Goal: Task Accomplishment & Management: Complete application form

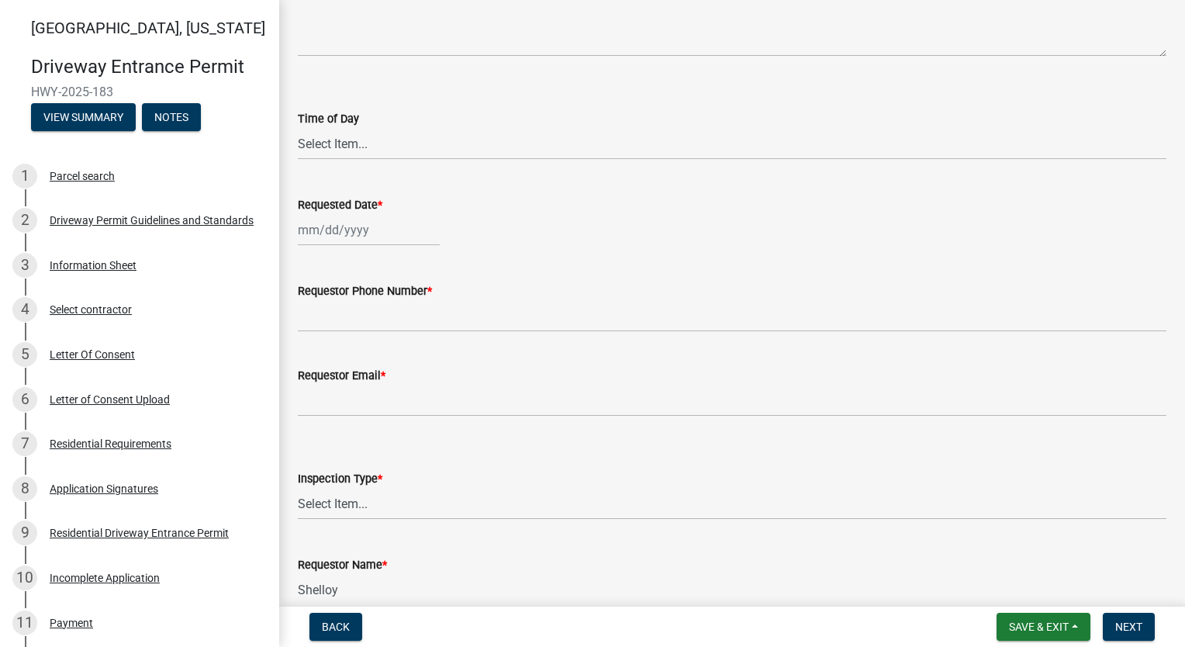
scroll to position [221, 0]
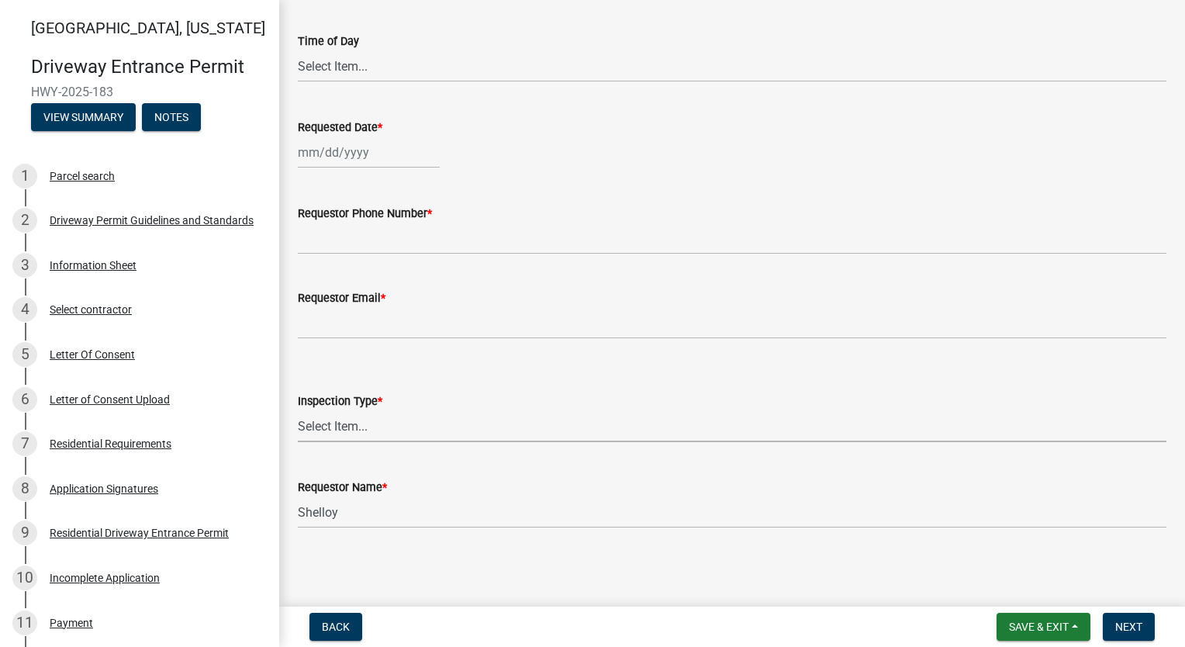
click at [763, 430] on select "Select Item... Driveway Inspection" at bounding box center [732, 426] width 869 height 32
drag, startPoint x: 1173, startPoint y: 275, endPoint x: 1168, endPoint y: 236, distance: 39.1
click at [1168, 236] on div "Driveway Inspection Request share Share Notes Time of Day Select Item... AM PM …" at bounding box center [732, 192] width 906 height 788
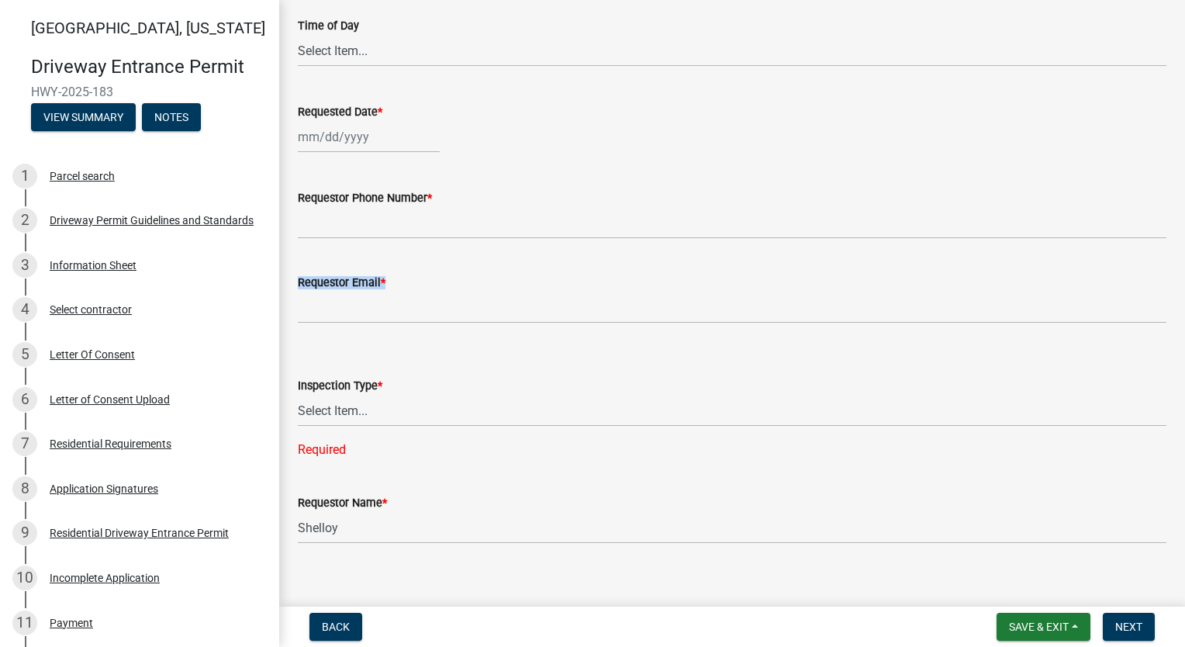
scroll to position [239, 0]
click at [867, 191] on div "Requestor Phone Number *" at bounding box center [732, 195] width 869 height 19
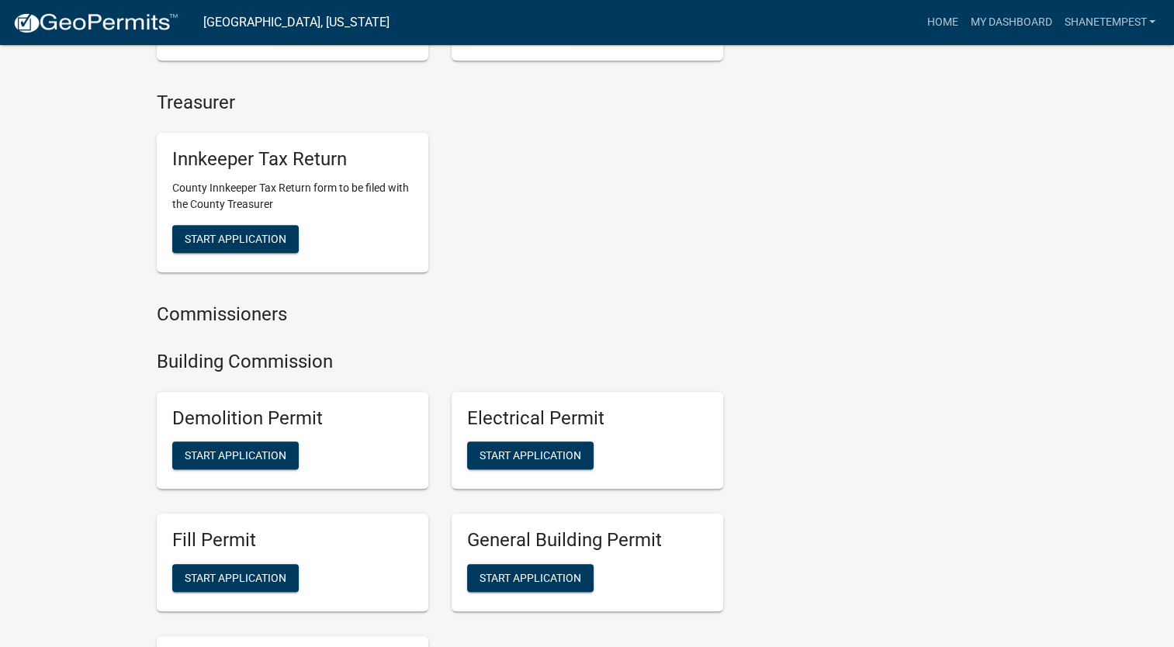
scroll to position [931, 0]
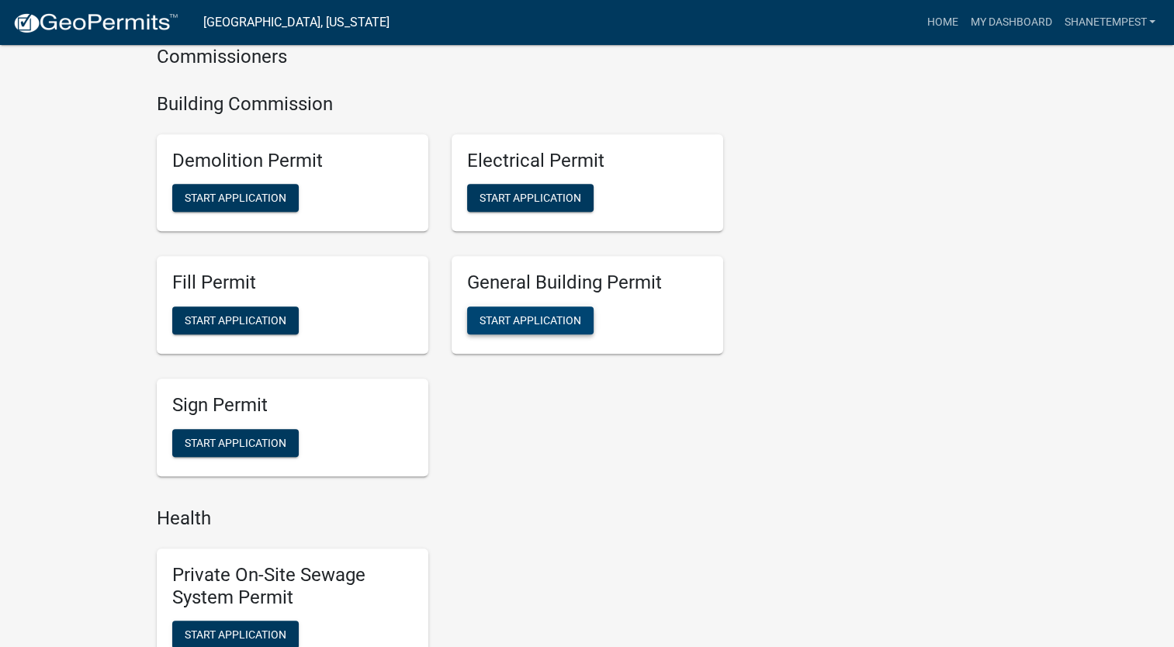
click at [525, 325] on span "Start Application" at bounding box center [530, 320] width 102 height 12
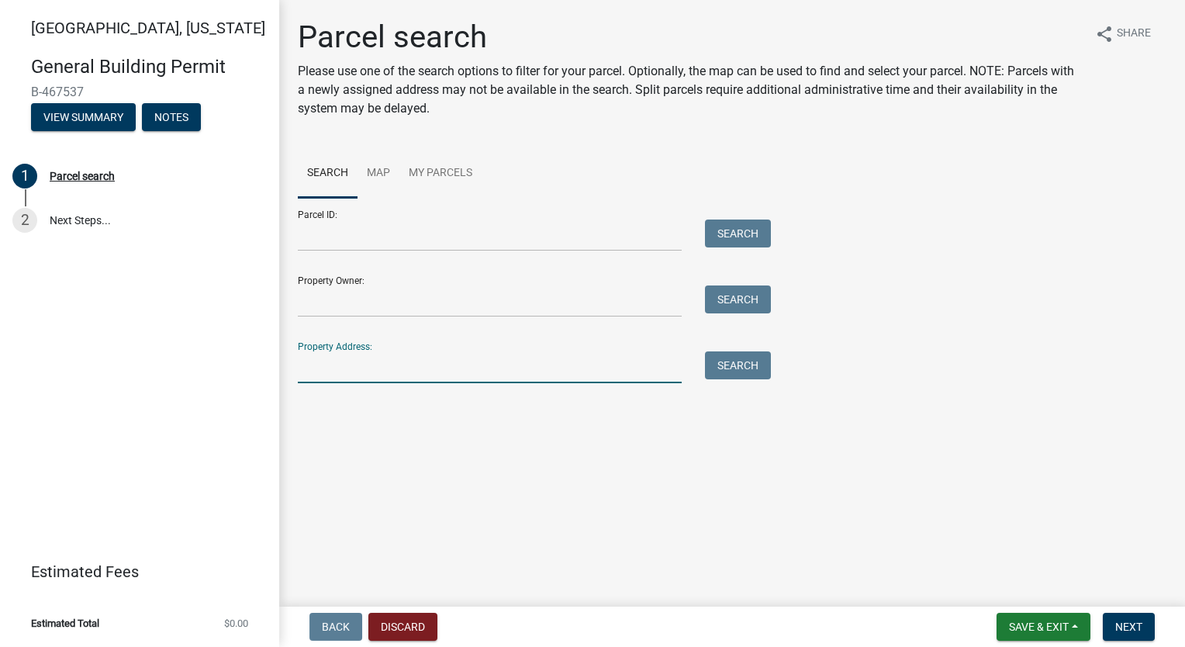
click at [413, 365] on input "Property Address:" at bounding box center [490, 367] width 384 height 32
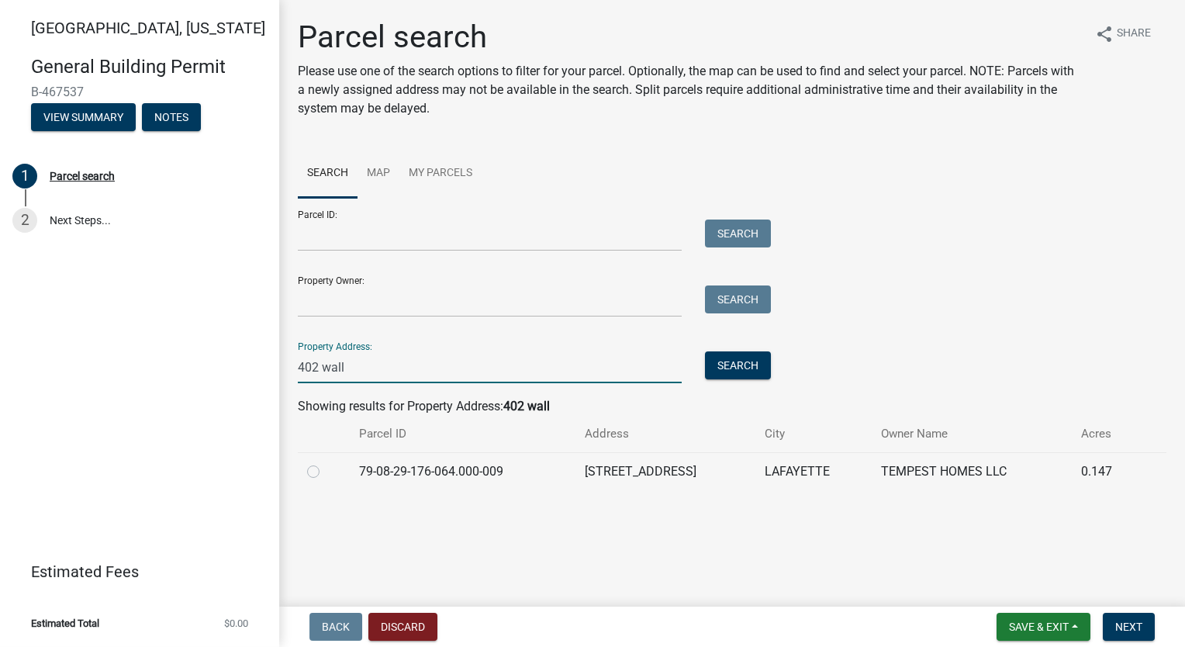
type input "402 wall"
click at [326, 462] on label at bounding box center [326, 462] width 0 height 0
click at [326, 472] on input "radio" at bounding box center [331, 467] width 10 height 10
radio input "true"
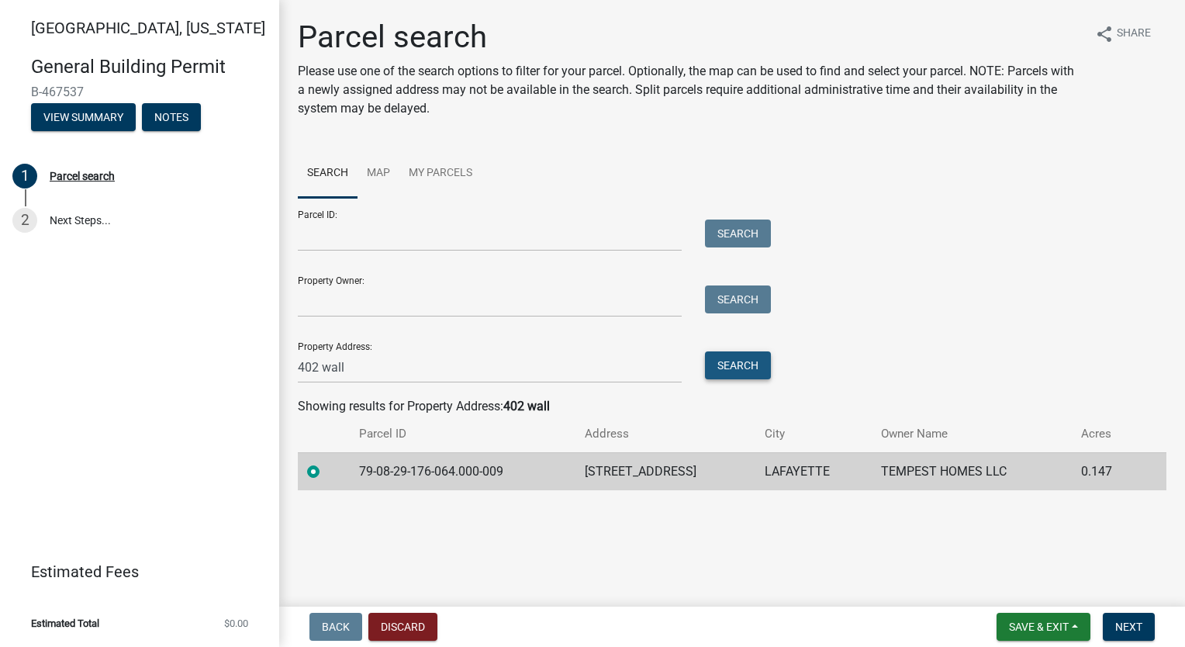
click at [754, 372] on button "Search" at bounding box center [738, 365] width 66 height 28
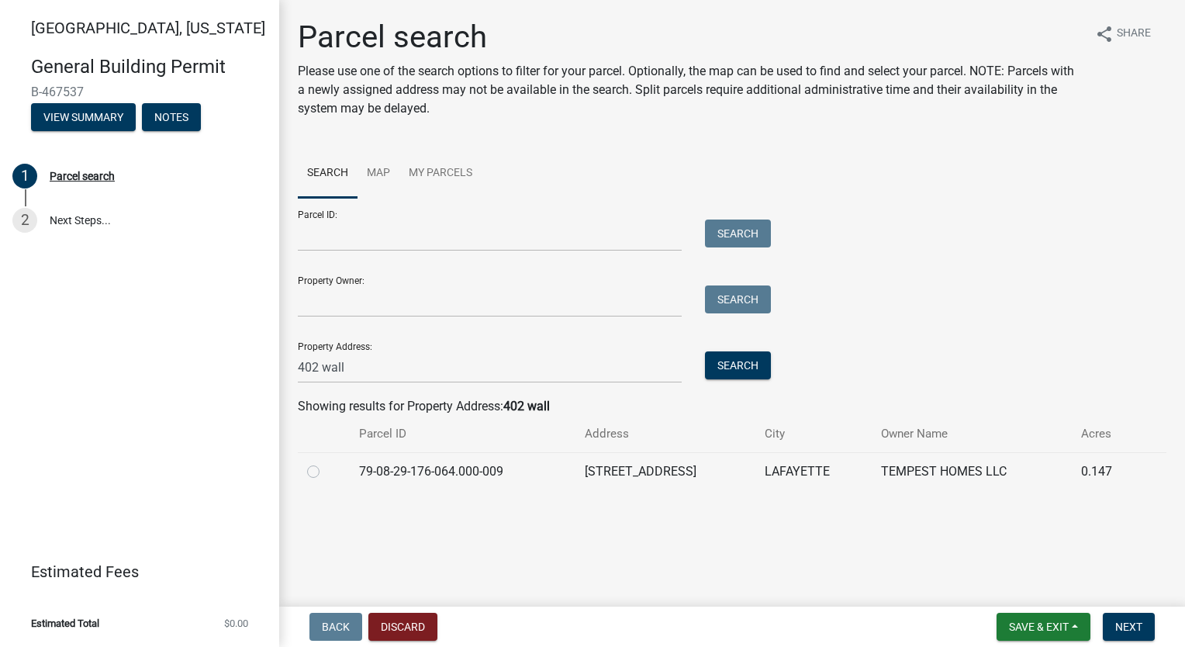
click at [326, 462] on label at bounding box center [326, 462] width 0 height 0
click at [326, 472] on input "radio" at bounding box center [331, 467] width 10 height 10
radio input "true"
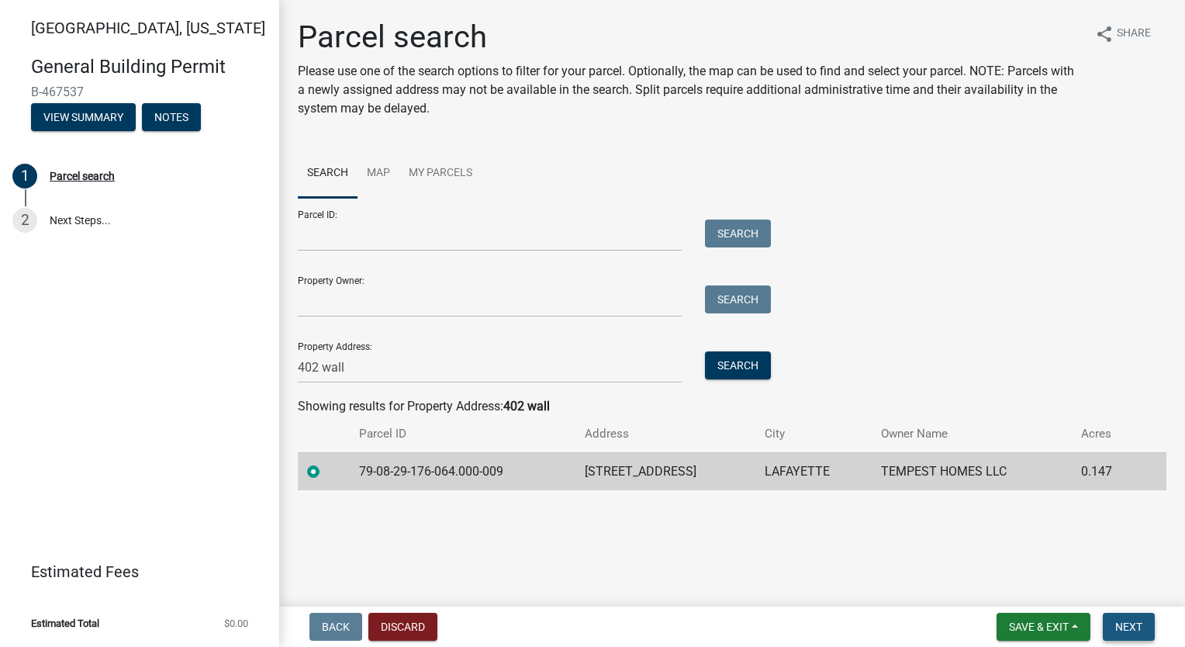
click at [1140, 627] on span "Next" at bounding box center [1129, 627] width 27 height 12
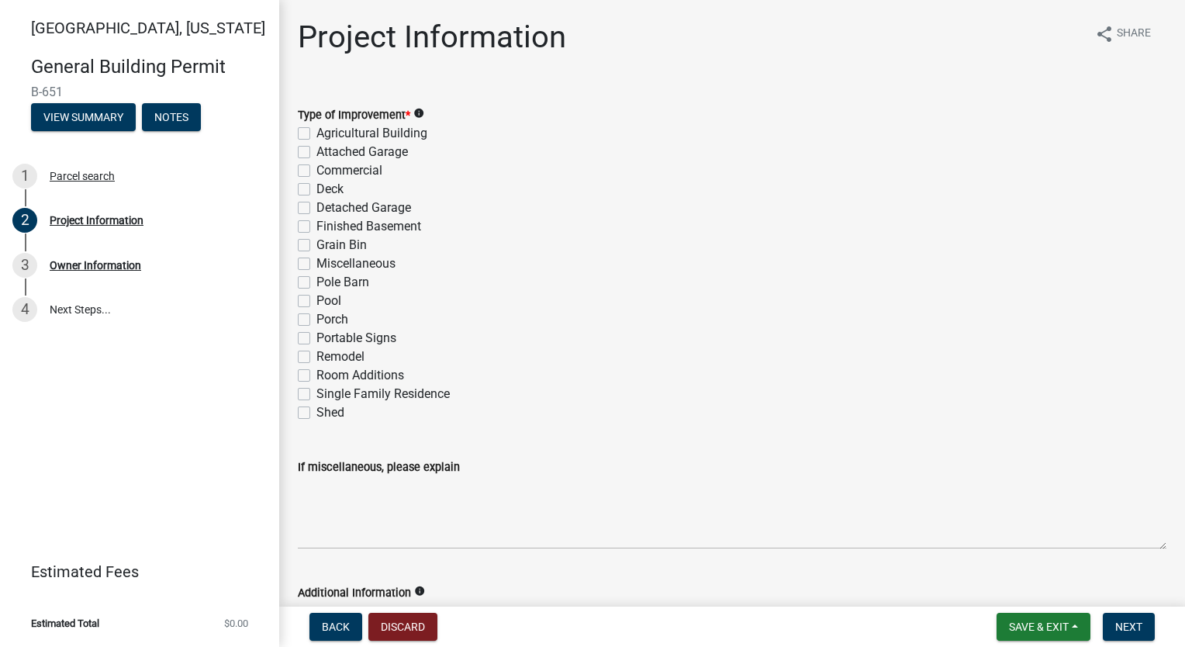
click at [309, 399] on div "Single Family Residence" at bounding box center [732, 394] width 869 height 19
click at [317, 390] on label "Single Family Residence" at bounding box center [383, 394] width 133 height 19
click at [317, 390] on input "Single Family Residence" at bounding box center [322, 390] width 10 height 10
checkbox input "true"
checkbox input "false"
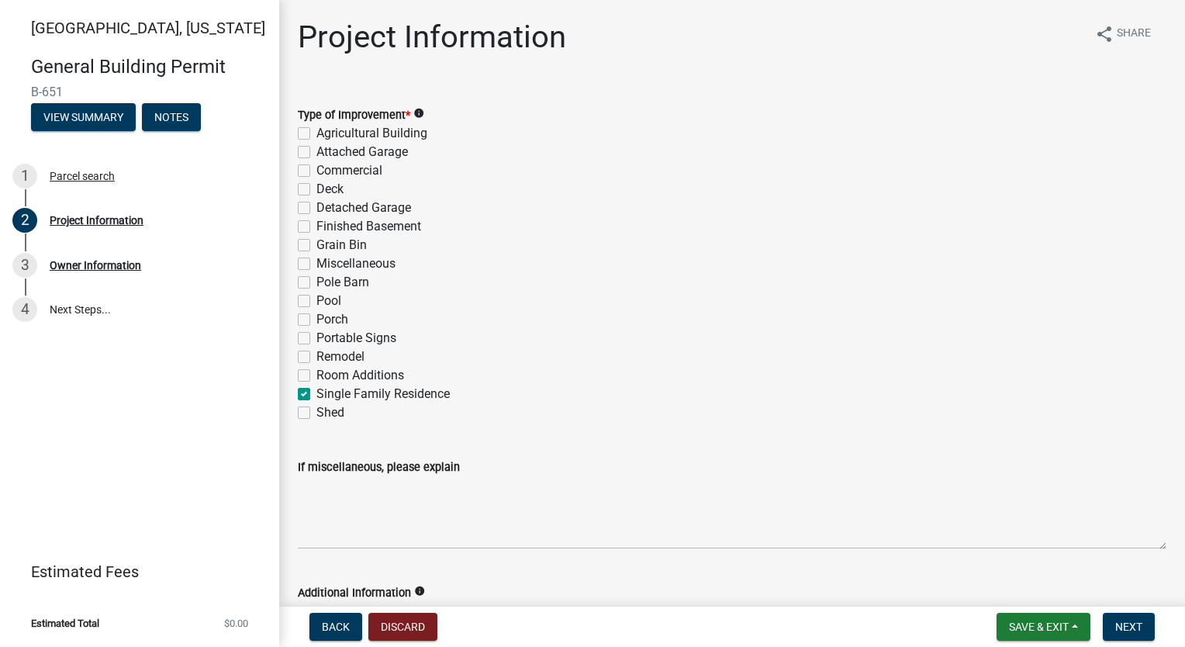
checkbox input "false"
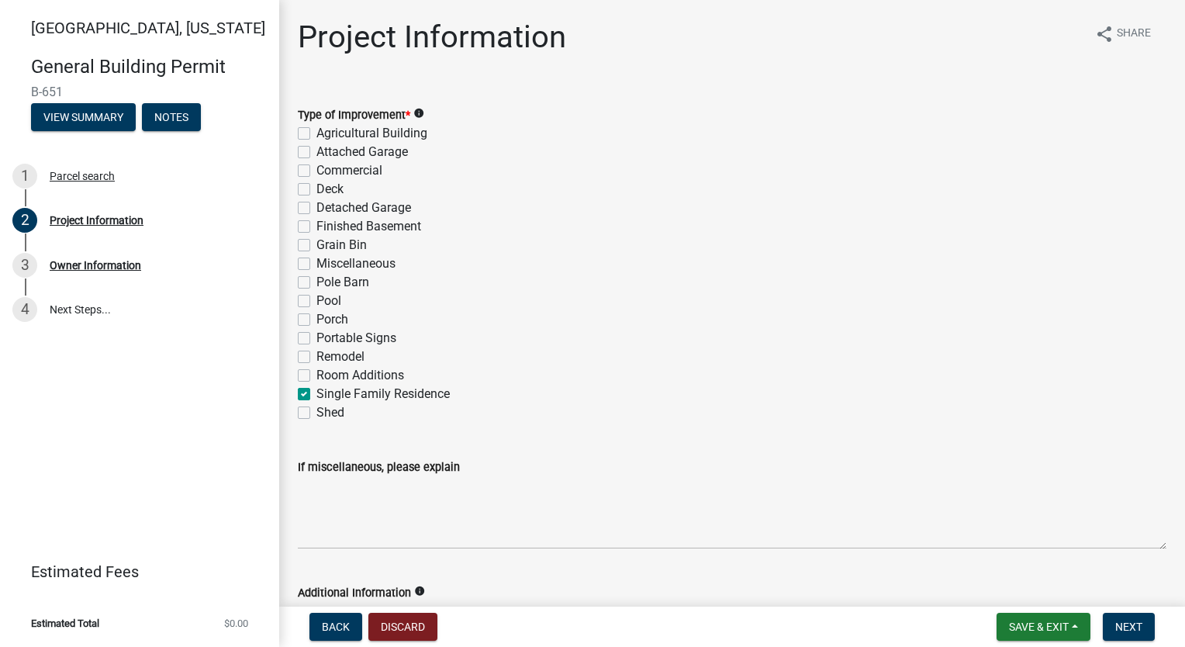
checkbox input "false"
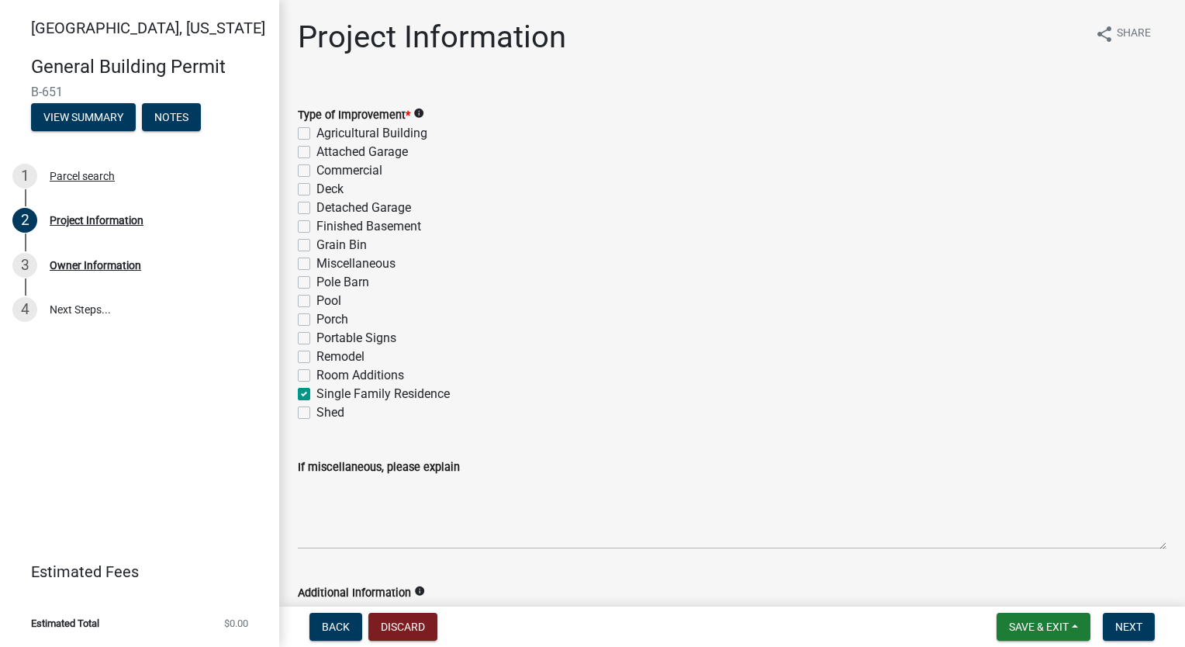
checkbox input "false"
checkbox input "true"
checkbox input "false"
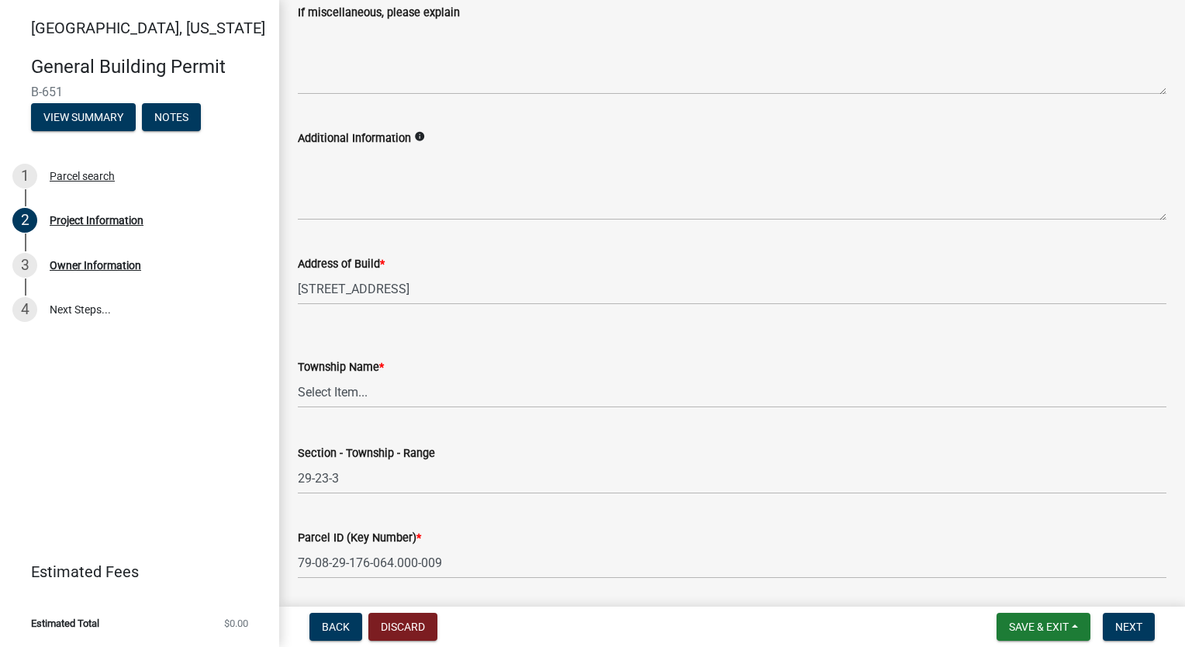
scroll to position [465, 0]
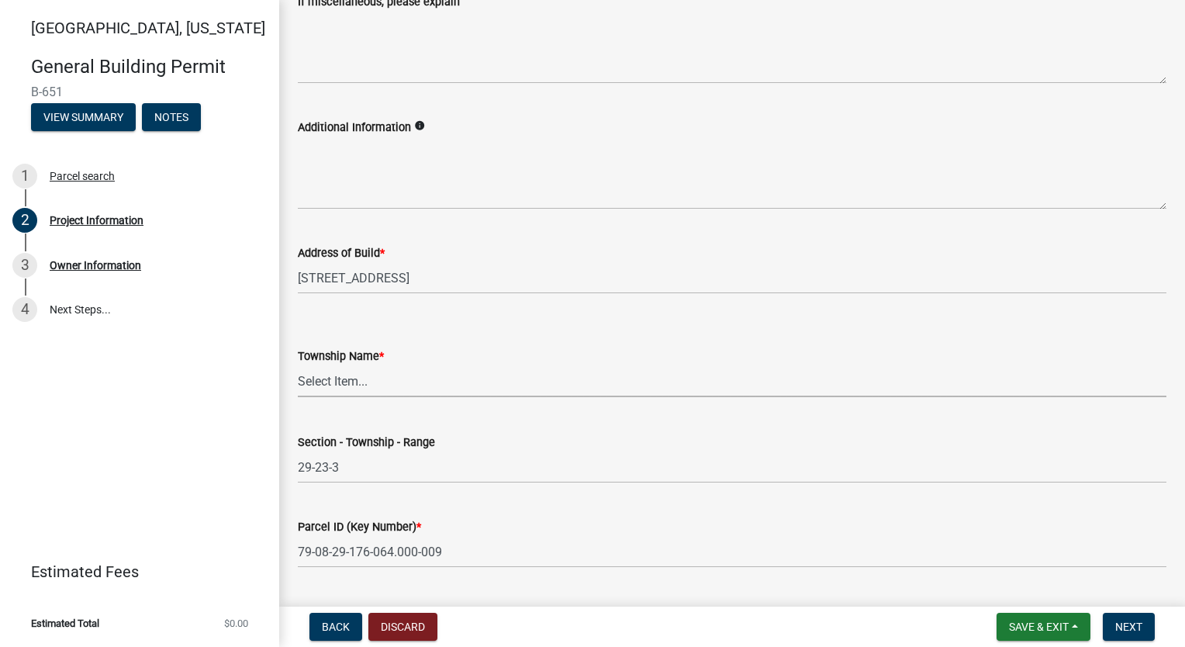
click at [388, 389] on select "Select Item... [PERSON_NAME] [PERSON_NAME] [GEOGRAPHIC_DATA][PERSON_NAME] Tippe…" at bounding box center [732, 381] width 869 height 32
click at [298, 365] on select "Select Item... [PERSON_NAME] [PERSON_NAME] [GEOGRAPHIC_DATA][PERSON_NAME] Tippe…" at bounding box center [732, 381] width 869 height 32
select select "39dd8e3a-6d5d-4294-aa82-b184892f1826"
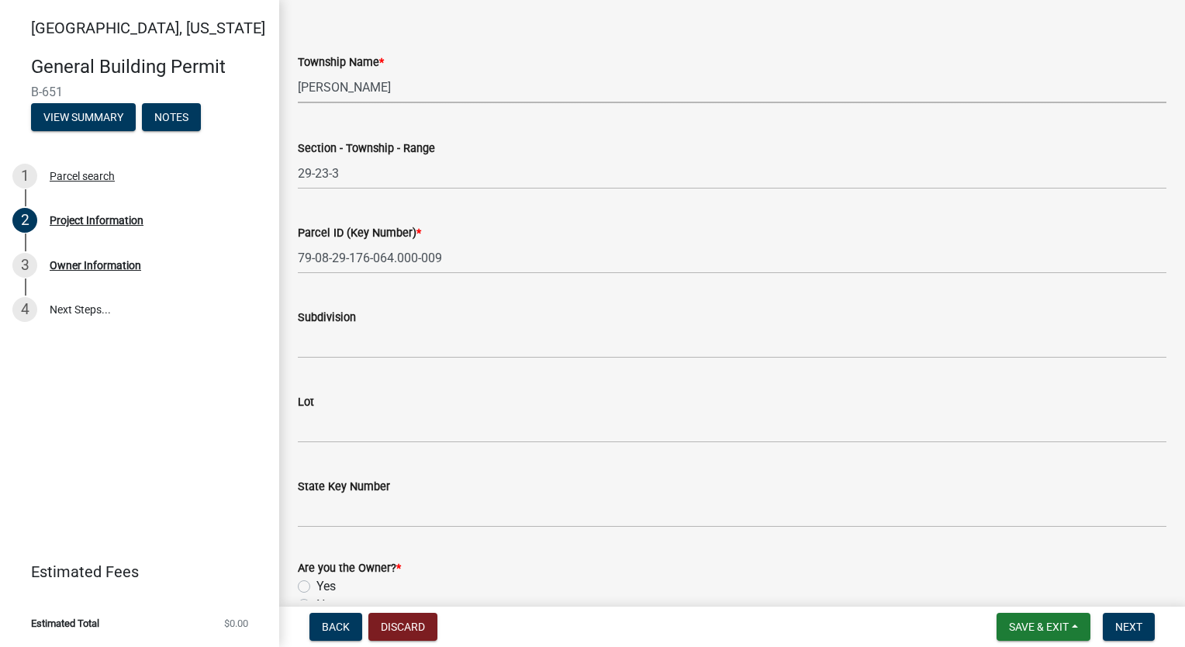
scroll to position [847, 0]
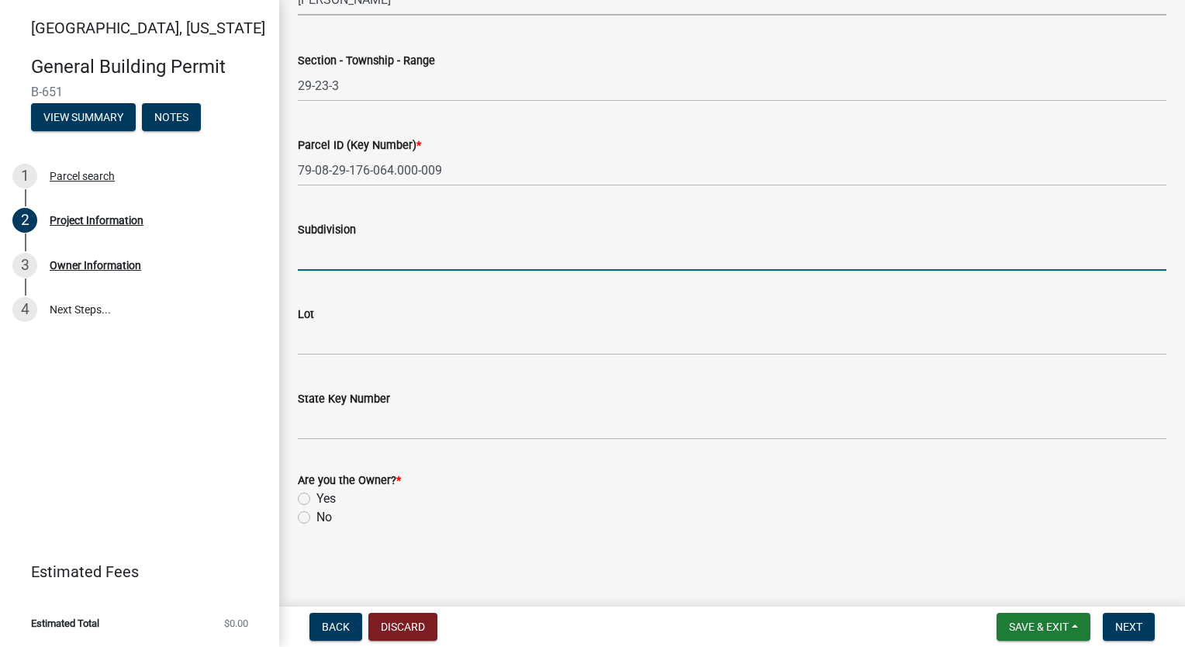
click at [366, 258] on input "Subdivision" at bounding box center [732, 255] width 869 height 32
type input "[GEOGRAPHIC_DATA]"
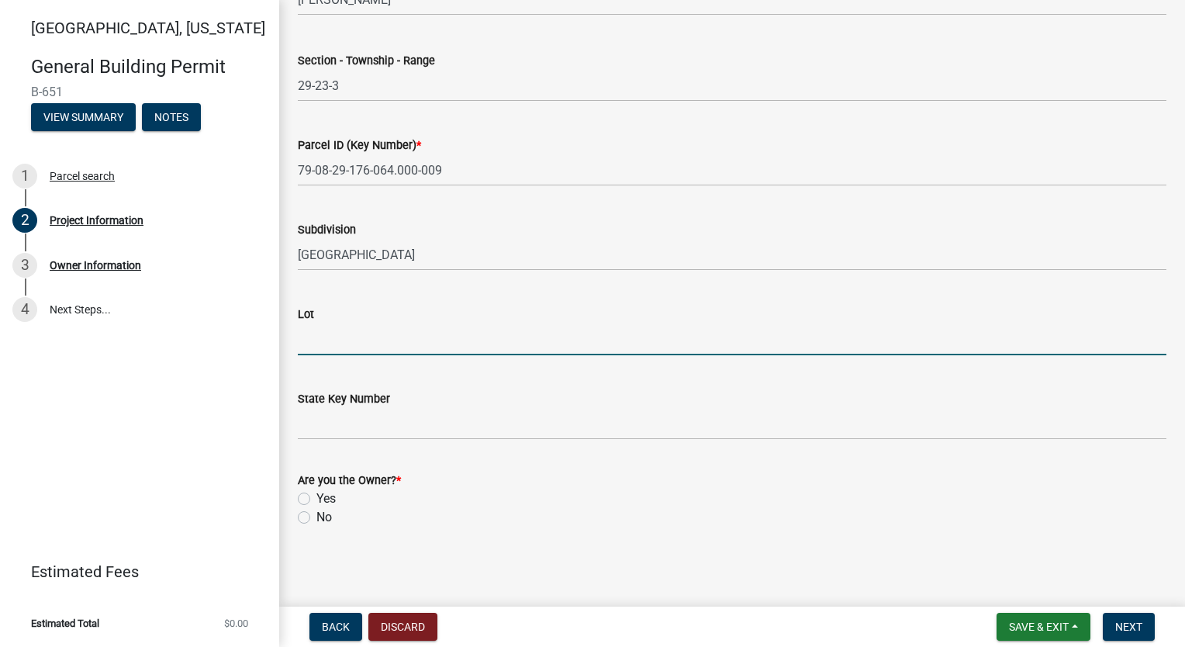
click at [379, 337] on input "Lot" at bounding box center [732, 340] width 869 height 32
type input "266"
click at [714, 312] on div "Lot" at bounding box center [732, 314] width 869 height 19
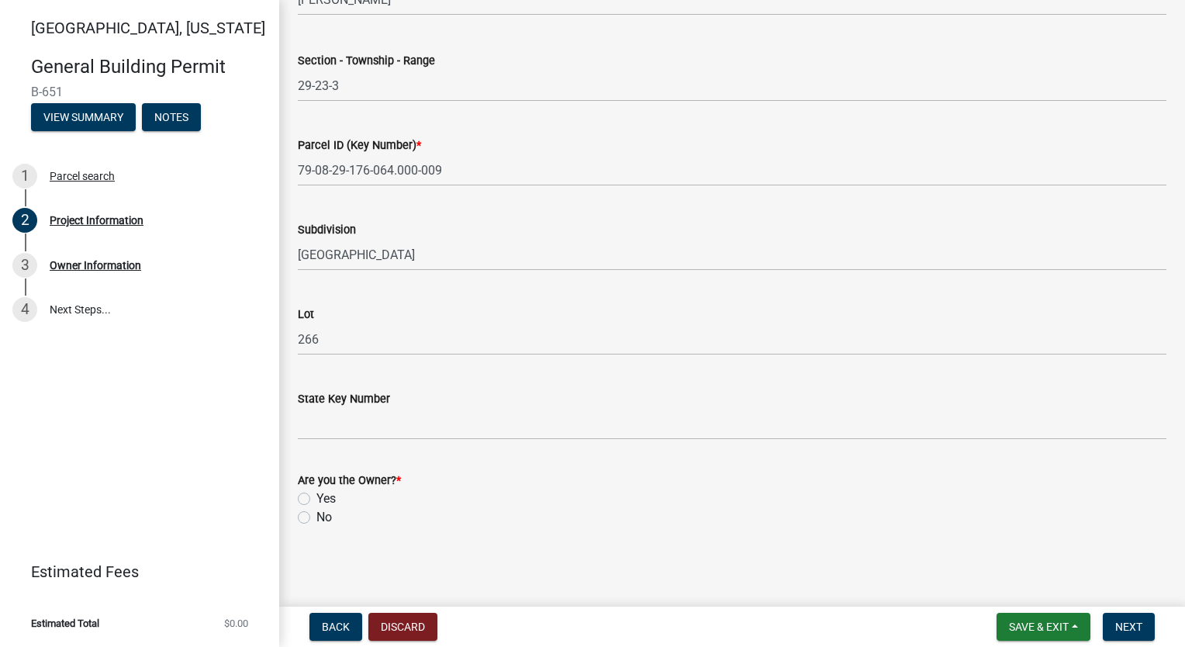
click at [317, 495] on label "Yes" at bounding box center [326, 499] width 19 height 19
click at [317, 495] on input "Yes" at bounding box center [322, 495] width 10 height 10
radio input "true"
click at [1133, 628] on span "Next" at bounding box center [1129, 627] width 27 height 12
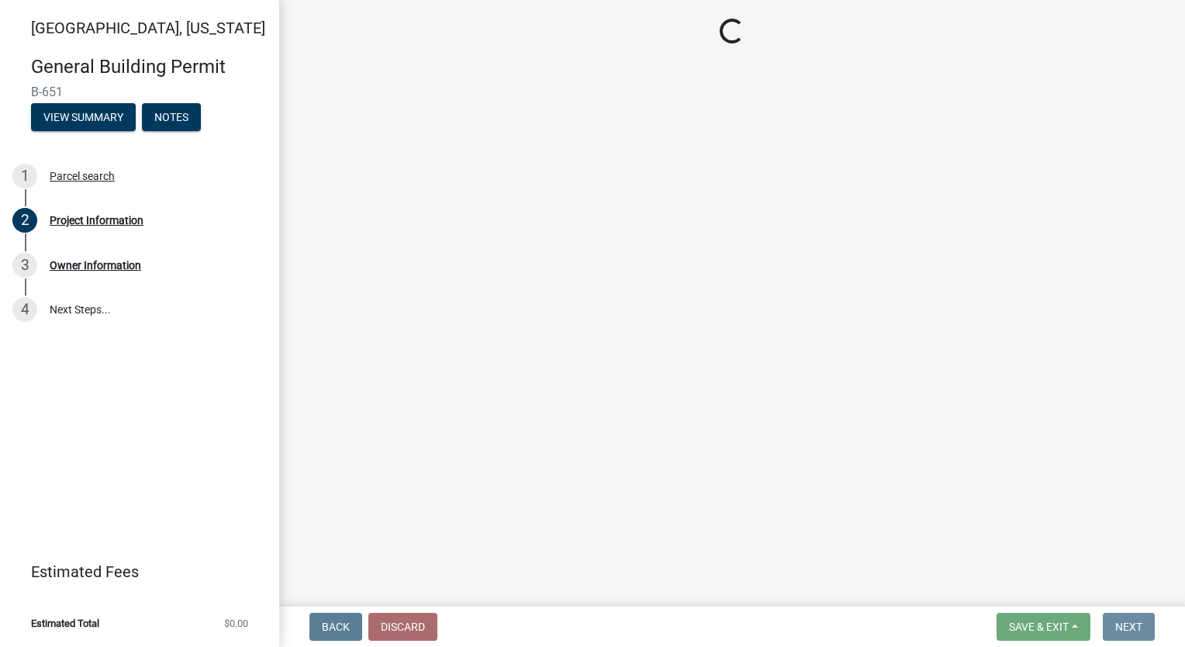
scroll to position [0, 0]
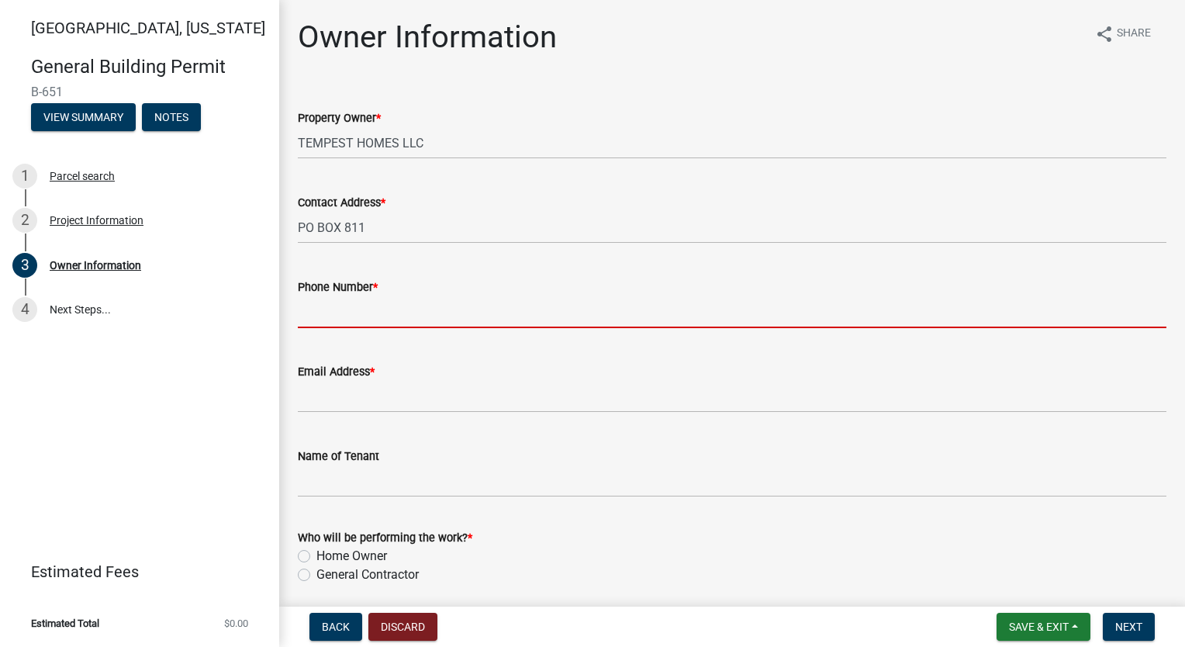
click at [358, 306] on input "Phone Number *" at bounding box center [732, 312] width 869 height 32
type input "7654186612"
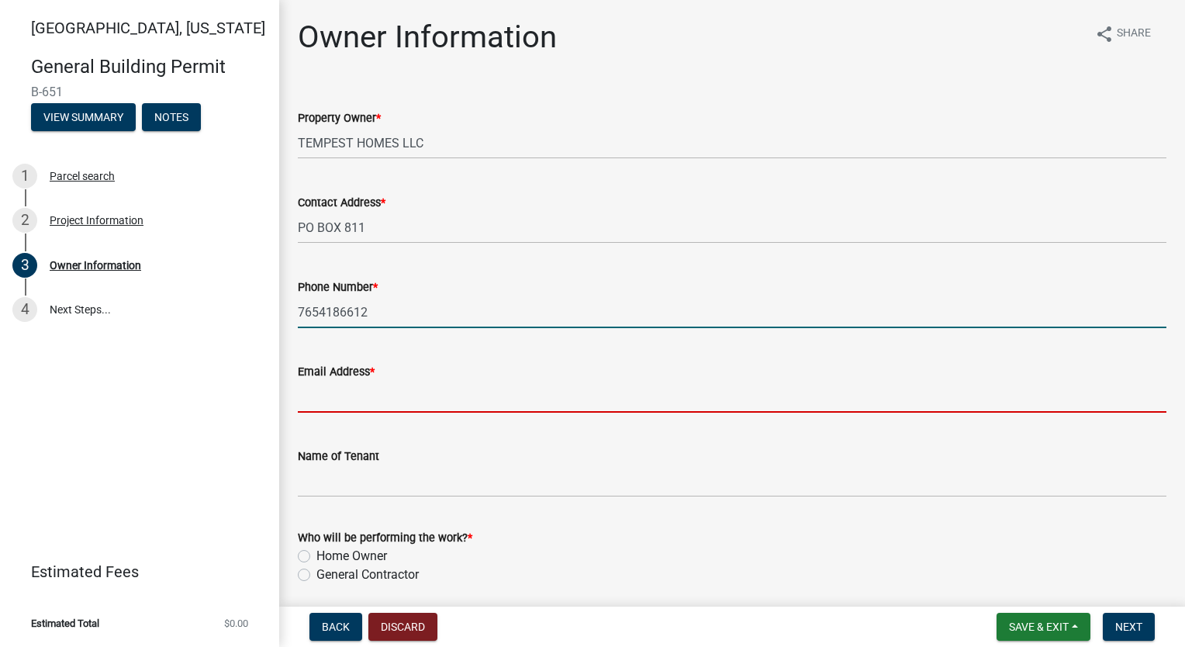
type input "[EMAIL_ADDRESS][DOMAIN_NAME]"
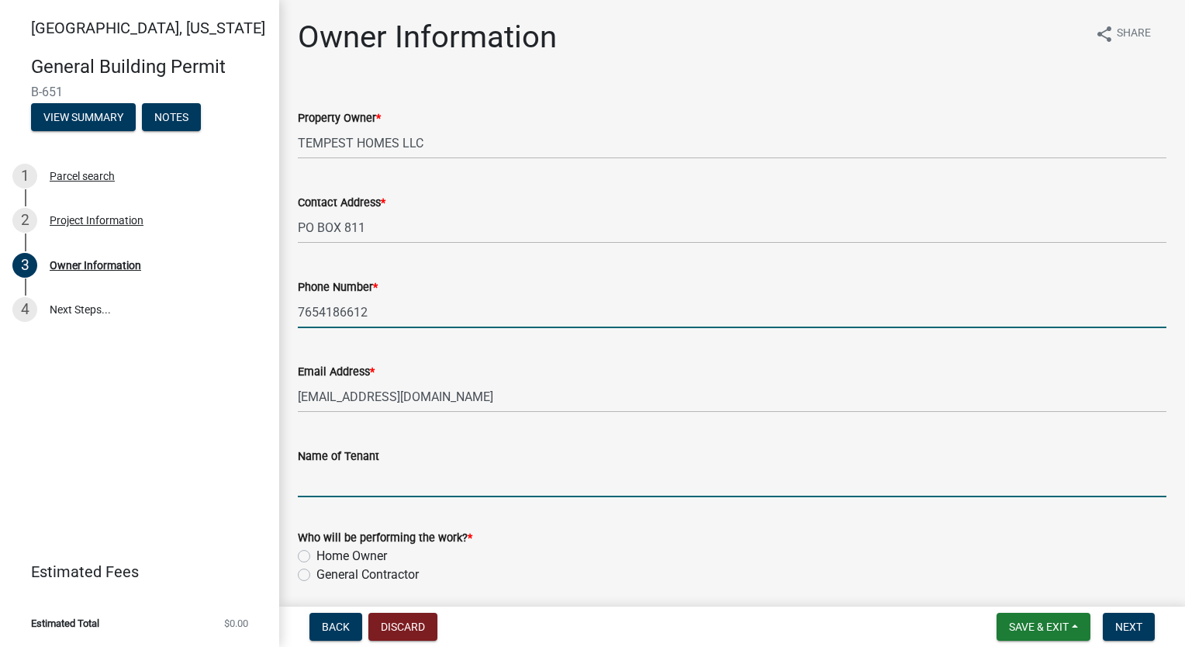
type input "[PERSON_NAME]"
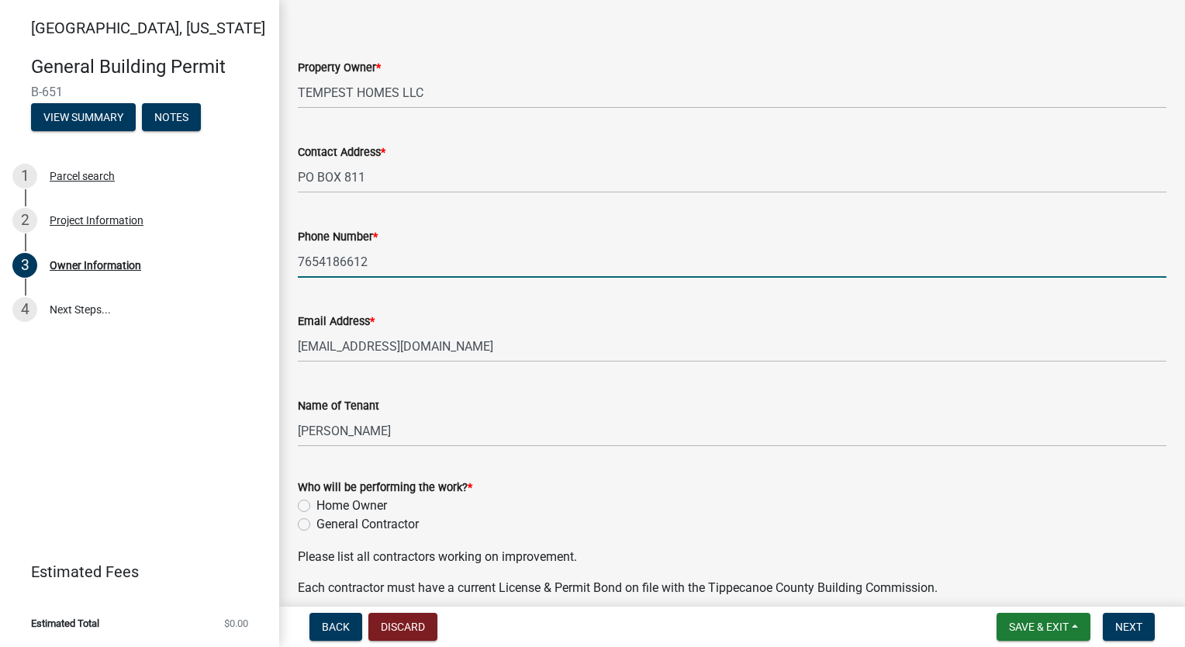
scroll to position [233, 0]
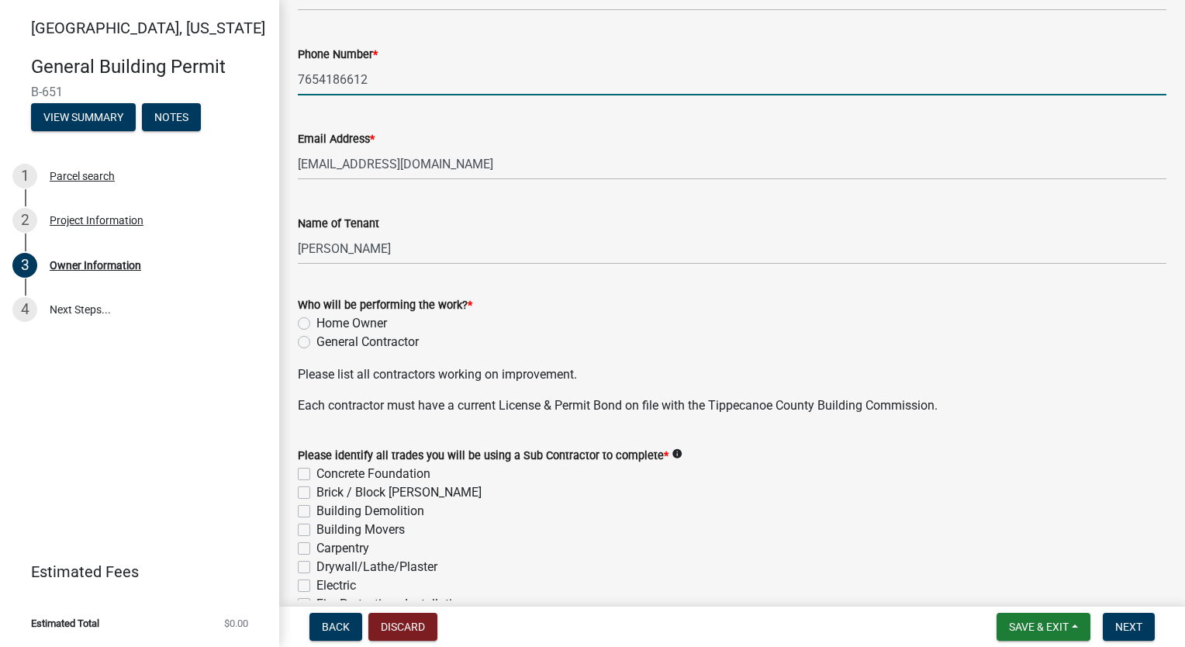
click at [317, 342] on label "General Contractor" at bounding box center [368, 342] width 102 height 19
click at [317, 342] on input "General Contractor" at bounding box center [322, 338] width 10 height 10
radio input "true"
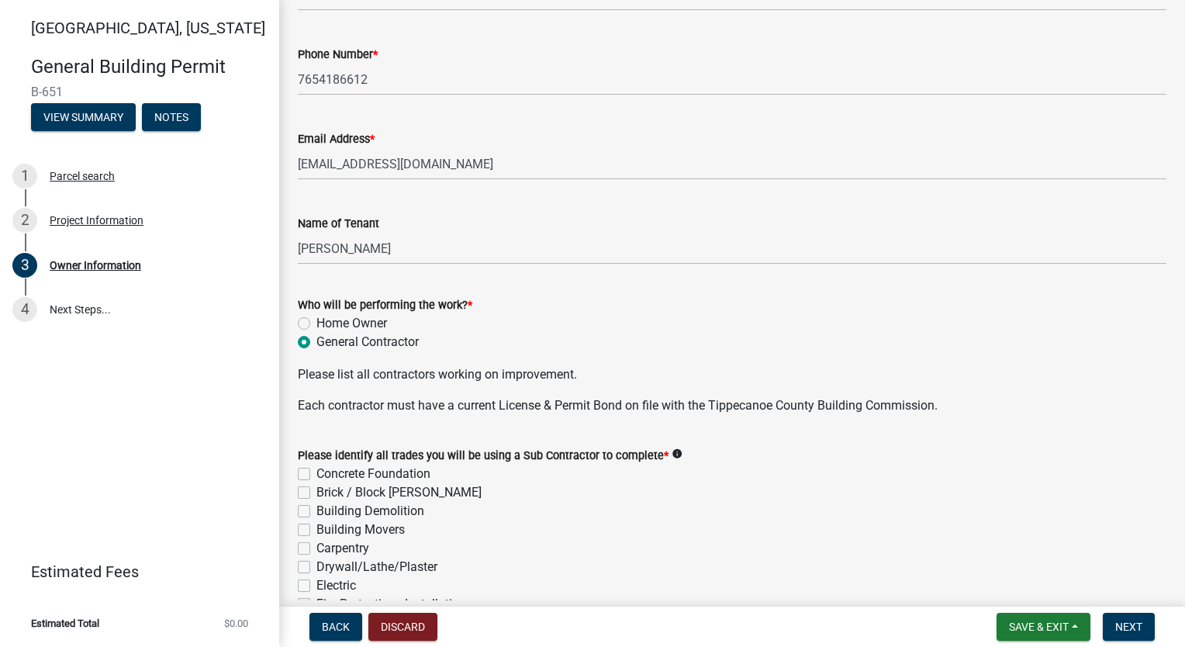
scroll to position [388, 0]
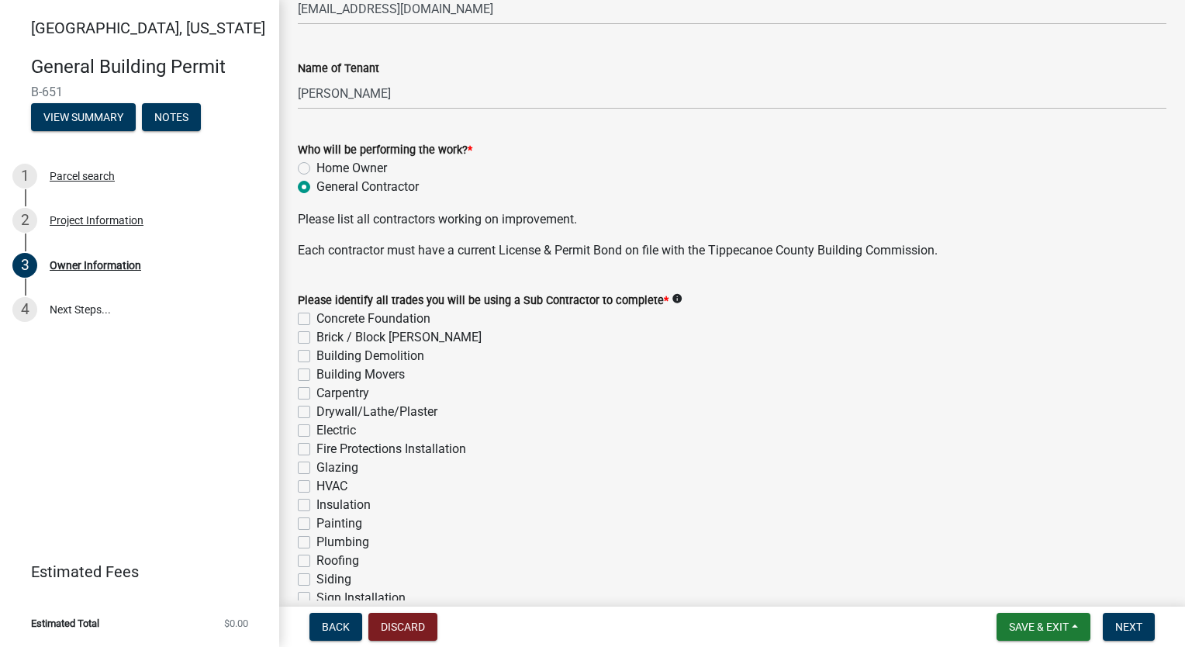
click at [317, 315] on label "Concrete Foundation" at bounding box center [374, 319] width 114 height 19
click at [317, 315] on input "Concrete Foundation" at bounding box center [322, 315] width 10 height 10
checkbox input "true"
checkbox input "false"
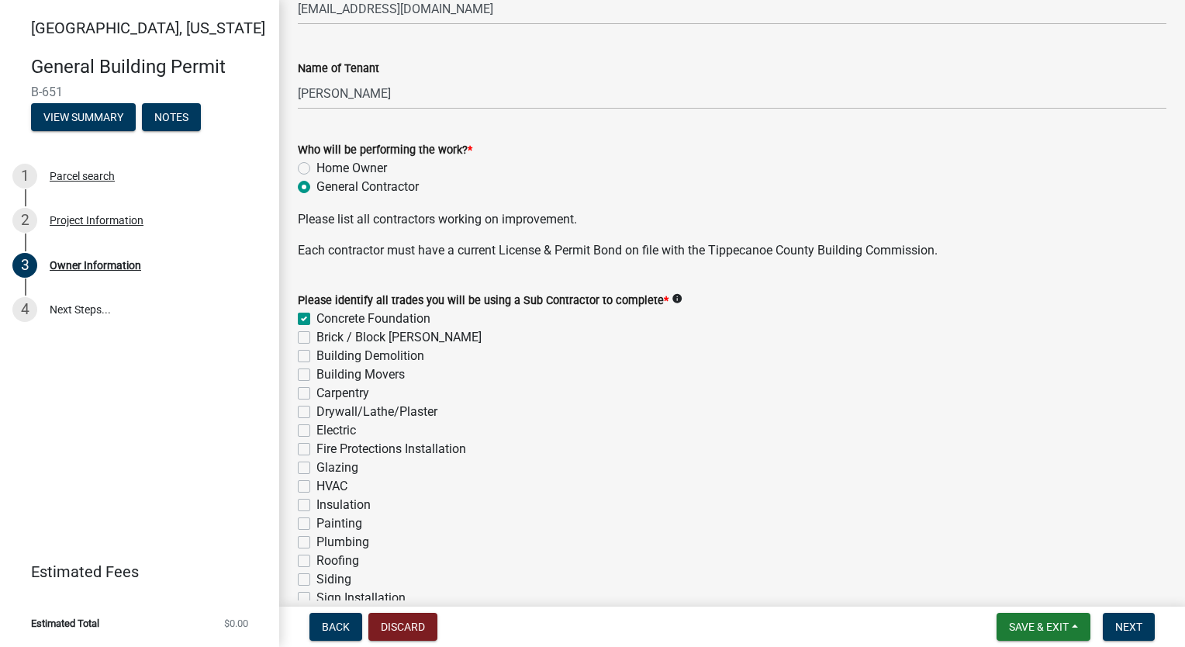
checkbox input "false"
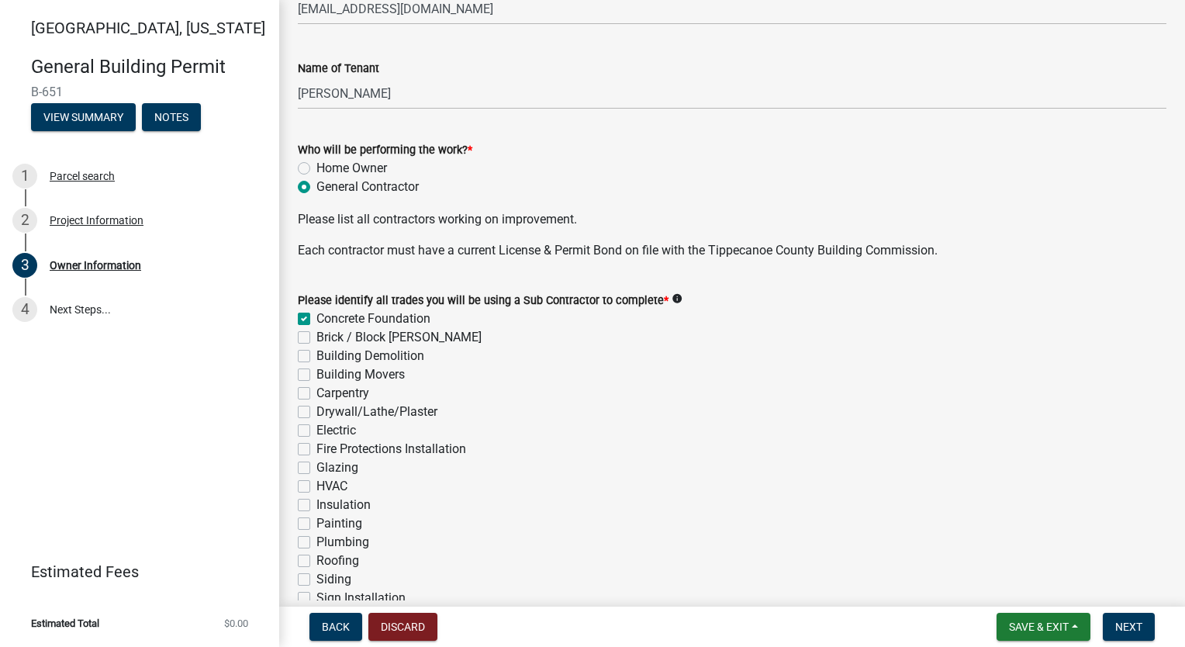
checkbox input "false"
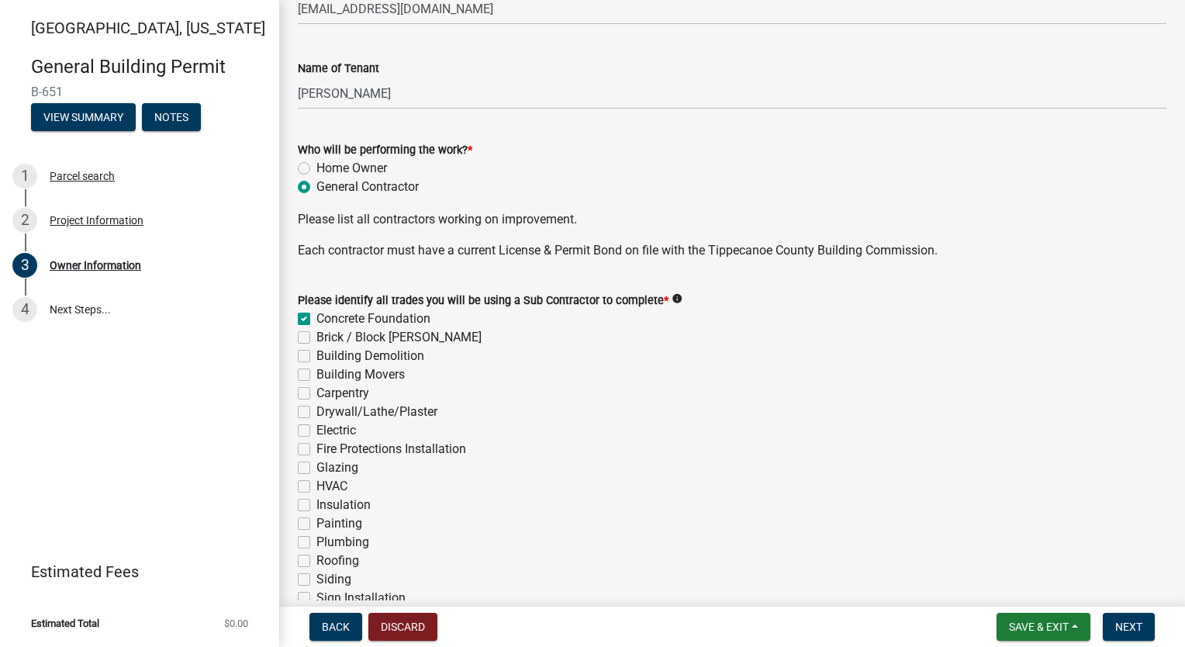
checkbox input "false"
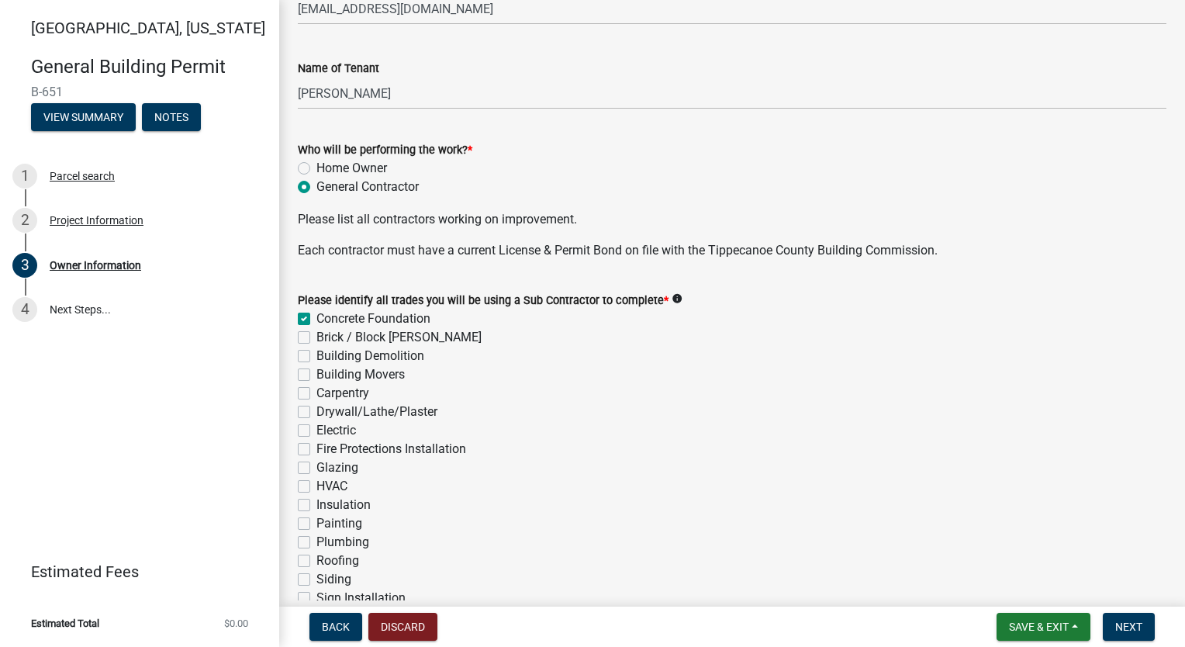
checkbox input "false"
click at [317, 341] on label "Brick / Block [PERSON_NAME]" at bounding box center [399, 337] width 165 height 19
click at [317, 338] on input "Brick / Block [PERSON_NAME]" at bounding box center [322, 333] width 10 height 10
checkbox input "true"
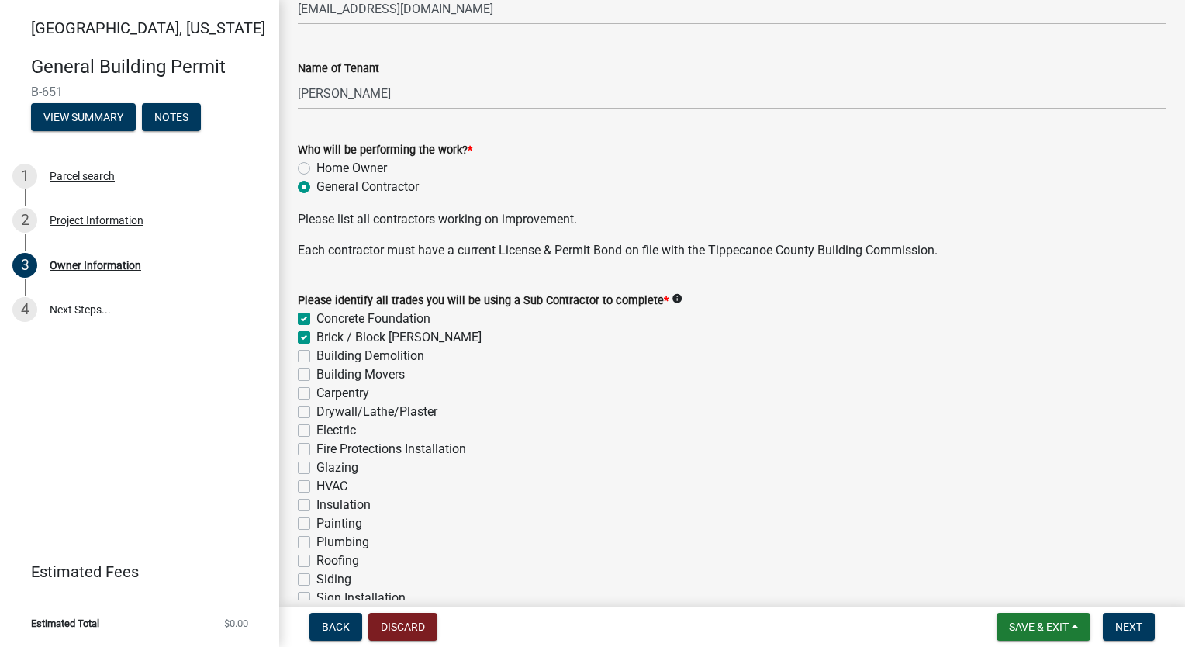
checkbox input "true"
checkbox input "false"
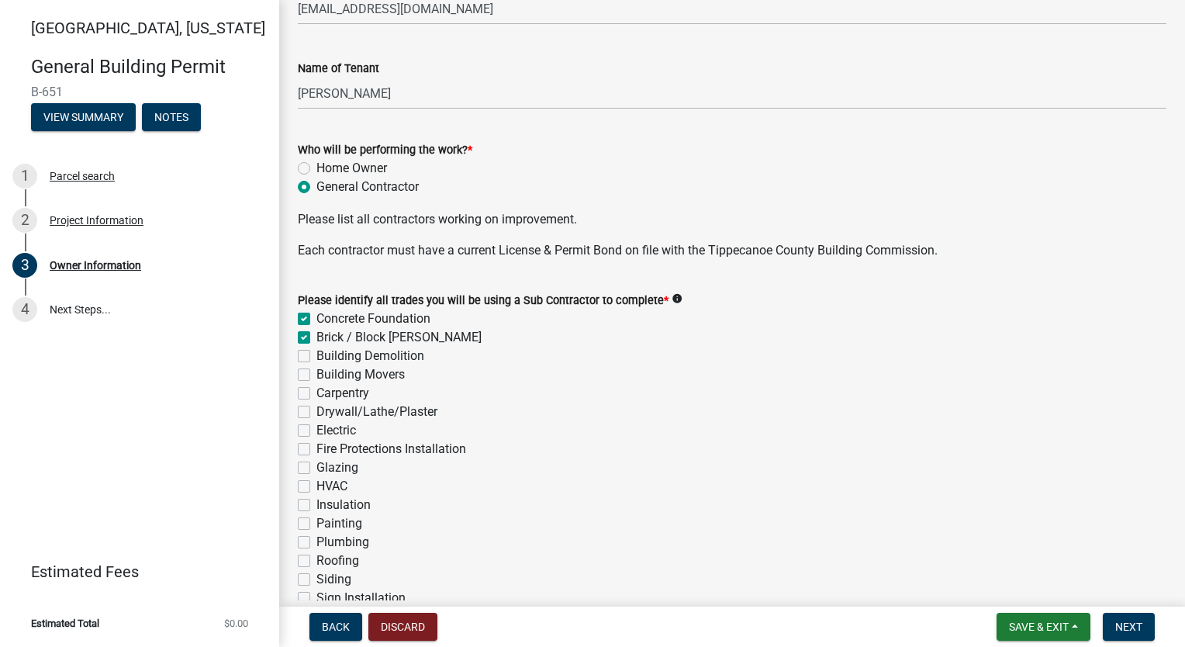
checkbox input "false"
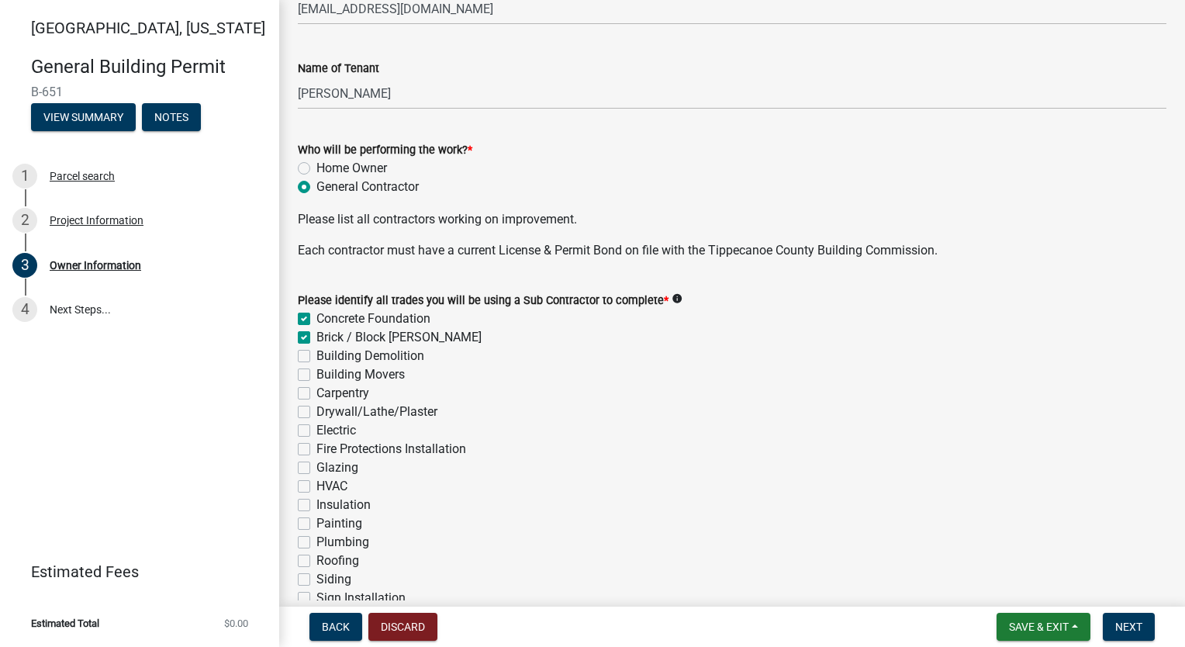
checkbox input "false"
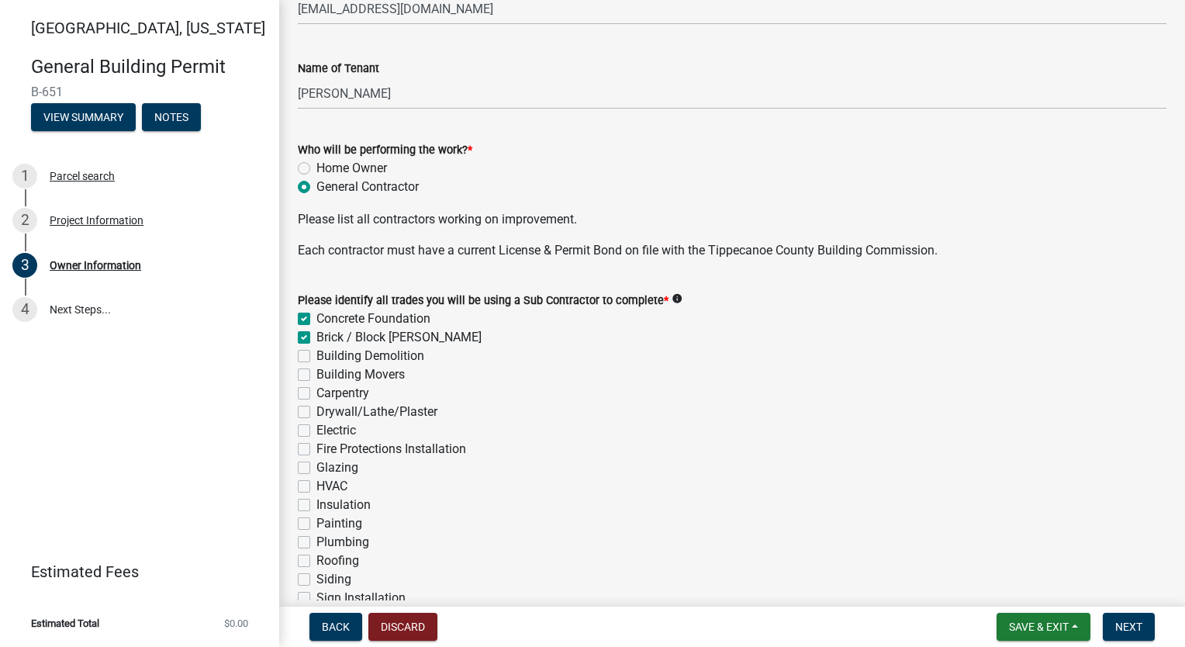
checkbox input "false"
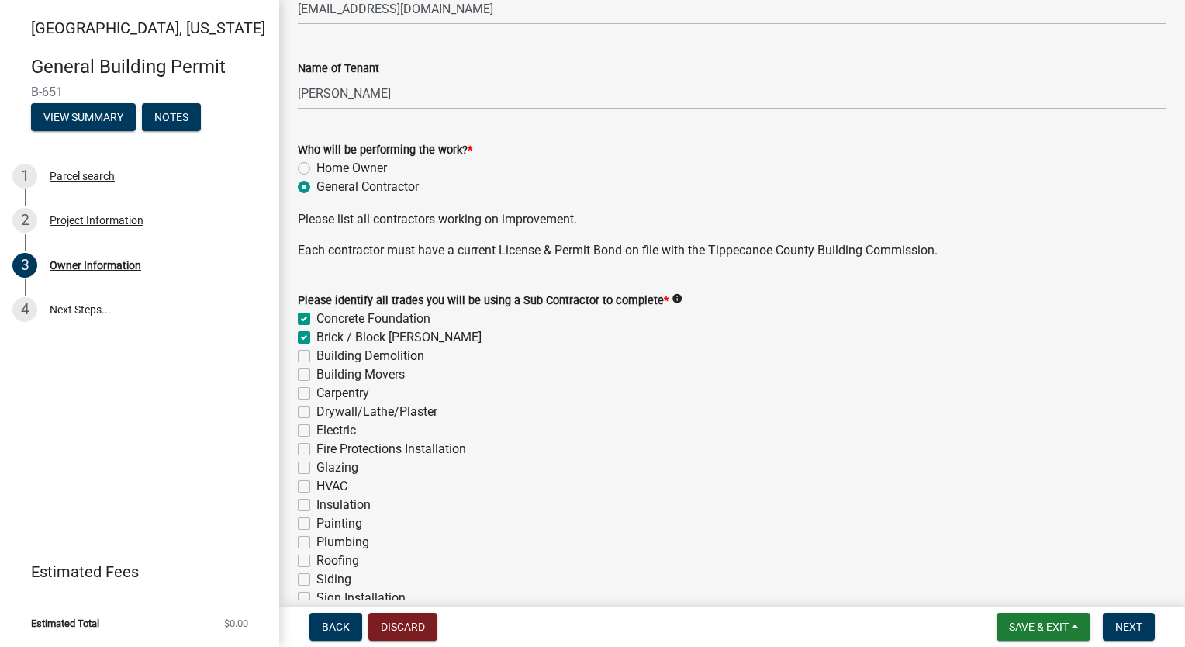
click at [309, 386] on div "Carpentry" at bounding box center [732, 393] width 869 height 19
click at [317, 396] on label "Carpentry" at bounding box center [343, 393] width 53 height 19
click at [317, 394] on input "Carpentry" at bounding box center [322, 389] width 10 height 10
checkbox input "true"
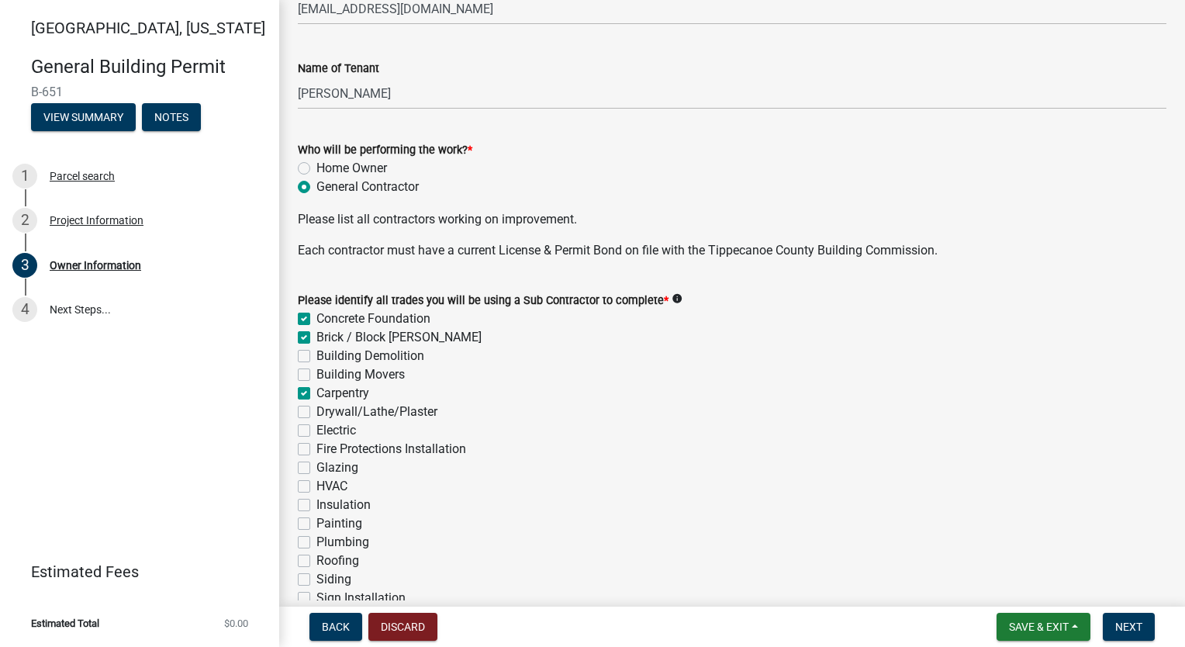
checkbox input "true"
checkbox input "false"
checkbox input "true"
checkbox input "false"
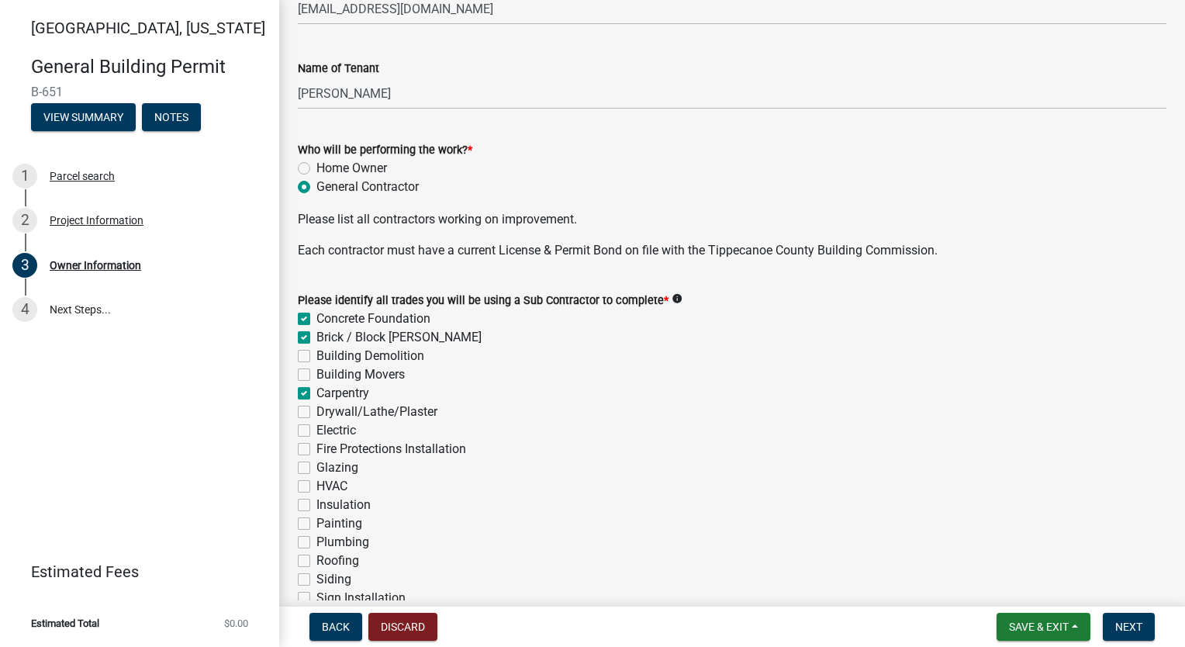
checkbox input "false"
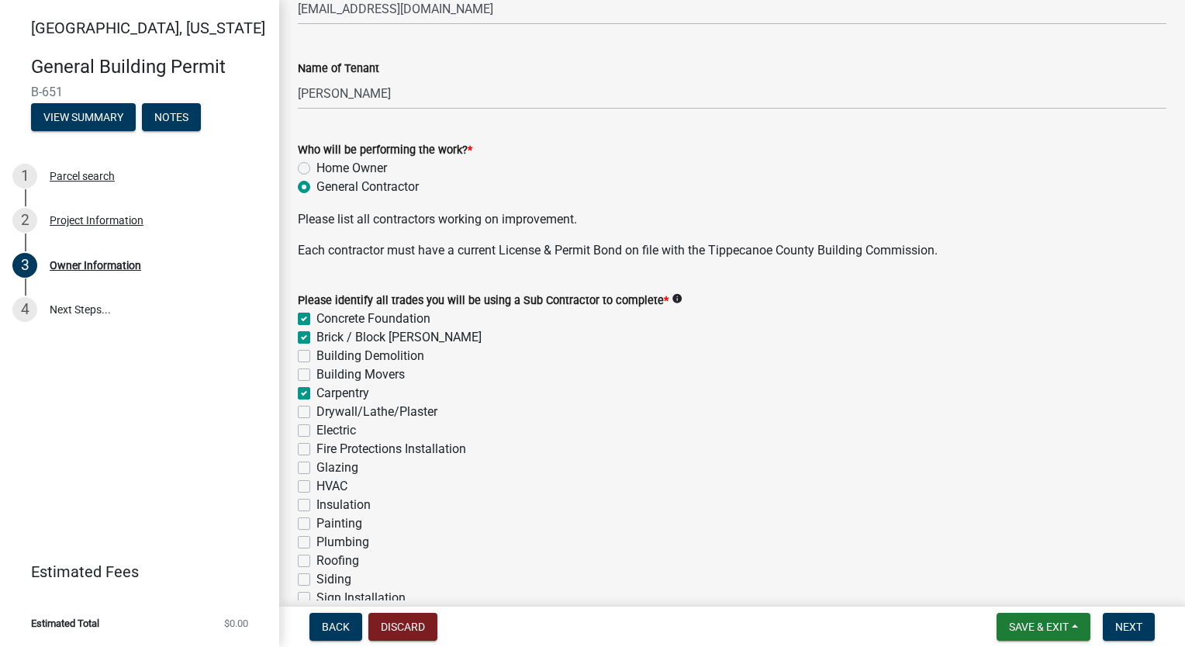
checkbox input "false"
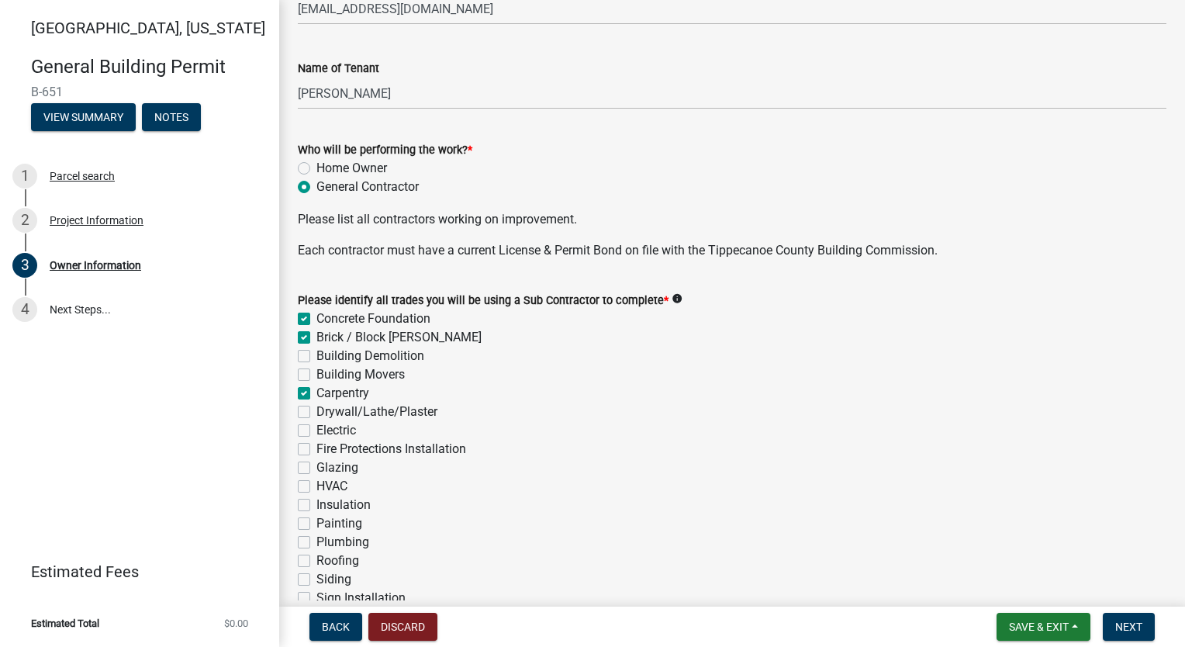
checkbox input "false"
click at [317, 414] on label "Drywall/Lathe/Plaster" at bounding box center [377, 412] width 121 height 19
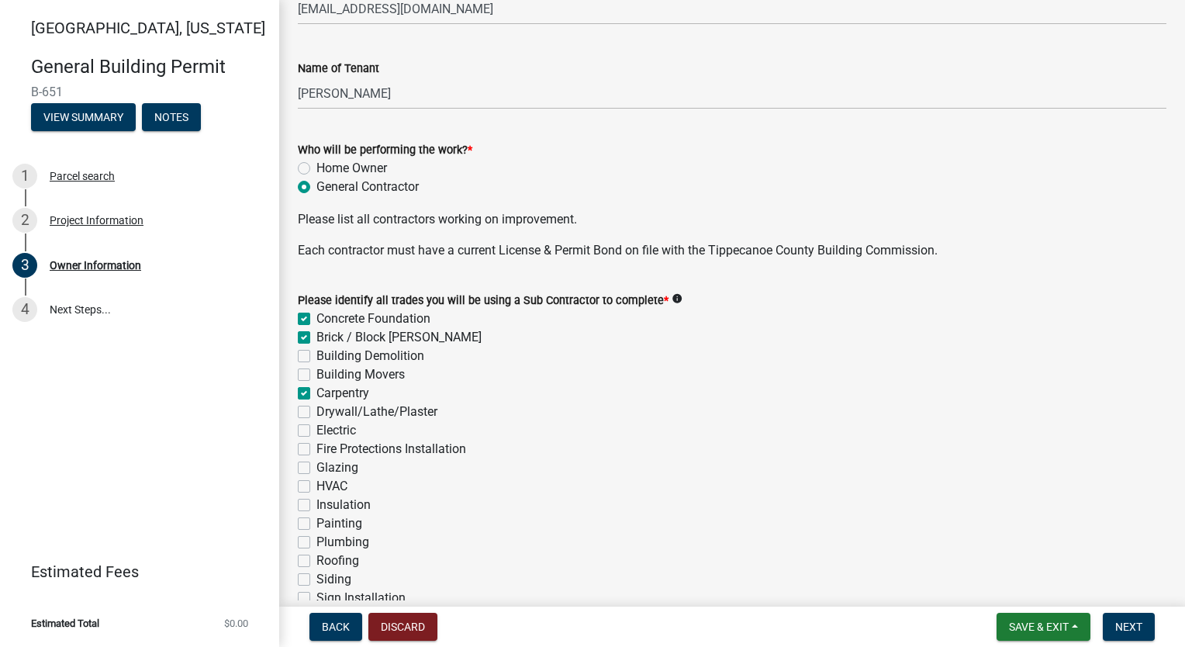
click at [317, 413] on input "Drywall/Lathe/Plaster" at bounding box center [322, 408] width 10 height 10
checkbox input "true"
checkbox input "false"
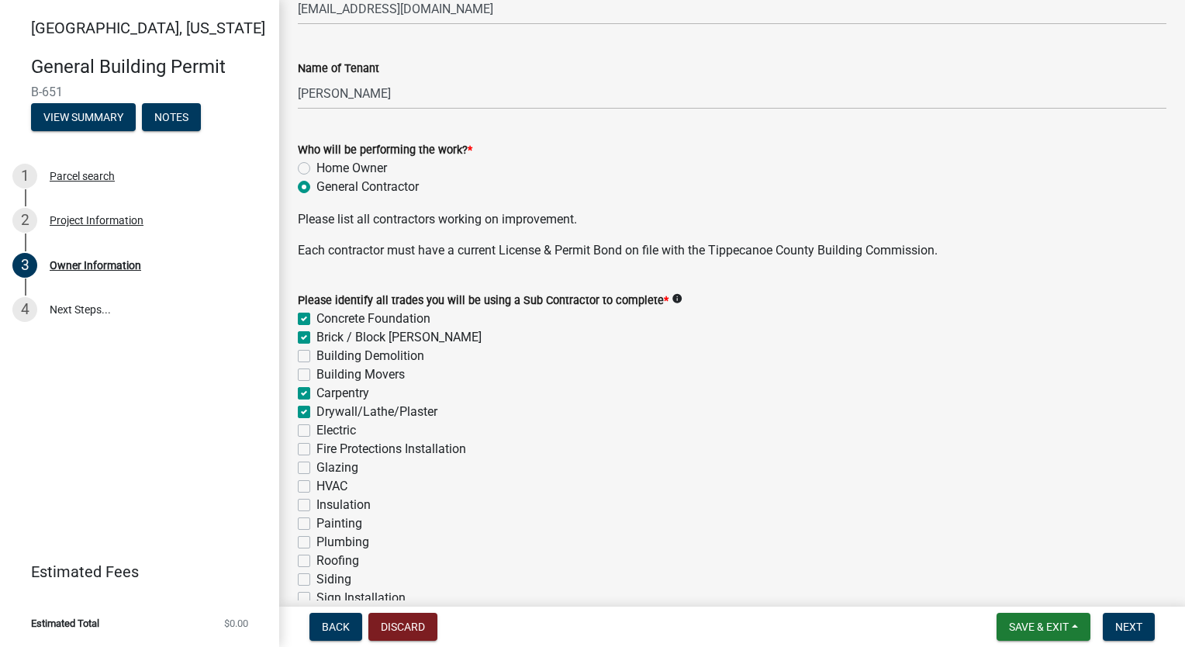
checkbox input "false"
checkbox input "true"
checkbox input "false"
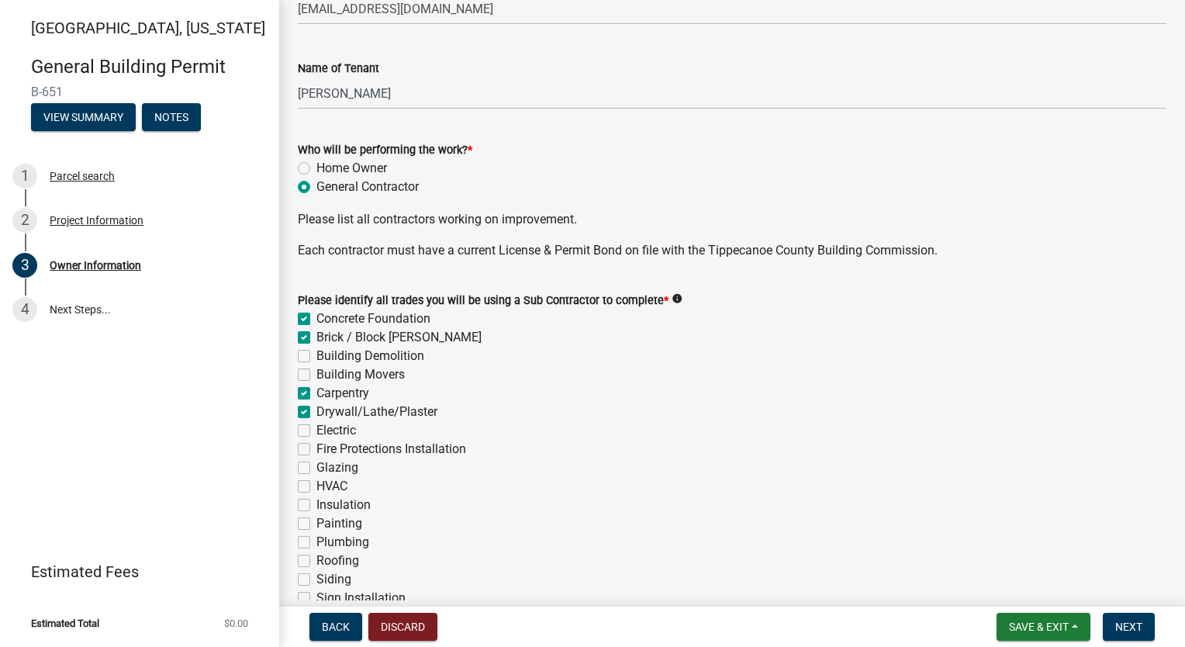
checkbox input "false"
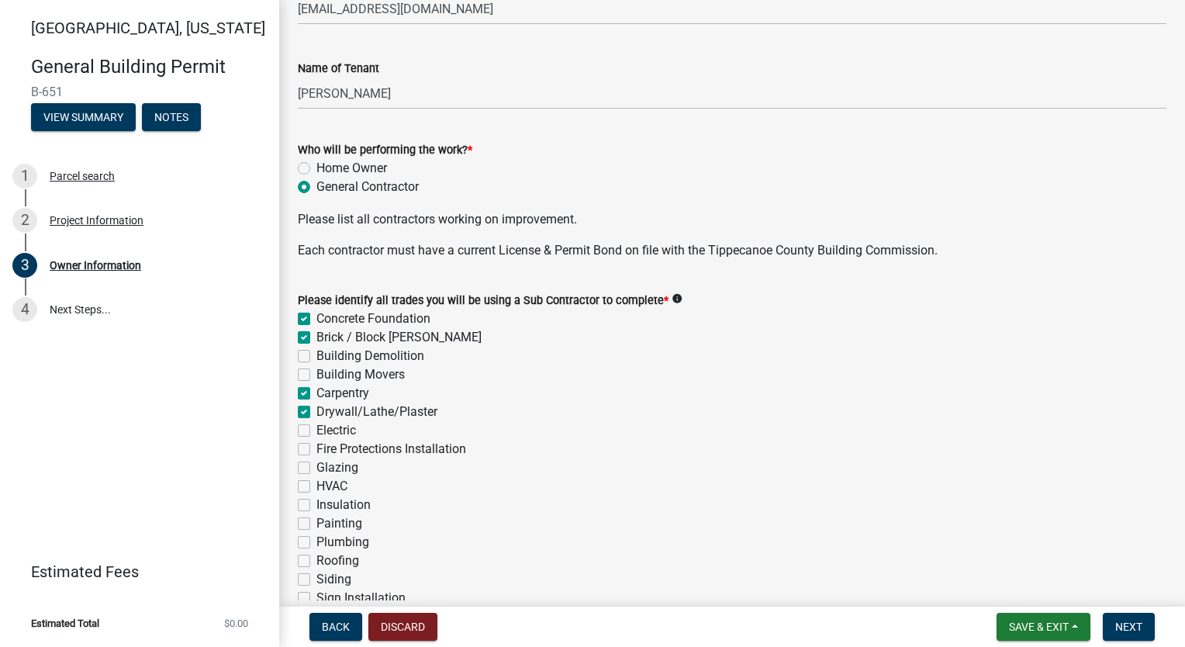
checkbox input "false"
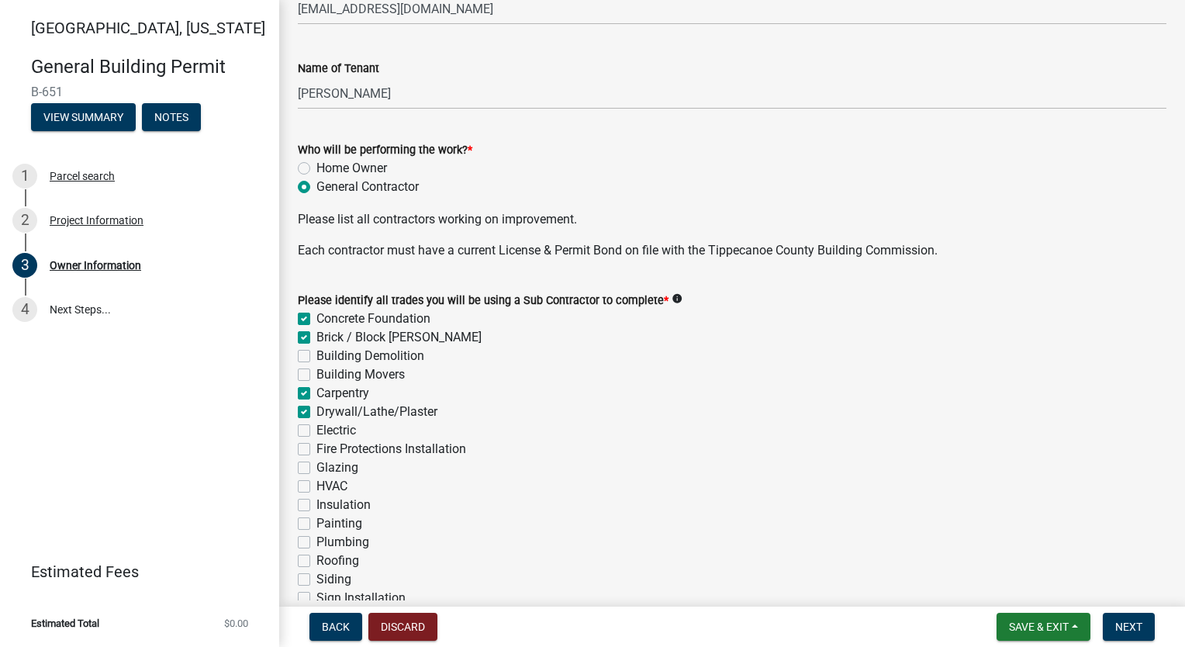
checkbox input "false"
click at [317, 436] on label "Electric" at bounding box center [337, 430] width 40 height 19
click at [317, 431] on input "Electric" at bounding box center [322, 426] width 10 height 10
checkbox input "true"
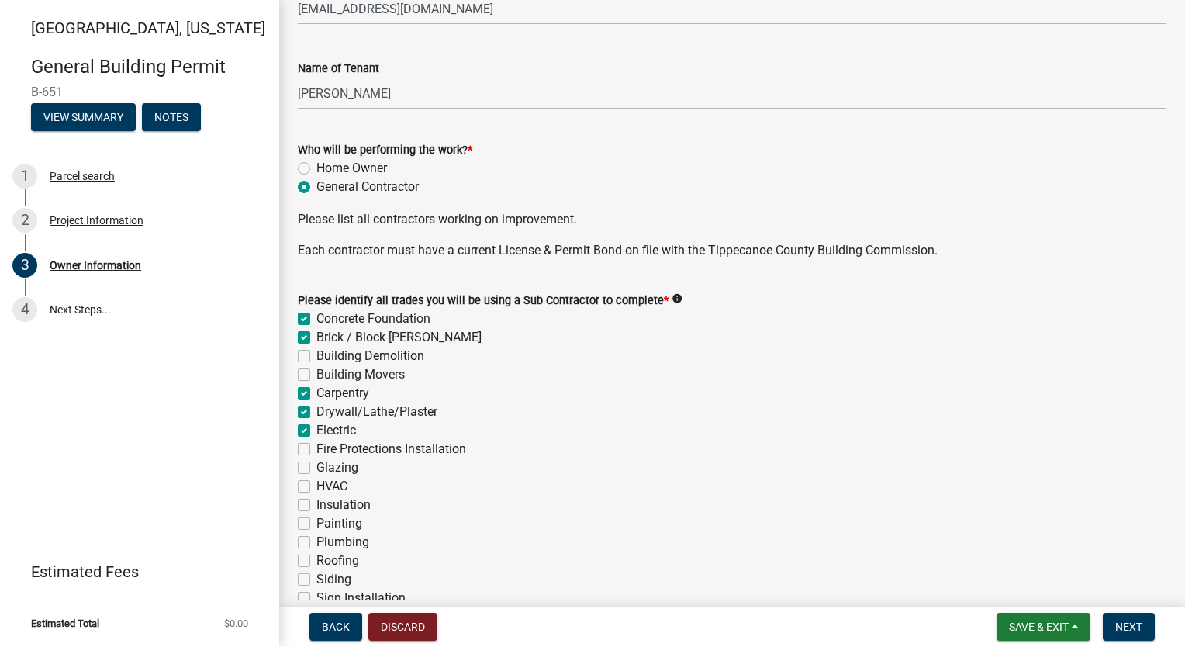
checkbox input "true"
checkbox input "false"
checkbox input "true"
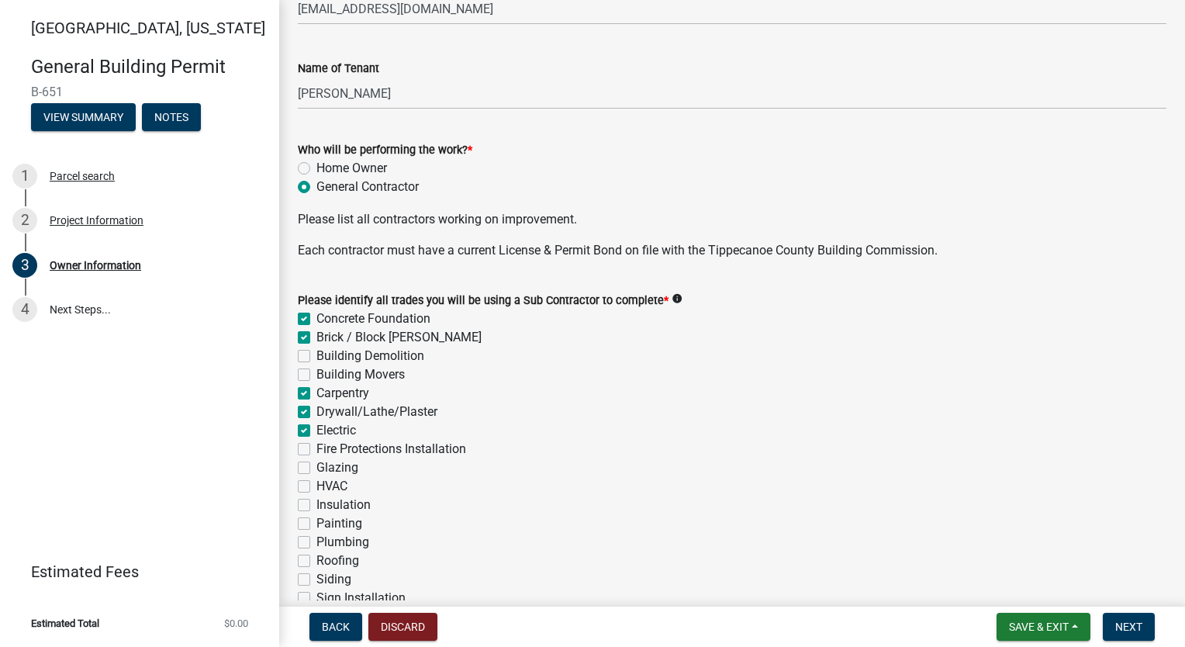
checkbox input "true"
checkbox input "false"
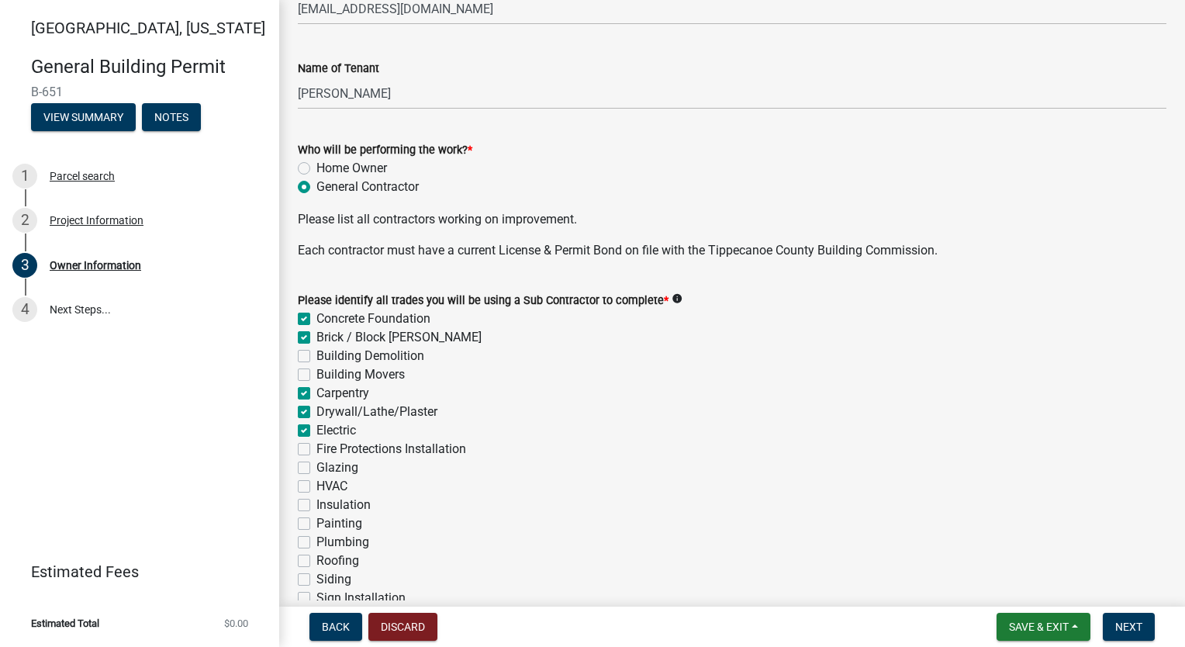
checkbox input "false"
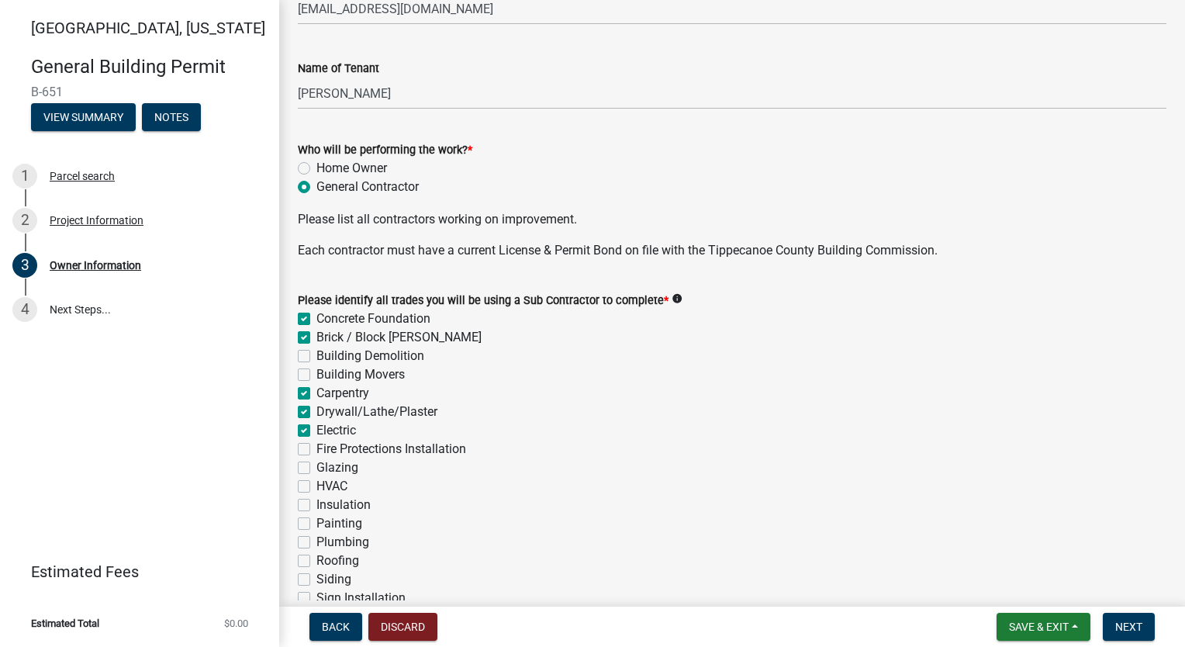
checkbox input "false"
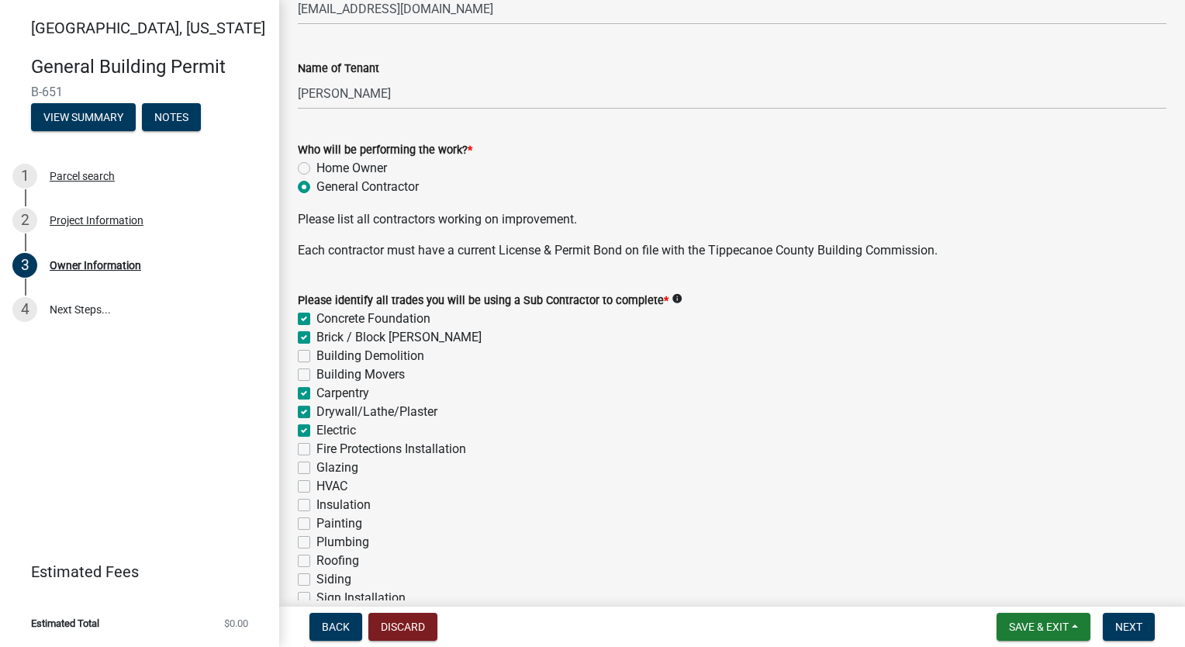
click at [317, 488] on label "HVAC" at bounding box center [332, 486] width 31 height 19
click at [317, 487] on input "HVAC" at bounding box center [322, 482] width 10 height 10
checkbox input "true"
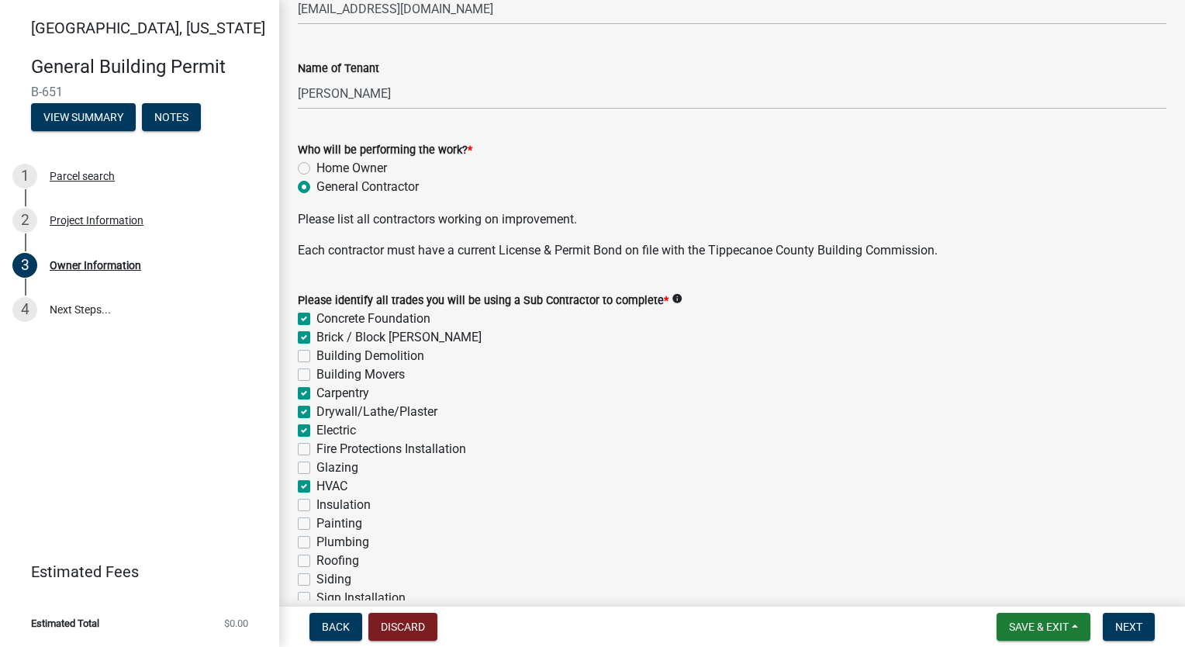
checkbox input "false"
checkbox input "true"
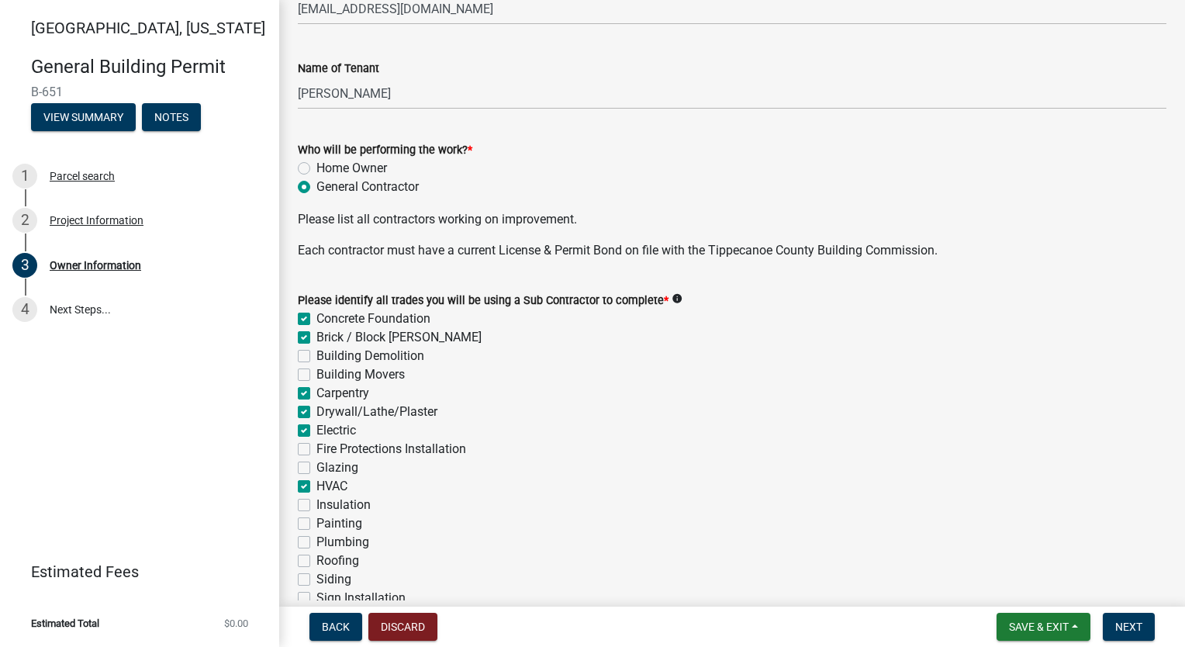
checkbox input "false"
checkbox input "true"
checkbox input "false"
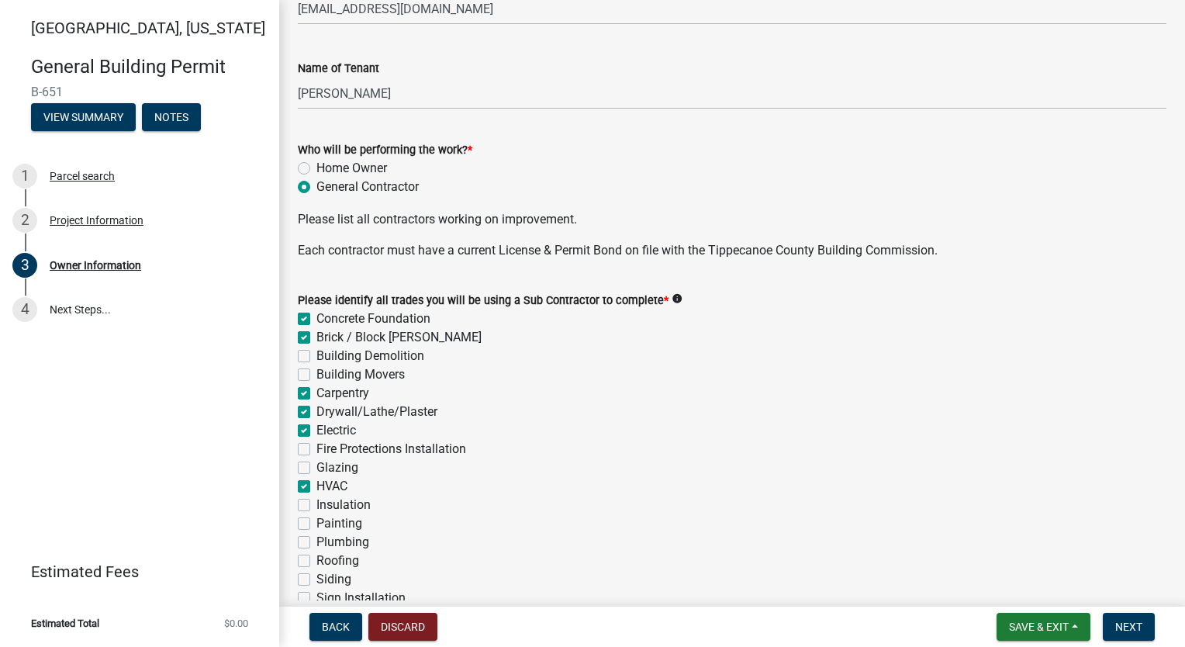
checkbox input "false"
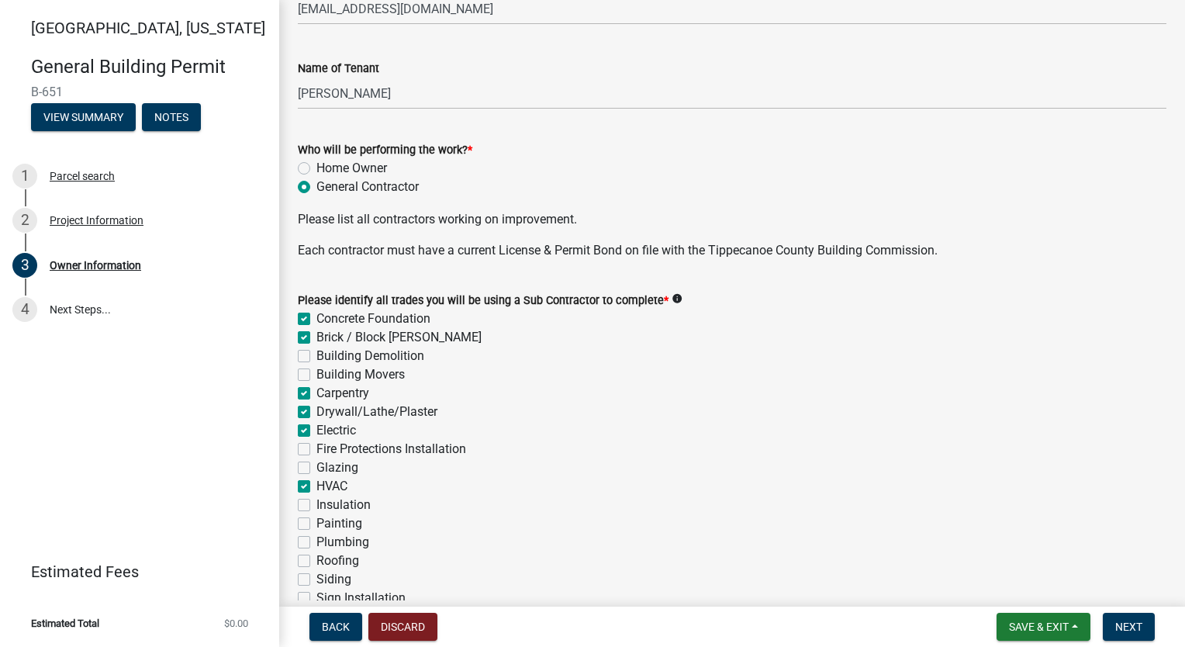
checkbox input "false"
click at [303, 502] on div "Insulation" at bounding box center [732, 505] width 869 height 19
click at [317, 501] on label "Insulation" at bounding box center [344, 505] width 54 height 19
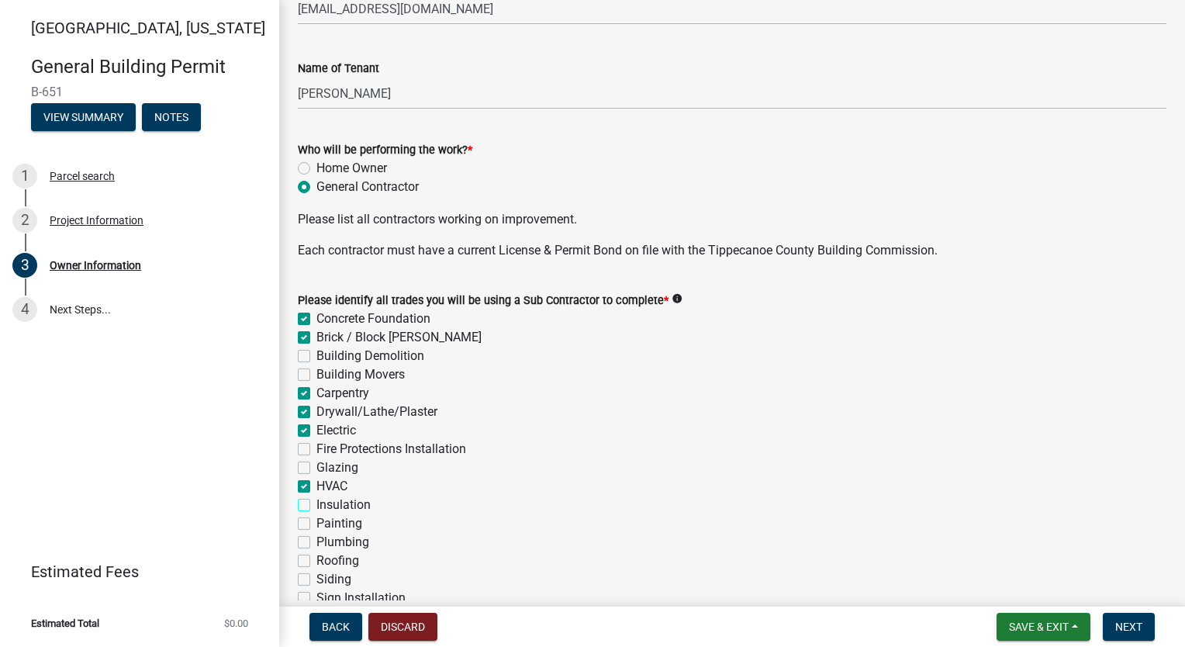
click at [317, 501] on input "Insulation" at bounding box center [322, 501] width 10 height 10
checkbox input "true"
checkbox input "false"
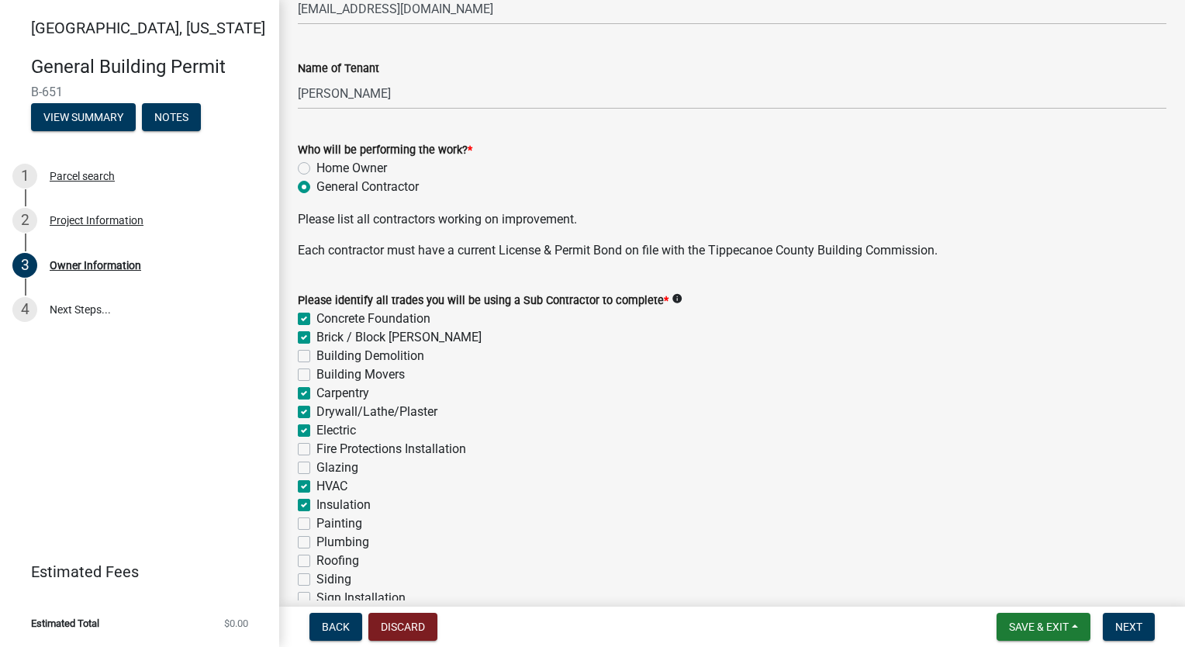
checkbox input "false"
checkbox input "true"
checkbox input "false"
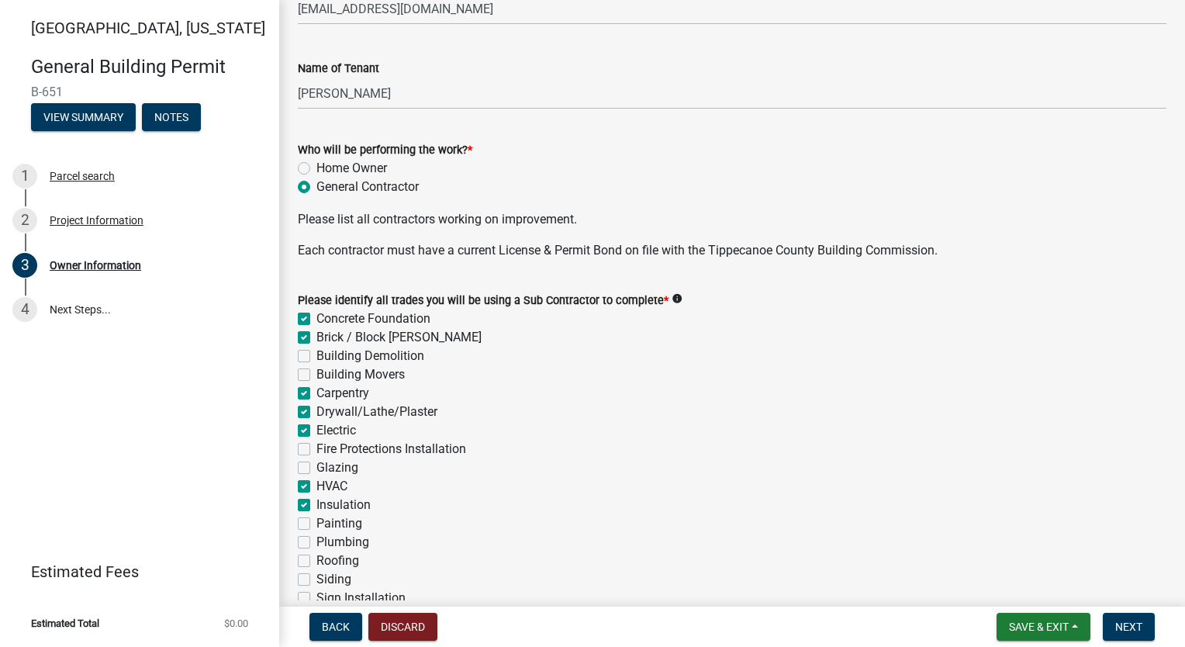
checkbox input "false"
checkbox input "true"
checkbox input "false"
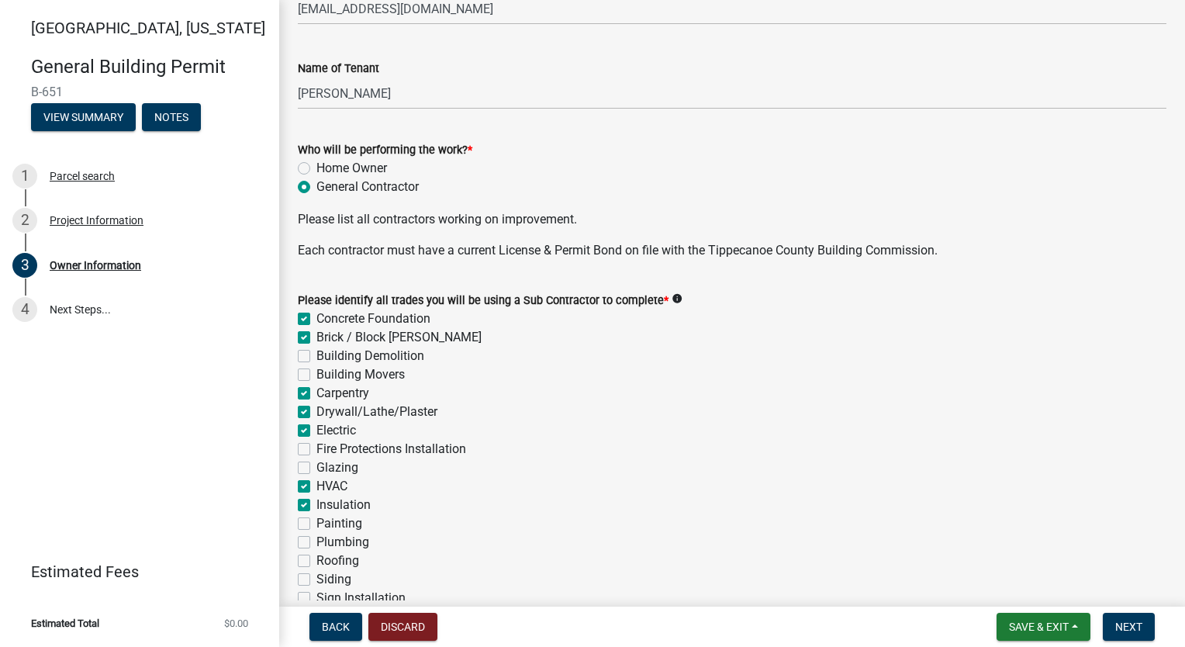
checkbox input "false"
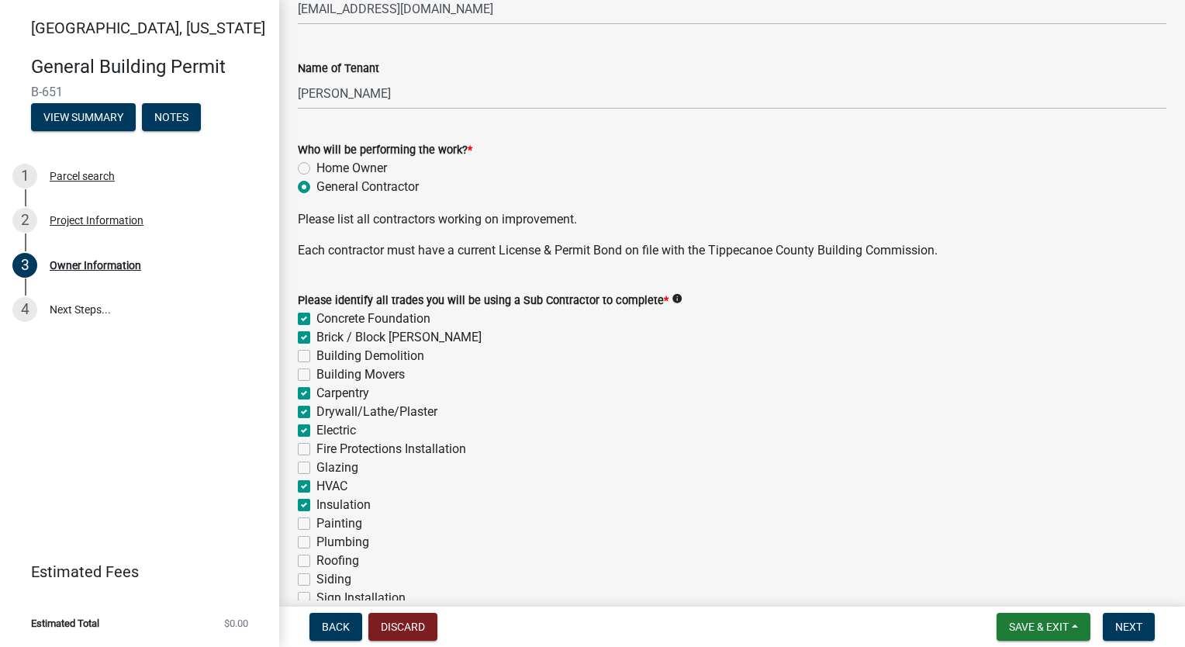
checkbox input "false"
click at [317, 526] on label "Painting" at bounding box center [340, 523] width 46 height 19
click at [317, 524] on input "Painting" at bounding box center [322, 519] width 10 height 10
checkbox input "true"
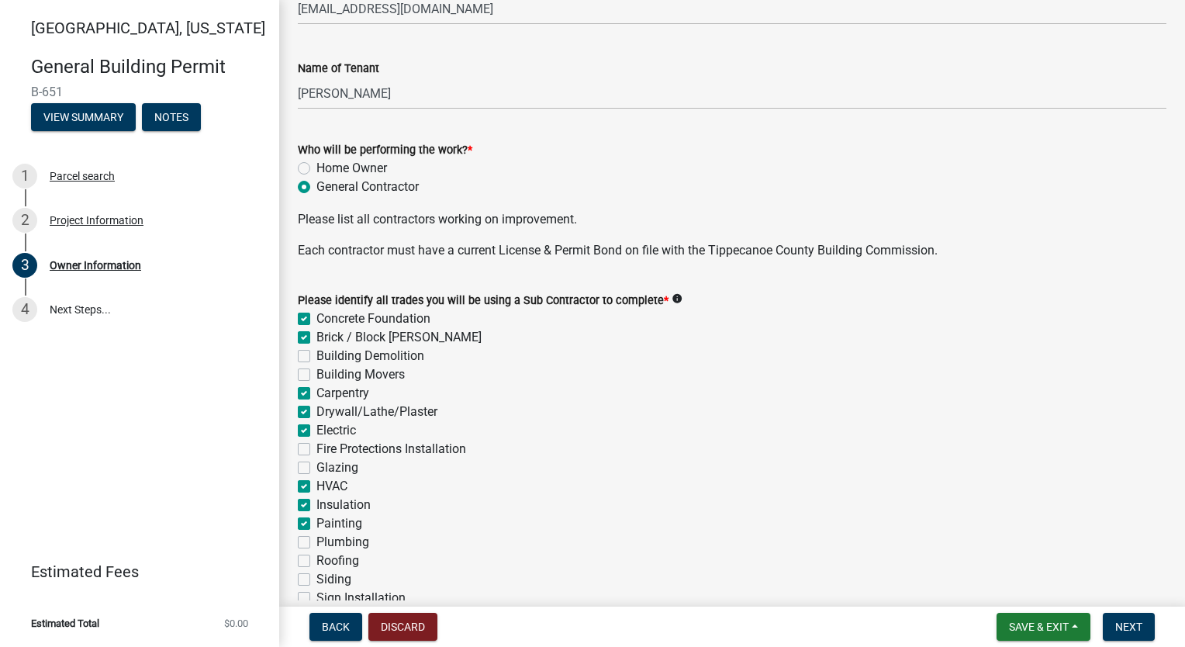
checkbox input "true"
checkbox input "false"
checkbox input "true"
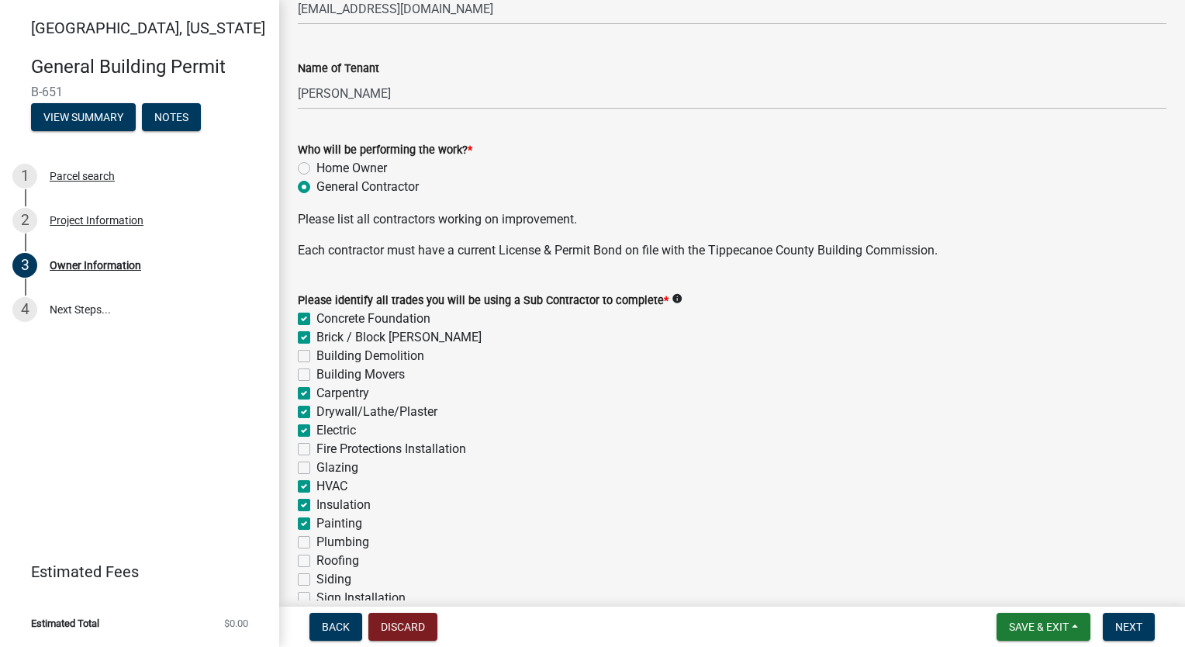
checkbox input "true"
checkbox input "false"
checkbox input "true"
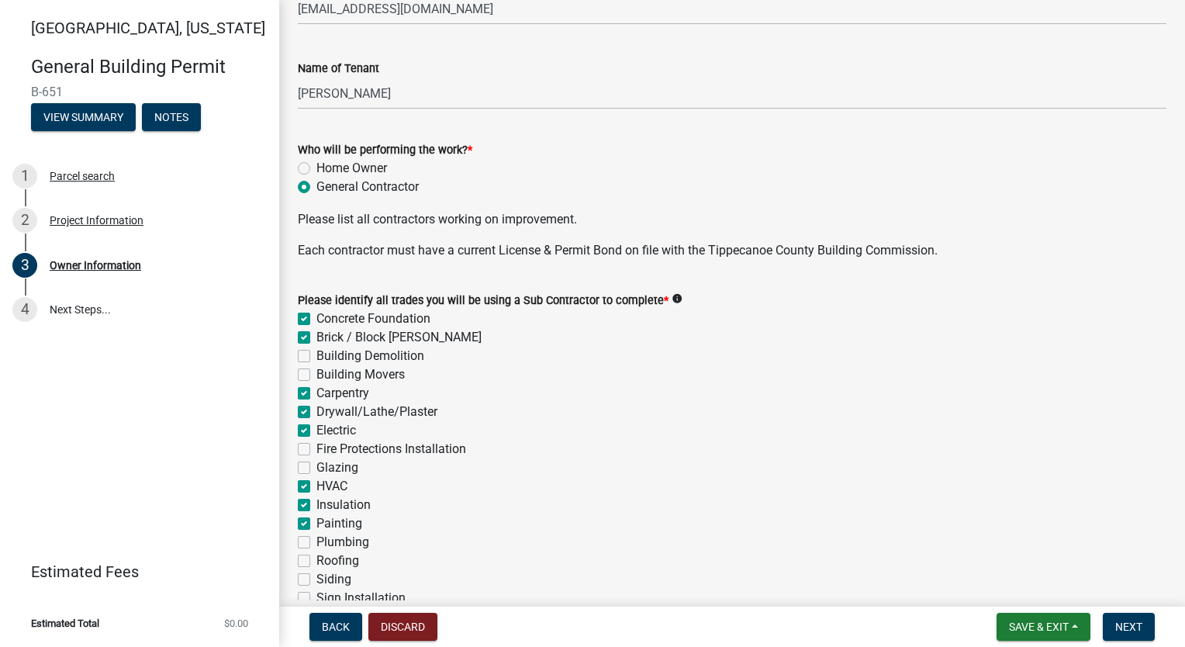
checkbox input "true"
checkbox input "false"
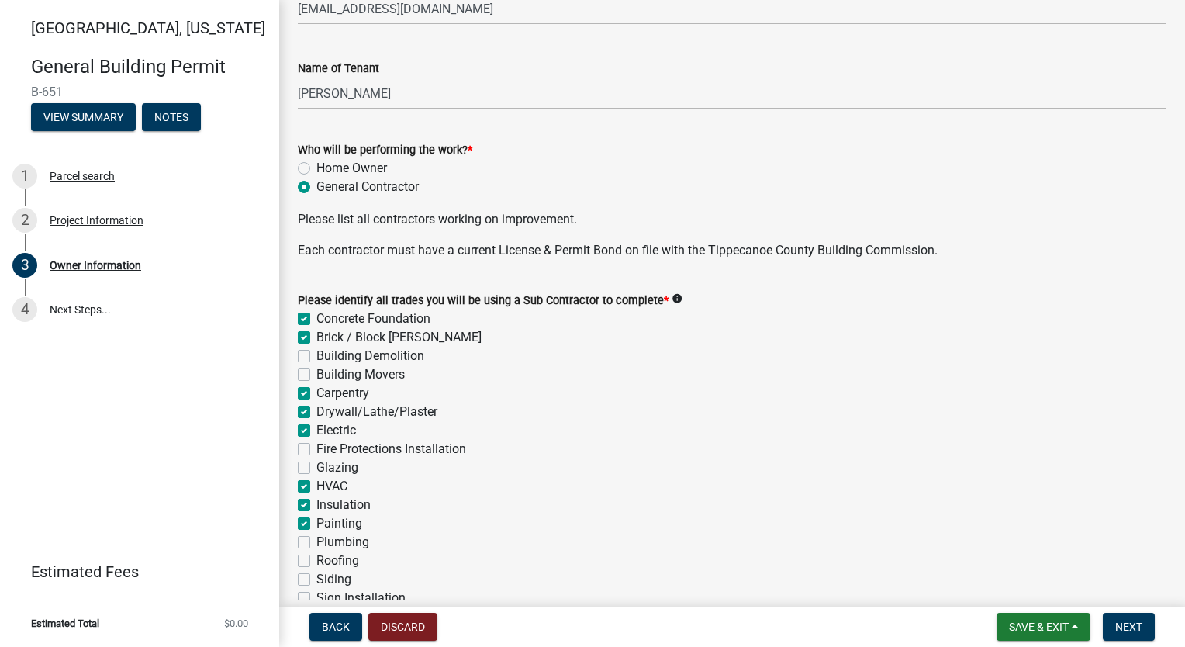
checkbox input "false"
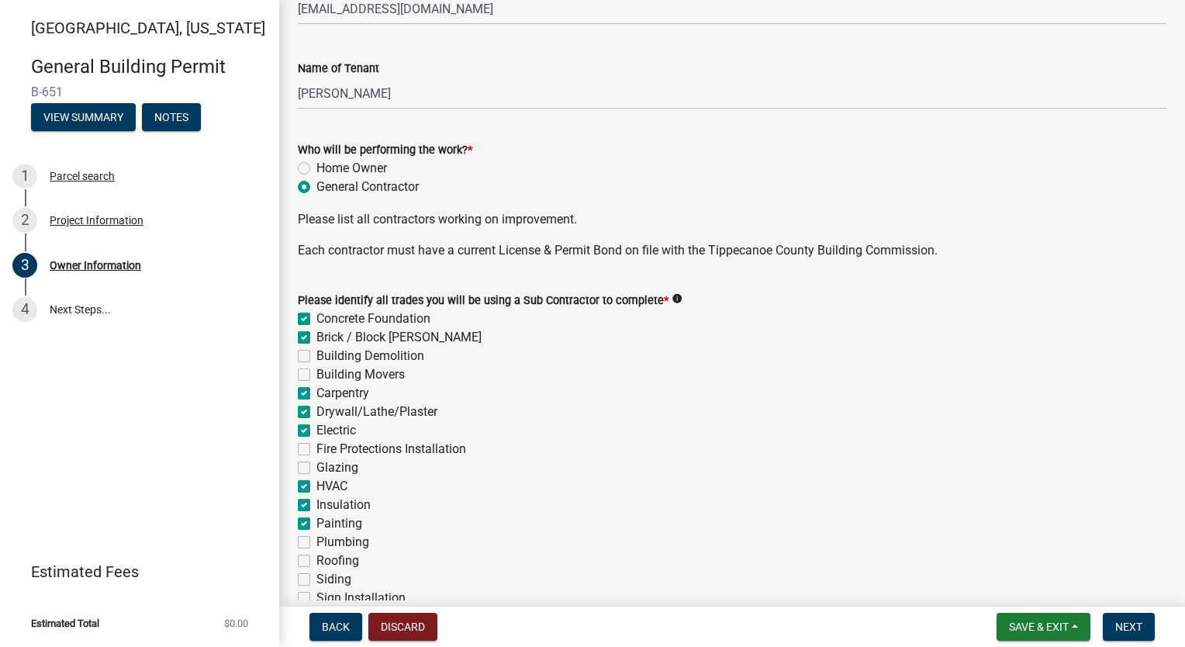
click at [317, 541] on label "Plumbing" at bounding box center [343, 542] width 53 height 19
click at [317, 541] on input "Plumbing" at bounding box center [322, 538] width 10 height 10
checkbox input "true"
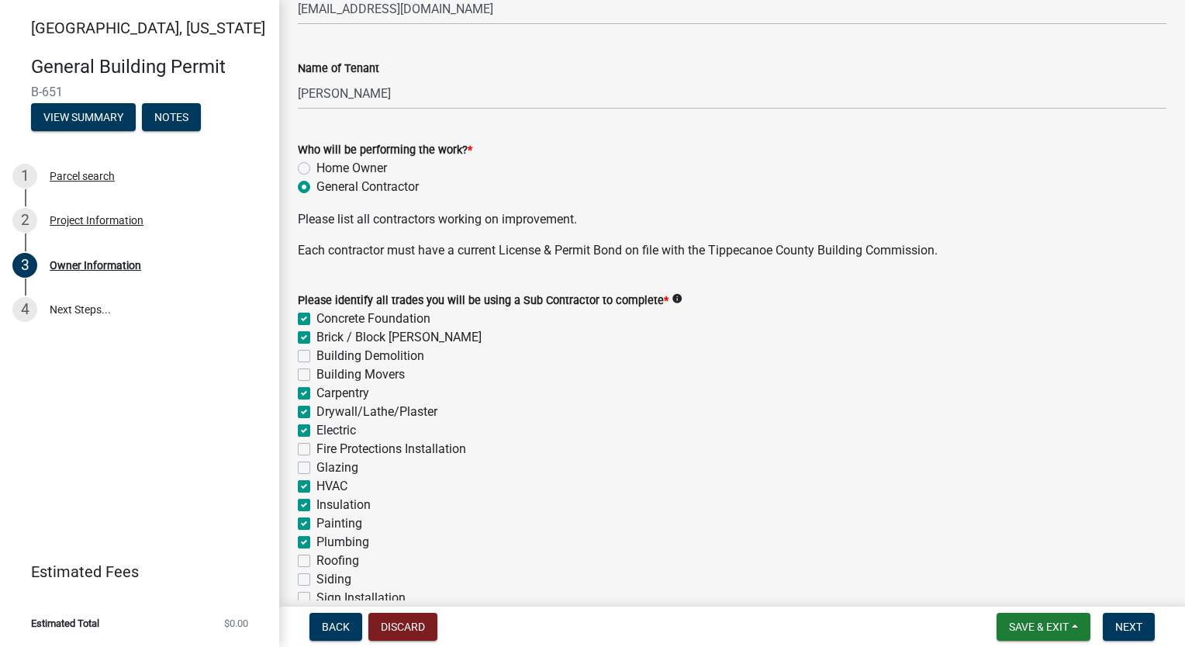
checkbox input "false"
click at [317, 561] on label "Roofing" at bounding box center [338, 561] width 43 height 19
click at [317, 561] on input "Roofing" at bounding box center [322, 557] width 10 height 10
click at [317, 581] on label "Siding" at bounding box center [334, 579] width 35 height 19
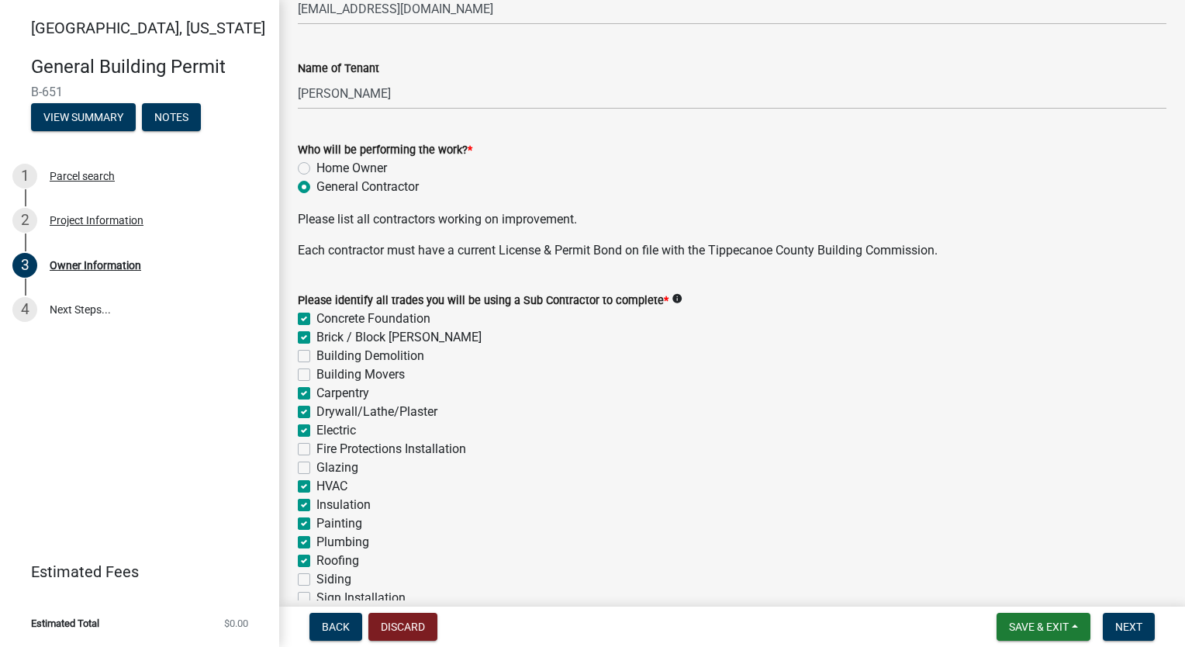
click at [317, 580] on input "Siding" at bounding box center [322, 575] width 10 height 10
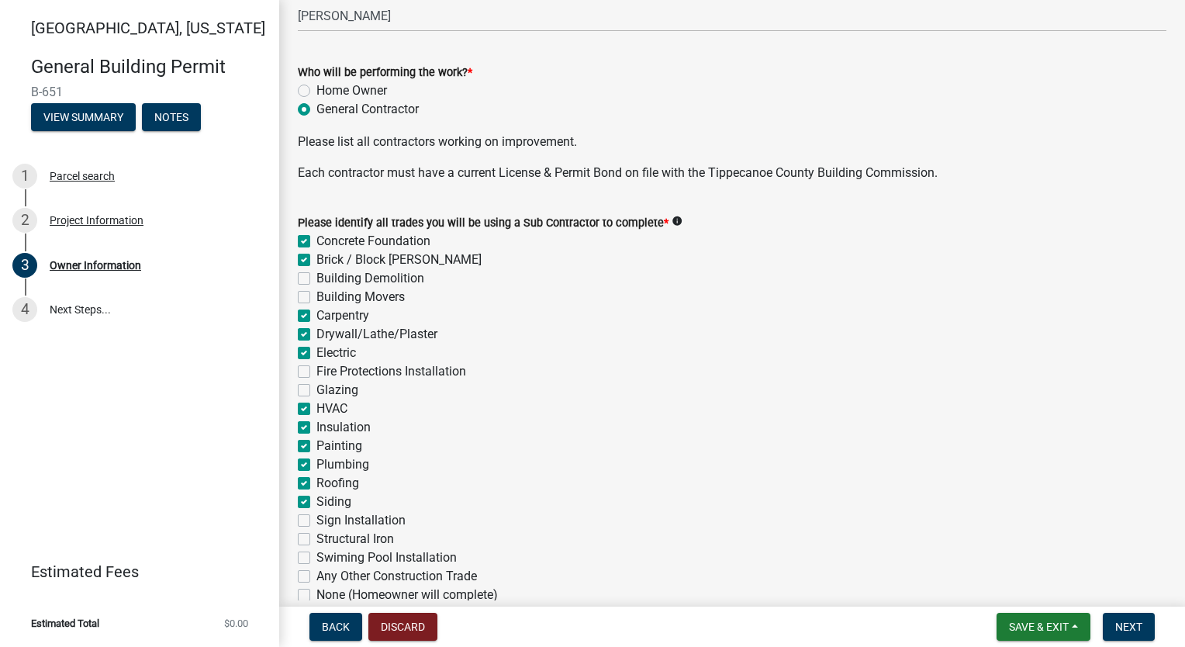
scroll to position [543, 0]
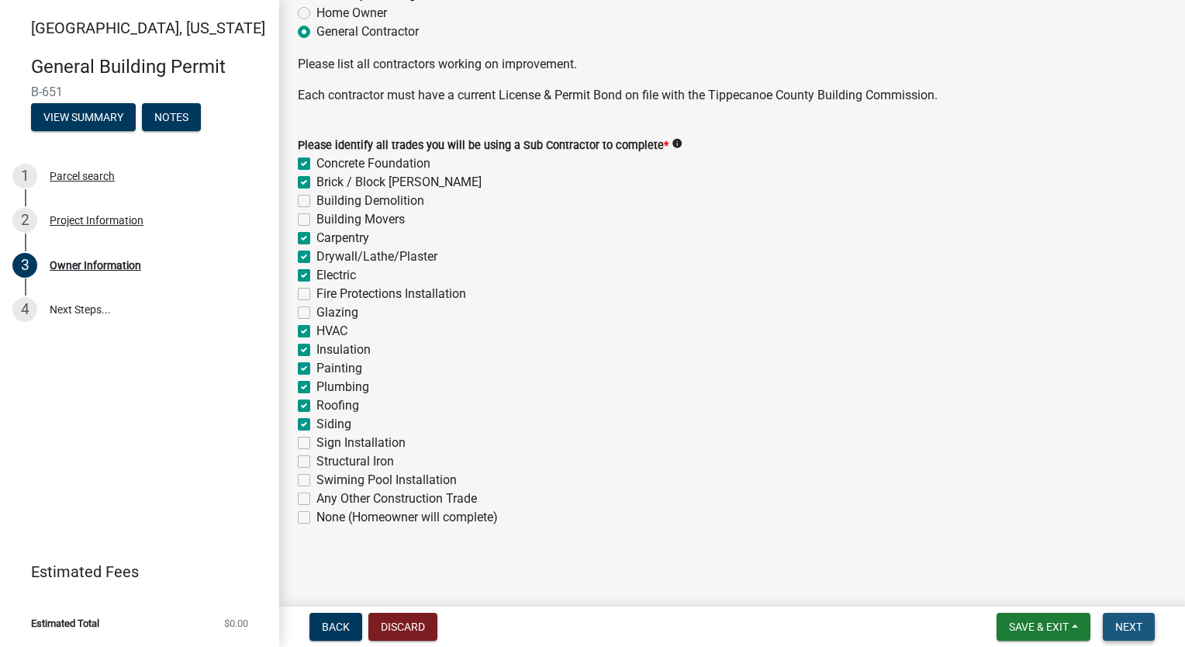
click at [1134, 626] on span "Next" at bounding box center [1129, 627] width 27 height 12
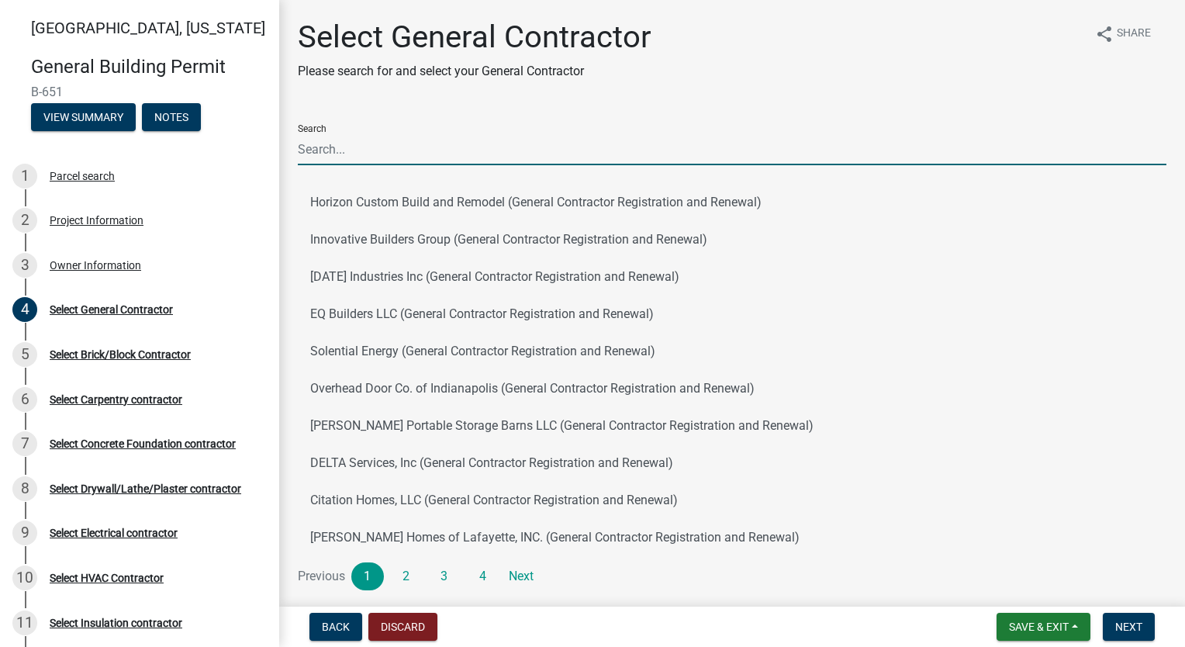
click at [433, 145] on input "Search" at bounding box center [732, 149] width 869 height 32
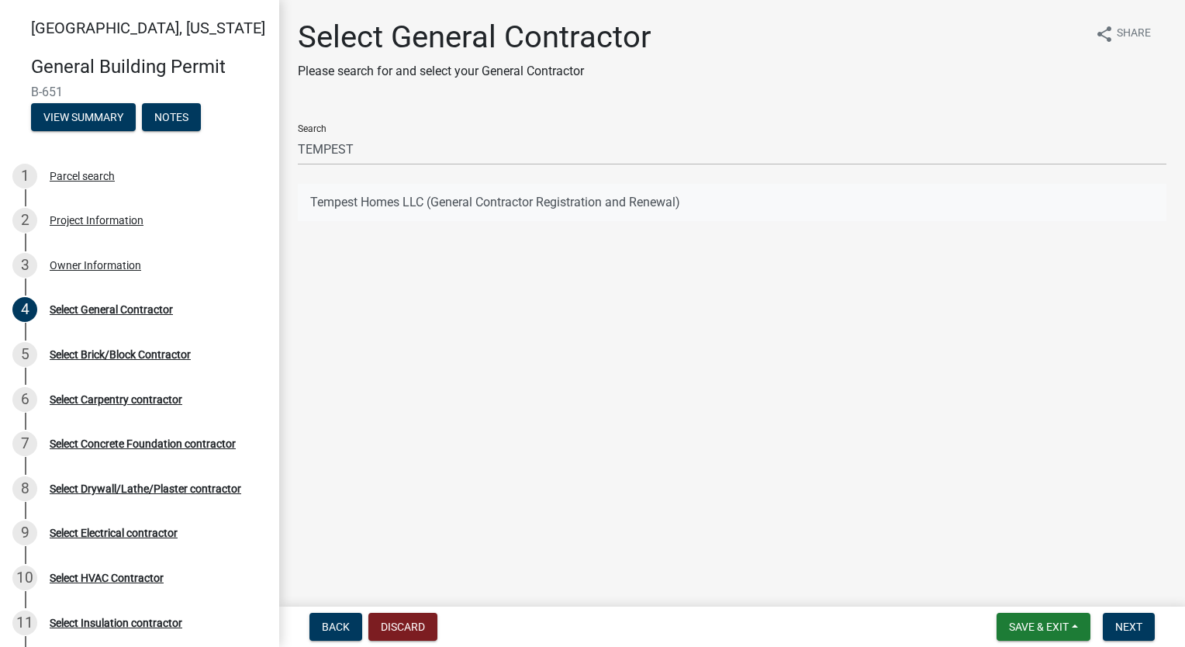
click at [424, 205] on button "Tempest Homes LLC (General Contractor Registration and Renewal)" at bounding box center [732, 202] width 869 height 37
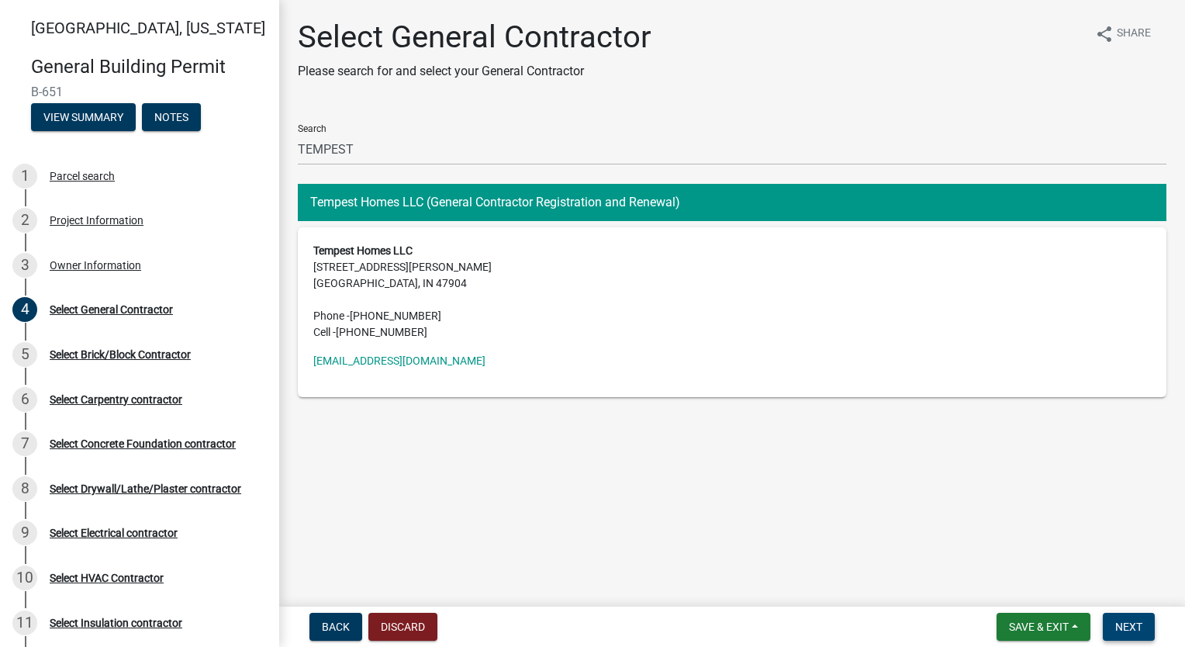
click at [1133, 622] on span "Next" at bounding box center [1129, 627] width 27 height 12
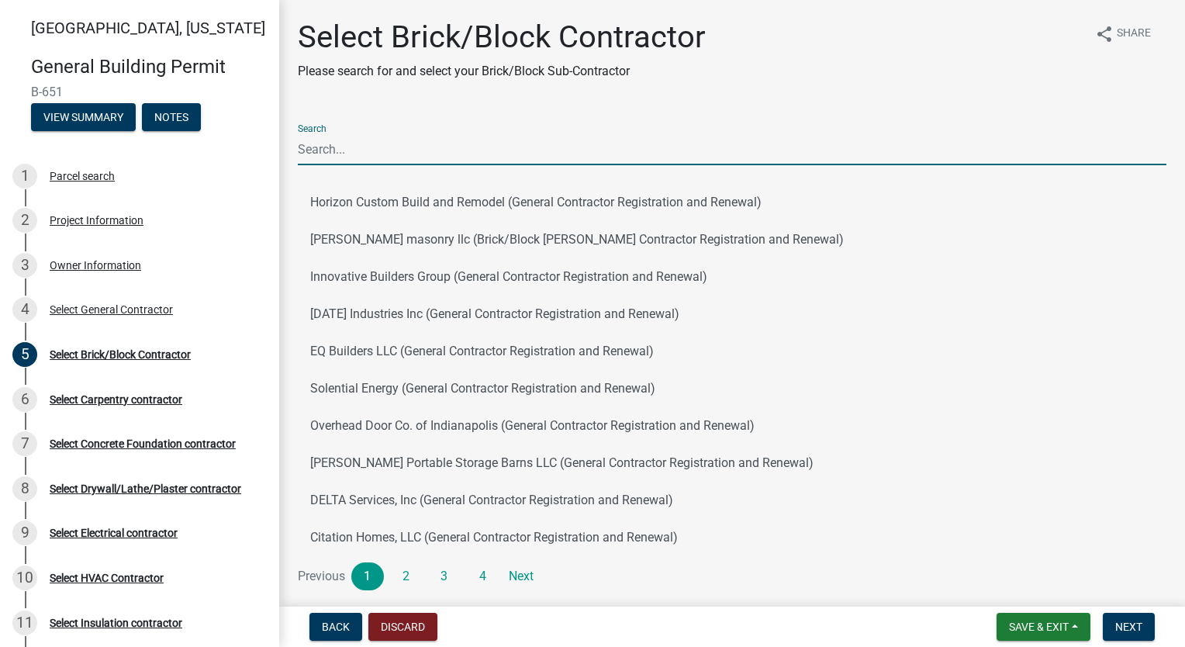
click at [471, 133] on input "Search" at bounding box center [732, 149] width 869 height 32
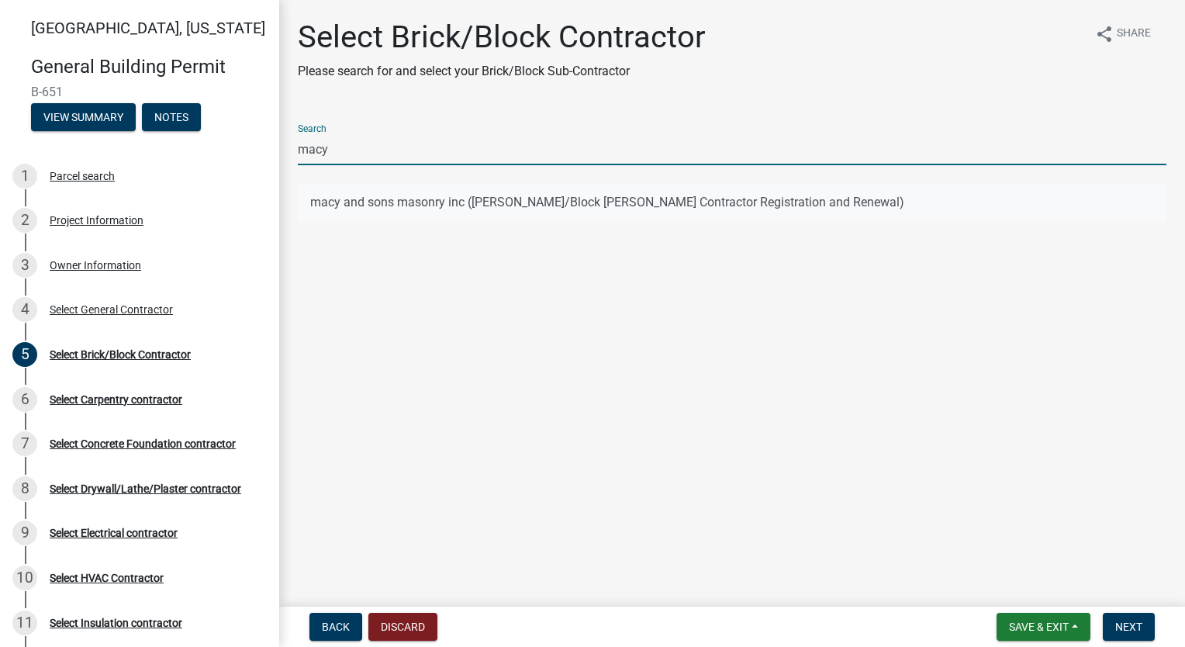
click at [424, 209] on button "macy and sons masonry inc ([PERSON_NAME]/Block [PERSON_NAME] Contractor Registr…" at bounding box center [732, 202] width 869 height 37
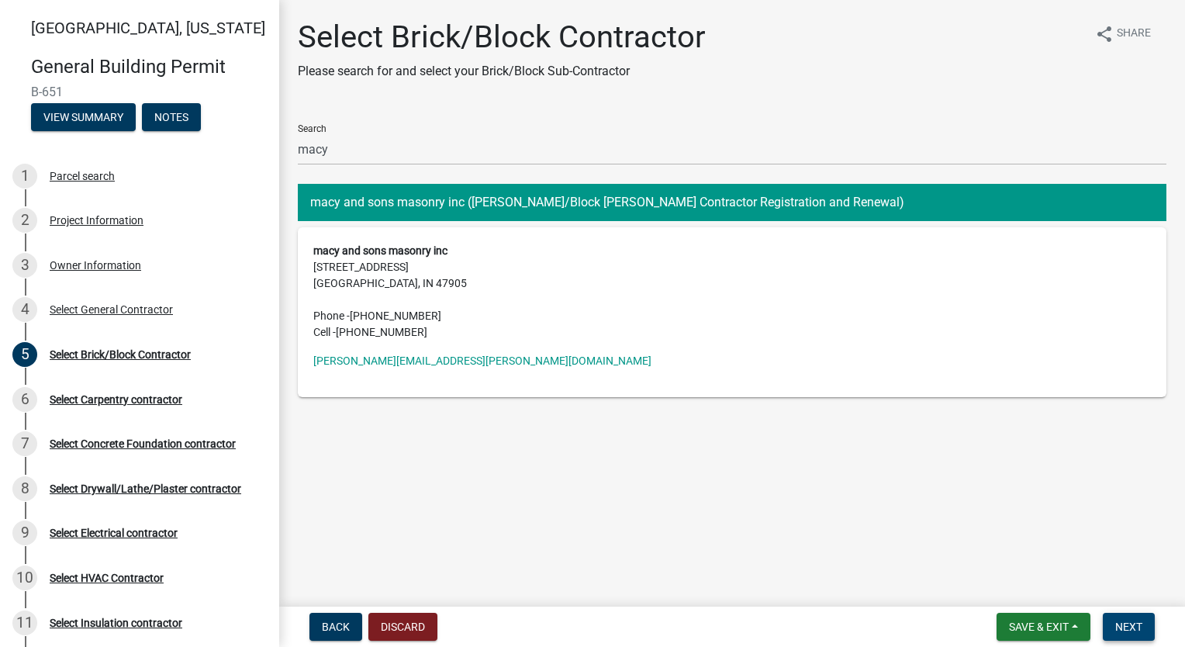
click at [1127, 626] on span "Next" at bounding box center [1129, 627] width 27 height 12
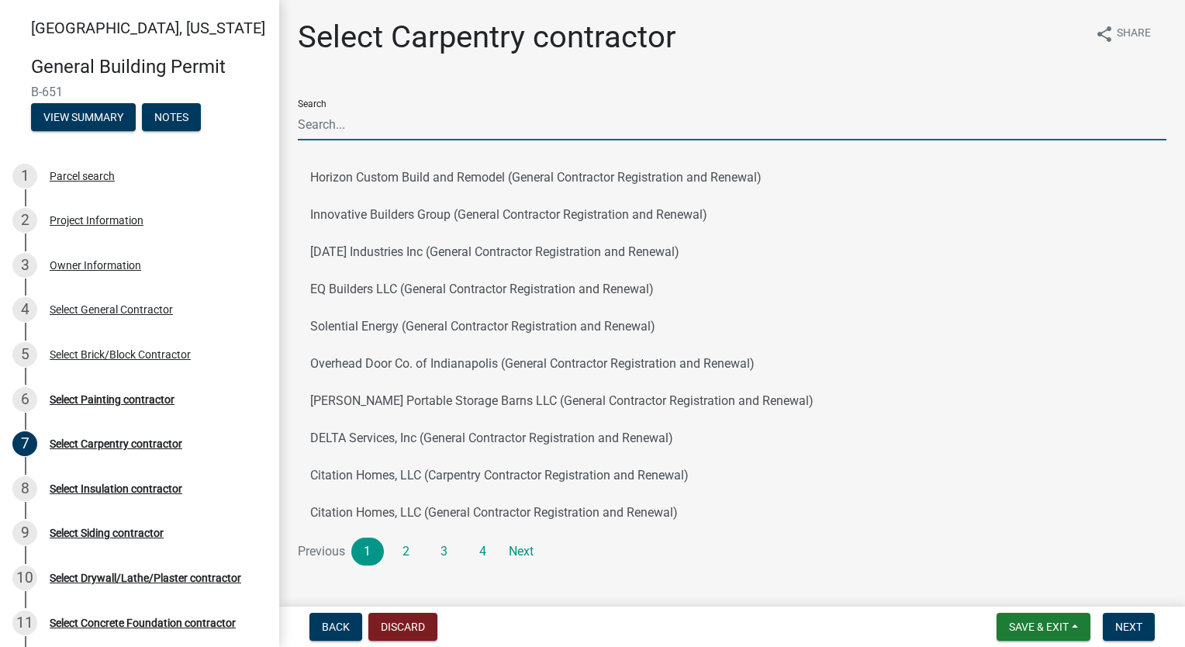
click at [485, 129] on input "Search" at bounding box center [732, 125] width 869 height 32
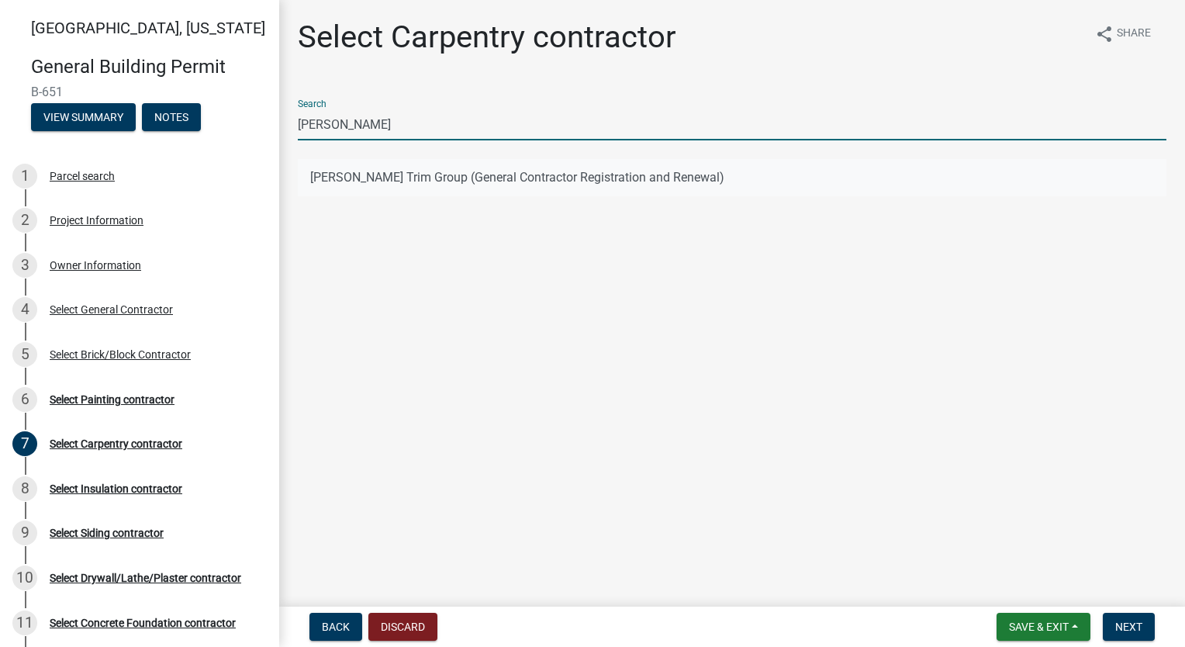
click at [487, 170] on button "[PERSON_NAME] Trim Group (General Contractor Registration and Renewal)" at bounding box center [732, 177] width 869 height 37
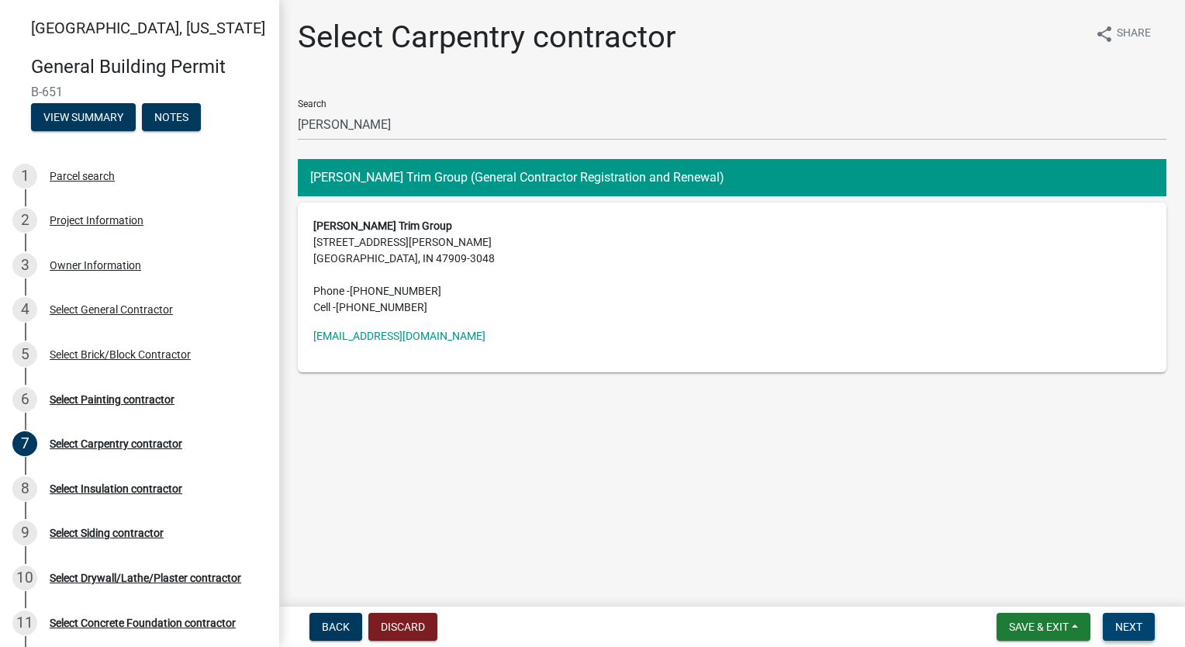
click at [1131, 624] on span "Next" at bounding box center [1129, 627] width 27 height 12
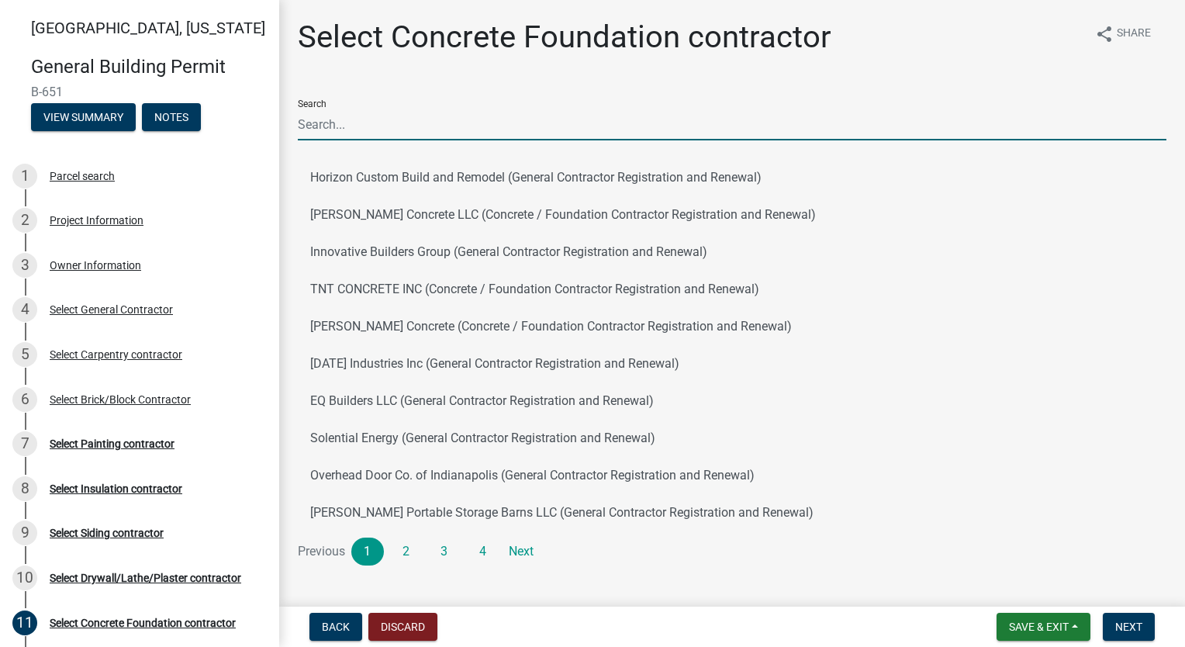
click at [411, 112] on input "Search" at bounding box center [732, 125] width 869 height 32
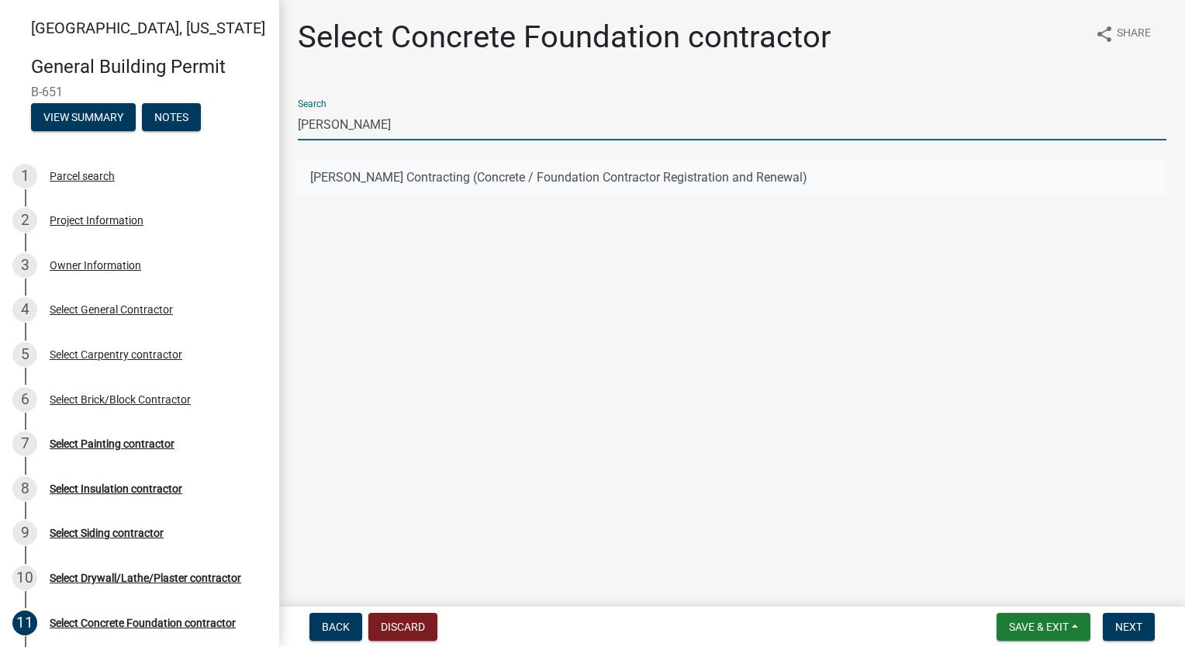
drag, startPoint x: 410, startPoint y: 188, endPoint x: 408, endPoint y: 180, distance: 8.1
click at [408, 180] on button "[PERSON_NAME] Contracting (Concrete / Foundation Contractor Registration and Re…" at bounding box center [732, 177] width 869 height 37
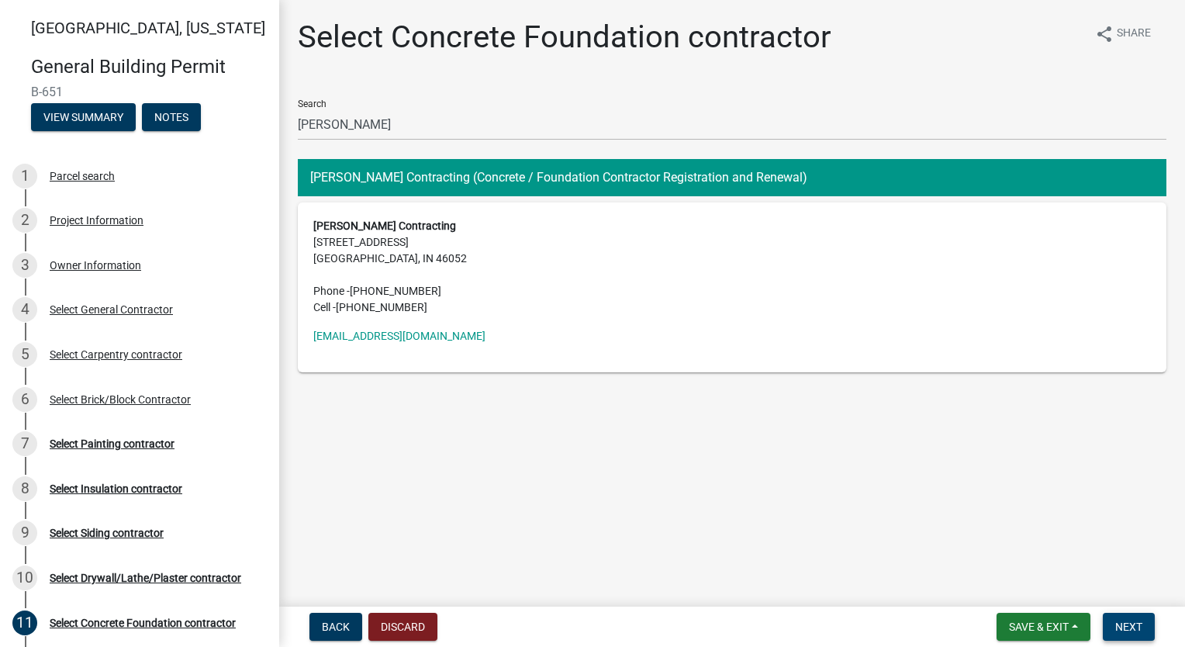
click at [1129, 632] on span "Next" at bounding box center [1129, 627] width 27 height 12
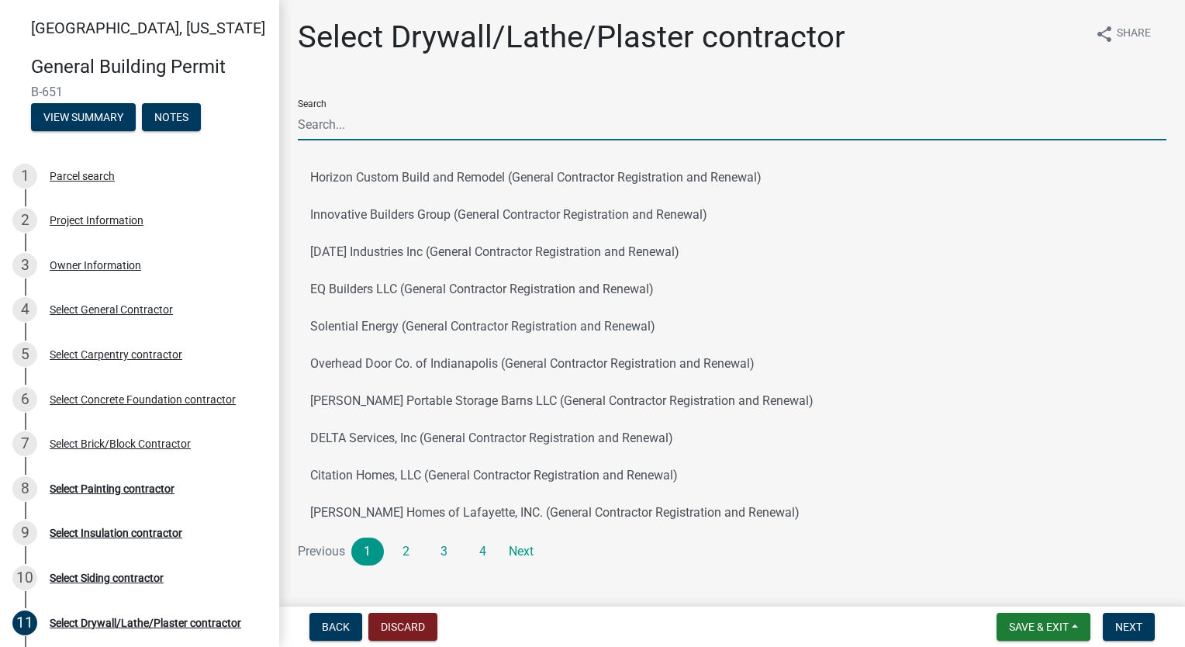
click at [363, 115] on input "Search" at bounding box center [732, 125] width 869 height 32
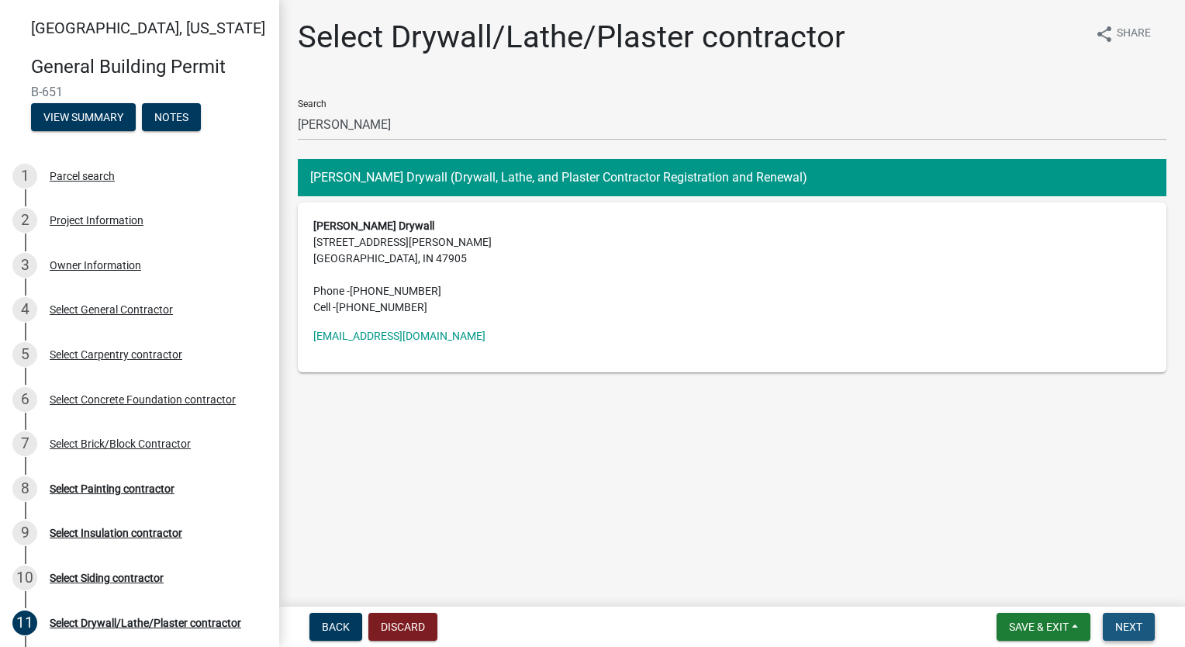
click at [1140, 626] on span "Next" at bounding box center [1129, 627] width 27 height 12
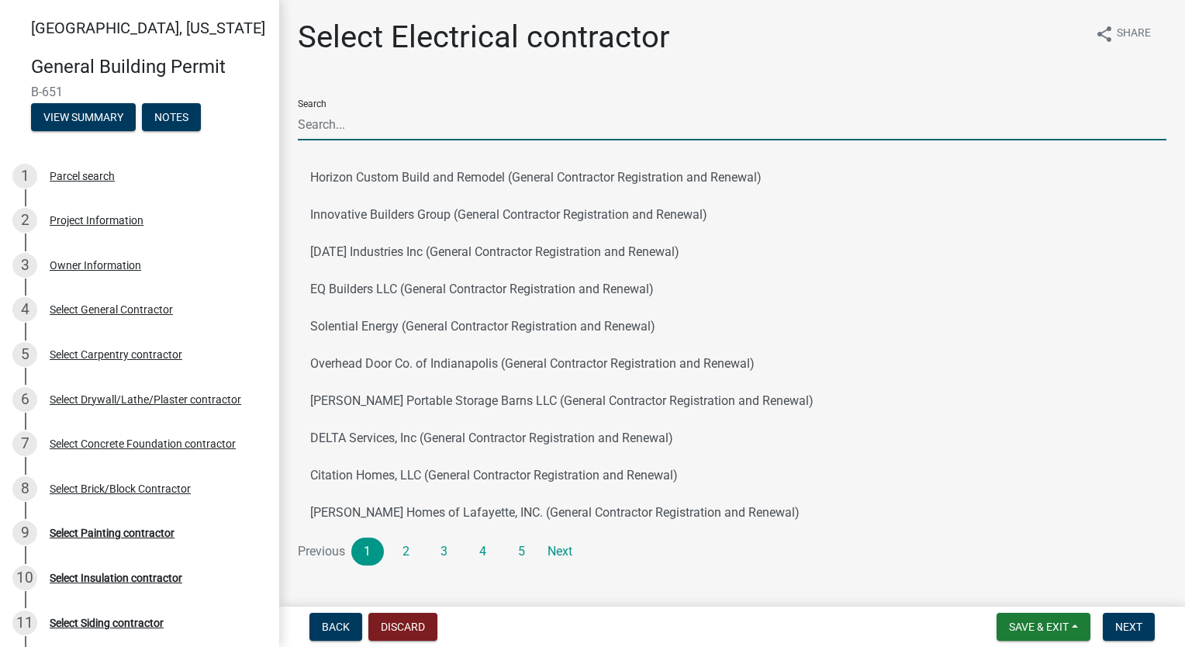
click at [375, 116] on input "Search" at bounding box center [732, 125] width 869 height 32
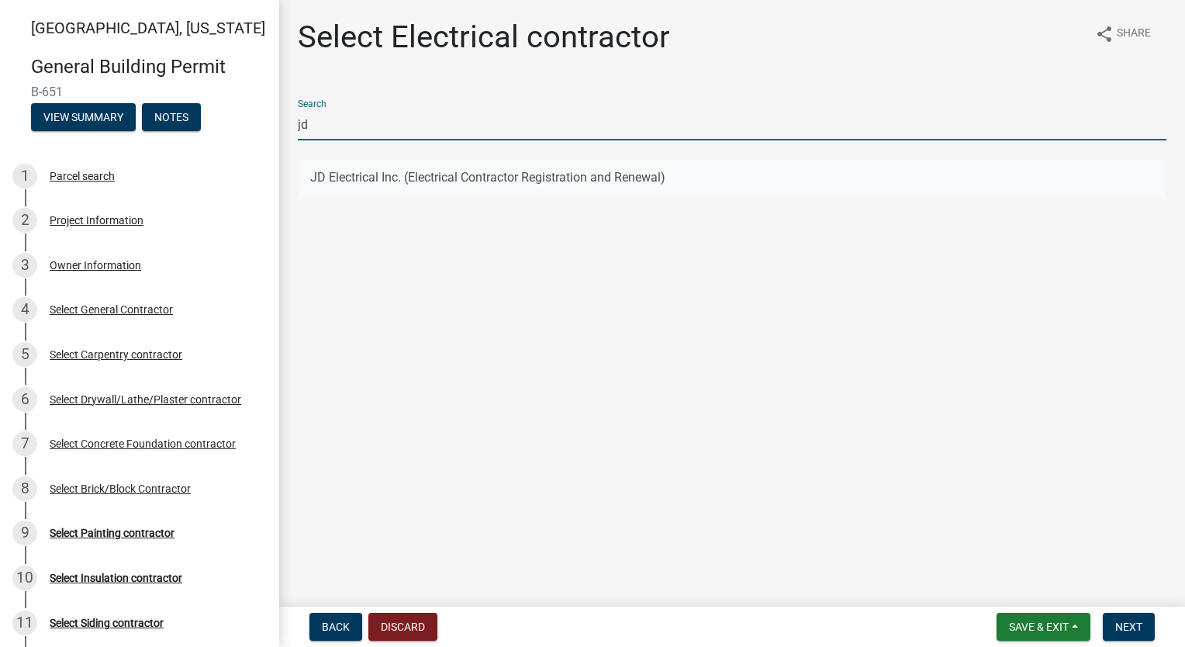
click at [441, 179] on button "JD Electrical Inc. (Electrical Contractor Registration and Renewal)" at bounding box center [732, 177] width 869 height 37
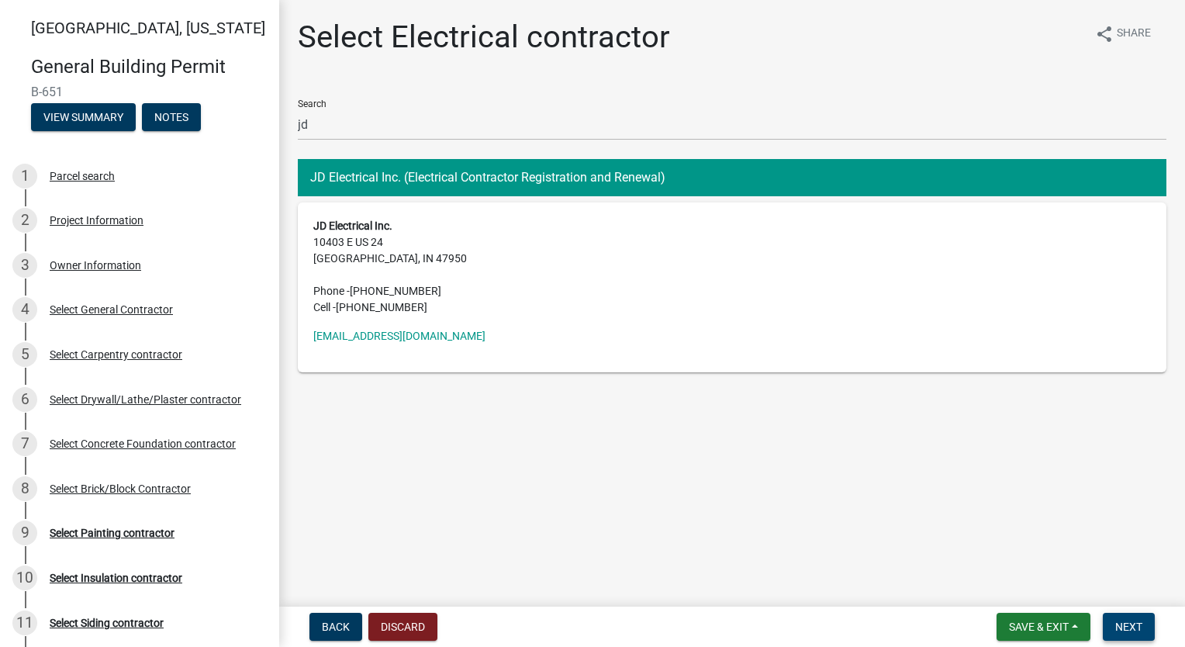
click at [1120, 625] on span "Next" at bounding box center [1129, 627] width 27 height 12
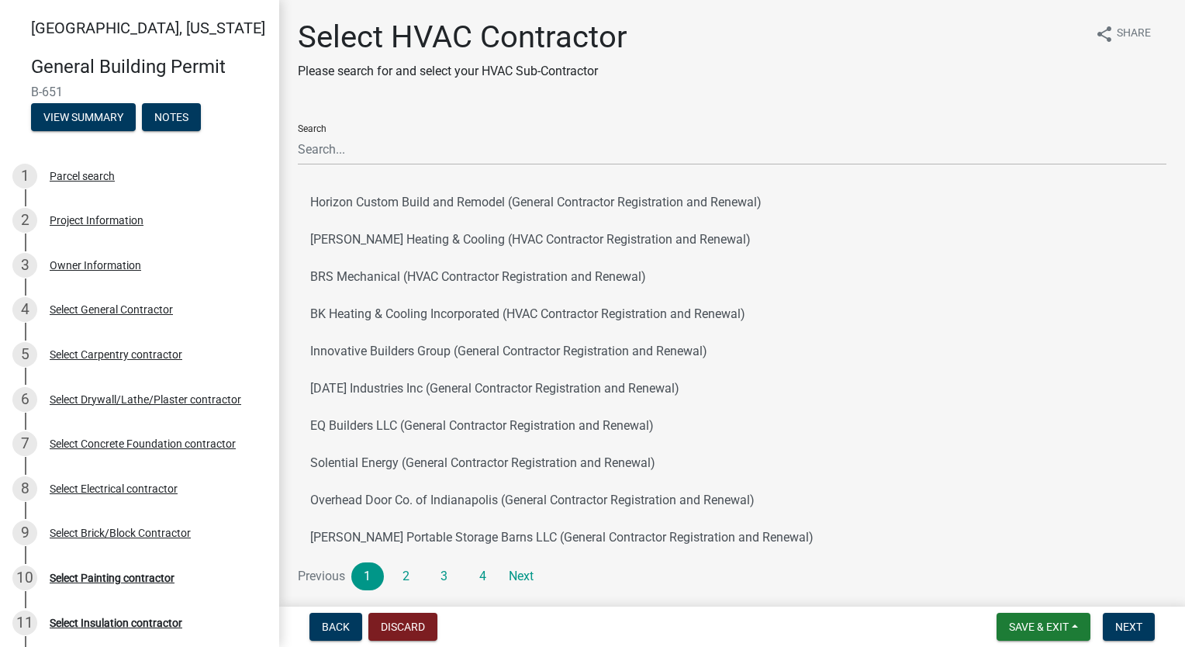
click at [453, 128] on div "Search" at bounding box center [732, 139] width 869 height 54
click at [445, 160] on input "Search" at bounding box center [732, 149] width 869 height 32
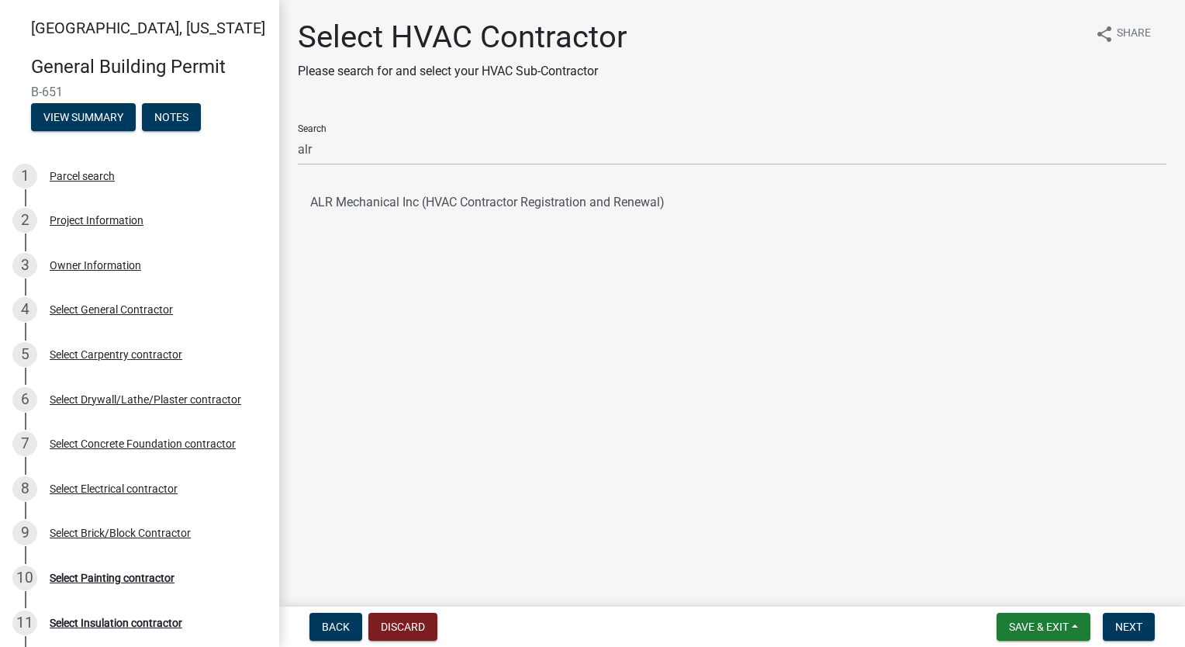
click at [400, 204] on button "ALR Mechanical Inc (HVAC Contractor Registration and Renewal)" at bounding box center [732, 202] width 869 height 37
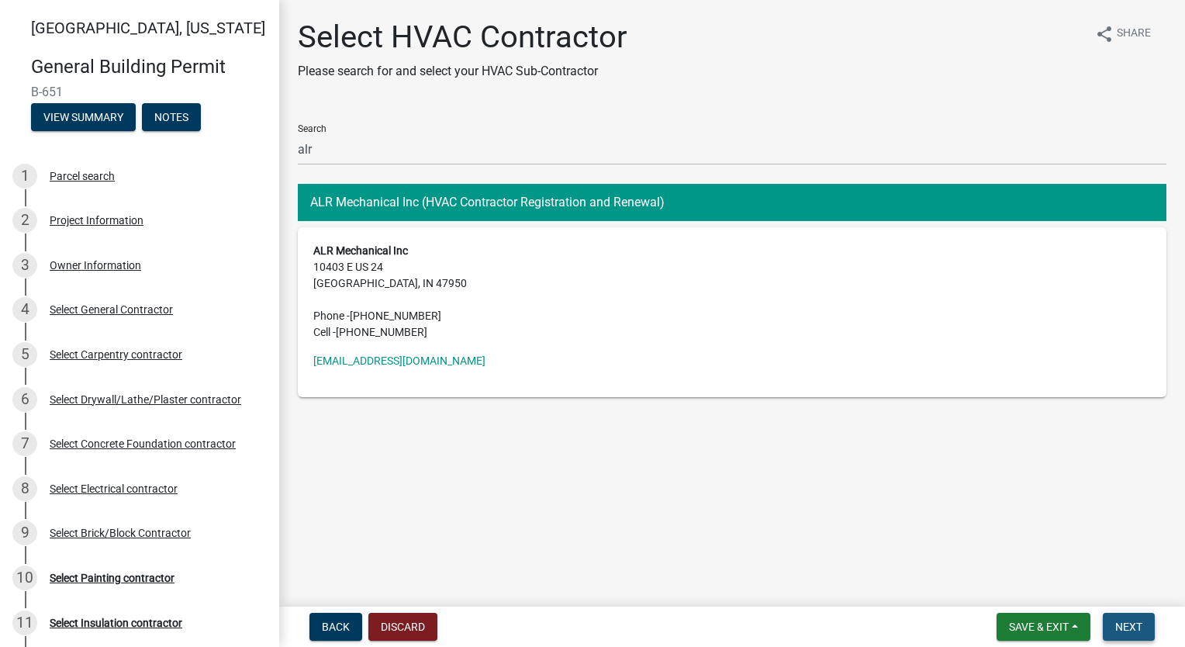
click at [1115, 638] on button "Next" at bounding box center [1129, 627] width 52 height 28
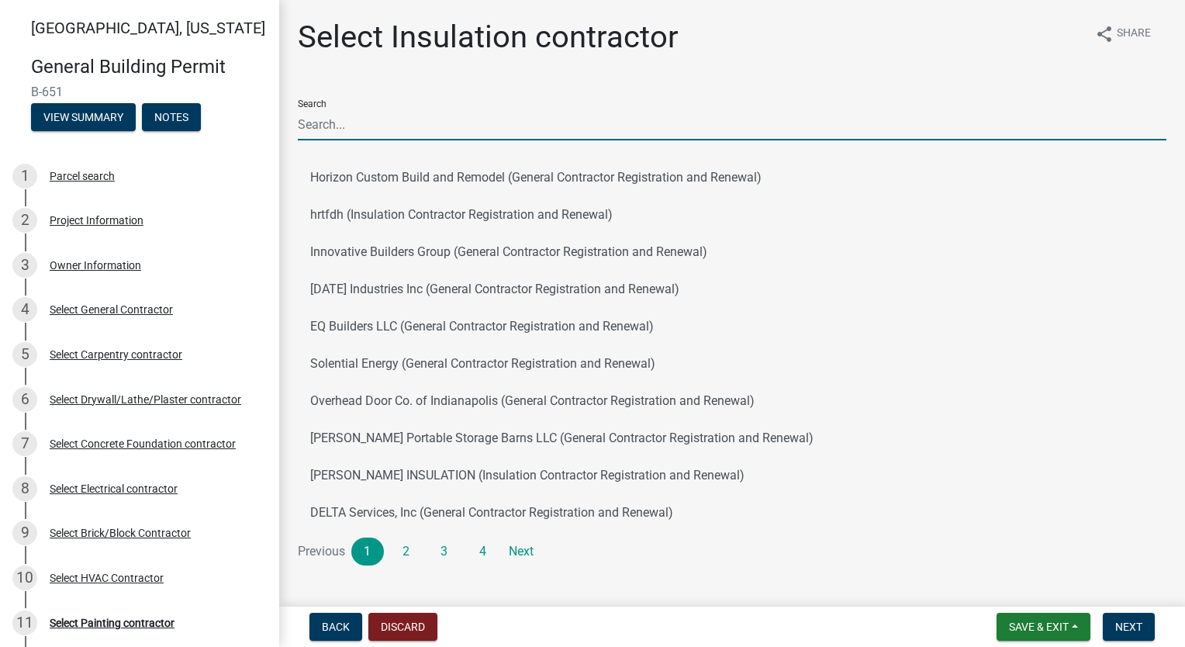
click at [518, 123] on input "Search" at bounding box center [732, 125] width 869 height 32
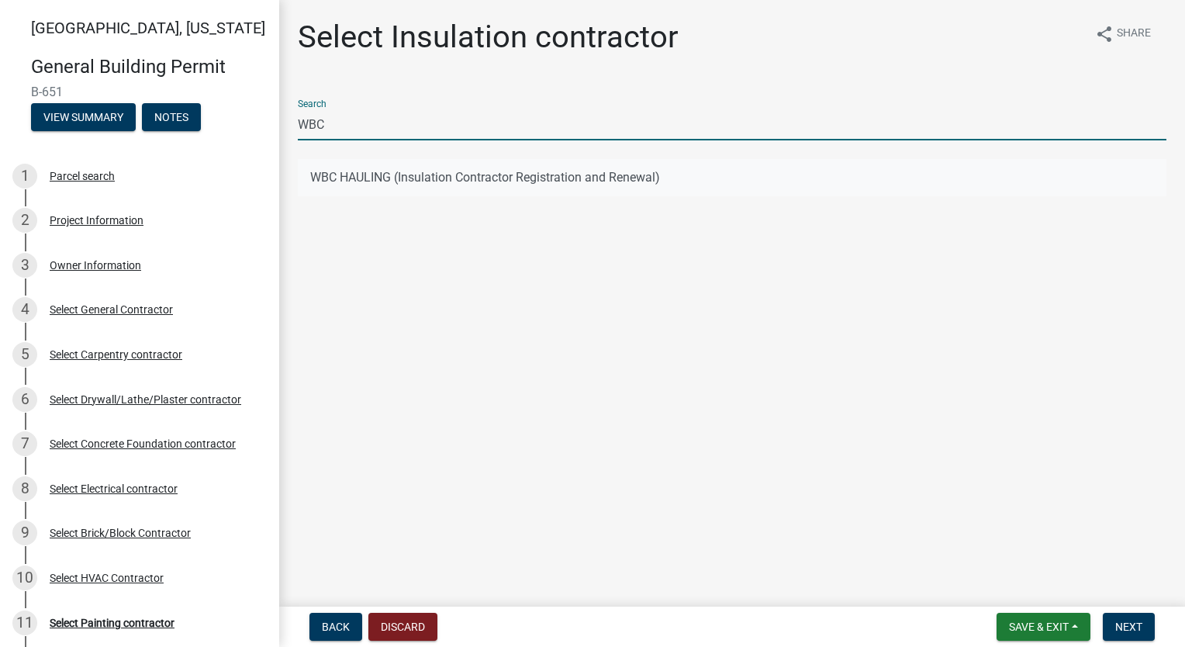
drag, startPoint x: 477, startPoint y: 184, endPoint x: 456, endPoint y: 172, distance: 24.0
click at [456, 172] on button "WBC HAULING (Insulation Contractor Registration and Renewal)" at bounding box center [732, 177] width 869 height 37
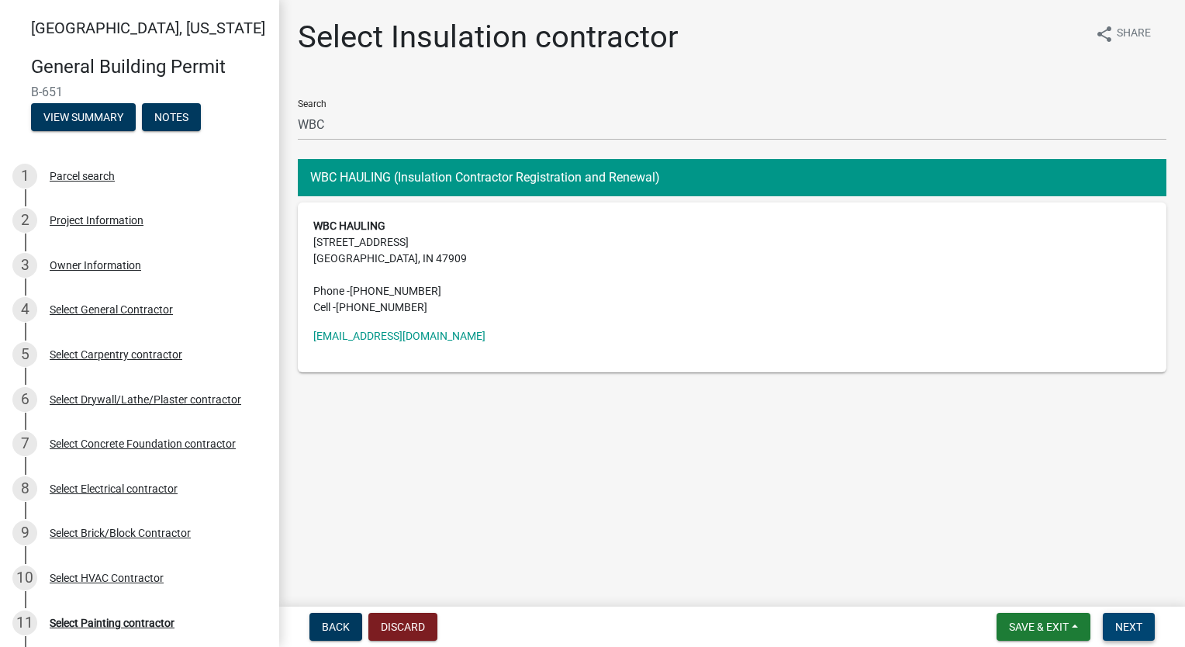
click at [1133, 628] on span "Next" at bounding box center [1129, 627] width 27 height 12
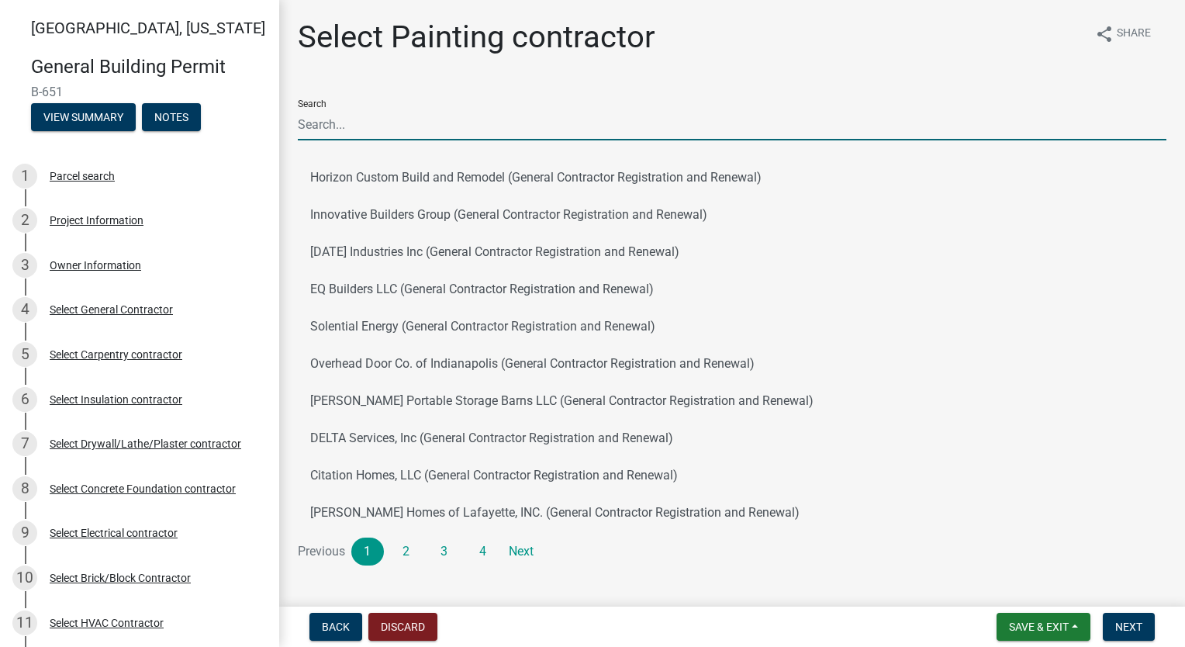
click at [462, 112] on input "Search" at bounding box center [732, 125] width 869 height 32
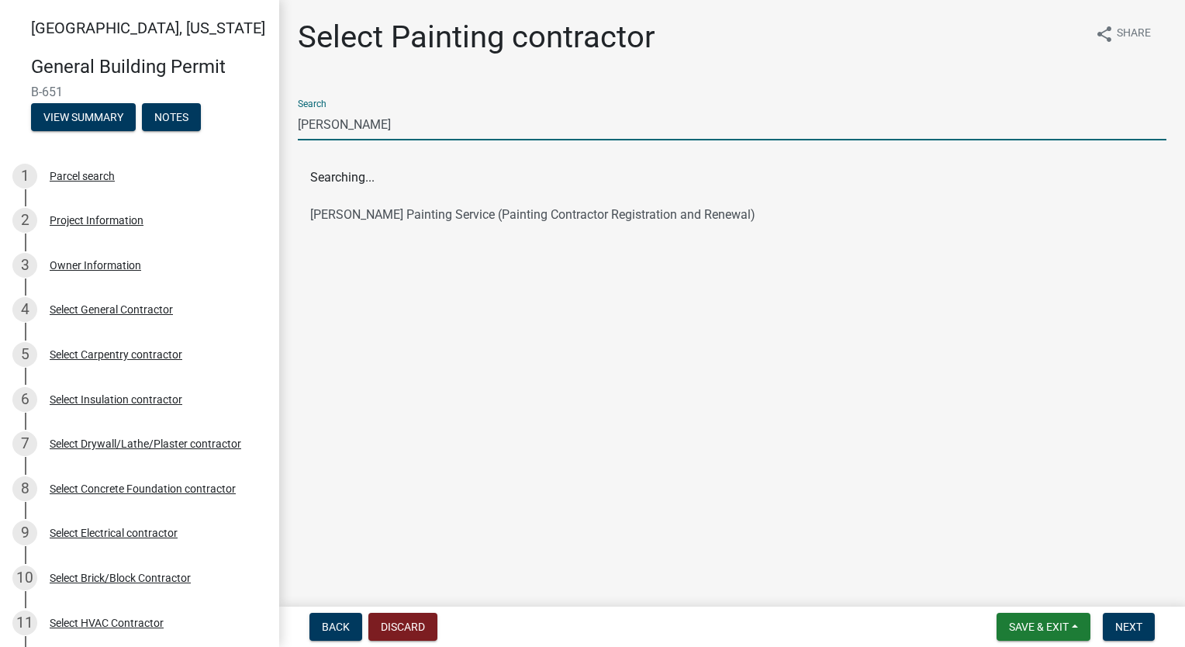
click at [432, 178] on span "Searching..." at bounding box center [732, 177] width 869 height 37
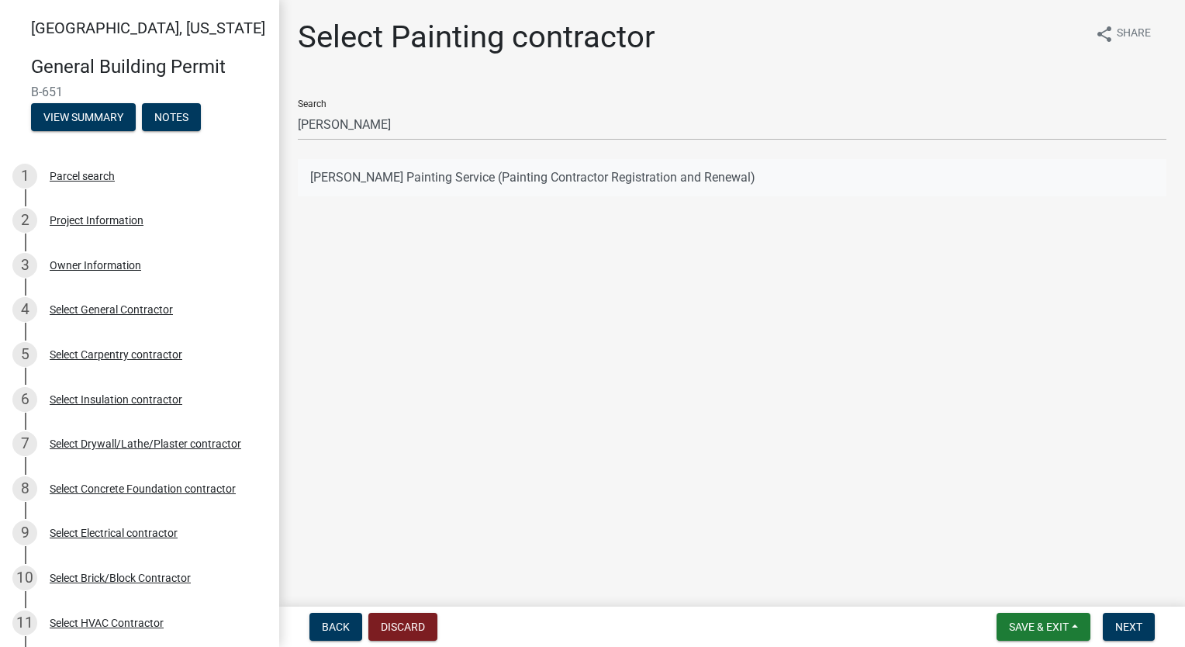
click at [431, 178] on button "[PERSON_NAME] Painting Service (Painting Contractor Registration and Renewal)" at bounding box center [732, 177] width 869 height 37
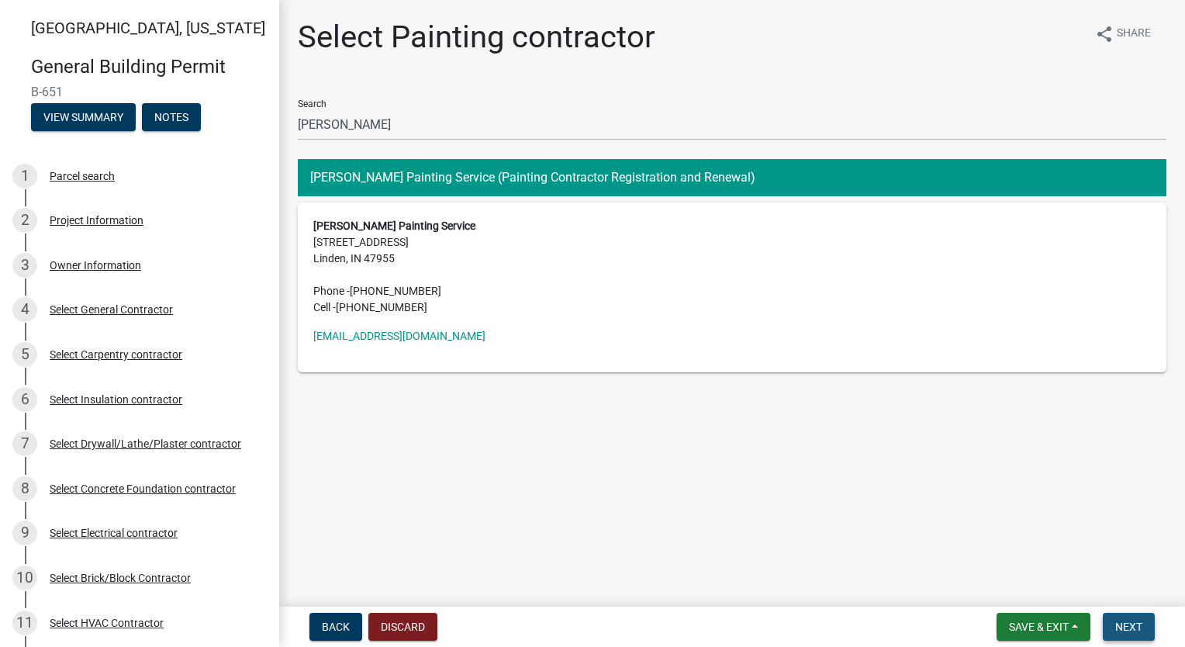
click at [1126, 614] on button "Next" at bounding box center [1129, 627] width 52 height 28
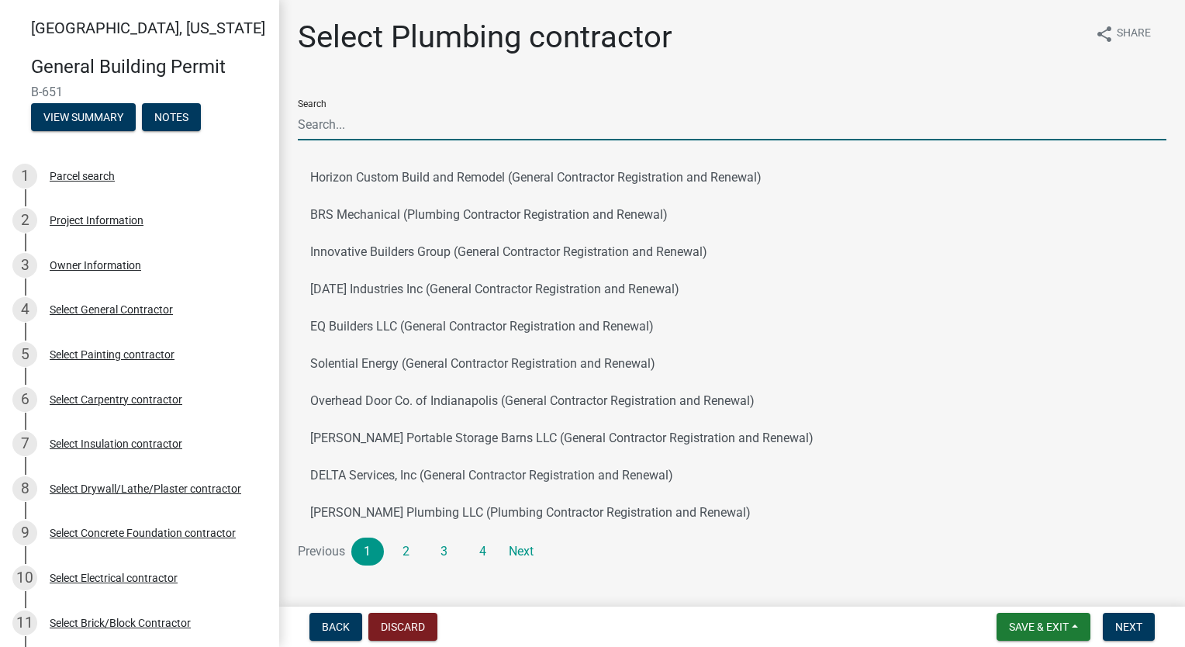
click at [429, 116] on input "Search" at bounding box center [732, 125] width 869 height 32
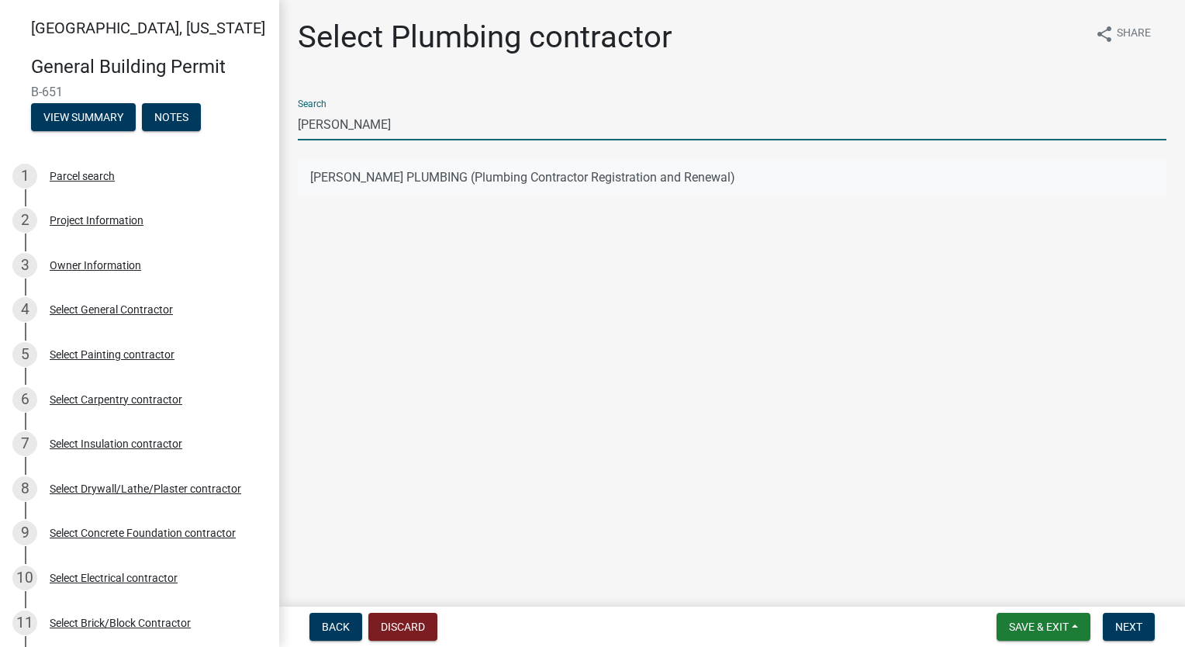
click at [430, 178] on button "[PERSON_NAME] PLUMBING (Plumbing Contractor Registration and Renewal)" at bounding box center [732, 177] width 869 height 37
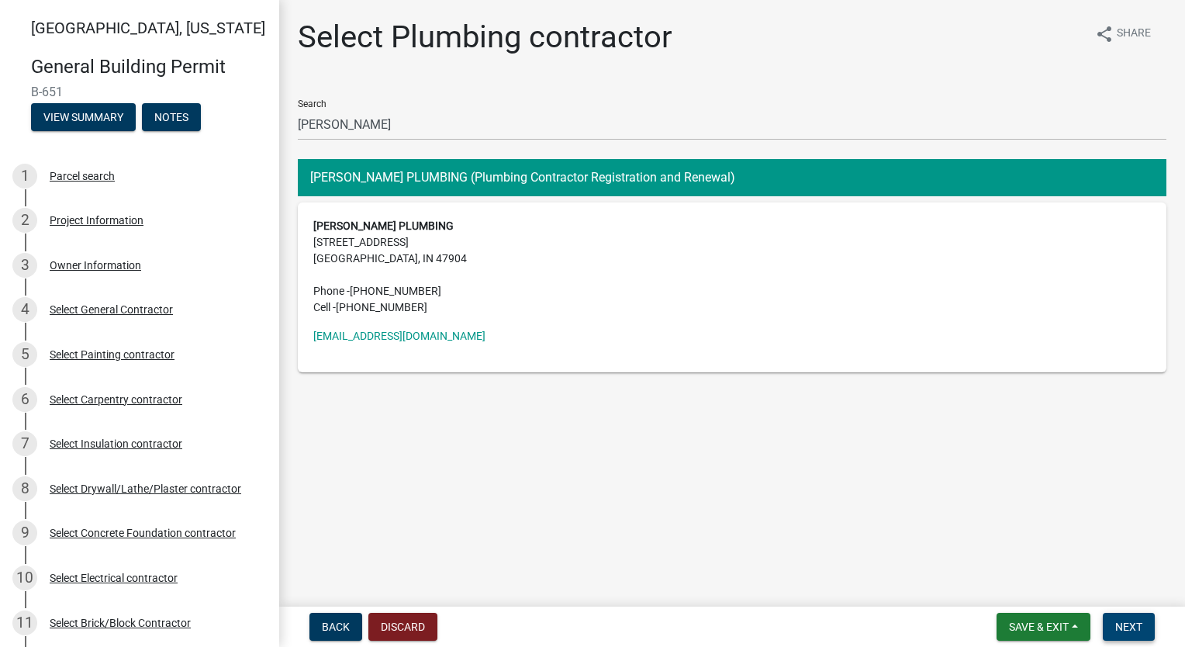
click at [1109, 619] on button "Next" at bounding box center [1129, 627] width 52 height 28
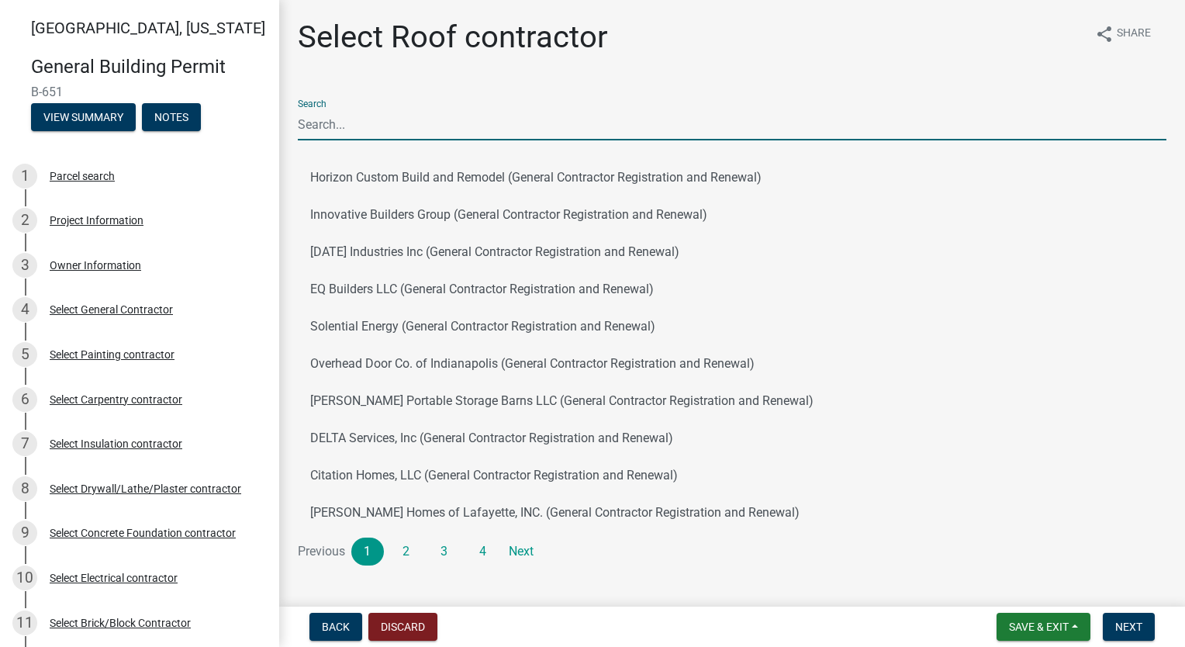
click at [510, 140] on input "Search" at bounding box center [732, 125] width 869 height 32
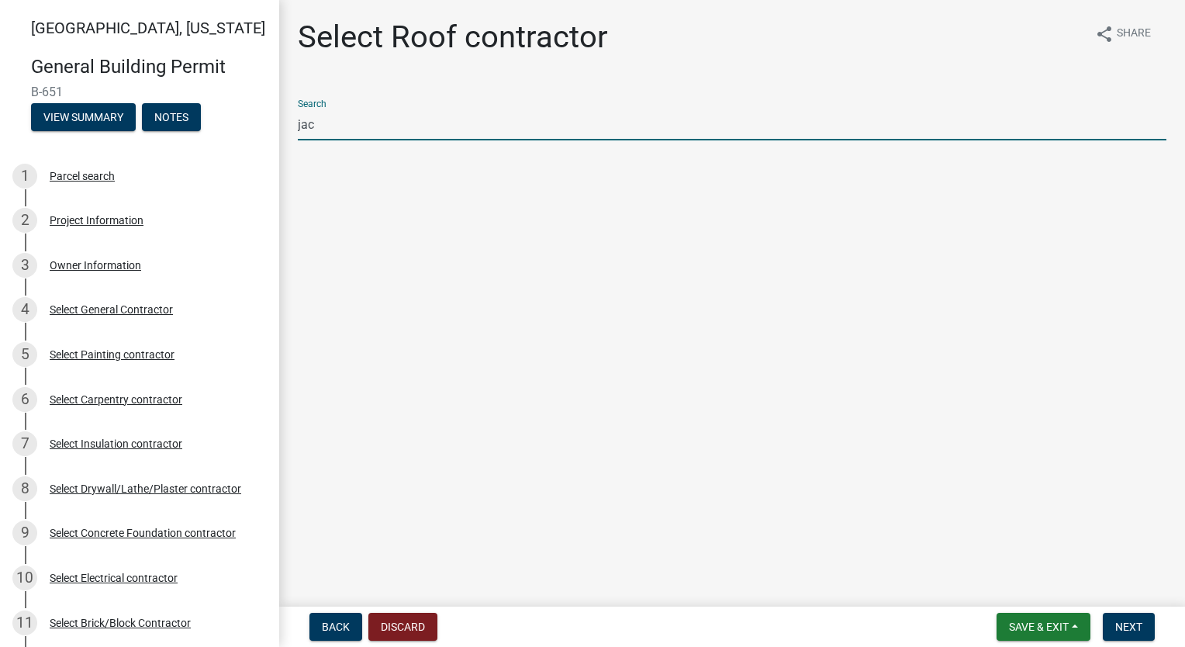
click at [628, 92] on div "Search jac" at bounding box center [732, 114] width 869 height 54
click at [446, 119] on input "jac" at bounding box center [732, 125] width 869 height 32
click at [490, 168] on button "GRL Contractors llc. (General Contractor Registration and Renewal)" at bounding box center [732, 177] width 869 height 37
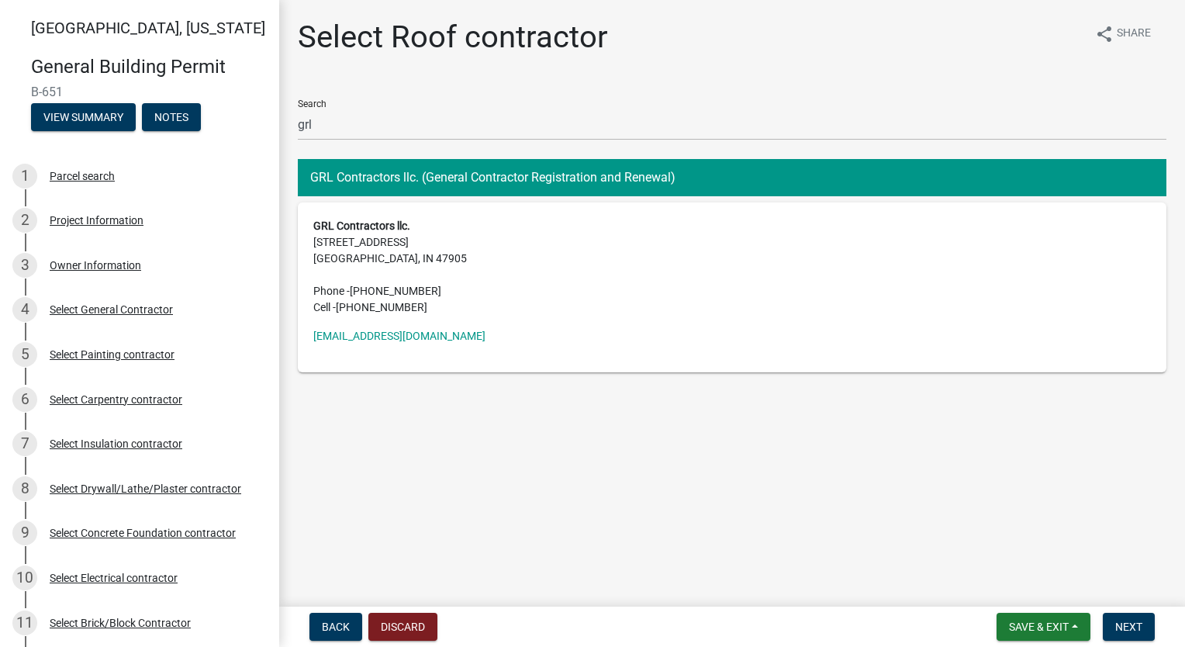
click at [487, 408] on main "Select Roof contractor share Share Search grl GRL Contractors llc. (General Con…" at bounding box center [732, 300] width 906 height 600
click at [416, 172] on button "GRL Contractors llc. (General Contractor Registration and Renewal)" at bounding box center [732, 177] width 869 height 37
click at [784, 523] on main "Select Roof contractor share Share Search grl GRL Contractors llc. (General Con…" at bounding box center [732, 300] width 906 height 600
click at [1133, 621] on span "Next" at bounding box center [1129, 627] width 27 height 12
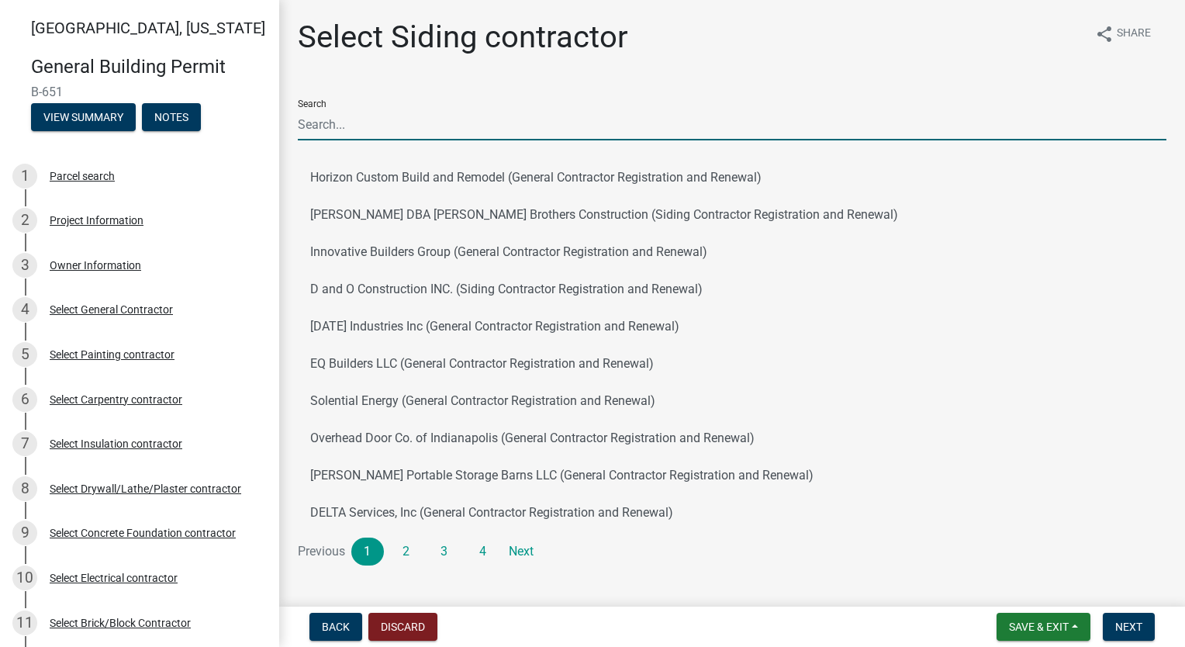
click at [459, 119] on input "Search" at bounding box center [732, 125] width 869 height 32
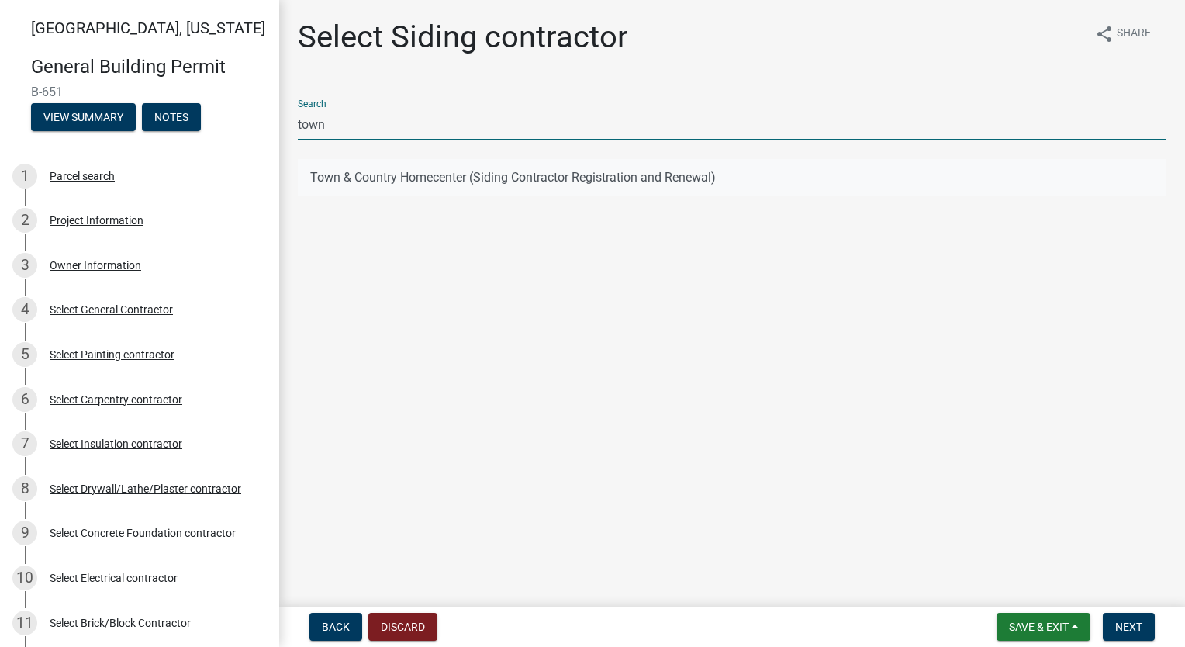
click at [455, 171] on button "Town & Country Homecenter (Siding Contractor Registration and Renewal)" at bounding box center [732, 177] width 869 height 37
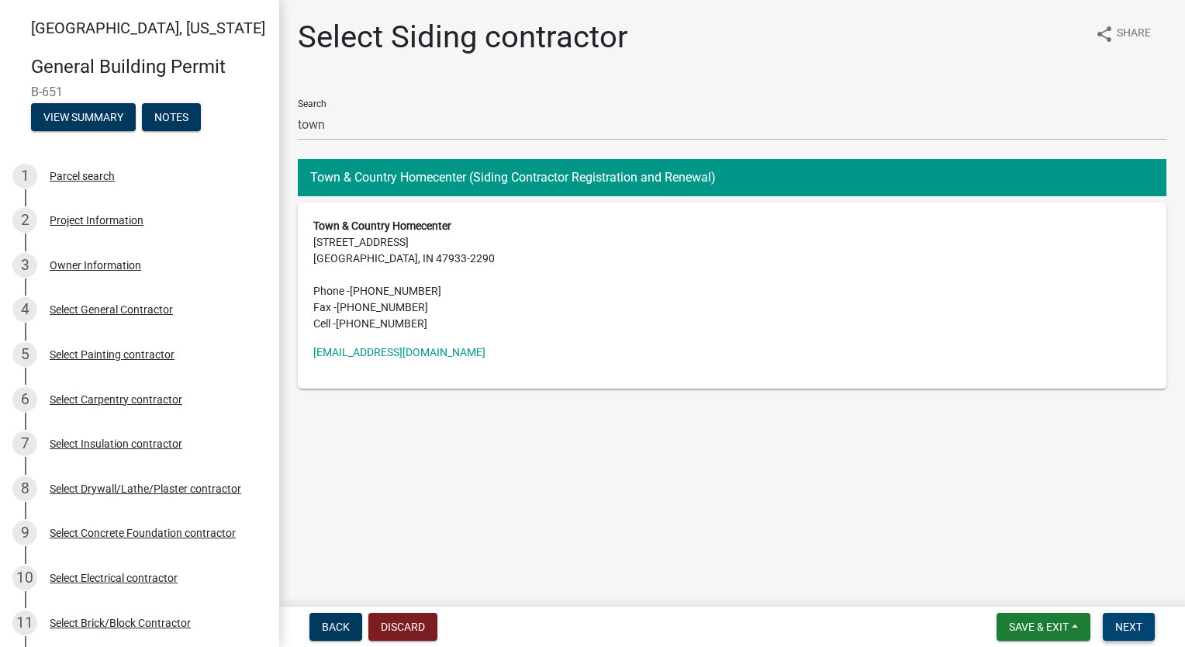
click at [1133, 629] on span "Next" at bounding box center [1129, 627] width 27 height 12
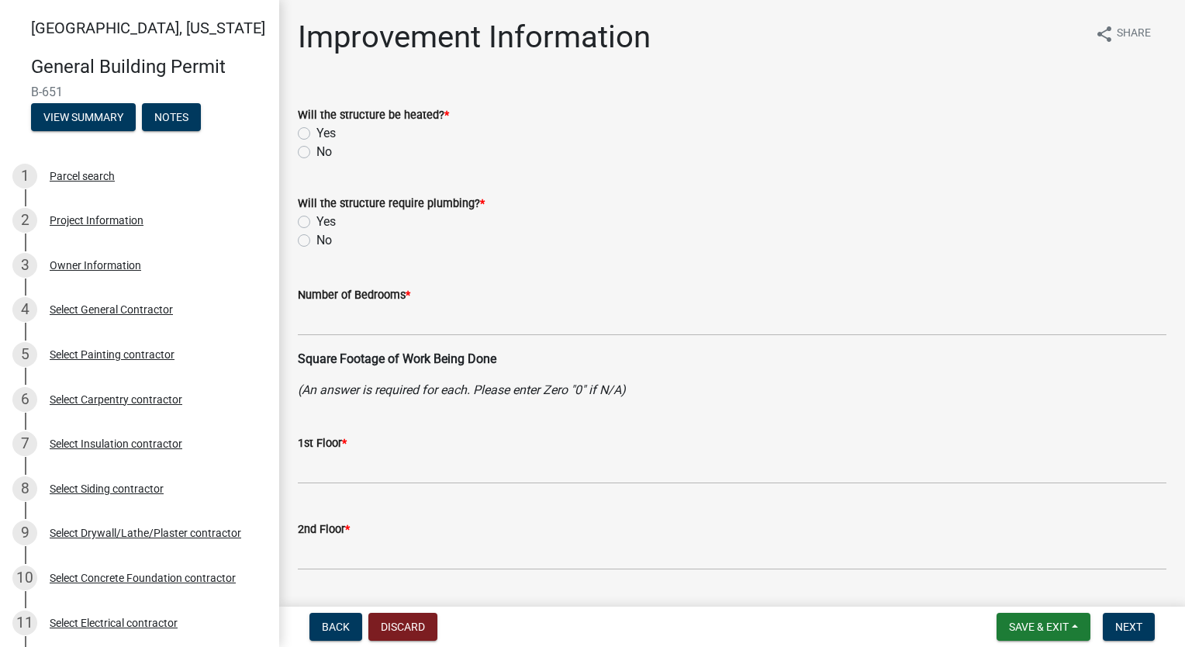
click at [298, 133] on div "Will the structure be heated? * Yes No" at bounding box center [732, 124] width 892 height 74
drag, startPoint x: 298, startPoint y: 133, endPoint x: 310, endPoint y: 133, distance: 11.6
click at [317, 133] on label "Yes" at bounding box center [326, 133] width 19 height 19
click at [317, 133] on input "Yes" at bounding box center [322, 129] width 10 height 10
click at [317, 225] on label "Yes" at bounding box center [326, 222] width 19 height 19
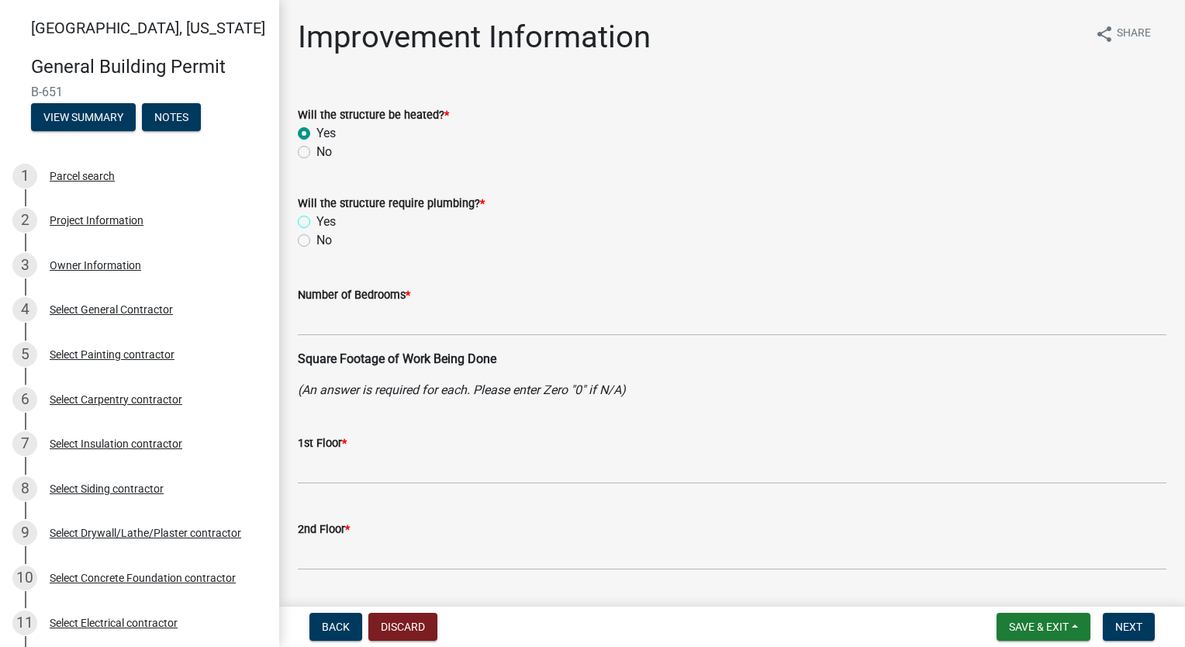
click at [317, 223] on input "Yes" at bounding box center [322, 218] width 10 height 10
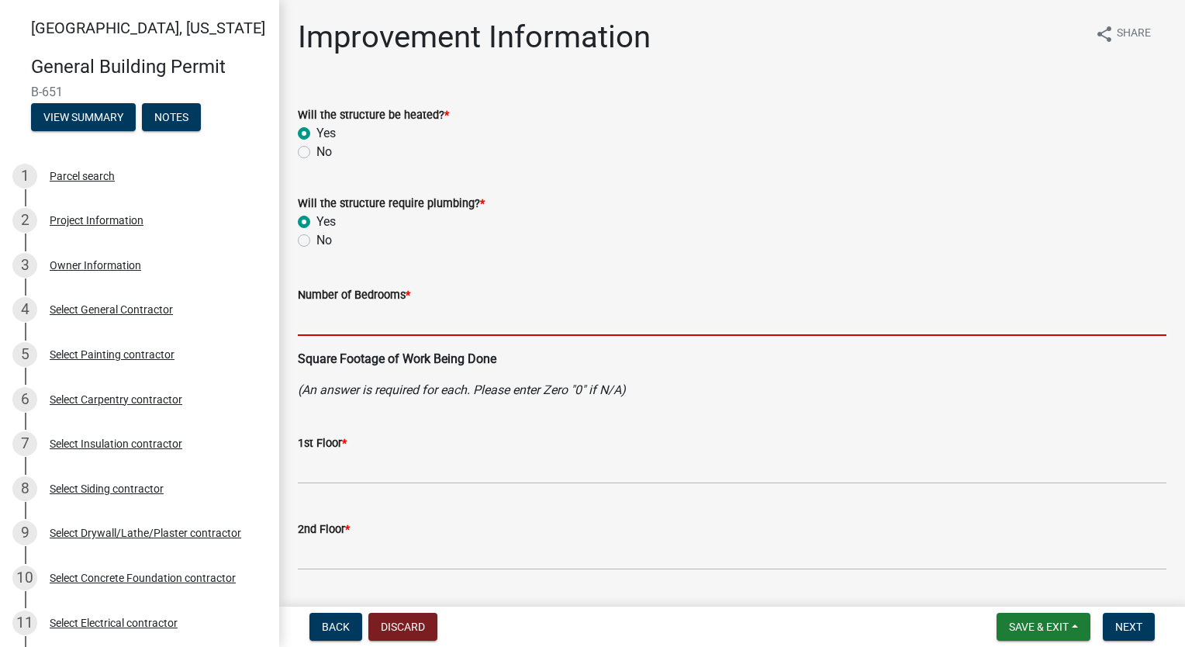
click at [388, 330] on input "text" at bounding box center [732, 320] width 869 height 32
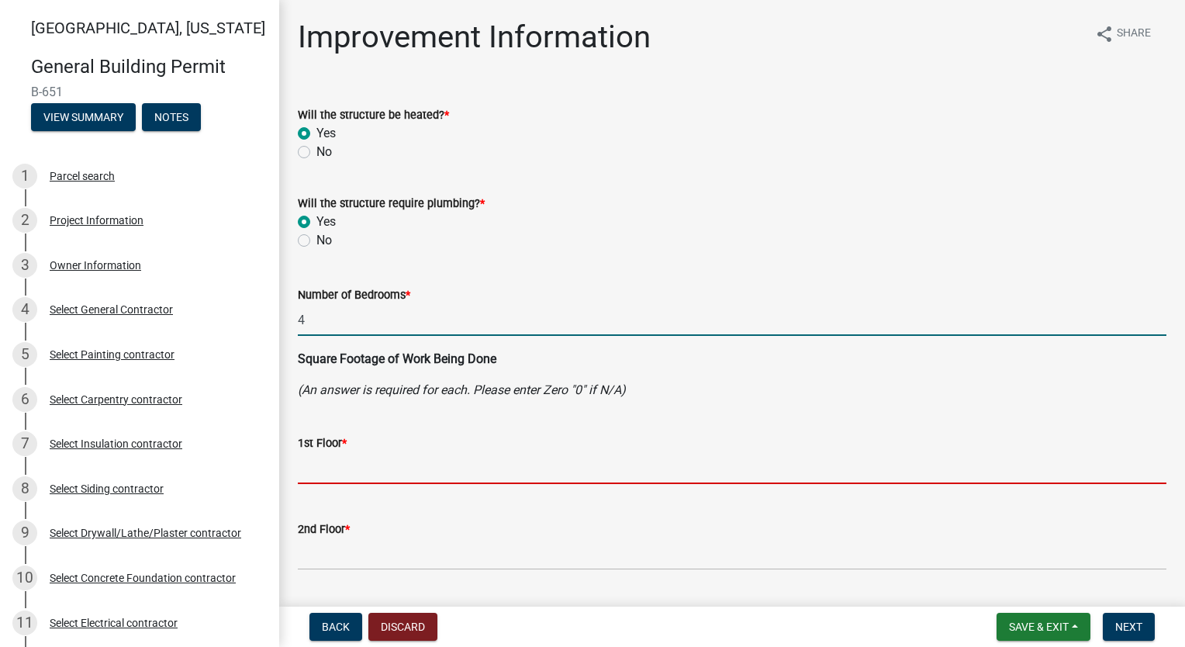
click at [370, 470] on input "text" at bounding box center [732, 468] width 869 height 32
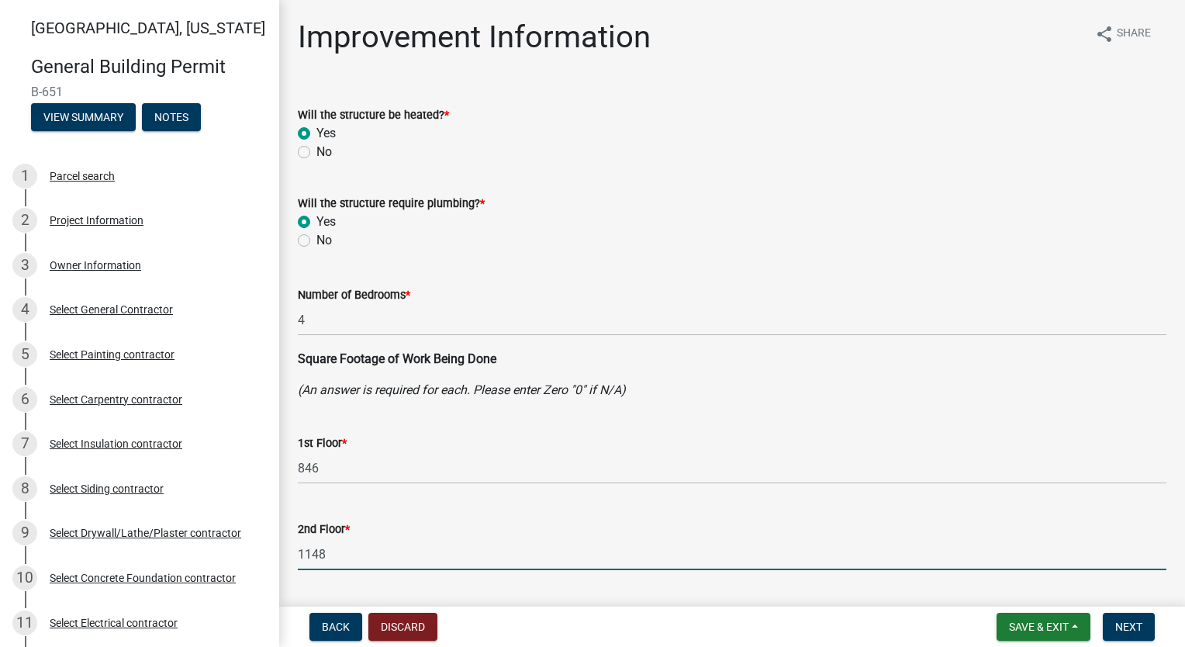
scroll to position [340, 0]
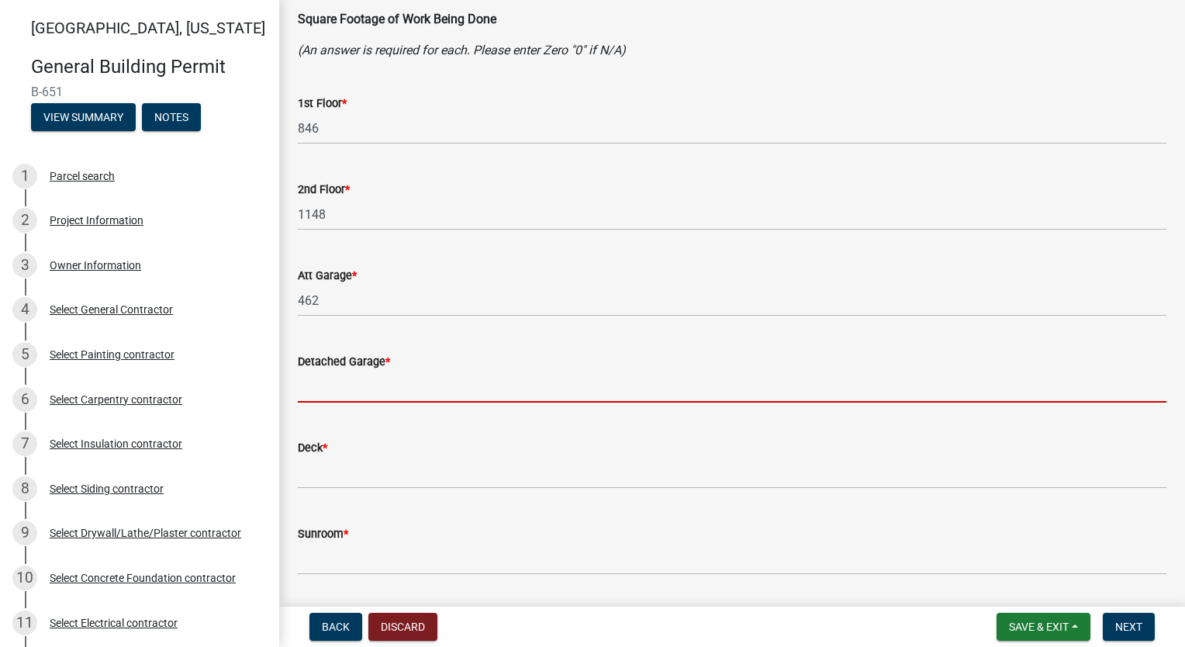
click at [413, 389] on input "text" at bounding box center [732, 387] width 869 height 32
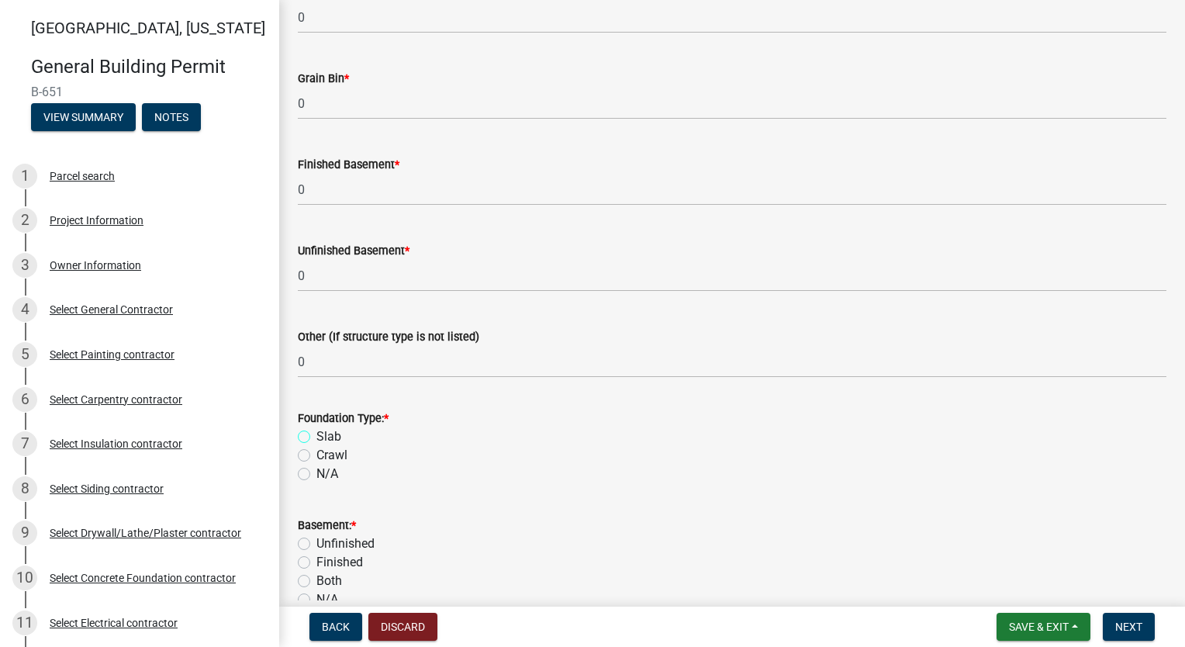
scroll to position [1261, 0]
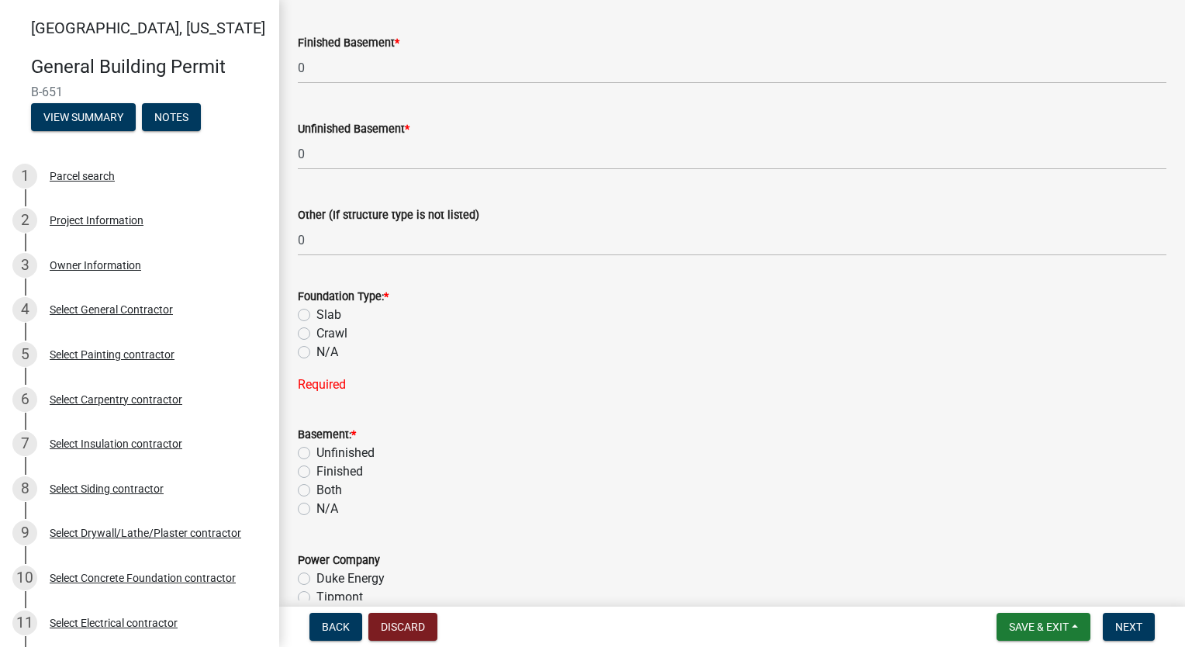
click at [317, 317] on label "Slab" at bounding box center [329, 315] width 25 height 19
click at [317, 316] on input "Slab" at bounding box center [322, 311] width 10 height 10
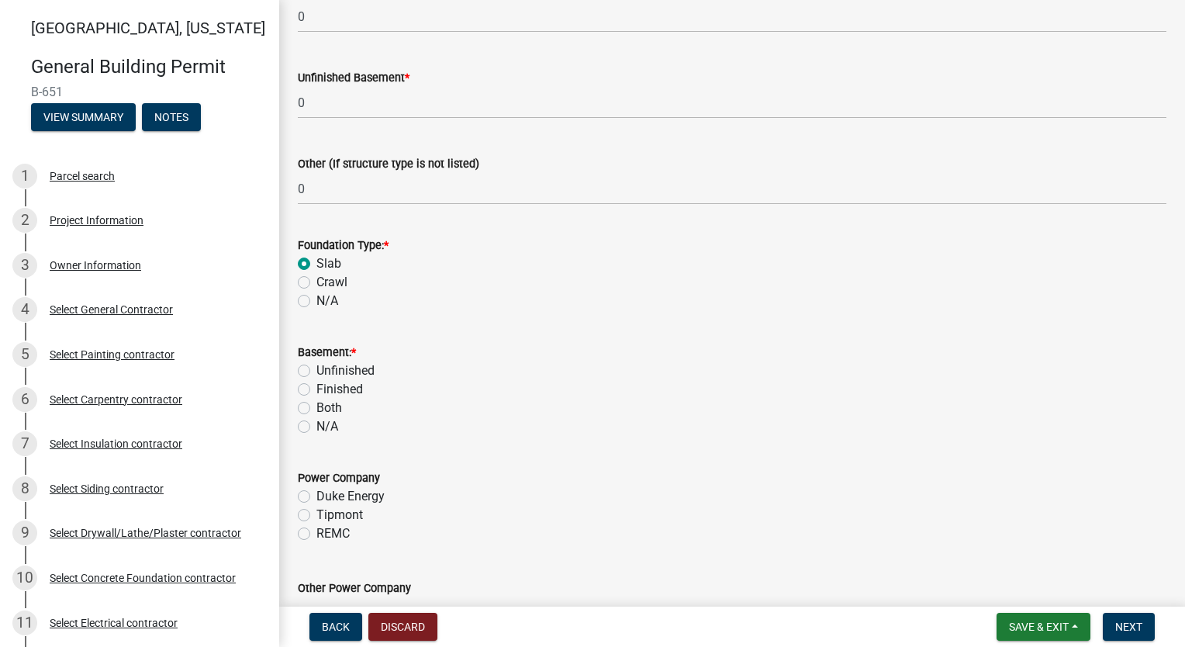
scroll to position [1339, 0]
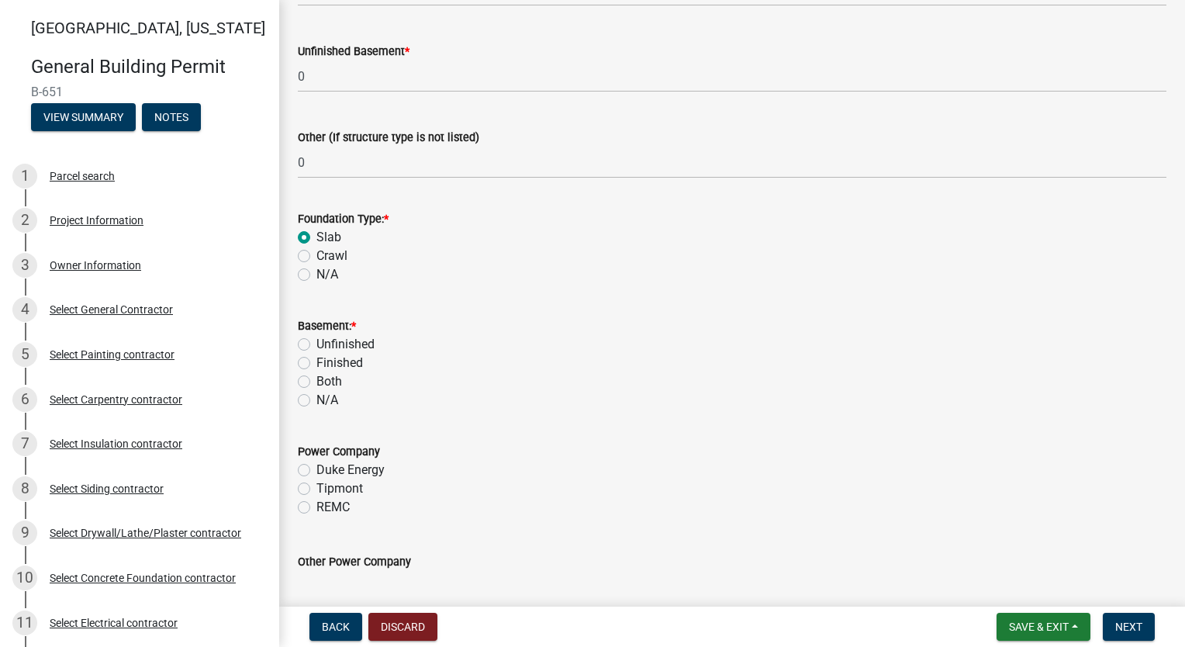
click at [317, 398] on label "N/A" at bounding box center [328, 400] width 22 height 19
click at [317, 398] on input "N/A" at bounding box center [322, 396] width 10 height 10
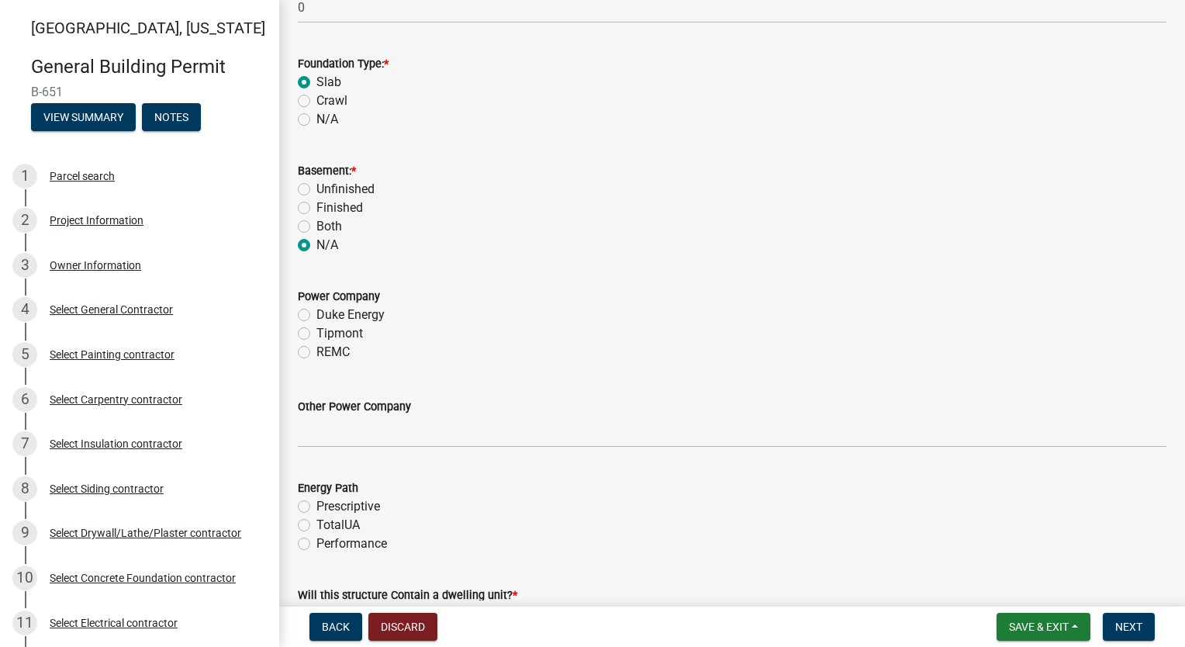
click at [317, 333] on label "Tipmont" at bounding box center [340, 333] width 47 height 19
click at [317, 333] on input "Tipmont" at bounding box center [322, 329] width 10 height 10
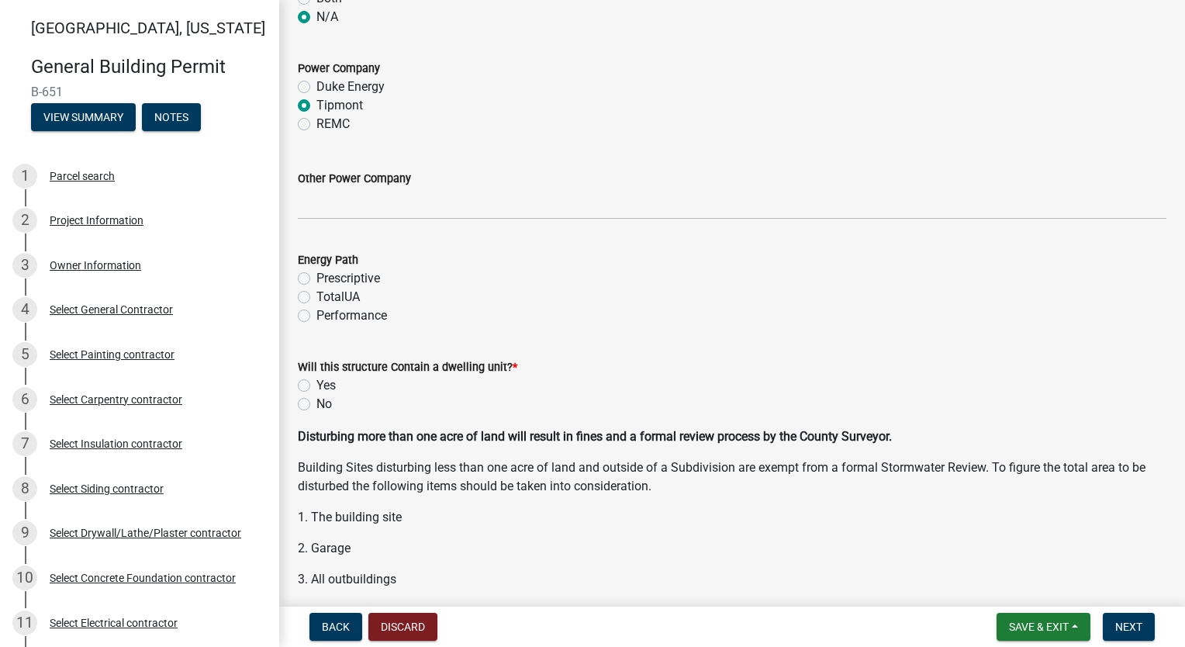
scroll to position [1727, 0]
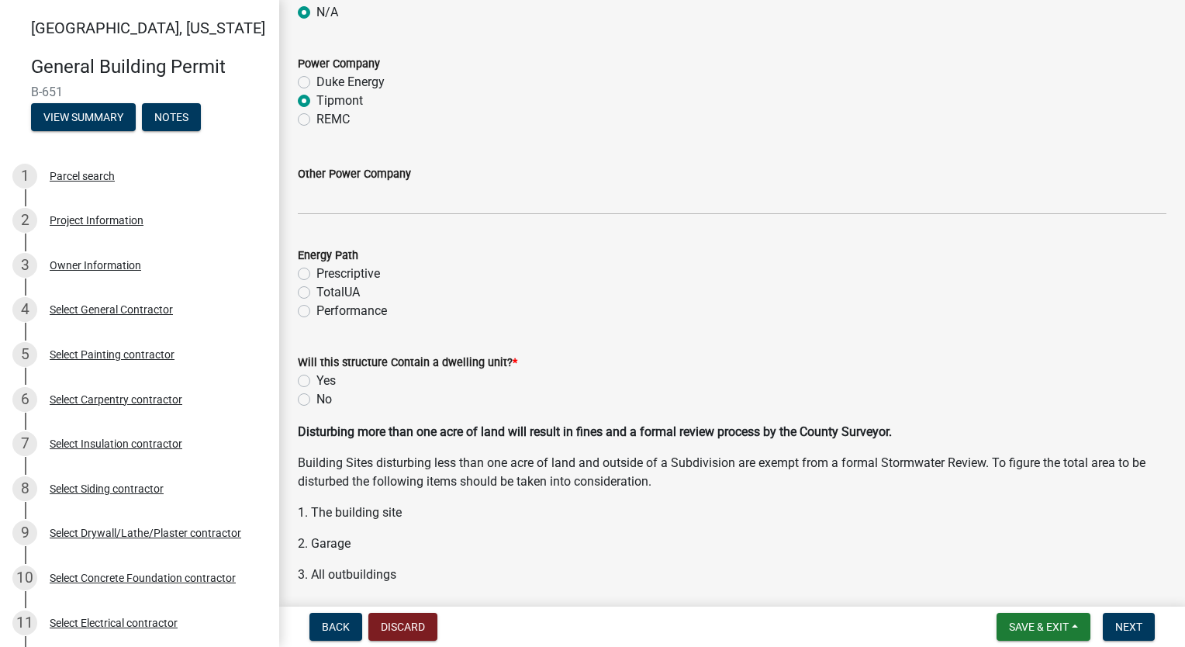
click at [317, 306] on label "Performance" at bounding box center [352, 311] width 71 height 19
click at [317, 306] on input "Performance" at bounding box center [322, 307] width 10 height 10
click at [317, 379] on label "Yes" at bounding box center [326, 381] width 19 height 19
click at [317, 379] on input "Yes" at bounding box center [322, 377] width 10 height 10
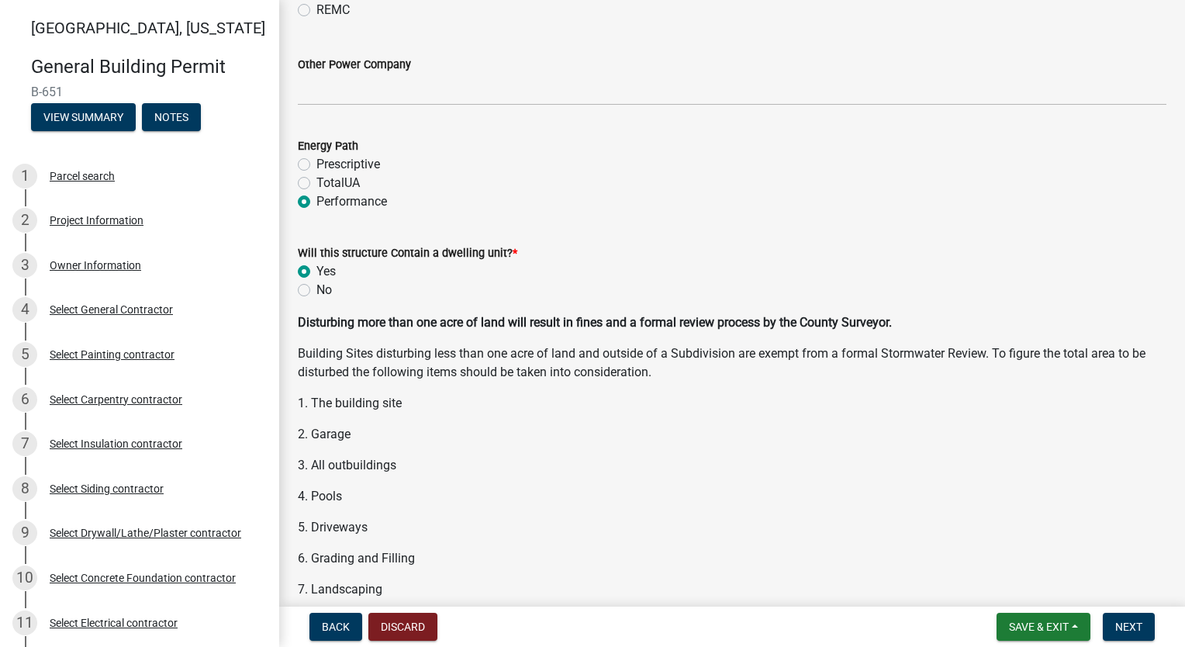
scroll to position [2057, 0]
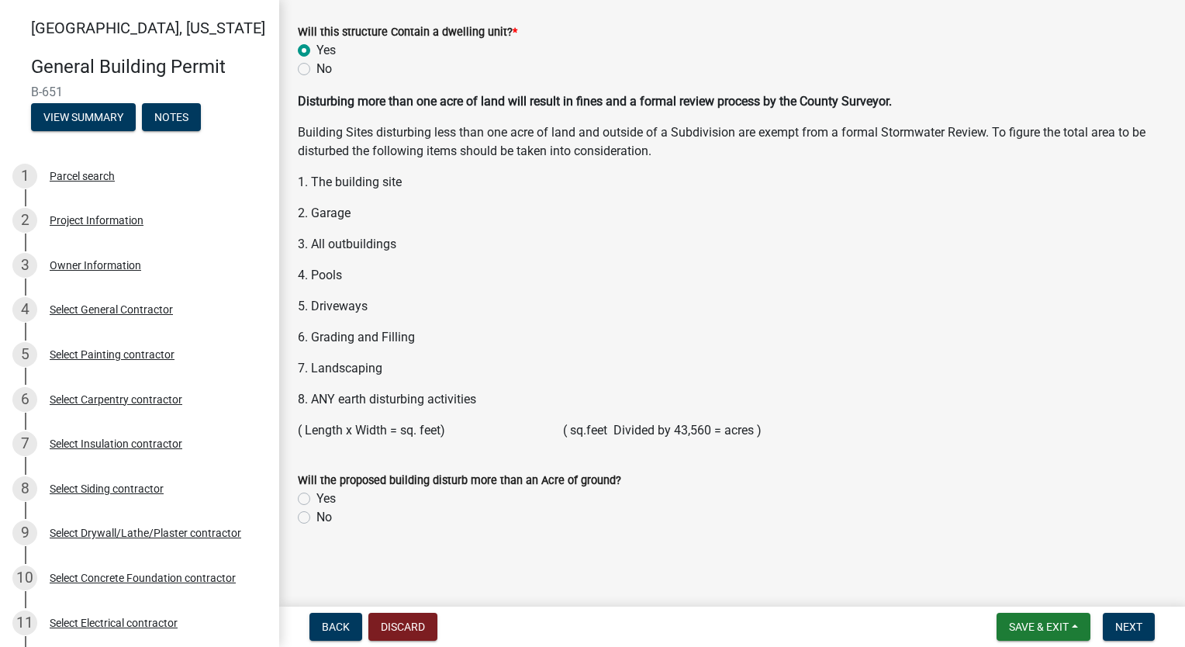
click at [317, 517] on label "No" at bounding box center [325, 517] width 16 height 19
click at [317, 517] on input "No" at bounding box center [322, 513] width 10 height 10
click at [1134, 635] on button "Next" at bounding box center [1129, 627] width 52 height 28
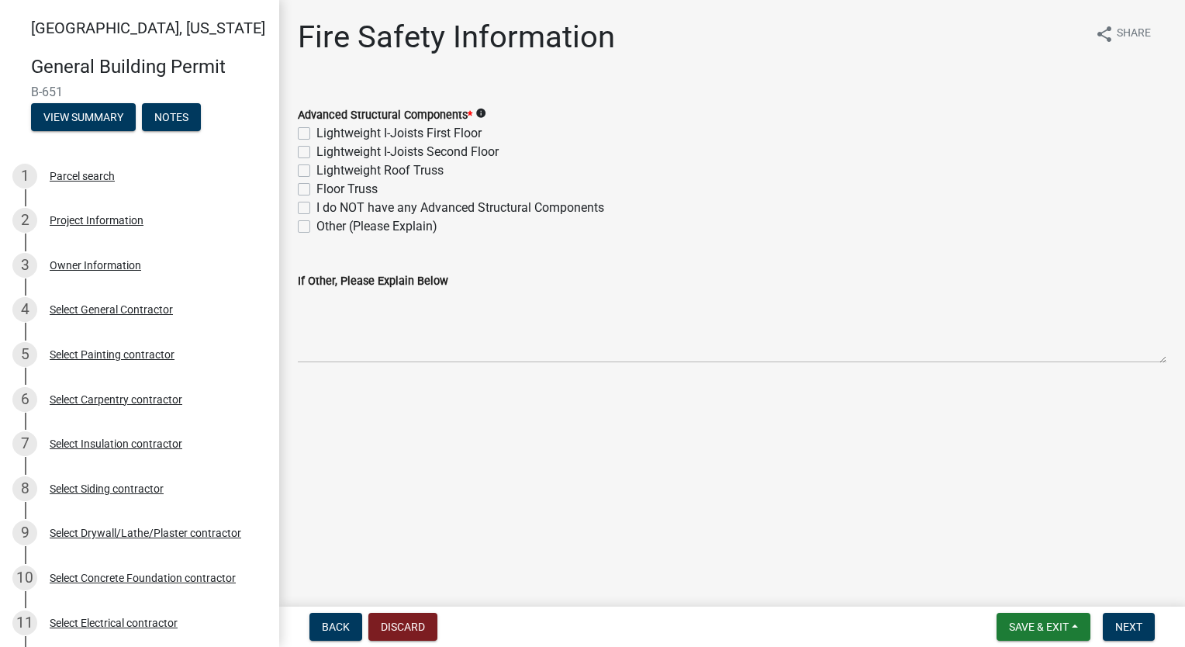
click at [317, 169] on label "Lightweight Roof Truss" at bounding box center [380, 170] width 127 height 19
click at [317, 169] on input "Lightweight Roof Truss" at bounding box center [322, 166] width 10 height 10
click at [317, 188] on label "Floor Truss" at bounding box center [347, 189] width 61 height 19
click at [317, 188] on input "Floor Truss" at bounding box center [322, 185] width 10 height 10
click at [1117, 628] on span "Next" at bounding box center [1129, 627] width 27 height 12
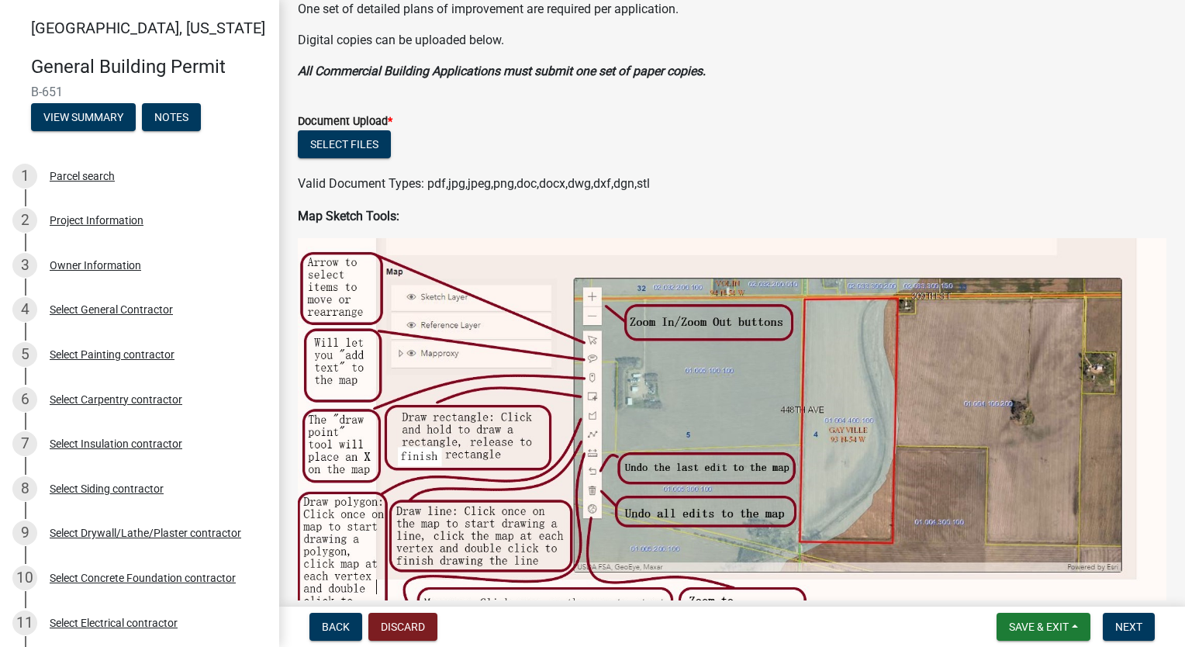
scroll to position [465, 0]
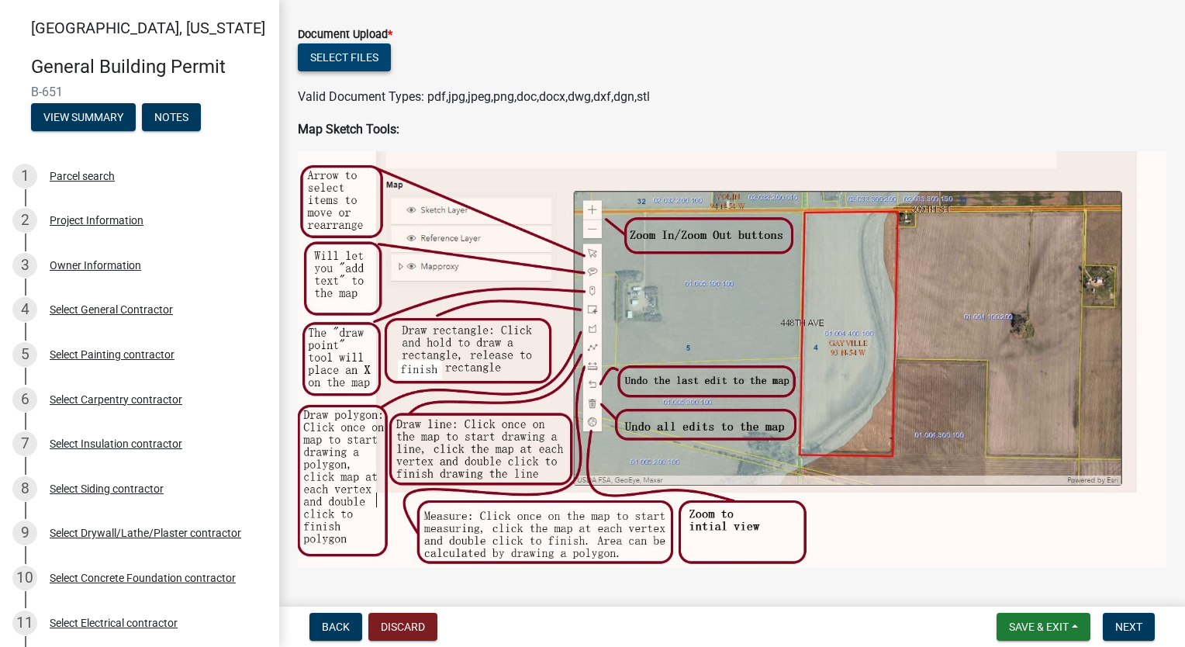
click at [338, 63] on button "Select files" at bounding box center [344, 57] width 93 height 28
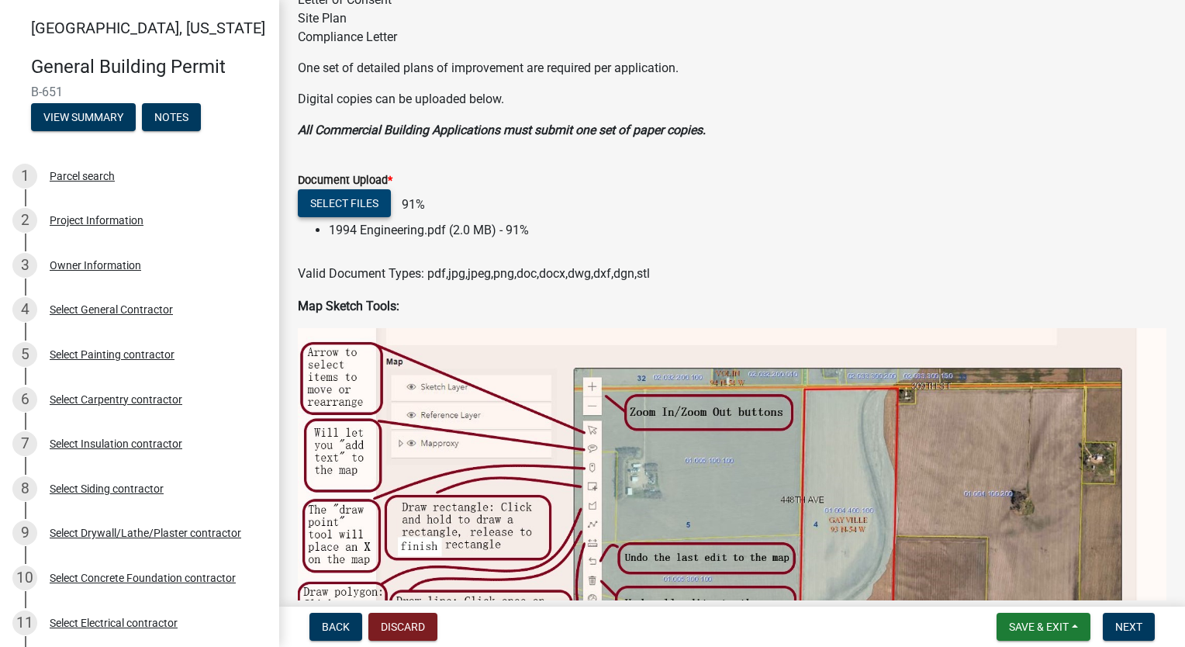
scroll to position [310, 0]
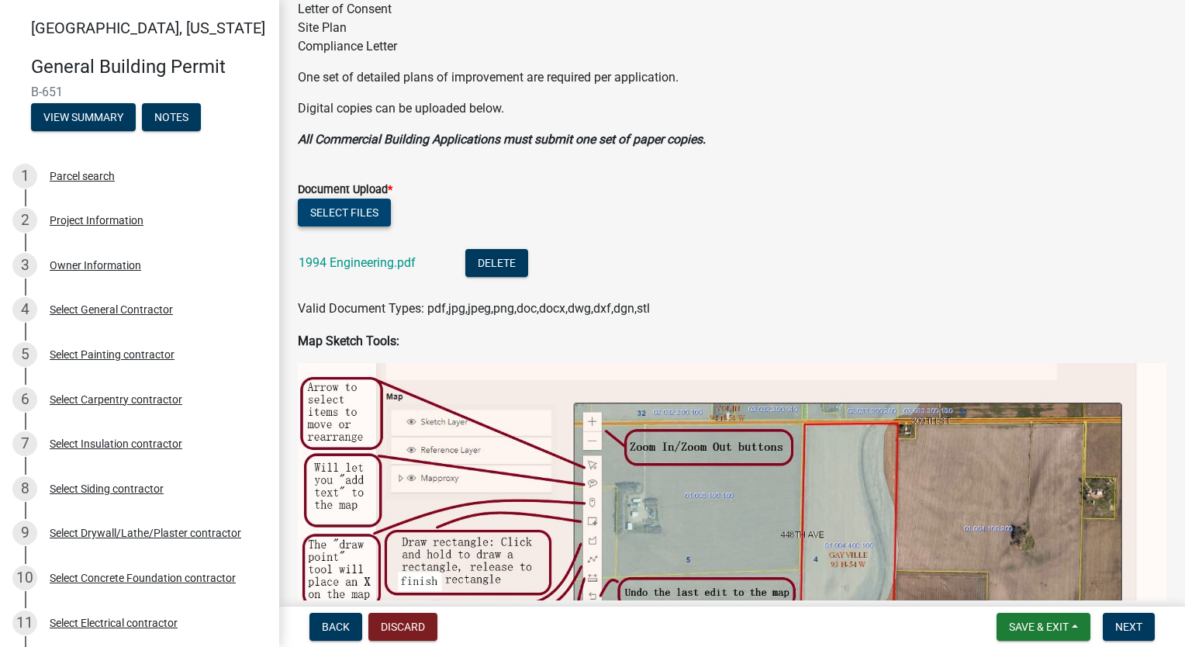
click at [326, 210] on button "Select files" at bounding box center [344, 213] width 93 height 28
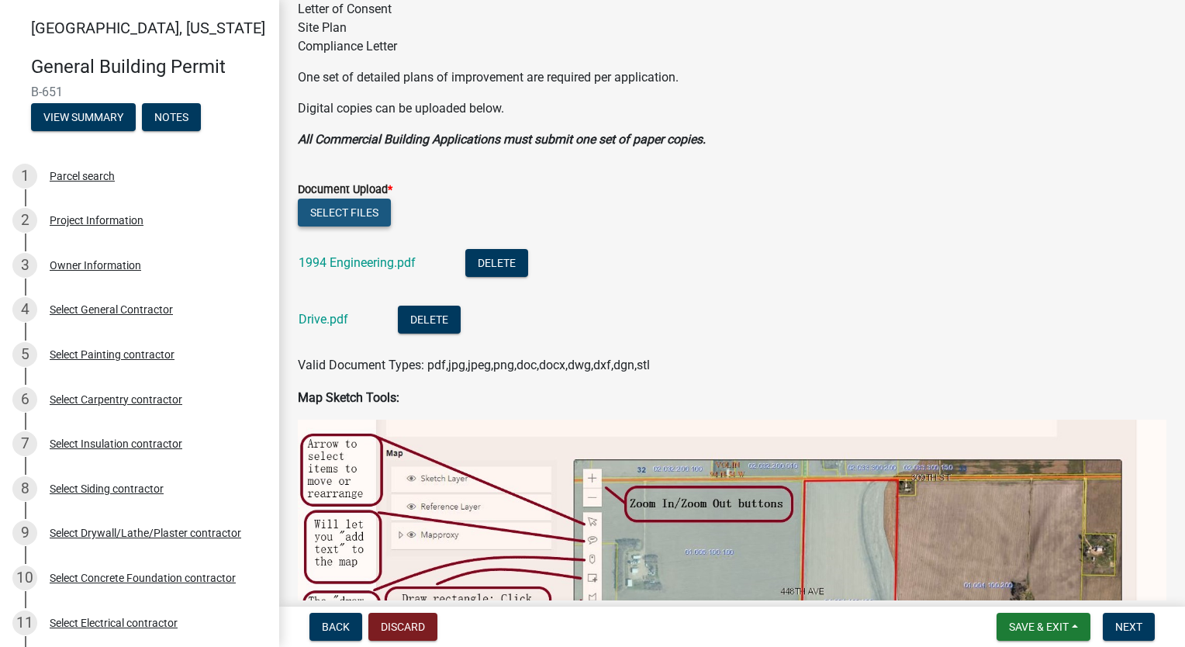
click at [345, 214] on button "Select files" at bounding box center [344, 213] width 93 height 28
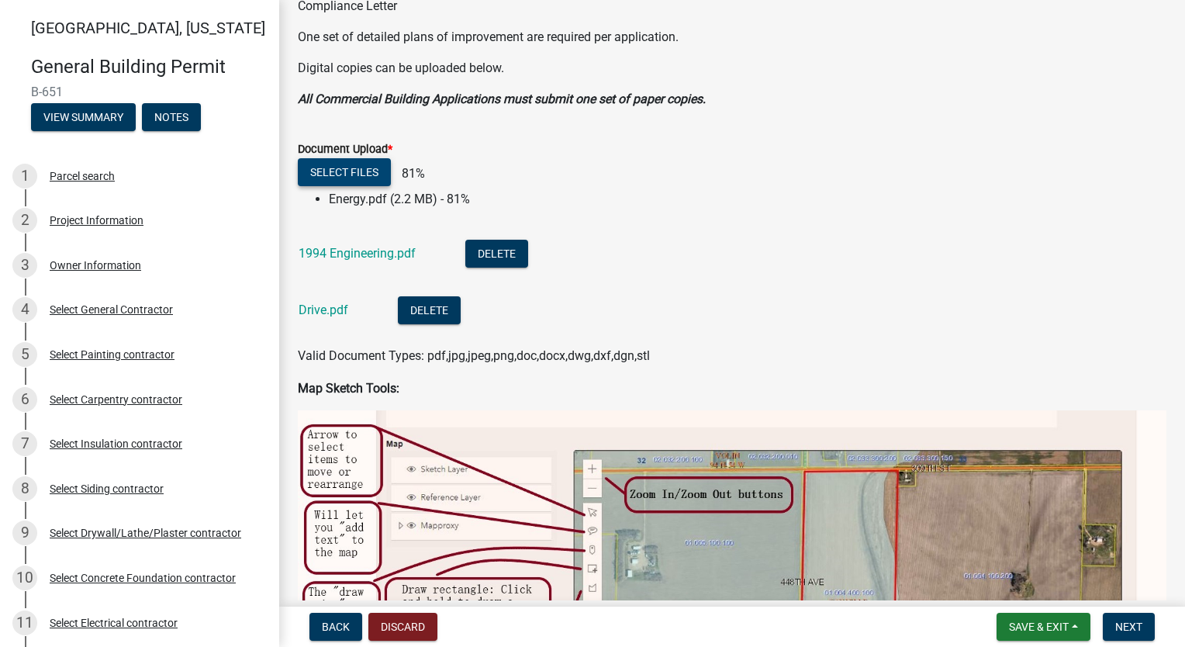
scroll to position [388, 0]
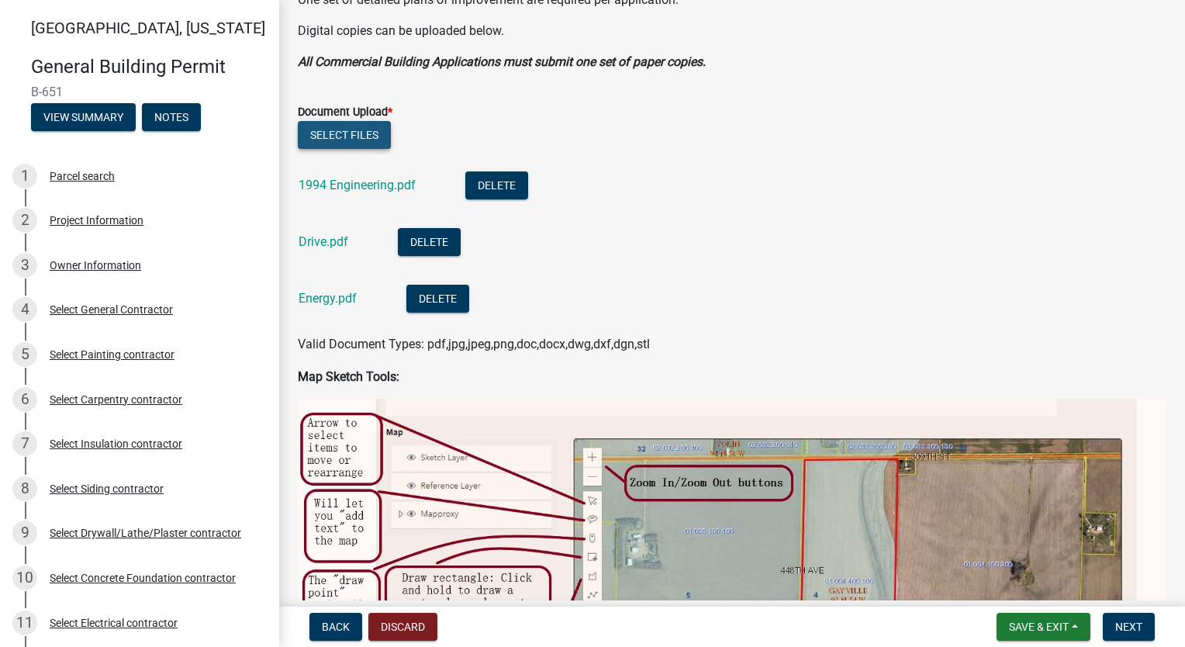
click at [346, 135] on button "Select files" at bounding box center [344, 135] width 93 height 28
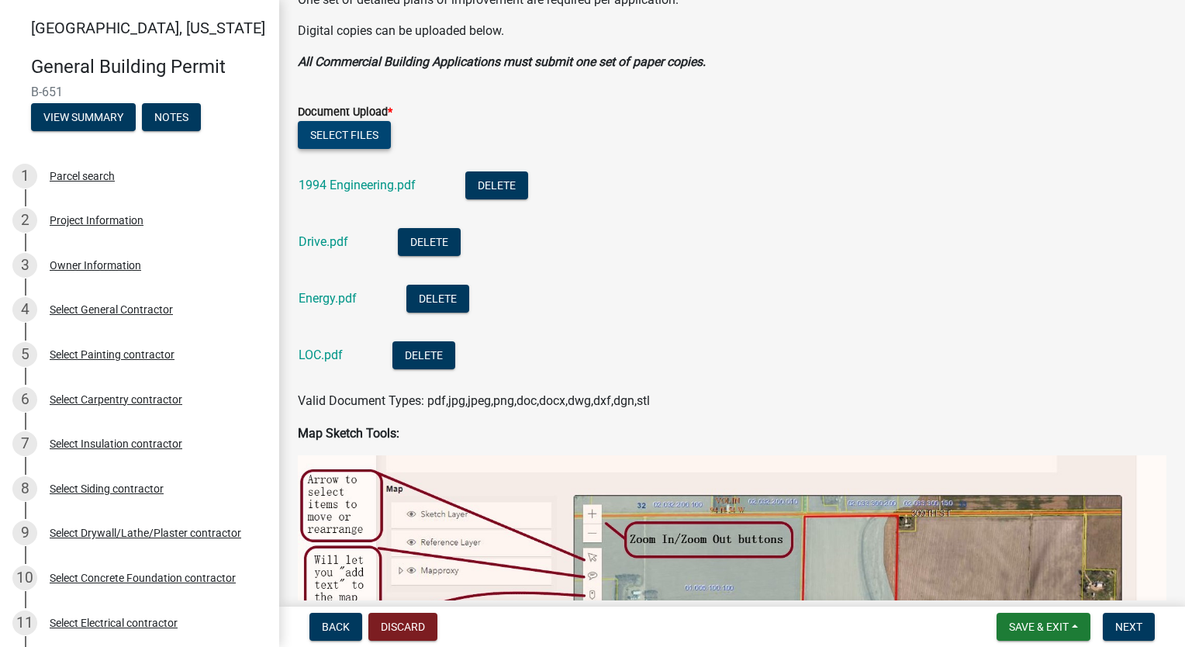
click at [344, 130] on button "Select files" at bounding box center [344, 135] width 93 height 28
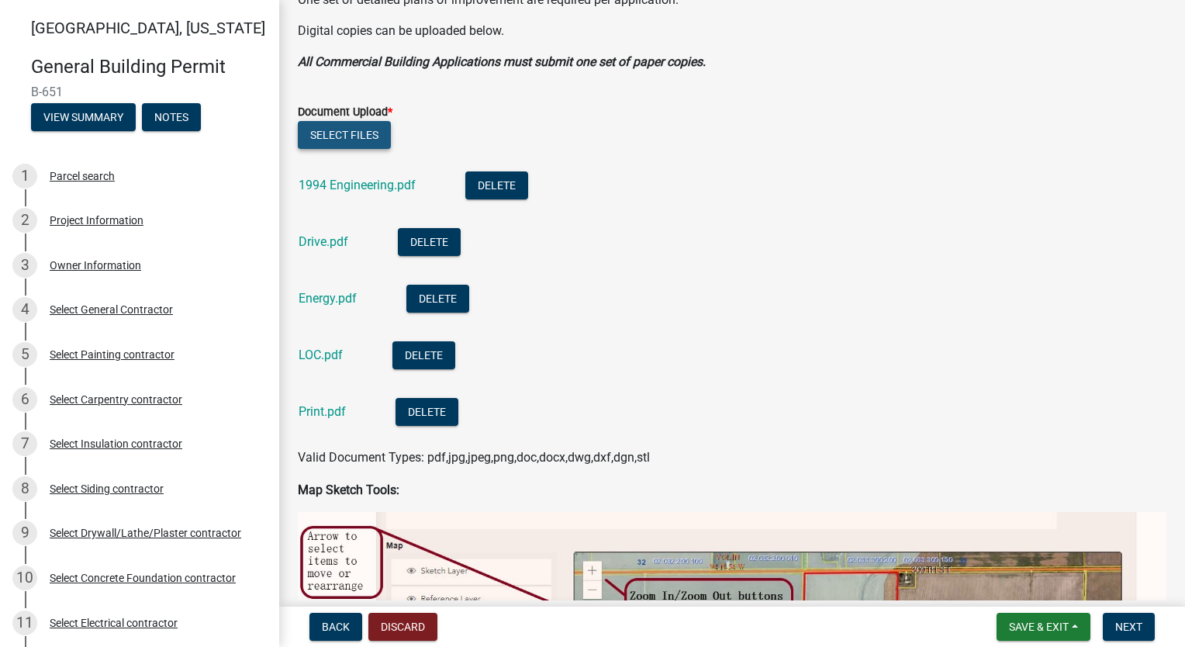
click at [346, 132] on button "Select files" at bounding box center [344, 135] width 93 height 28
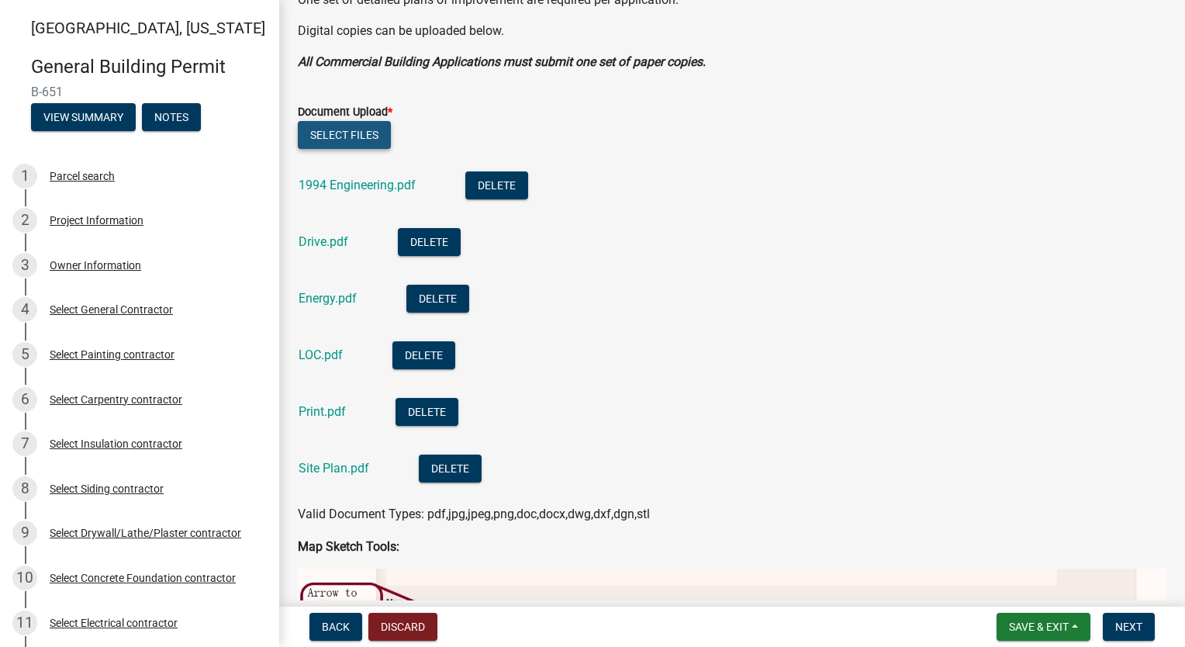
click at [340, 137] on button "Select files" at bounding box center [344, 135] width 93 height 28
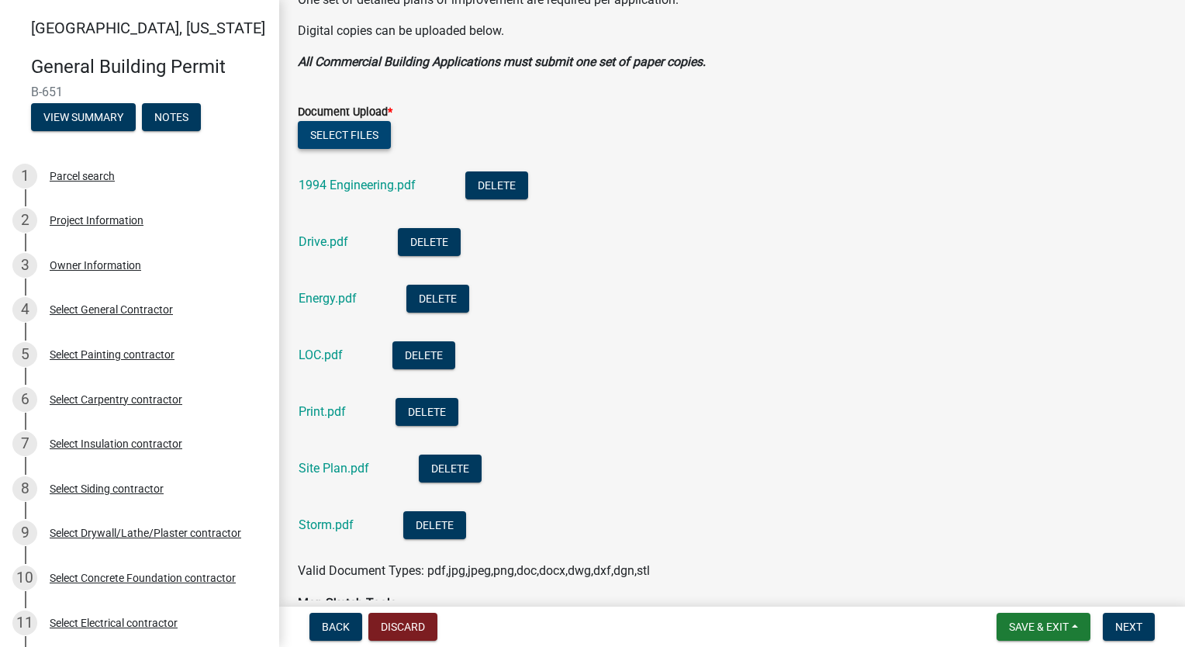
click at [347, 132] on button "Select files" at bounding box center [344, 135] width 93 height 28
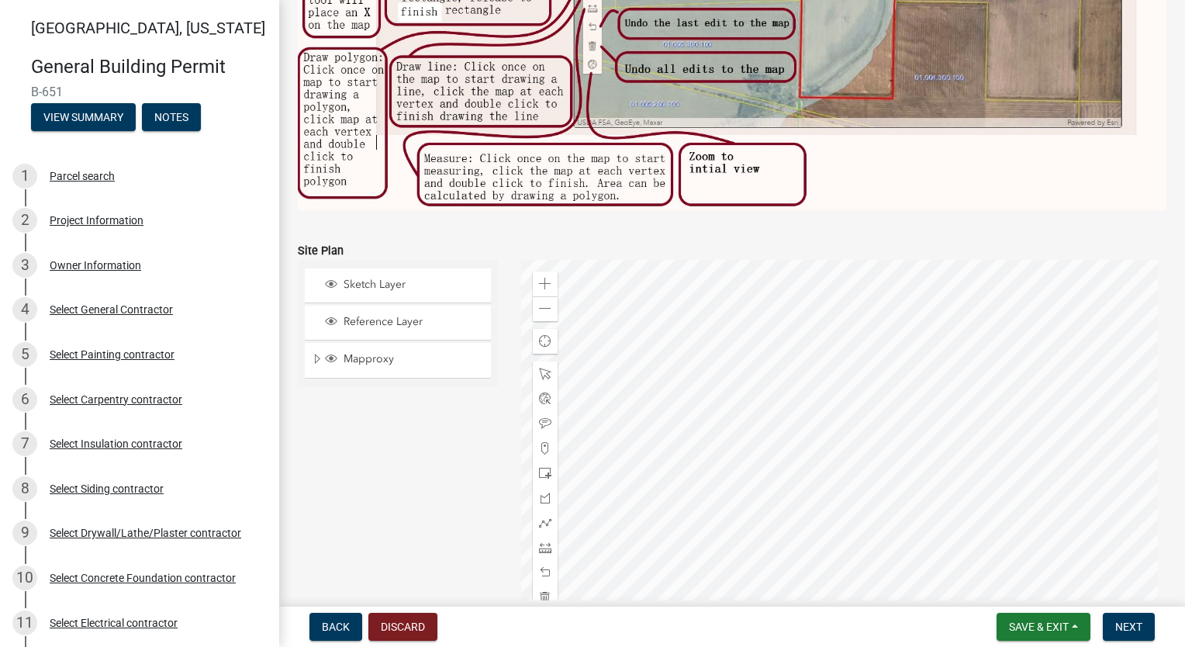
scroll to position [1392, 0]
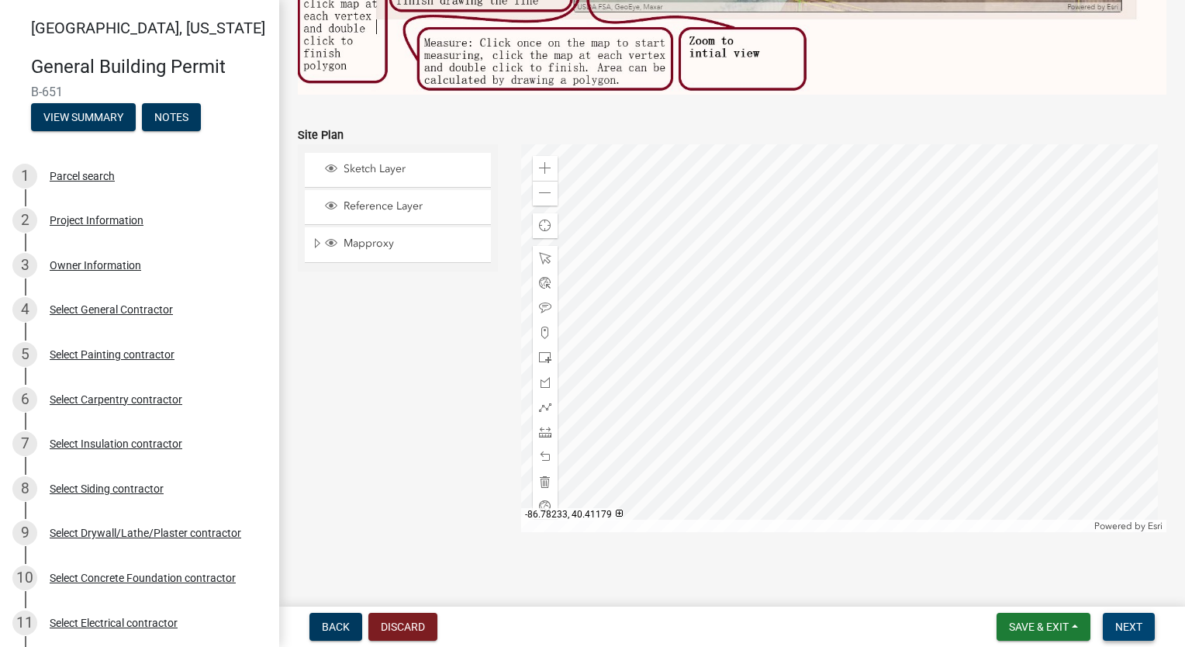
click at [1140, 633] on button "Next" at bounding box center [1129, 627] width 52 height 28
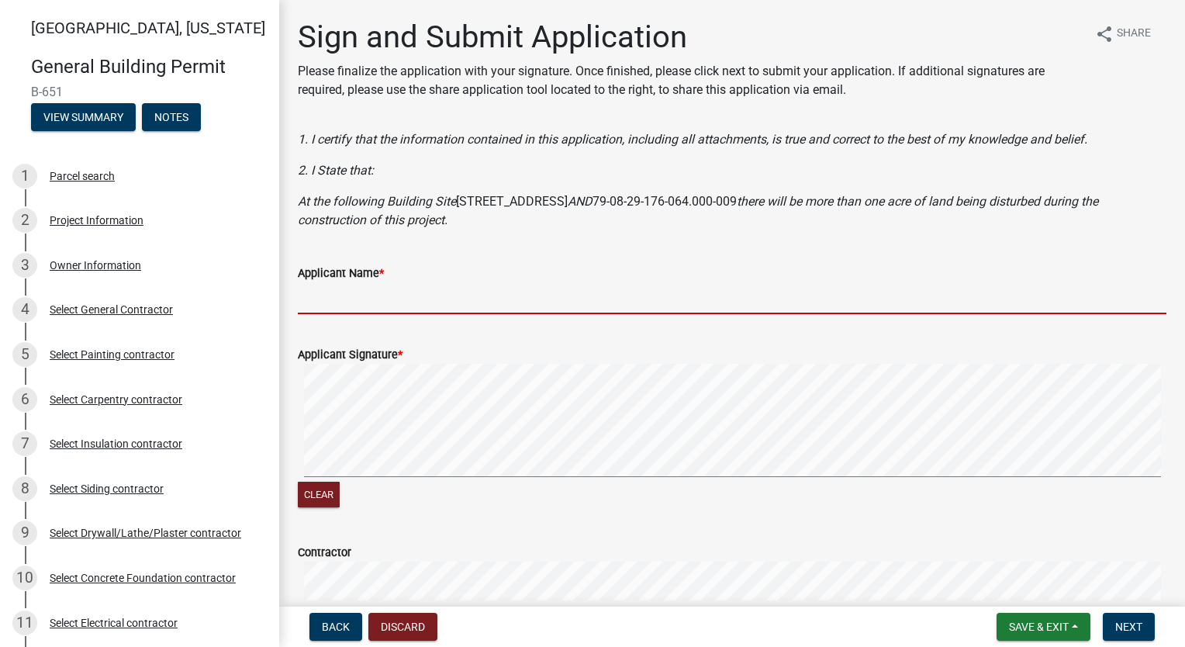
click at [317, 303] on input "Applicant Name *" at bounding box center [732, 298] width 869 height 32
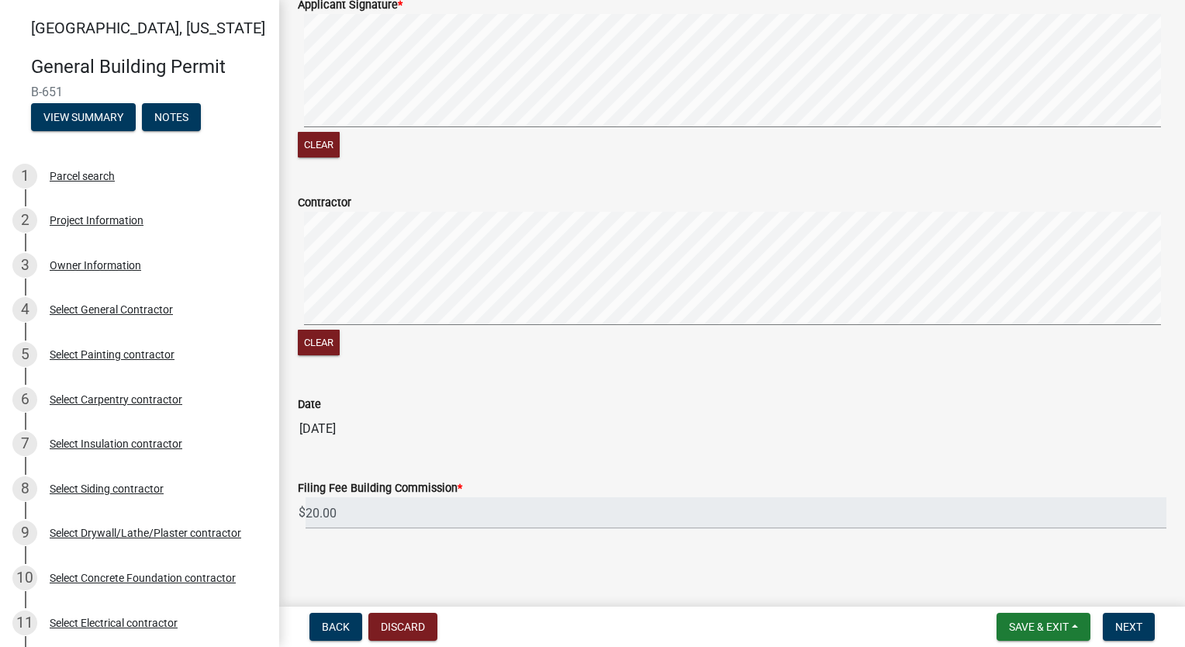
scroll to position [351, 0]
click at [1127, 622] on span "Next" at bounding box center [1129, 627] width 27 height 12
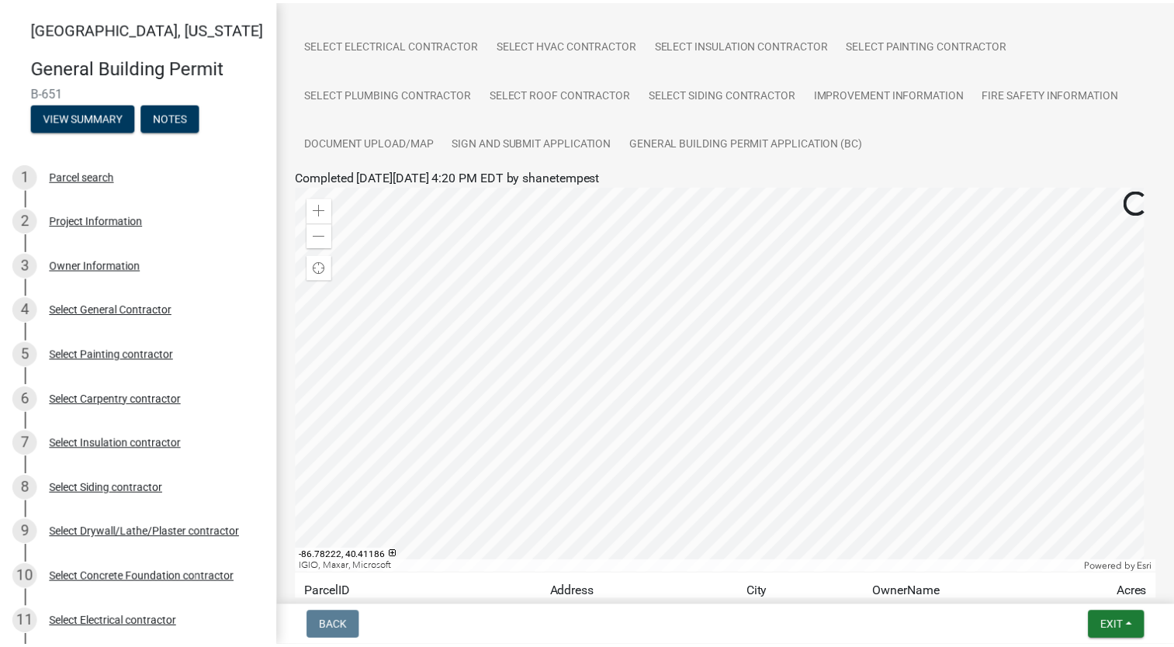
scroll to position [336, 0]
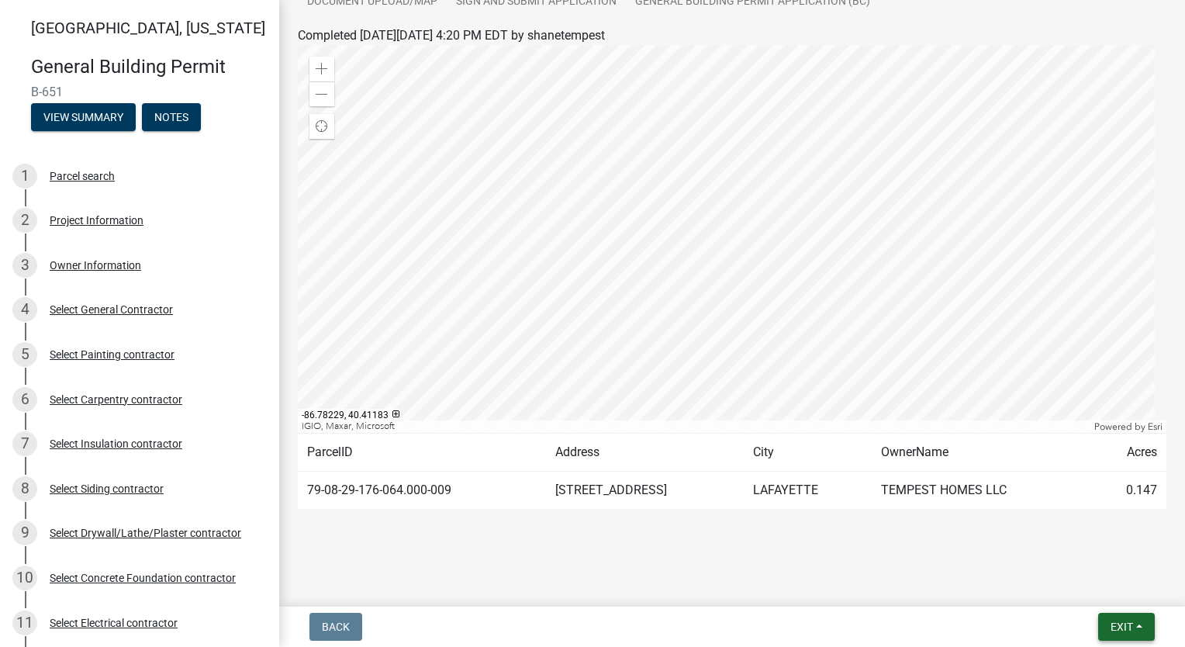
click at [1125, 633] on button "Exit" at bounding box center [1127, 627] width 57 height 28
click at [1104, 586] on button "Save & Exit" at bounding box center [1094, 586] width 124 height 37
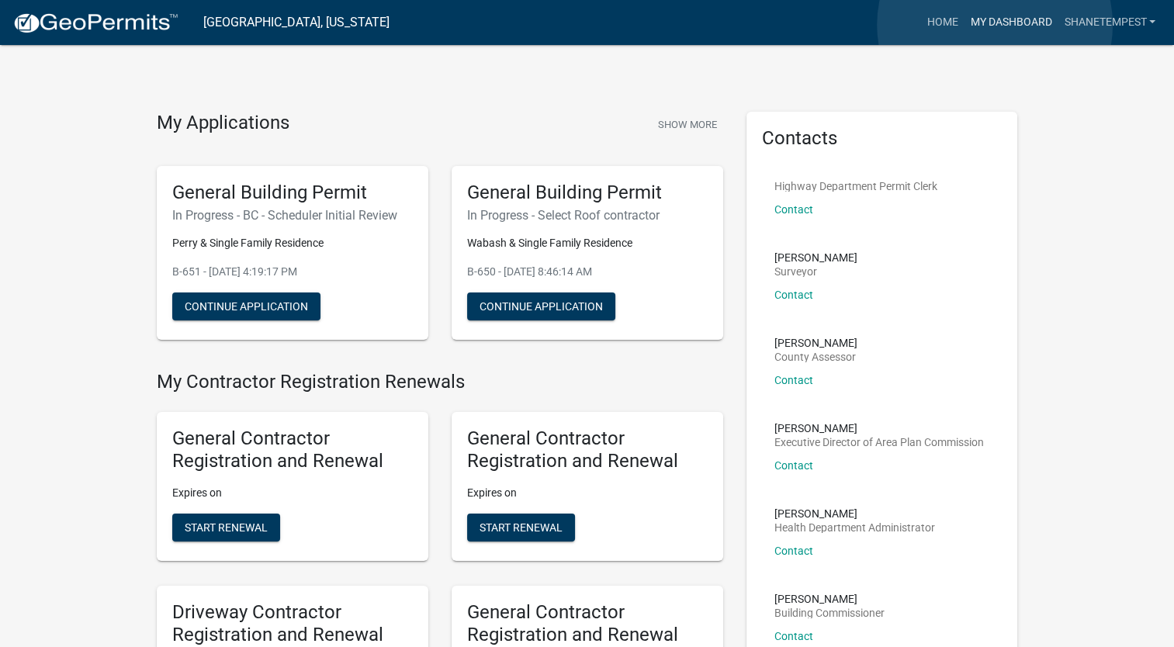
click at [995, 25] on link "My Dashboard" at bounding box center [1011, 22] width 94 height 29
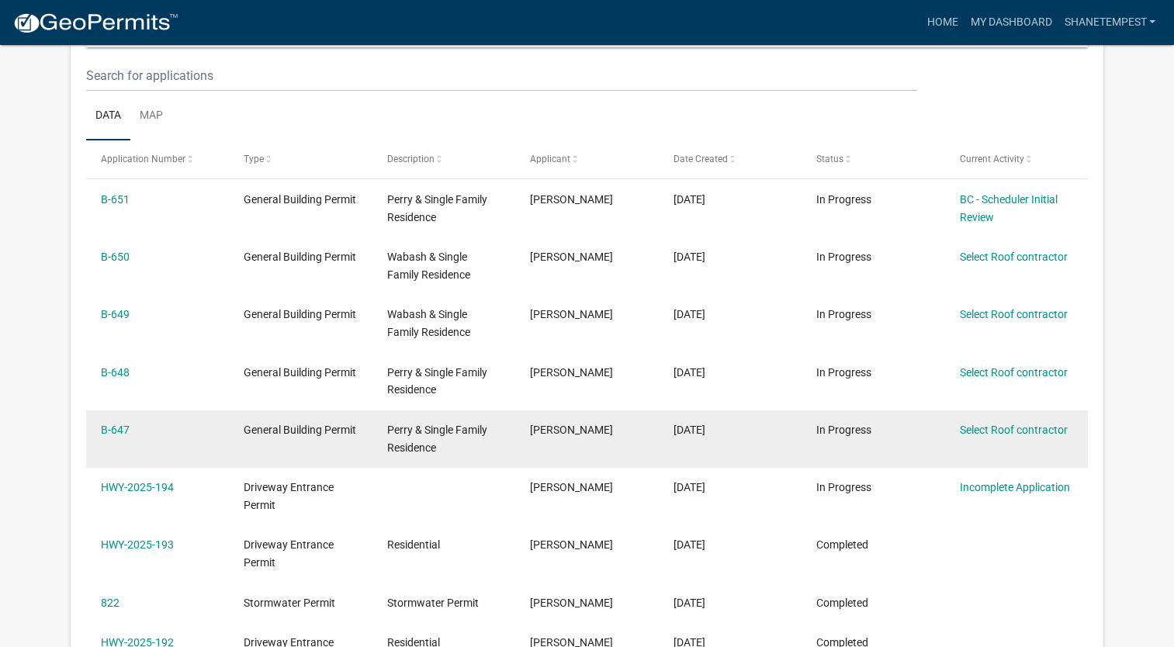
scroll to position [206, 0]
click at [990, 434] on link "Select Roof contractor" at bounding box center [1013, 430] width 108 height 12
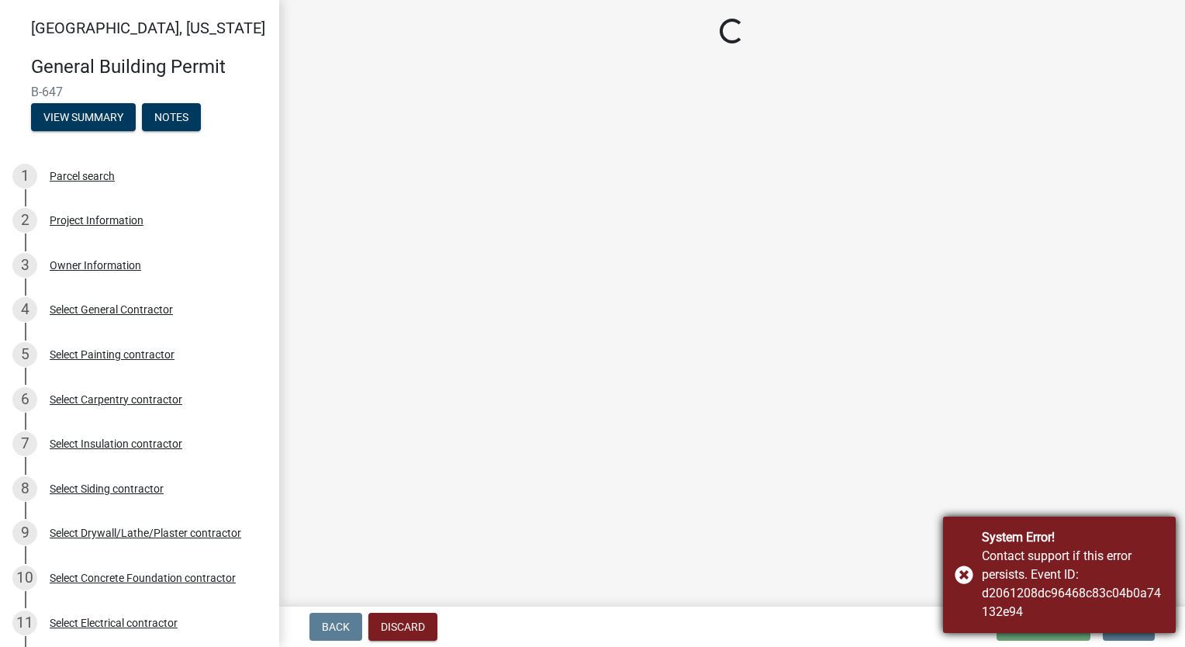
click at [960, 572] on div "System Error! Contact support if this error persists. Event ID: d2061208dc96468…" at bounding box center [1059, 575] width 233 height 116
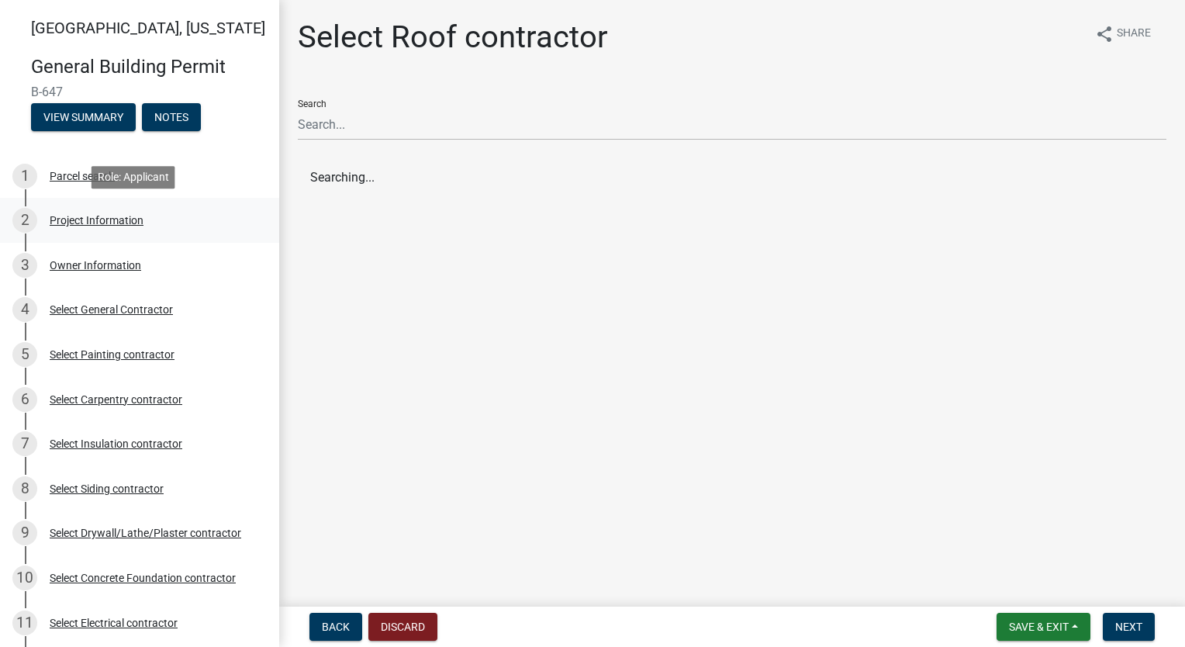
click at [116, 220] on div "Project Information" at bounding box center [97, 220] width 94 height 11
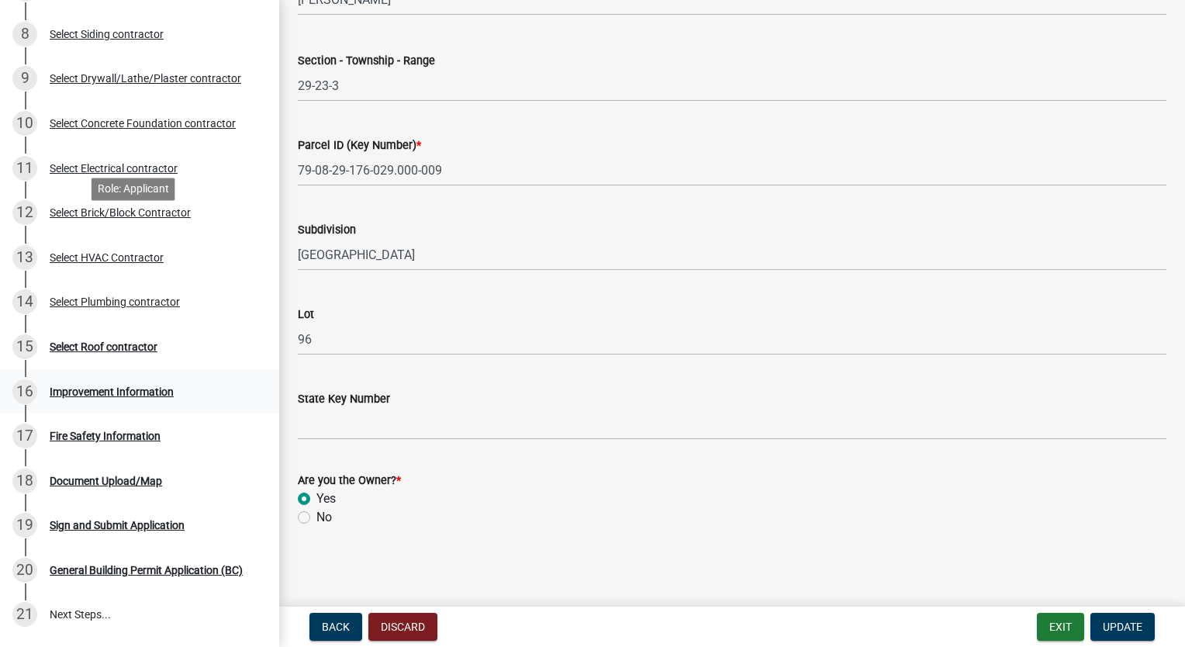
scroll to position [554, 0]
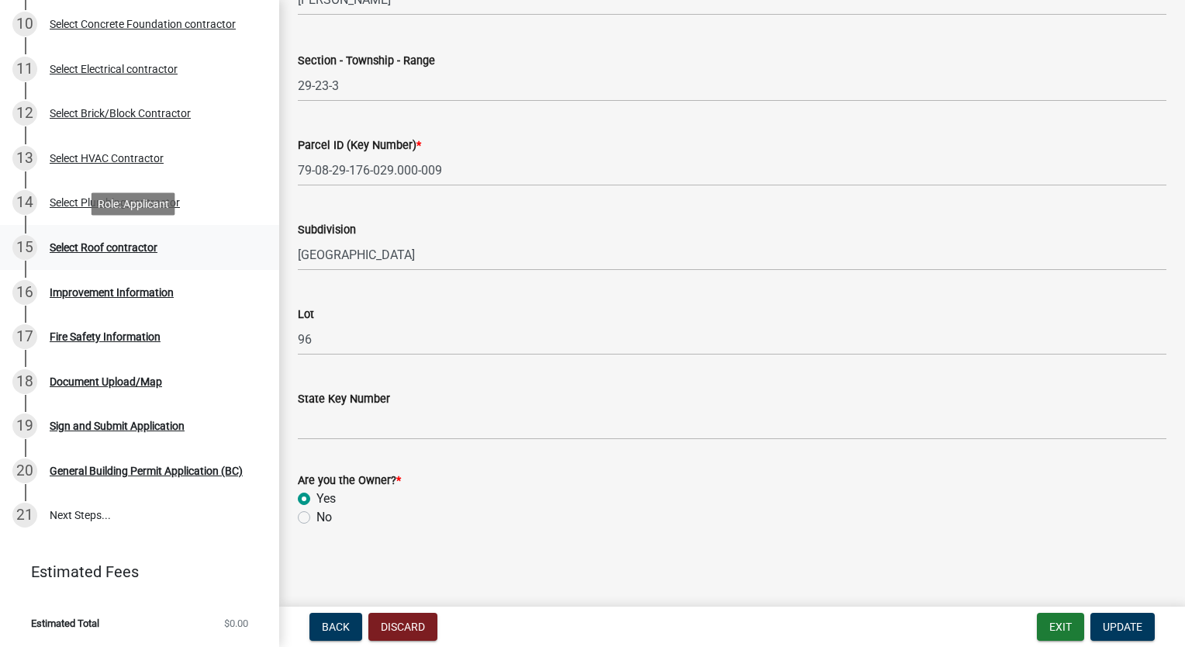
click at [135, 247] on div "Select Roof contractor" at bounding box center [104, 247] width 108 height 11
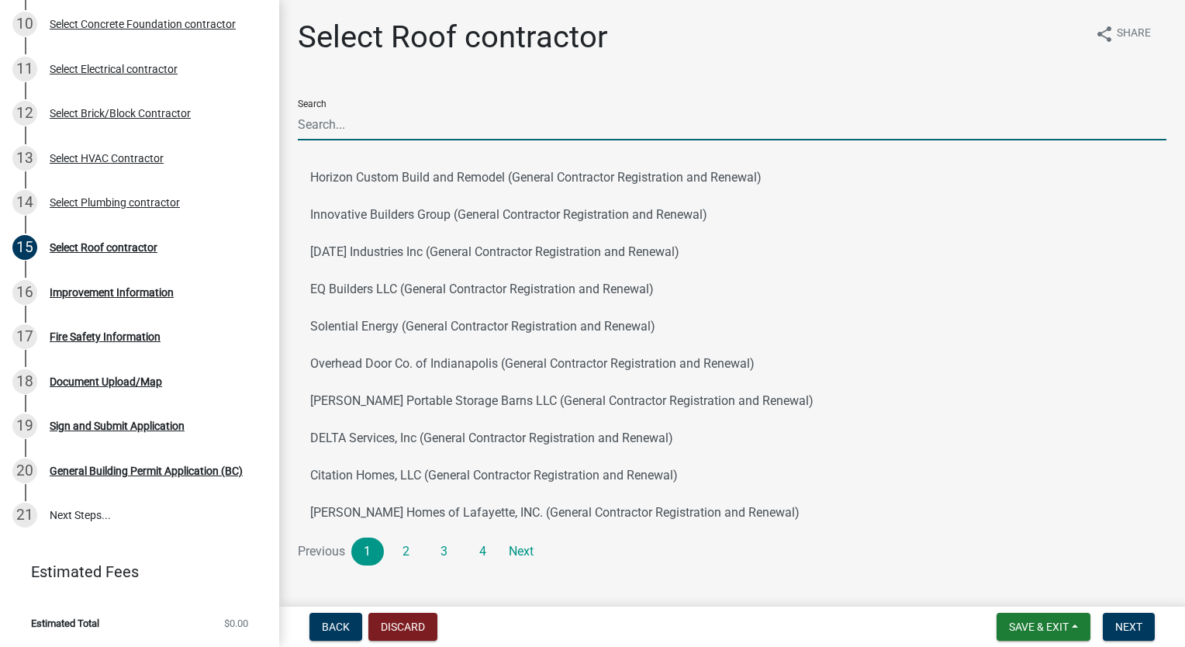
click at [403, 127] on input "Search" at bounding box center [732, 125] width 869 height 32
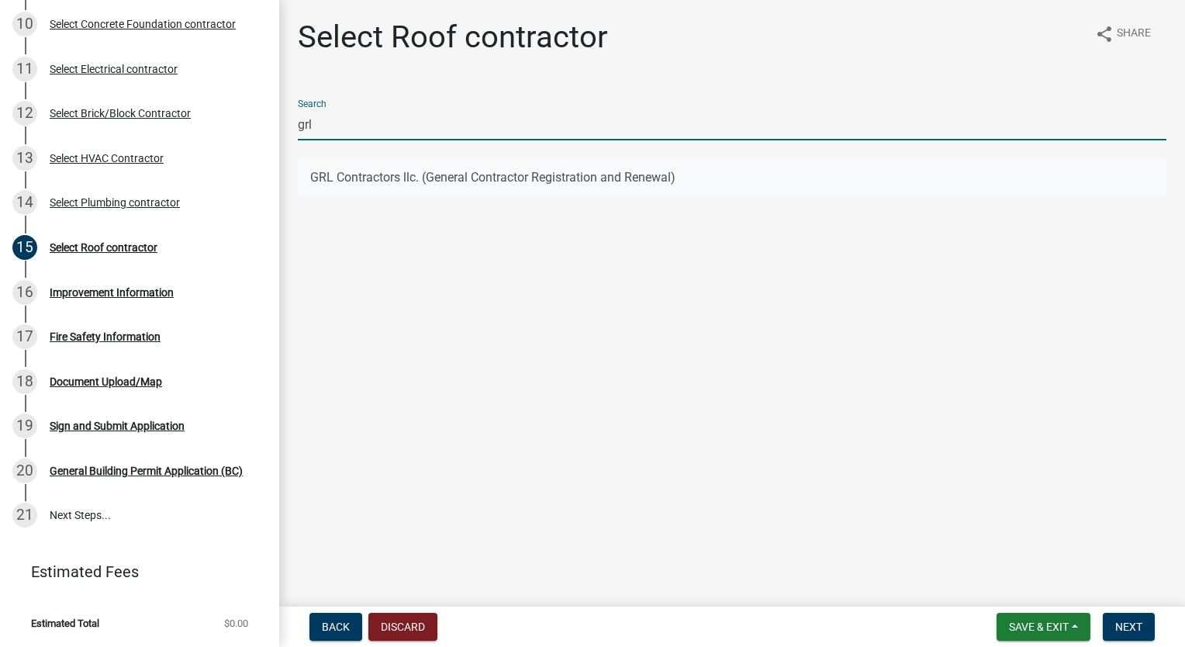
click at [386, 185] on button "GRL Contractors llc. (General Contractor Registration and Renewal)" at bounding box center [732, 177] width 869 height 37
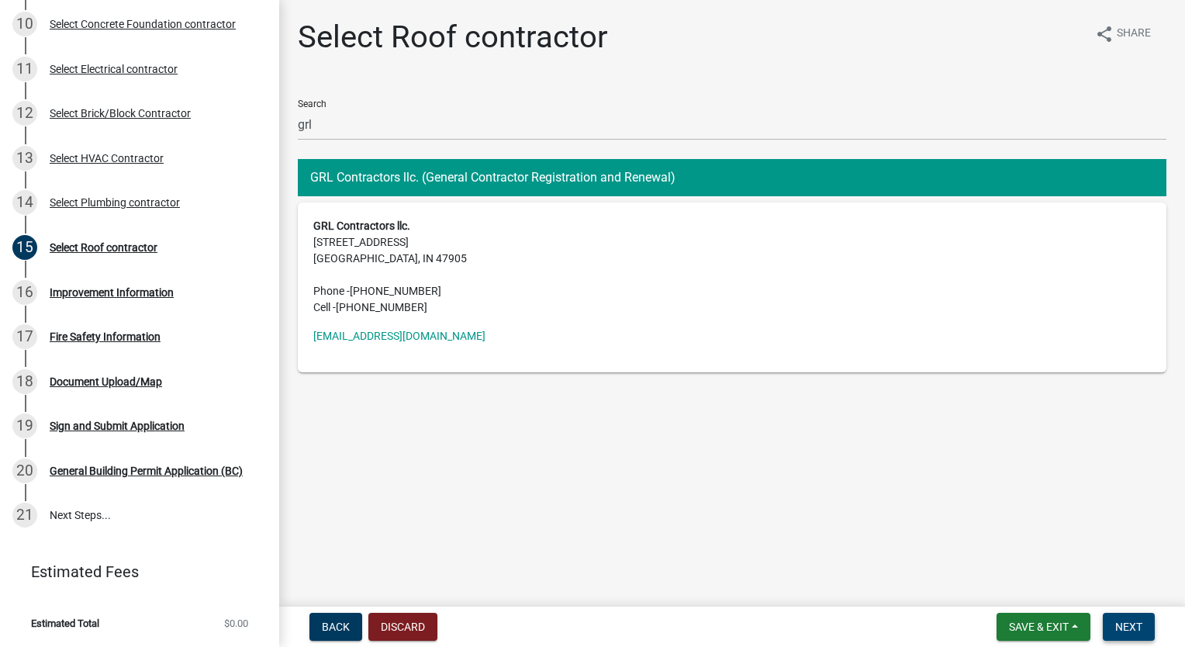
click at [1128, 627] on span "Next" at bounding box center [1129, 627] width 27 height 12
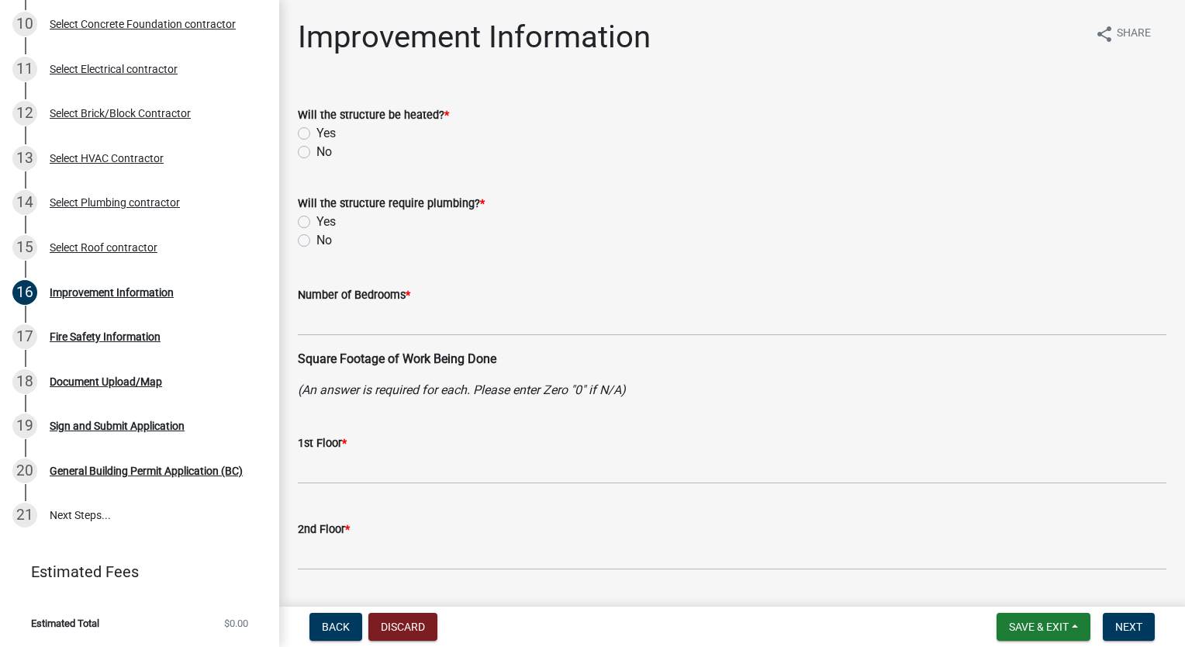
drag, startPoint x: 301, startPoint y: 137, endPoint x: 313, endPoint y: 138, distance: 11.7
click at [317, 135] on label "Yes" at bounding box center [326, 133] width 19 height 19
click at [317, 134] on input "Yes" at bounding box center [322, 129] width 10 height 10
click at [317, 216] on label "Yes" at bounding box center [326, 222] width 19 height 19
click at [317, 216] on input "Yes" at bounding box center [322, 218] width 10 height 10
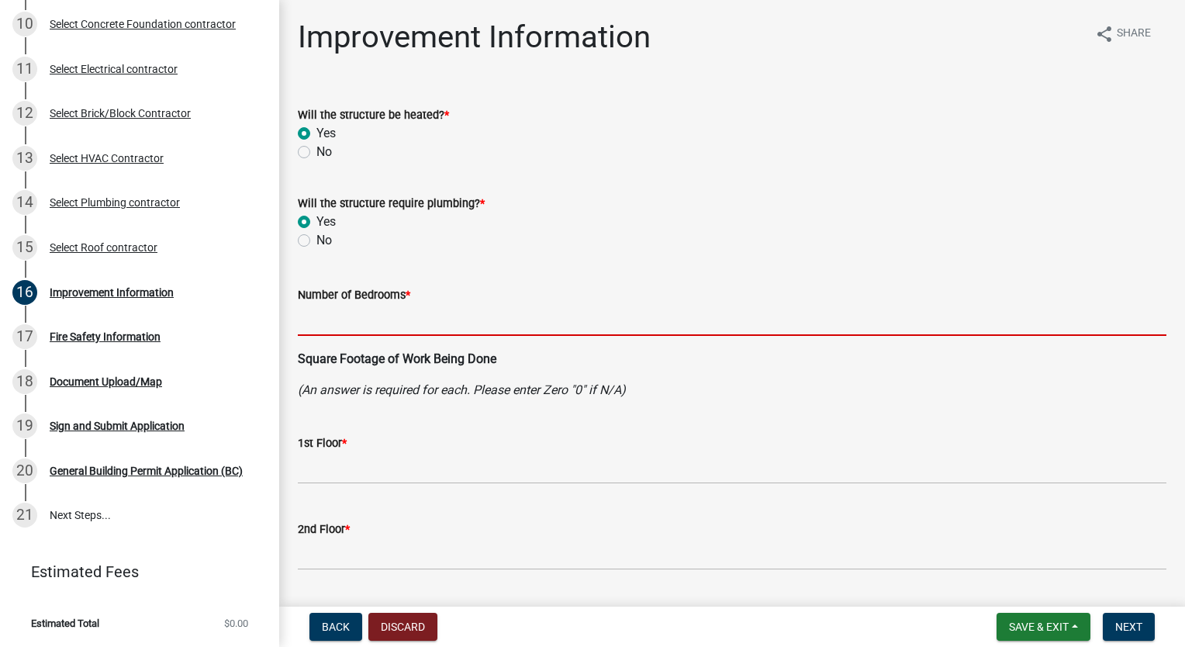
click at [362, 323] on input "text" at bounding box center [732, 320] width 869 height 32
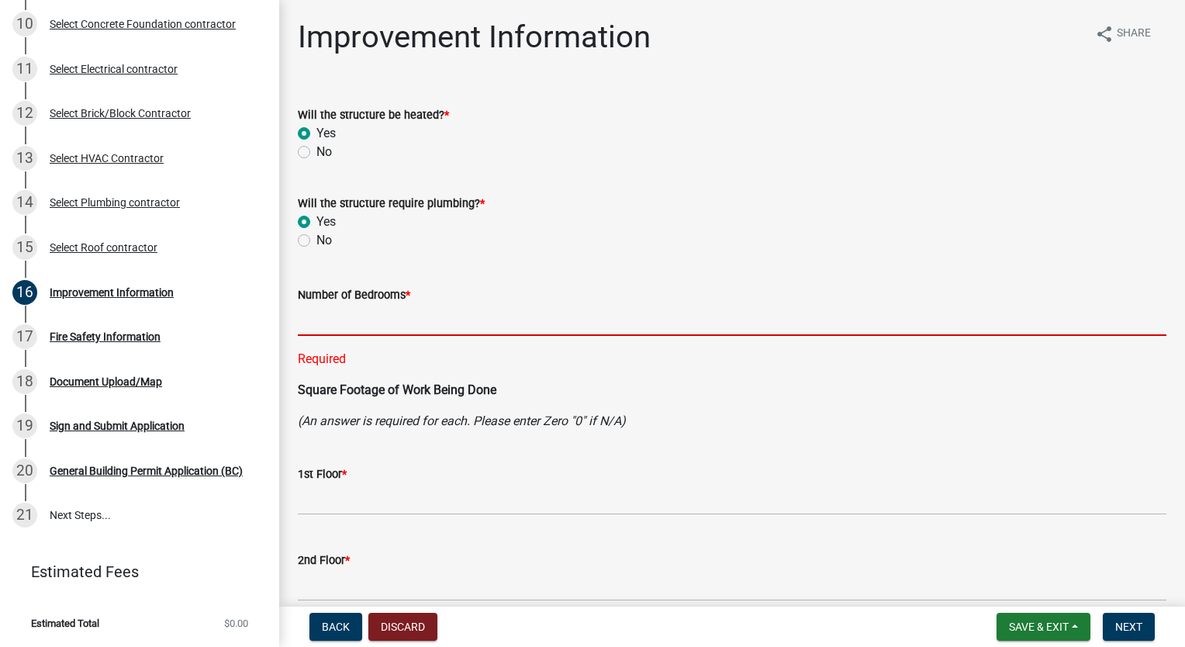
click at [701, 230] on div "Yes" at bounding box center [732, 222] width 869 height 19
click at [400, 312] on input "text" at bounding box center [732, 320] width 869 height 32
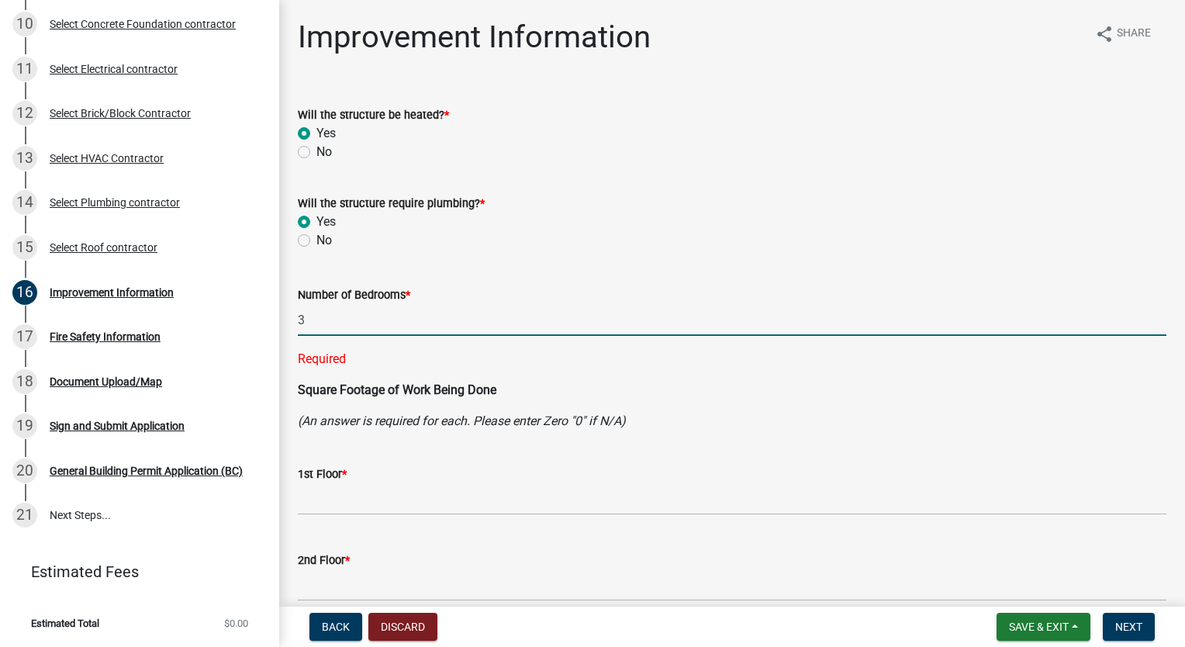
scroll to position [155, 0]
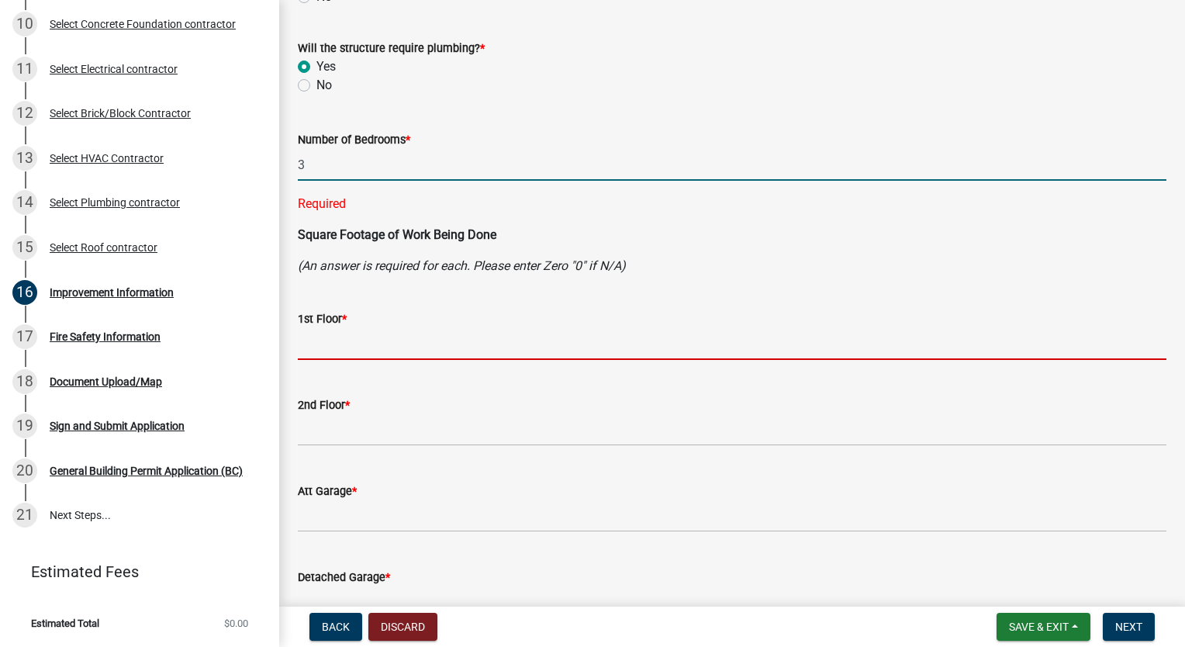
click at [393, 340] on wm-data-entity-input "1st Floor *" at bounding box center [732, 331] width 869 height 86
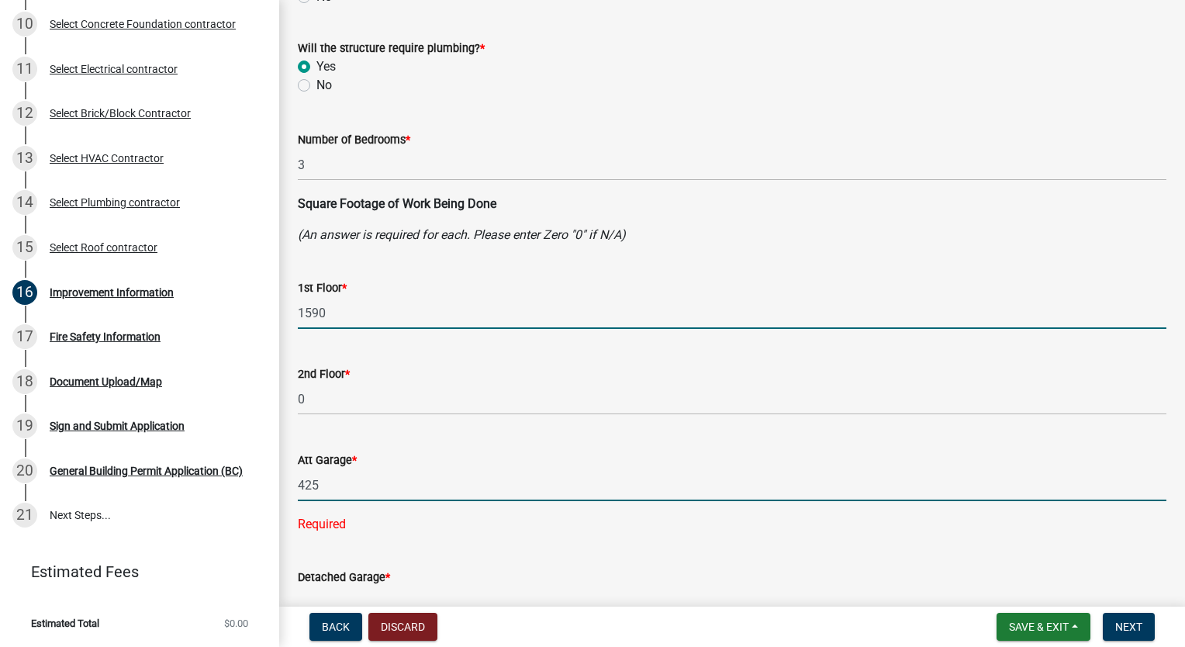
click at [652, 322] on input "1590" at bounding box center [732, 313] width 869 height 32
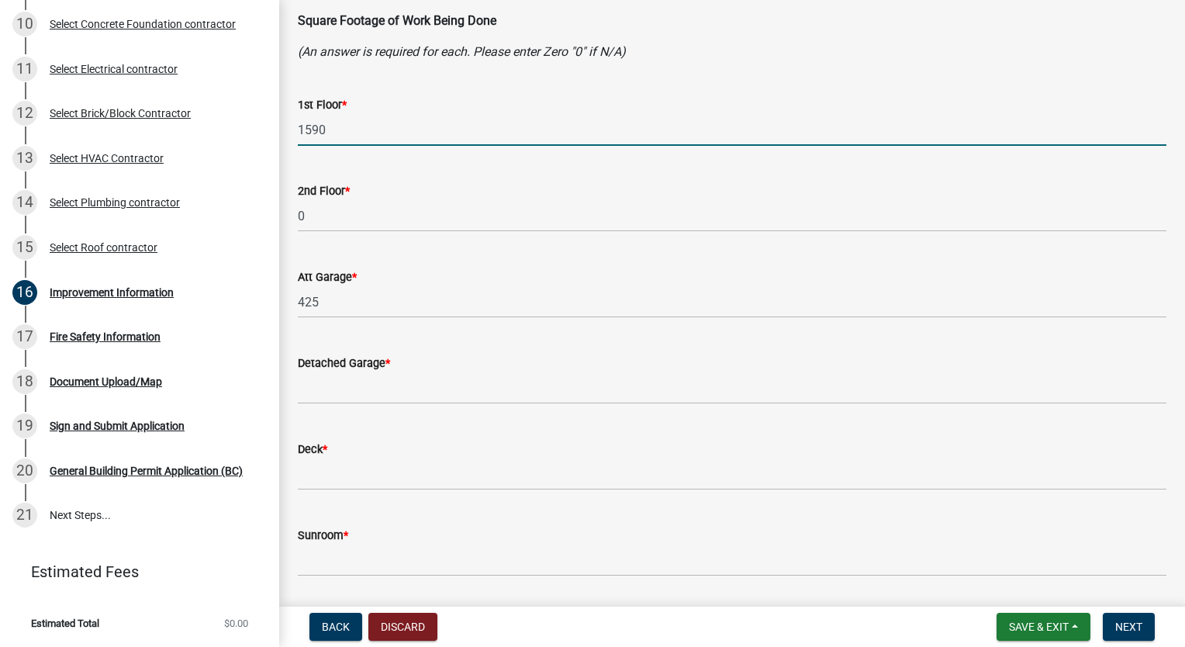
scroll to position [388, 0]
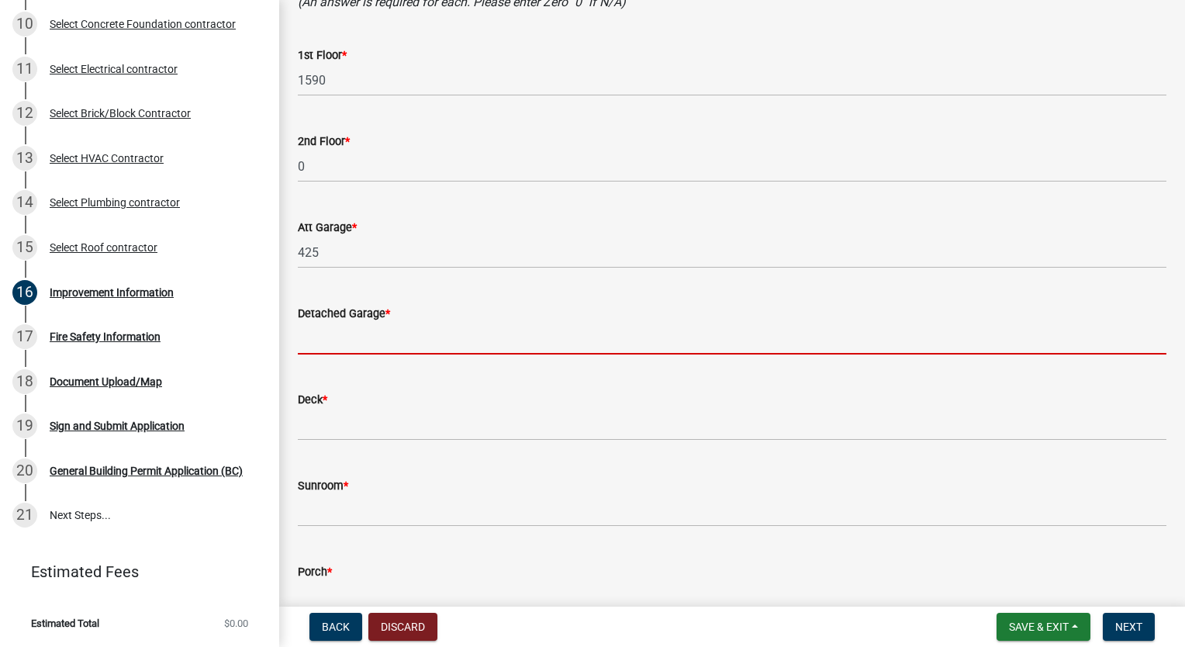
click at [474, 337] on input "text" at bounding box center [732, 339] width 869 height 32
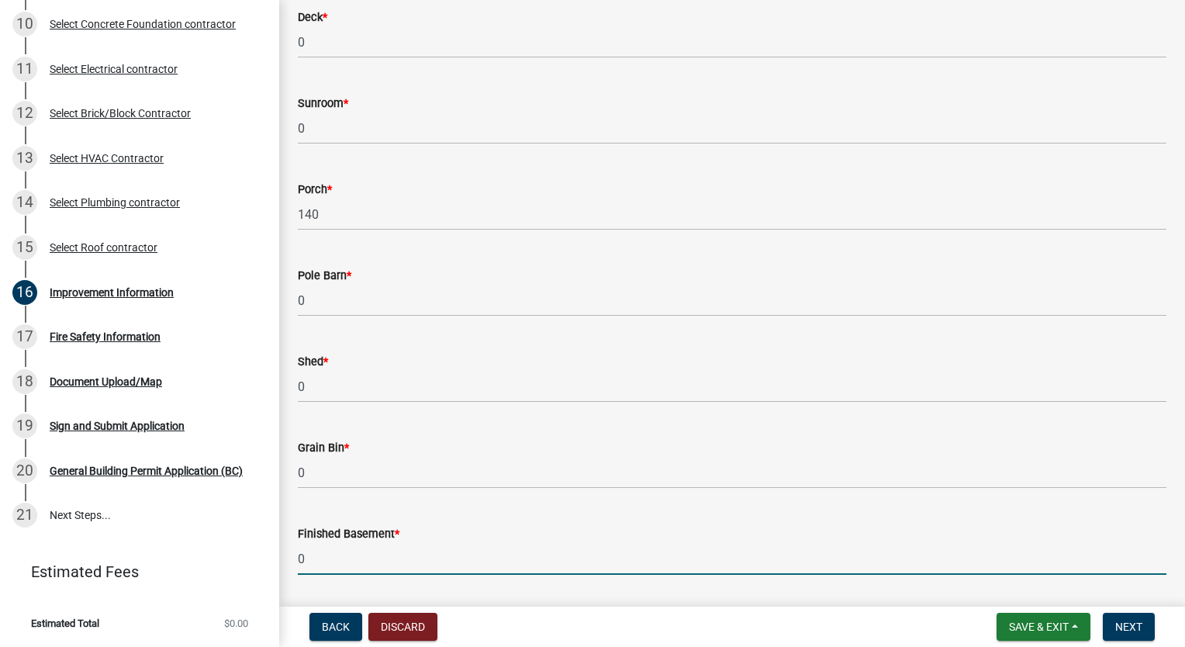
scroll to position [1115, 0]
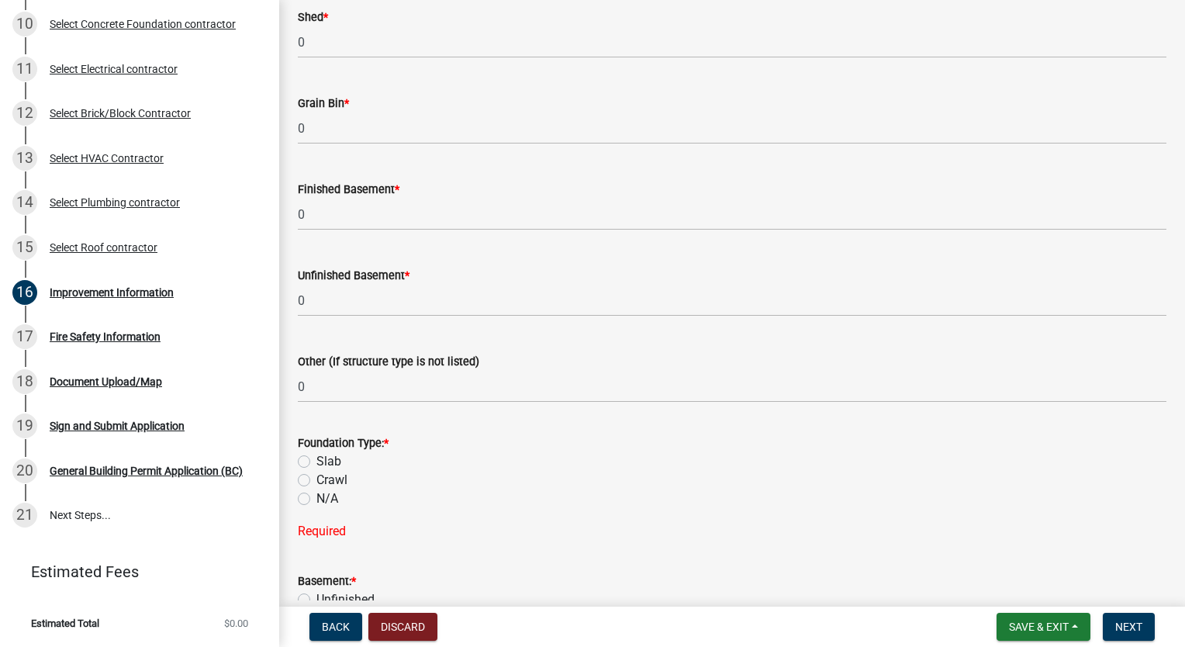
click at [317, 465] on label "Slab" at bounding box center [329, 461] width 25 height 19
click at [317, 462] on input "Slab" at bounding box center [322, 457] width 10 height 10
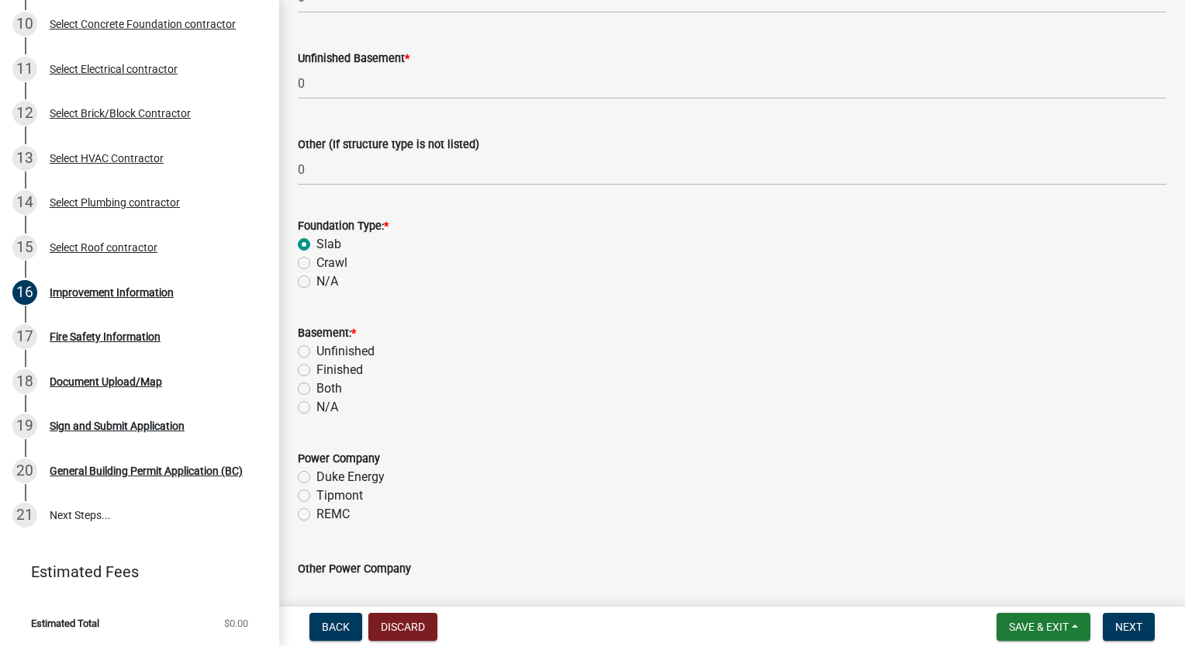
scroll to position [1348, 0]
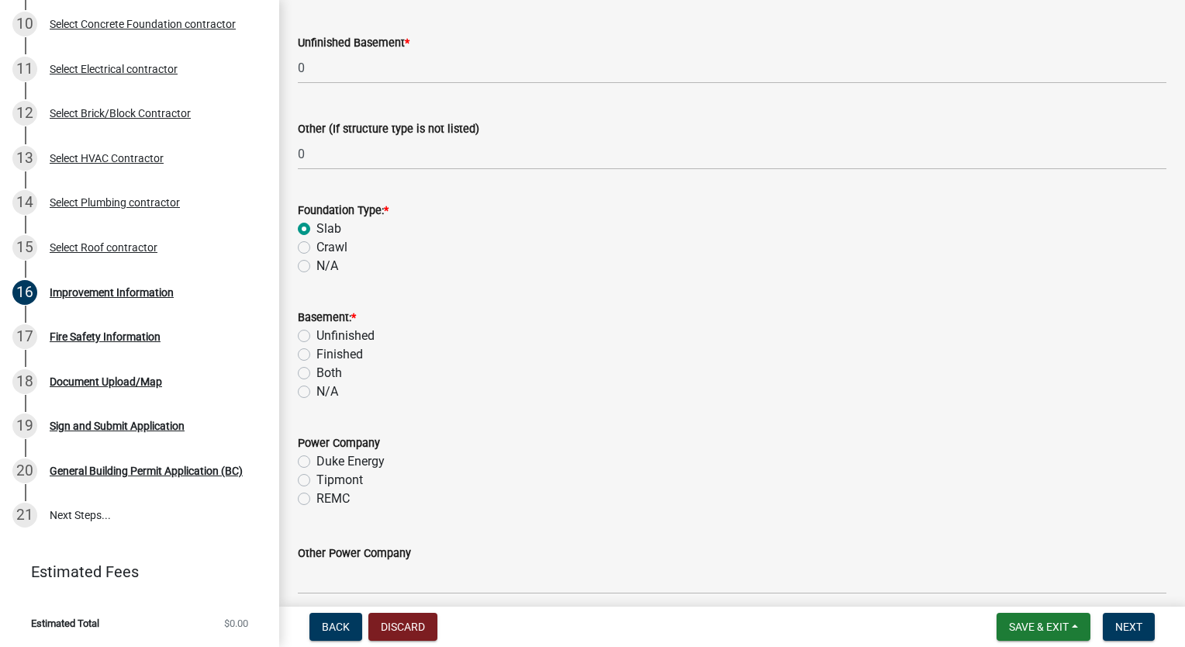
click at [317, 386] on label "N/A" at bounding box center [328, 391] width 22 height 19
click at [317, 386] on input "N/A" at bounding box center [322, 387] width 10 height 10
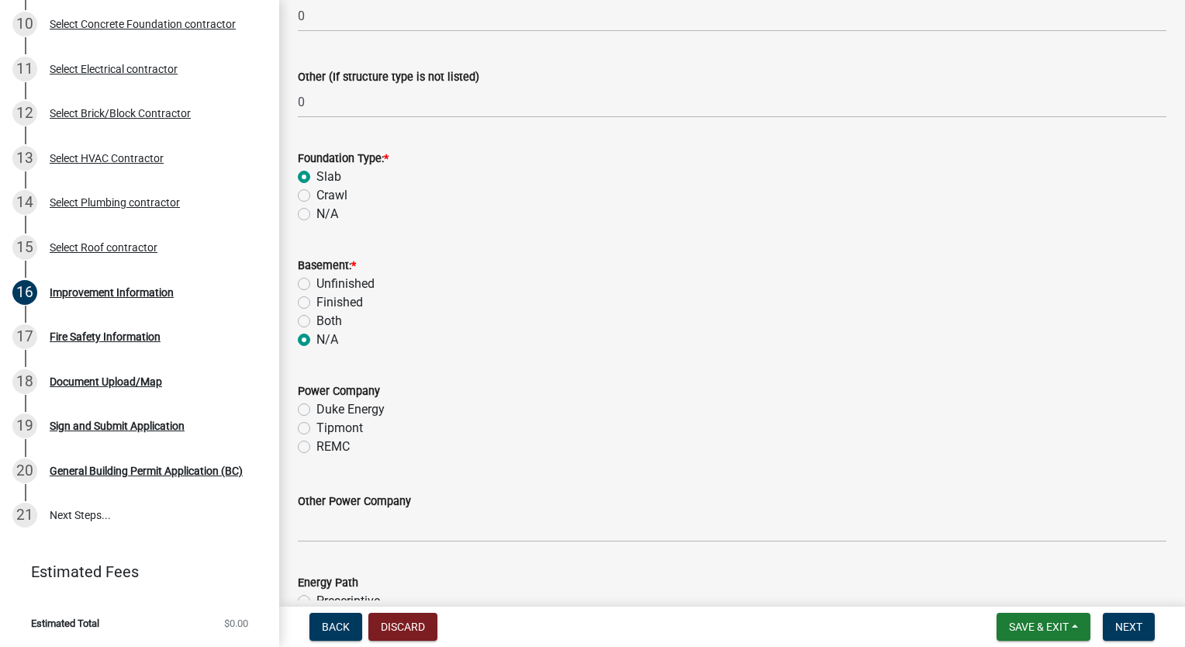
scroll to position [1503, 0]
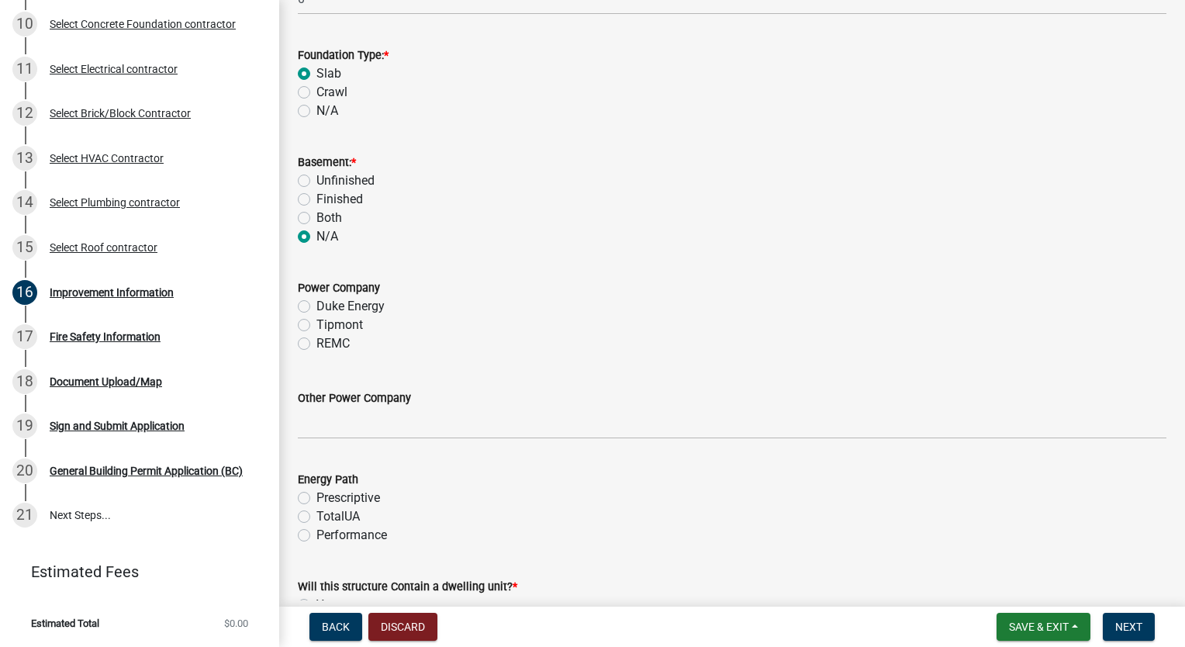
click at [317, 330] on label "Tipmont" at bounding box center [340, 325] width 47 height 19
click at [317, 326] on input "Tipmont" at bounding box center [322, 321] width 10 height 10
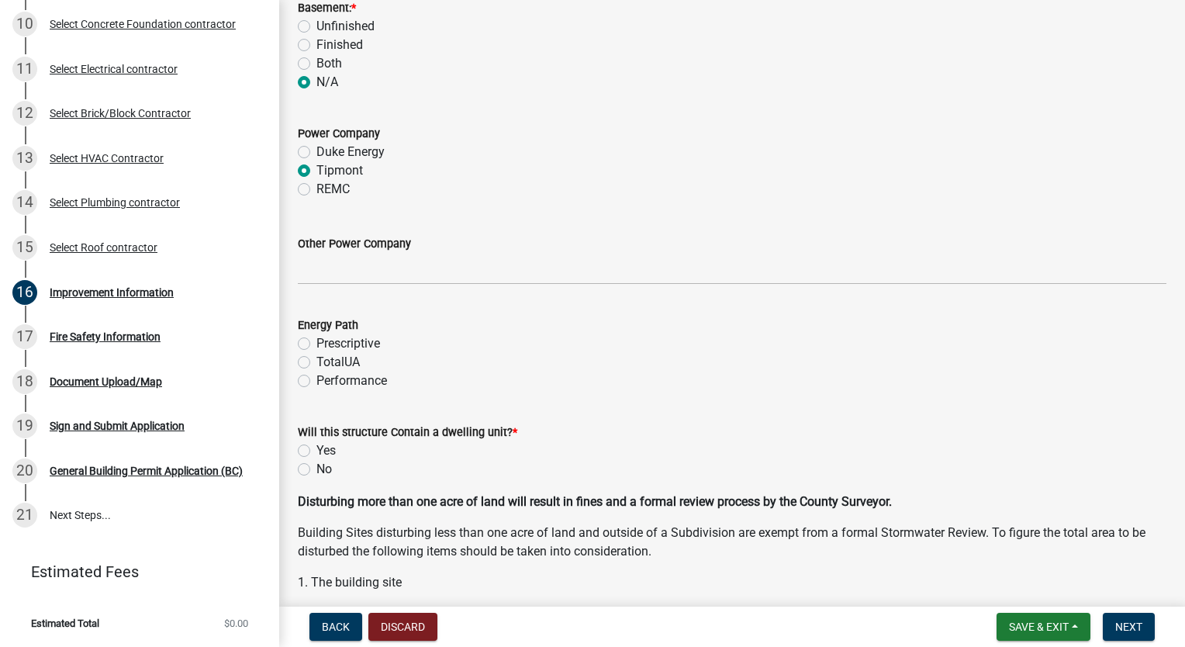
scroll to position [1658, 0]
click at [317, 379] on label "Performance" at bounding box center [352, 380] width 71 height 19
click at [317, 379] on input "Performance" at bounding box center [322, 376] width 10 height 10
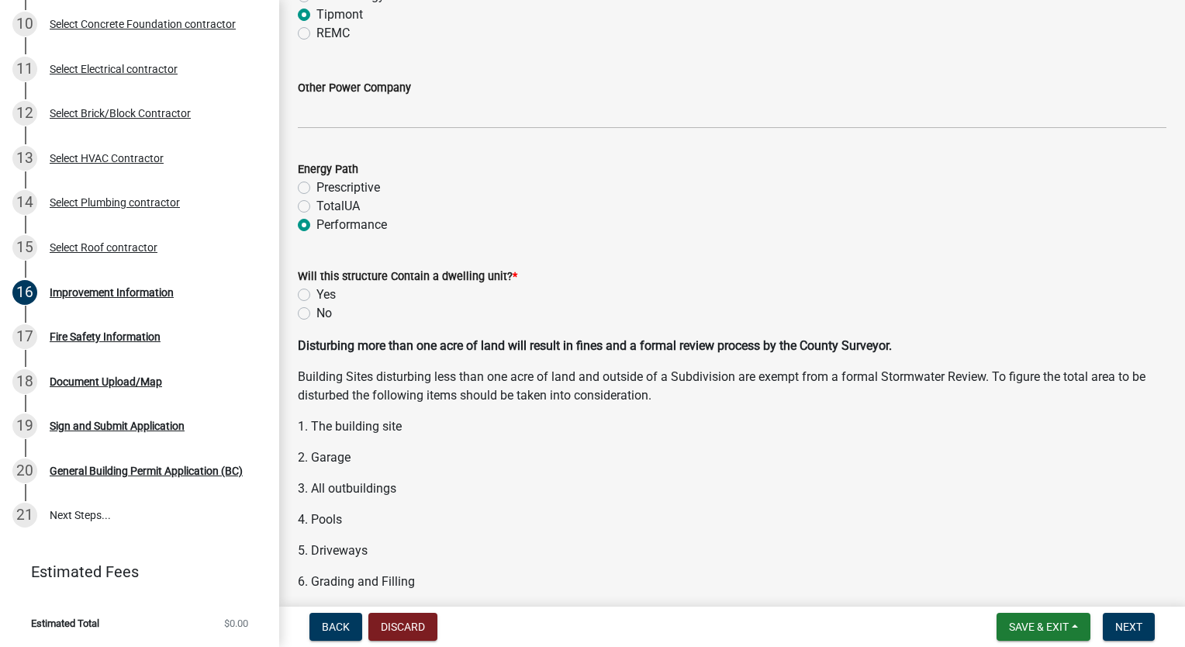
click at [317, 291] on label "Yes" at bounding box center [326, 294] width 19 height 19
click at [317, 291] on input "Yes" at bounding box center [322, 290] width 10 height 10
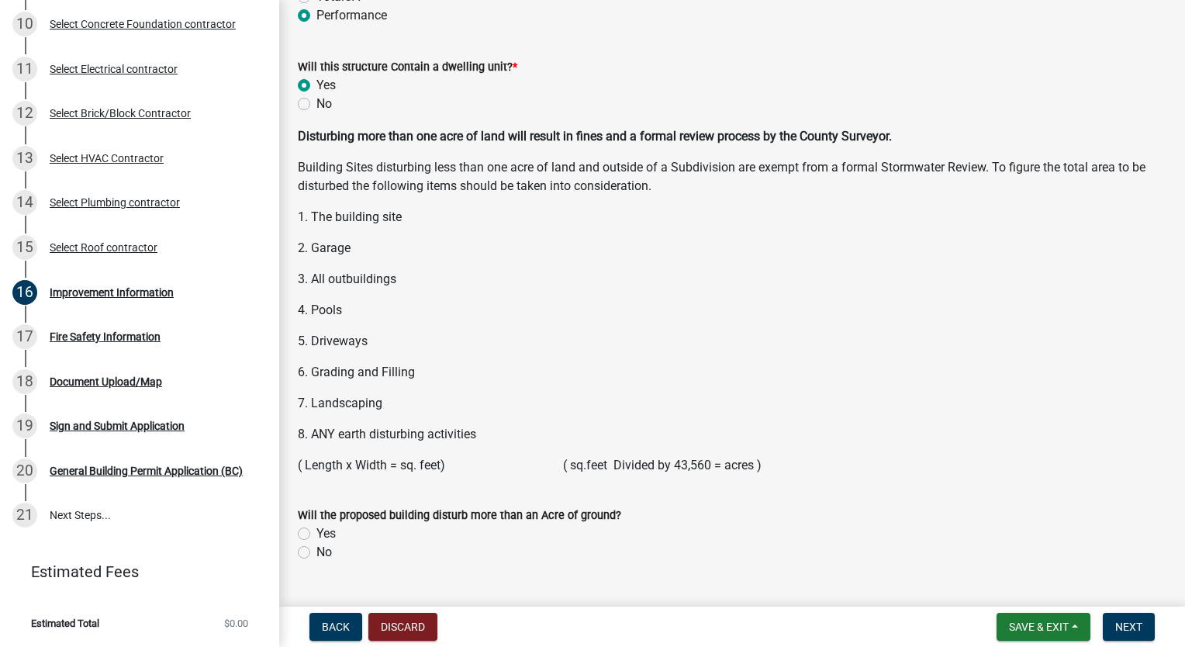
scroll to position [2057, 0]
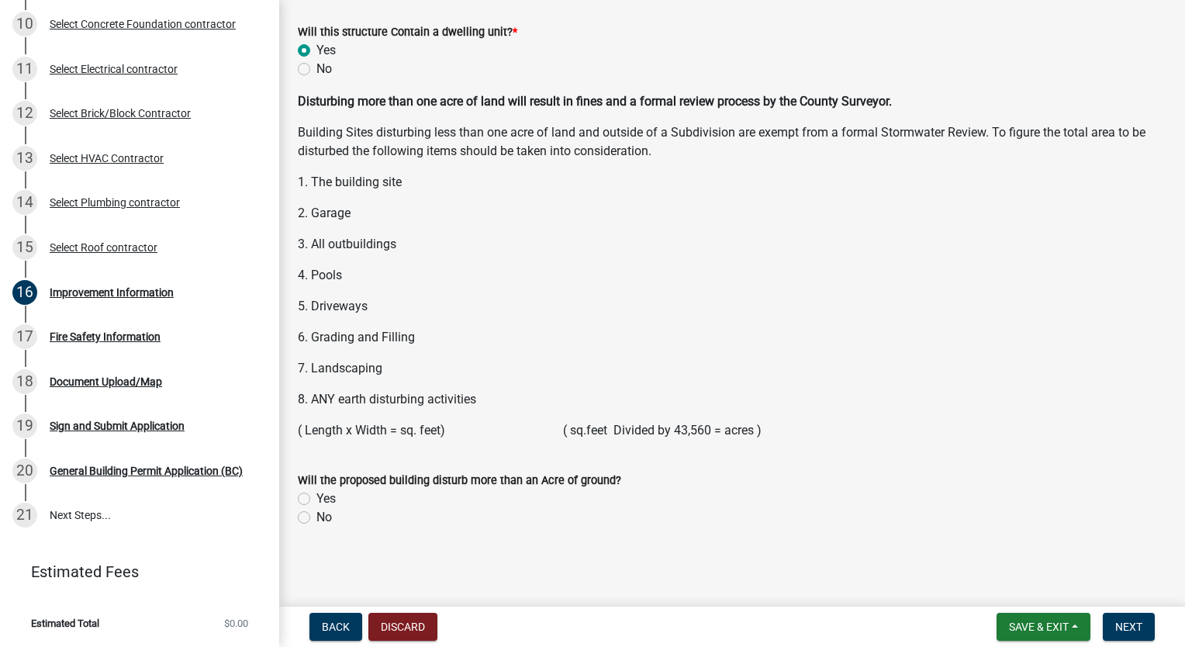
click at [317, 515] on label "No" at bounding box center [325, 517] width 16 height 19
click at [317, 515] on input "No" at bounding box center [322, 513] width 10 height 10
click at [1127, 625] on span "Next" at bounding box center [1129, 627] width 27 height 12
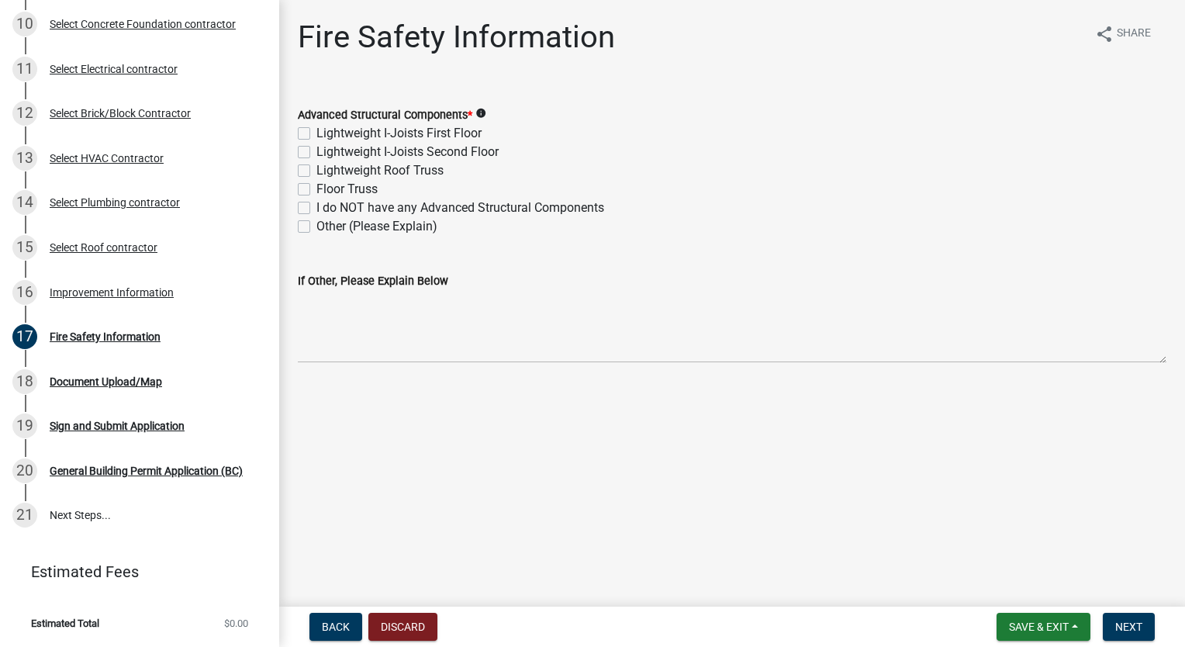
click at [317, 172] on label "Lightweight Roof Truss" at bounding box center [380, 170] width 127 height 19
click at [317, 171] on input "Lightweight Roof Truss" at bounding box center [322, 166] width 10 height 10
click at [1136, 625] on span "Next" at bounding box center [1129, 627] width 27 height 12
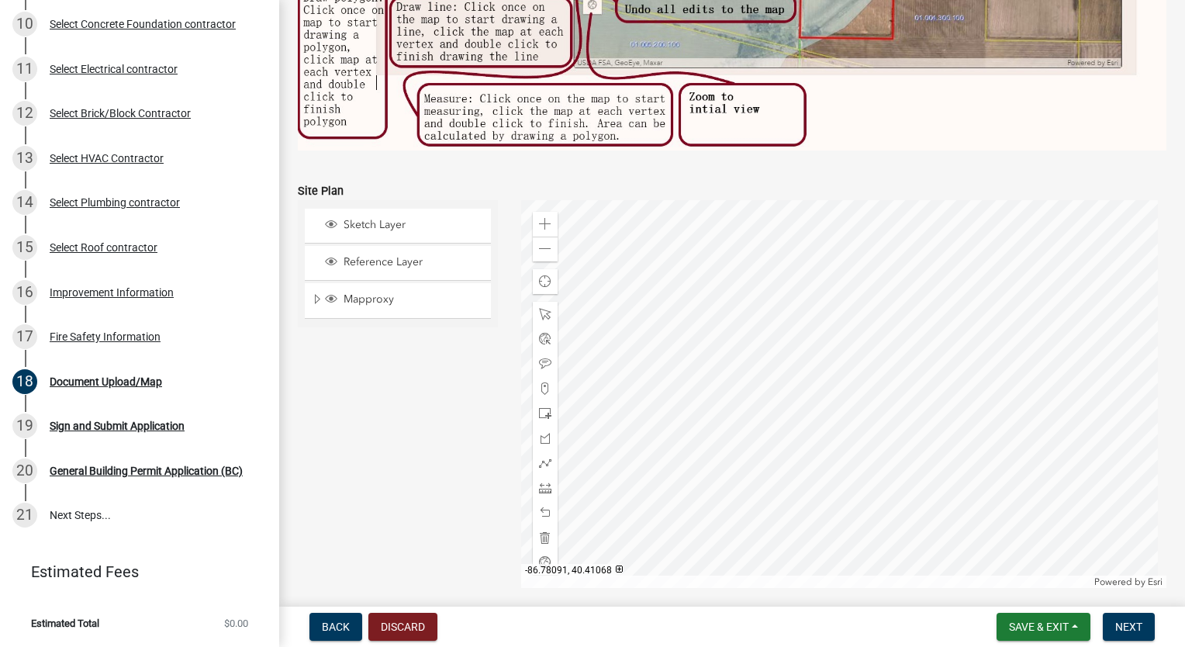
scroll to position [861, 0]
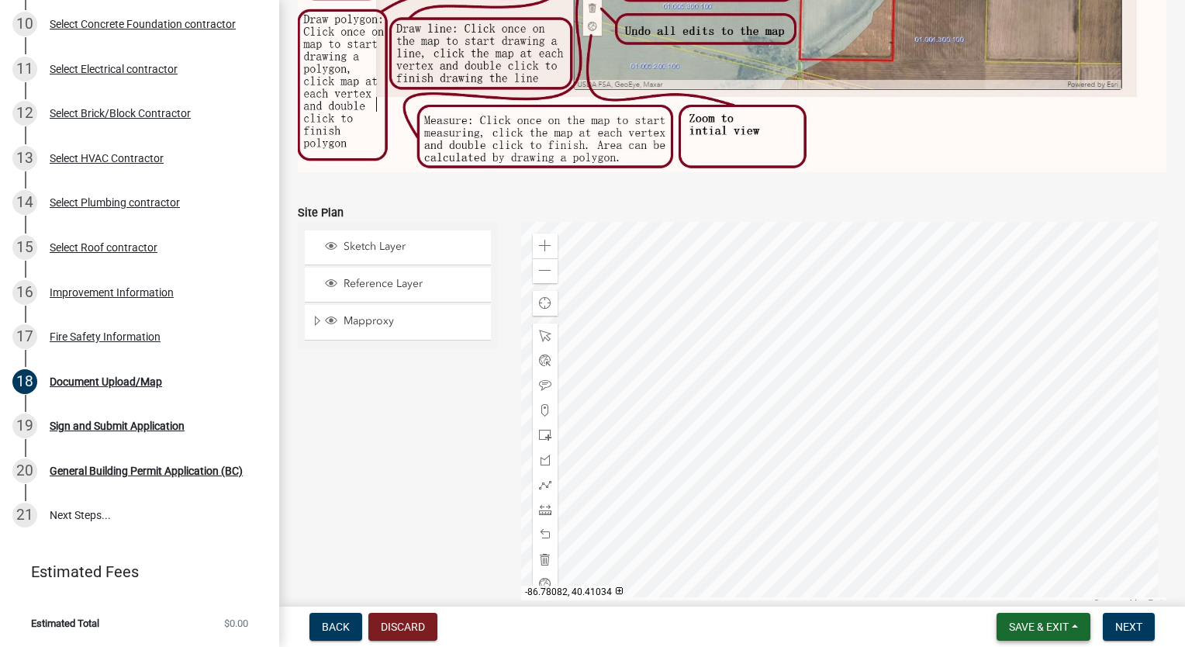
click at [1042, 625] on span "Save & Exit" at bounding box center [1039, 627] width 60 height 12
click at [1048, 597] on button "Save & Exit" at bounding box center [1029, 586] width 124 height 37
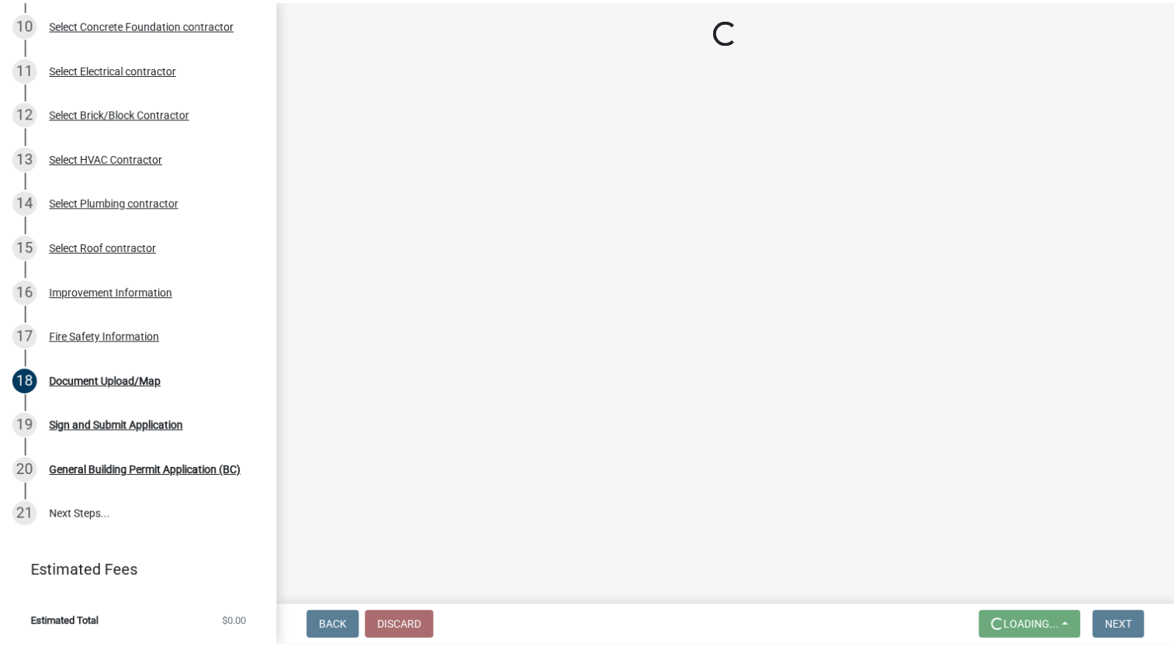
scroll to position [0, 0]
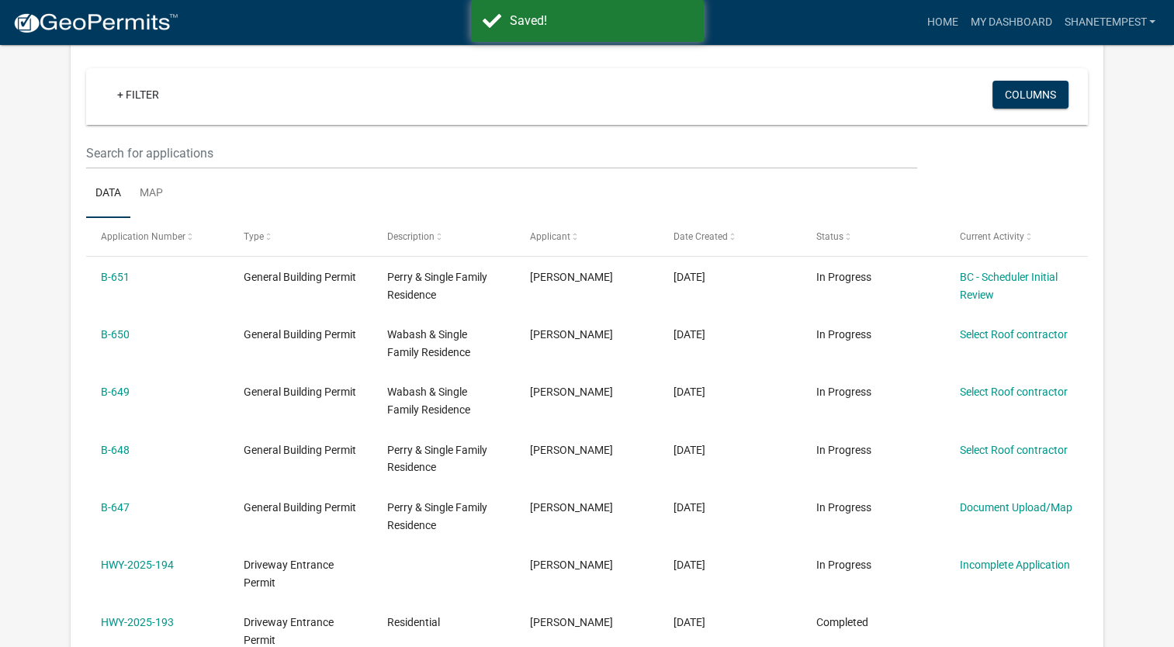
scroll to position [233, 0]
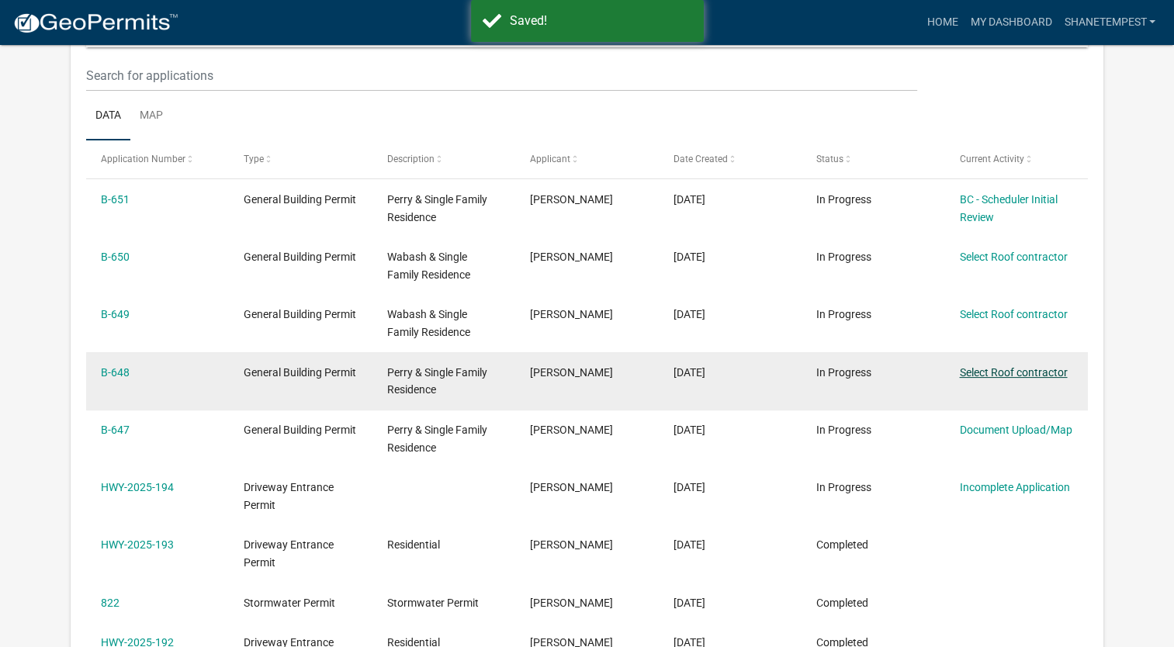
click at [1031, 366] on link "Select Roof contractor" at bounding box center [1013, 372] width 108 height 12
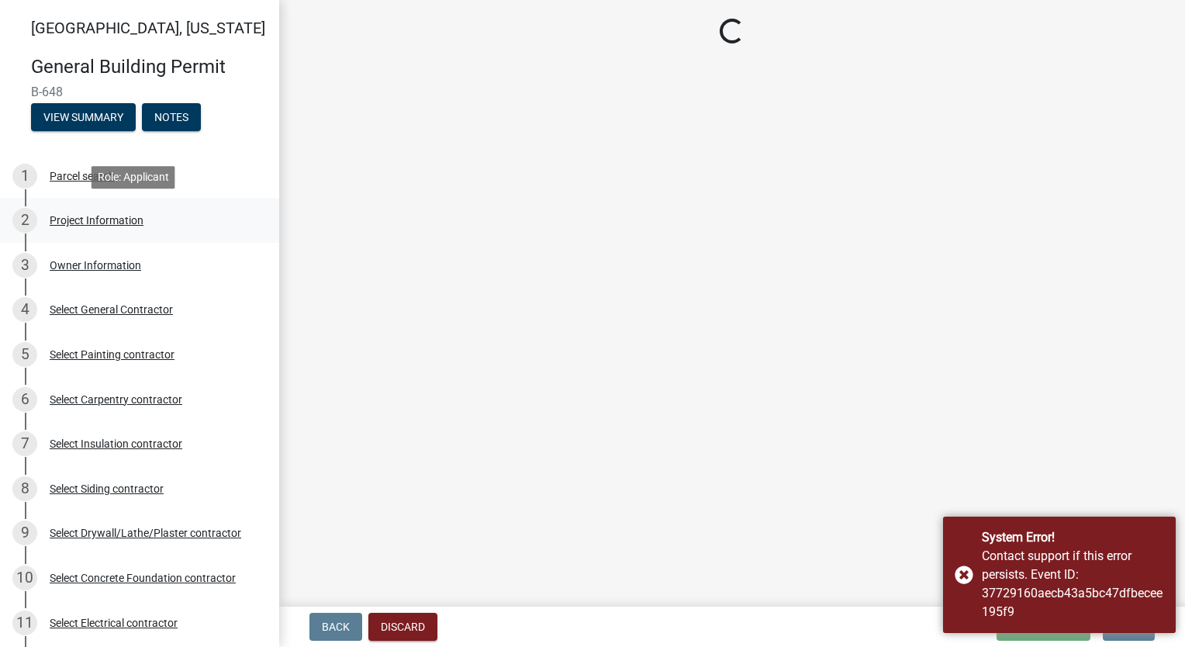
click at [106, 225] on div "Project Information" at bounding box center [97, 220] width 94 height 11
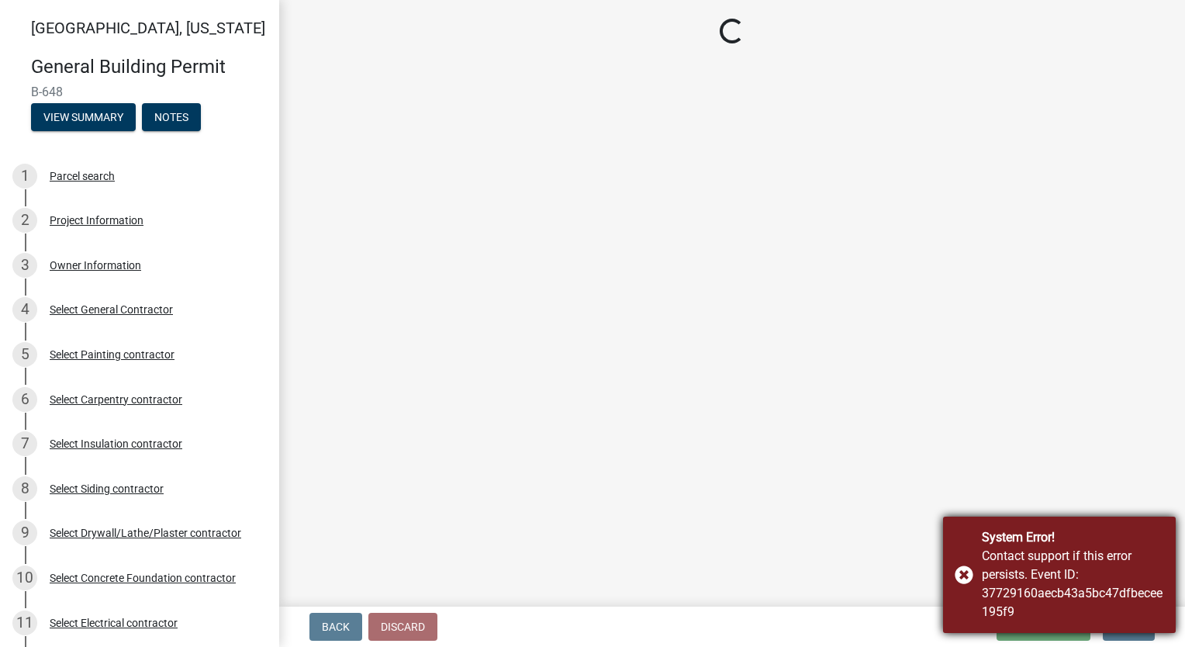
click at [962, 573] on div "System Error! Contact support if this error persists. Event ID: 37729160aecb43a…" at bounding box center [1059, 575] width 233 height 116
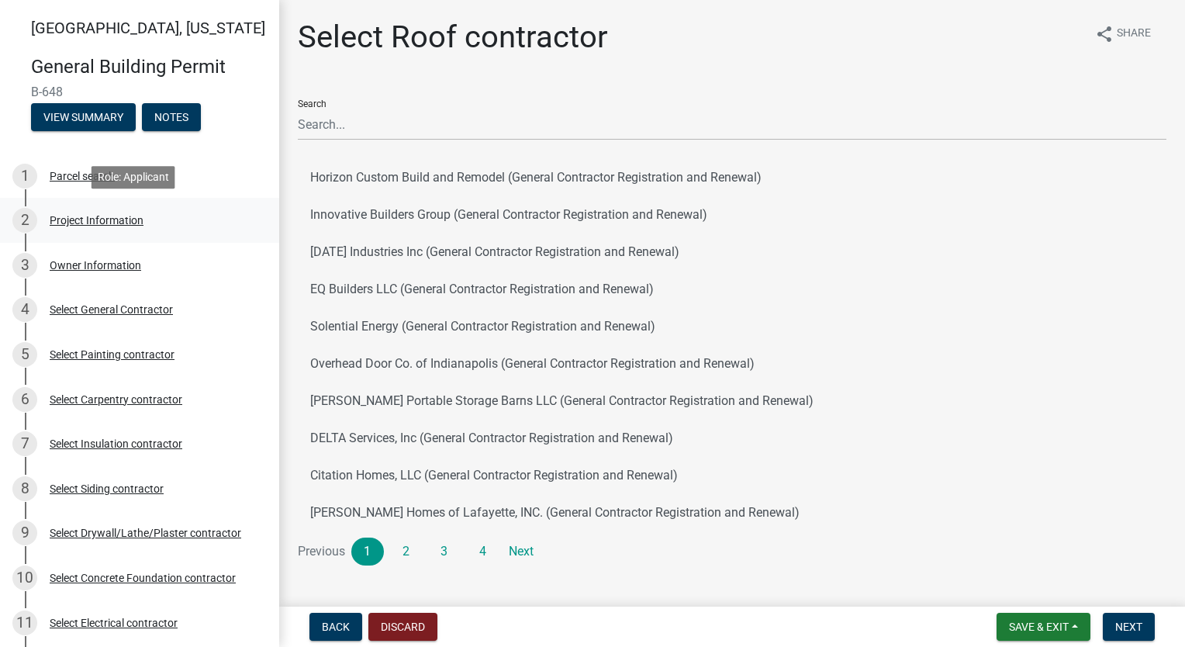
click at [76, 220] on div "Project Information" at bounding box center [97, 220] width 94 height 11
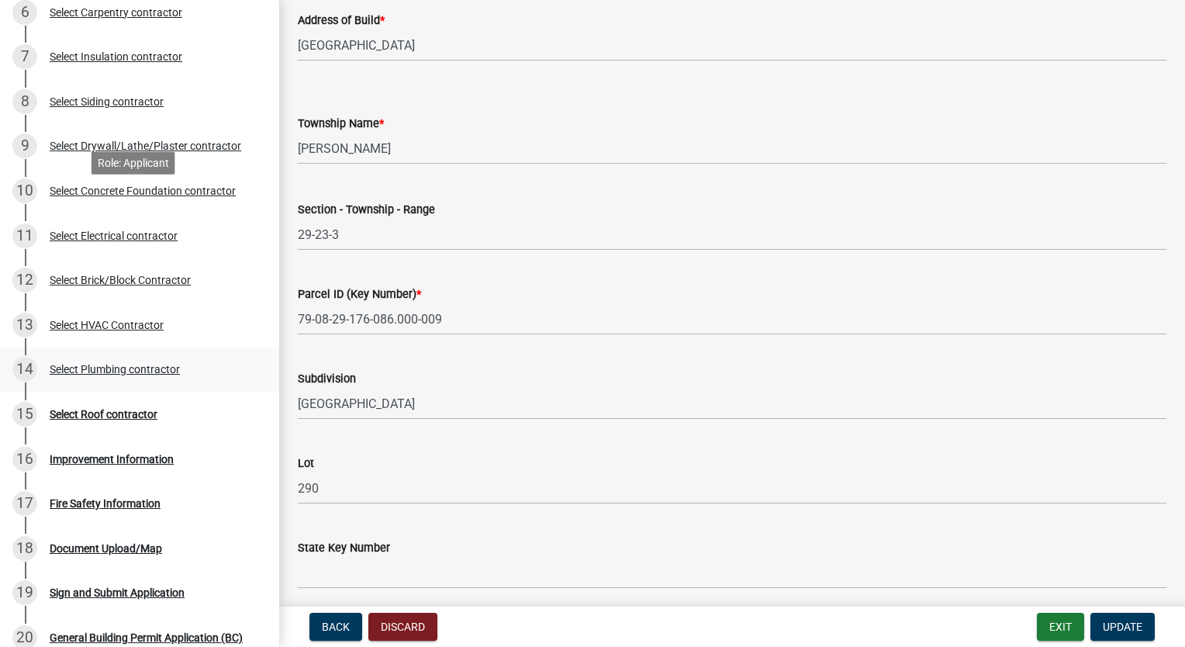
scroll to position [388, 0]
click at [134, 409] on div "Select Roof contractor" at bounding box center [104, 413] width 108 height 11
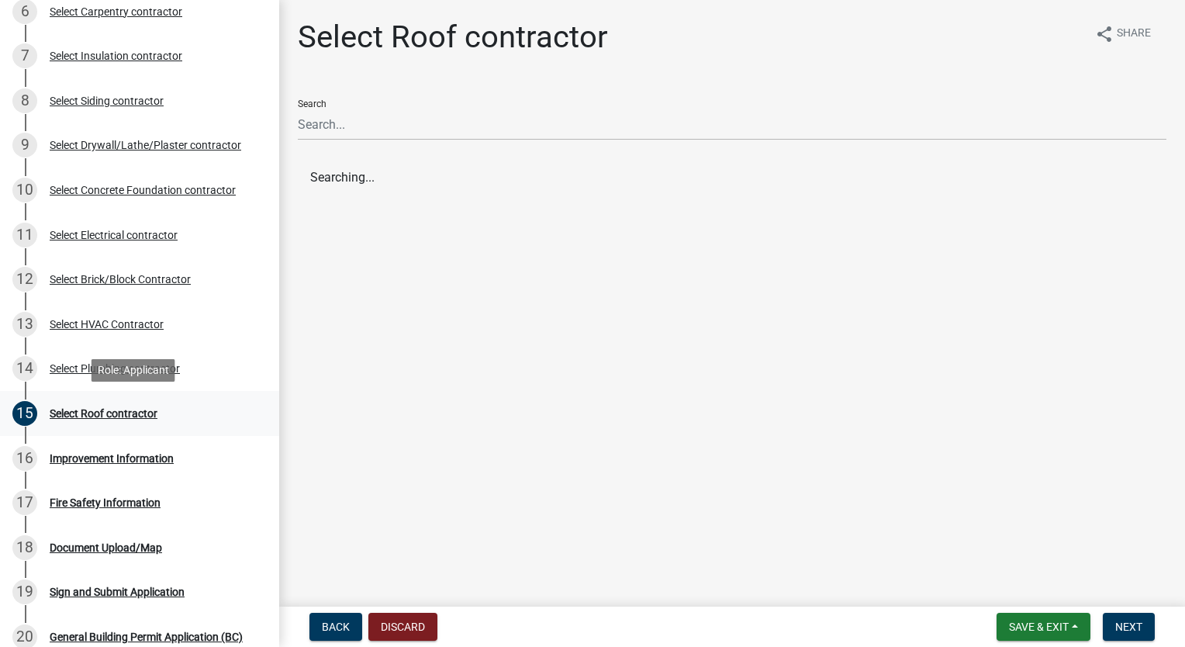
scroll to position [0, 0]
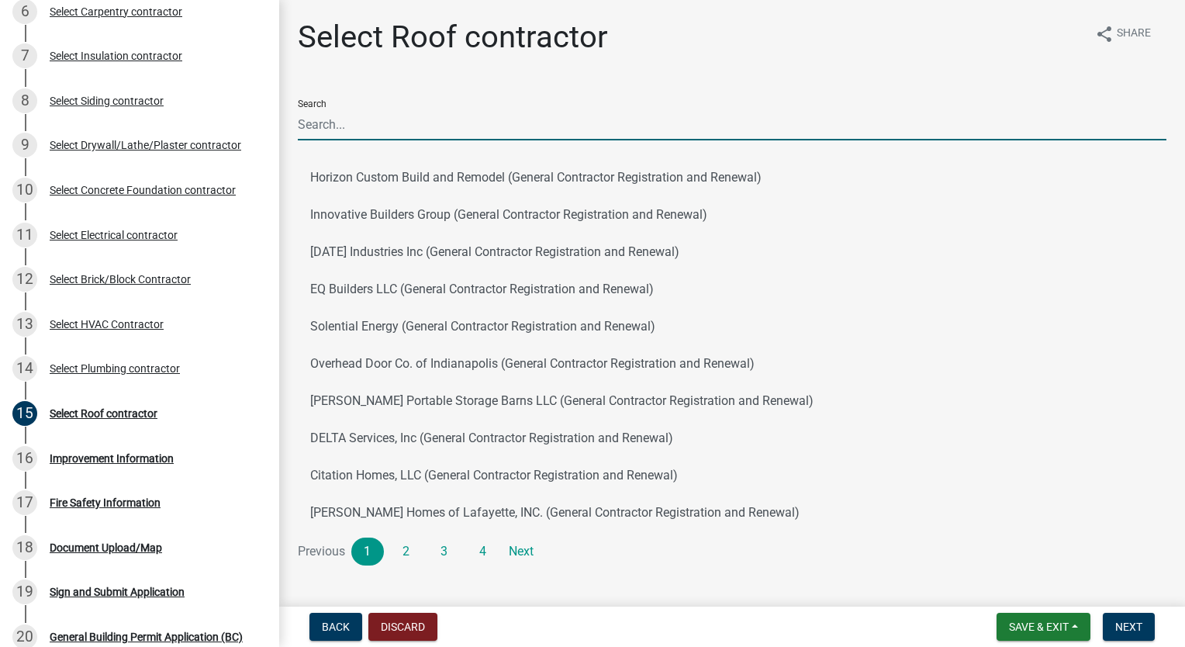
click at [368, 122] on input "Search" at bounding box center [732, 125] width 869 height 32
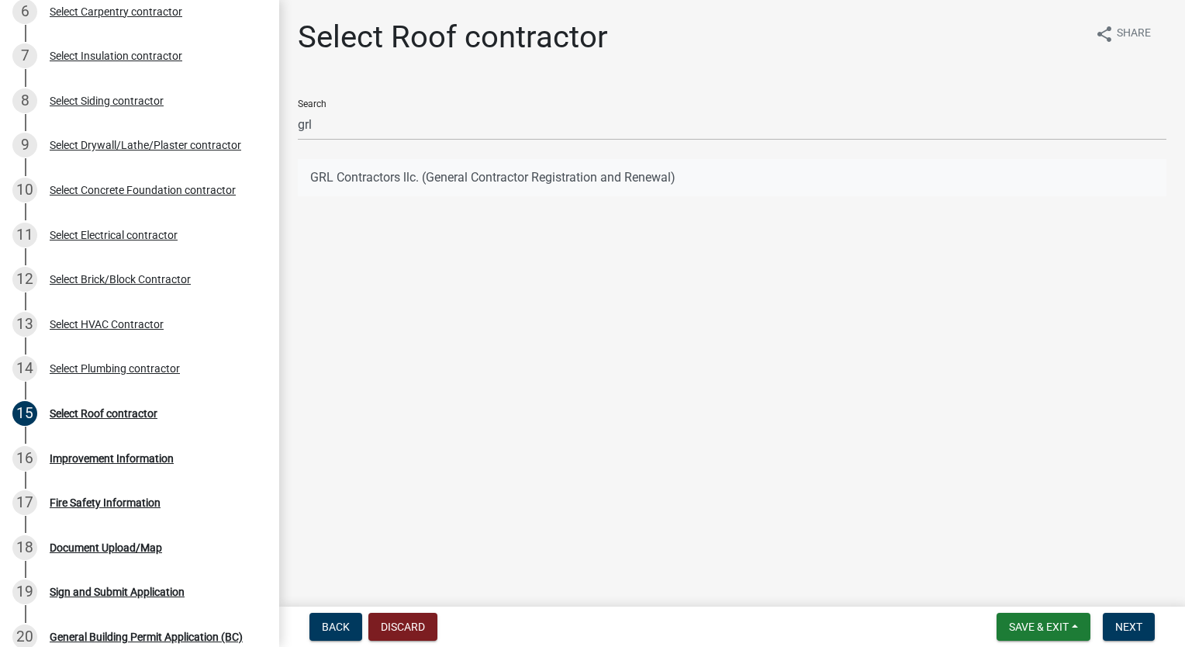
click at [400, 168] on button "GRL Contractors llc. (General Contractor Registration and Renewal)" at bounding box center [732, 177] width 869 height 37
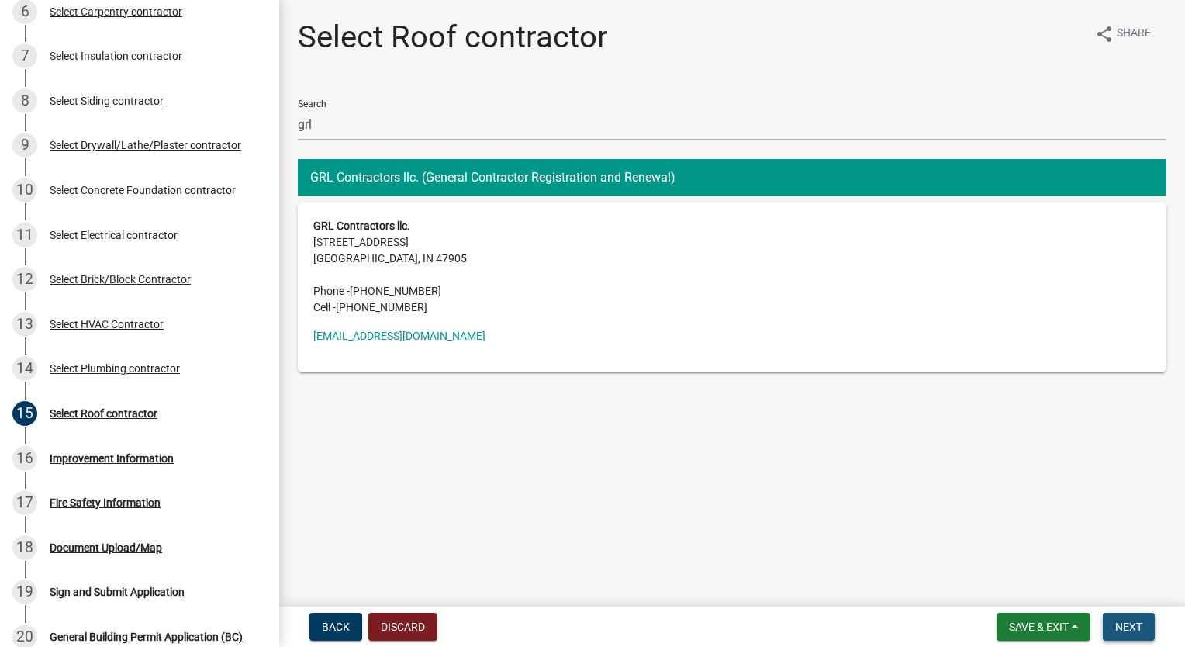
click at [1129, 625] on span "Next" at bounding box center [1129, 627] width 27 height 12
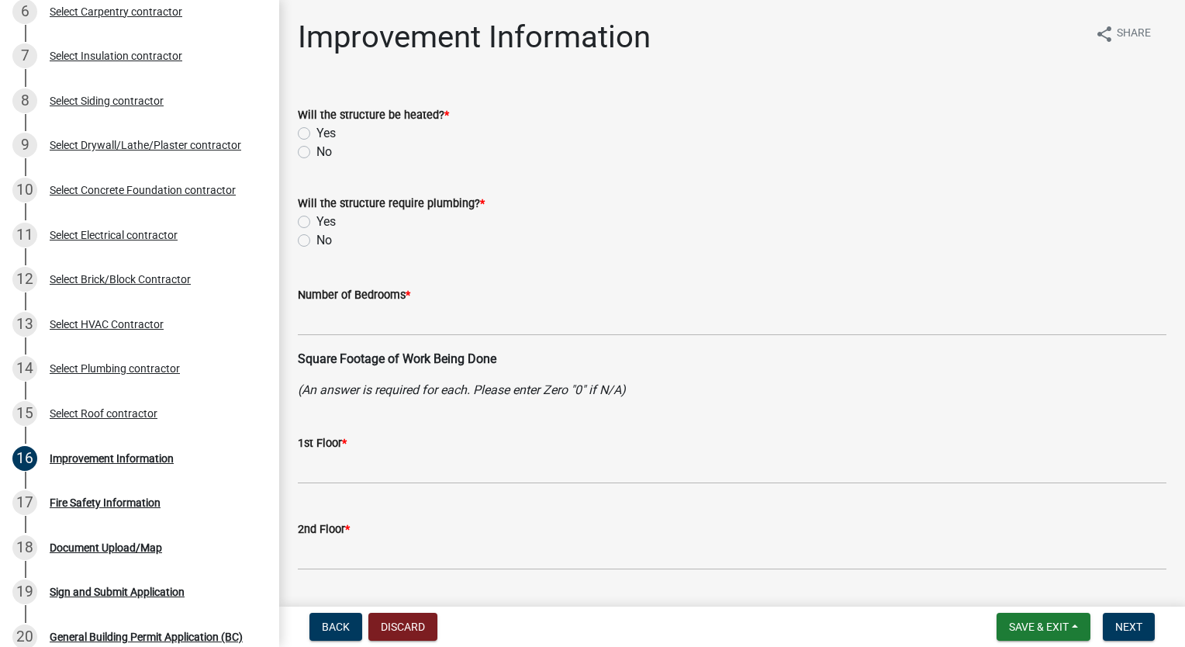
click at [317, 131] on label "Yes" at bounding box center [326, 133] width 19 height 19
click at [317, 131] on input "Yes" at bounding box center [322, 129] width 10 height 10
click at [317, 225] on label "Yes" at bounding box center [326, 222] width 19 height 19
click at [317, 223] on input "Yes" at bounding box center [322, 218] width 10 height 10
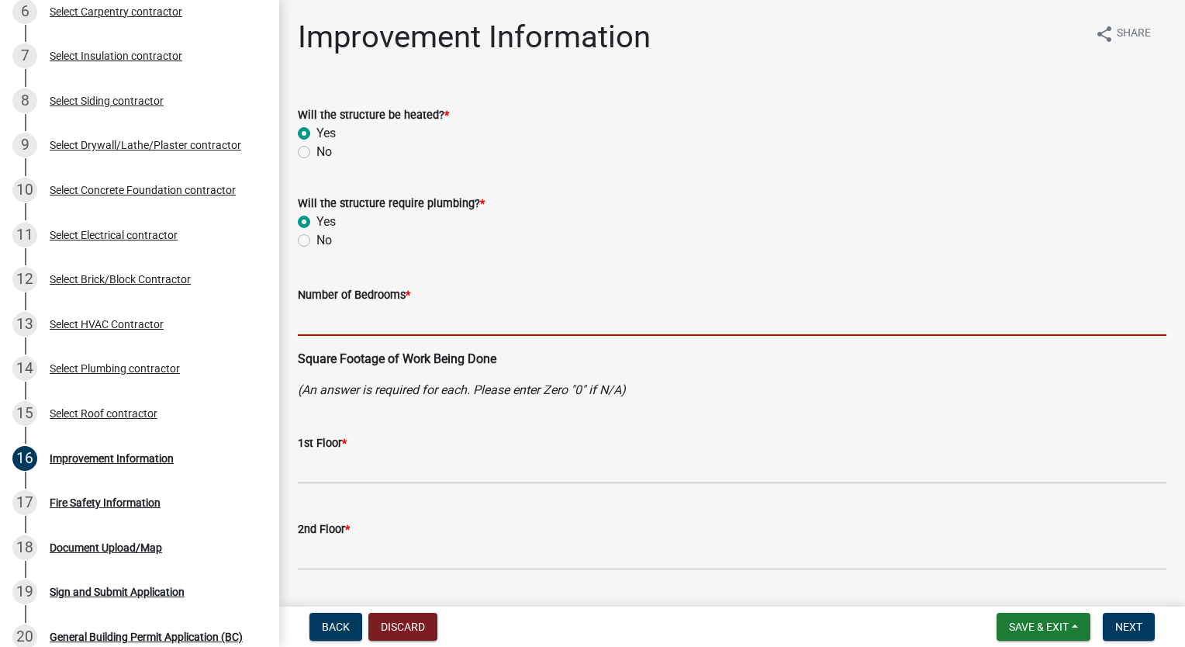
click at [332, 304] on input "text" at bounding box center [732, 320] width 869 height 32
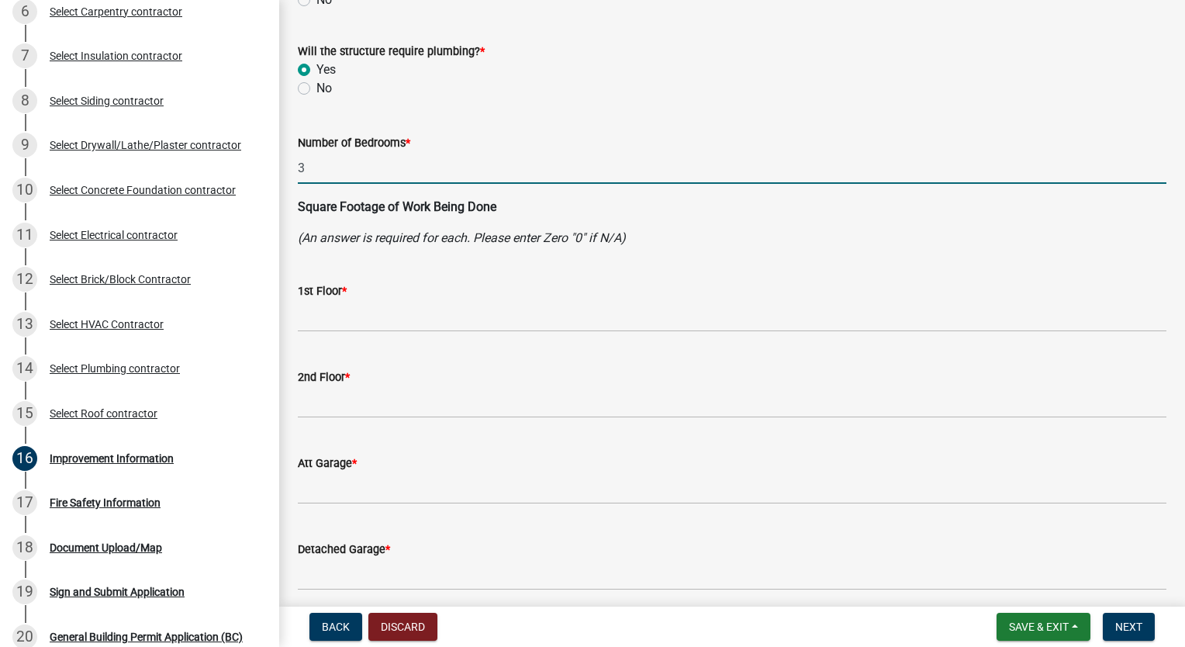
scroll to position [155, 0]
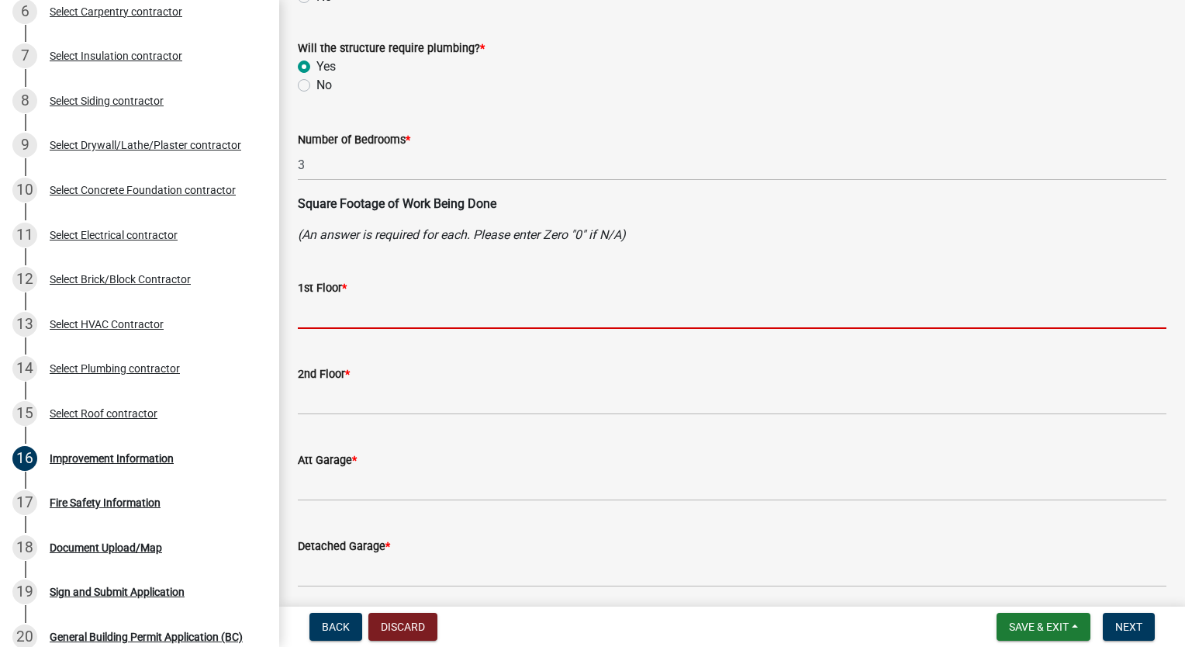
click at [389, 305] on input "text" at bounding box center [732, 313] width 869 height 32
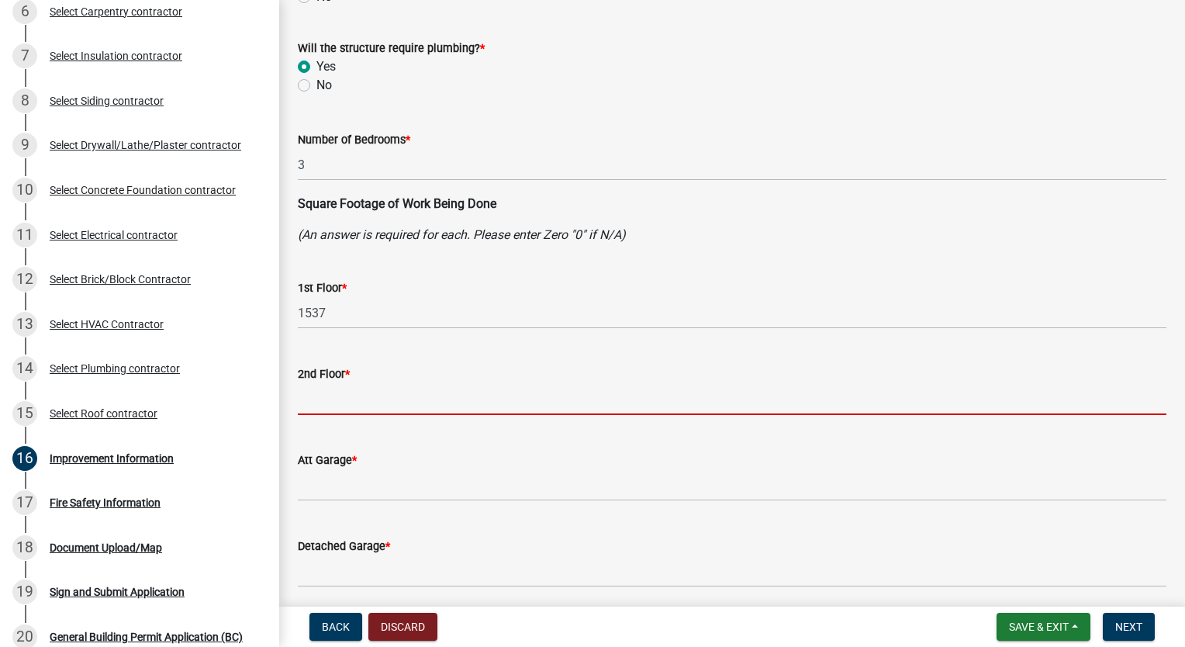
click at [359, 404] on input "text" at bounding box center [732, 399] width 869 height 32
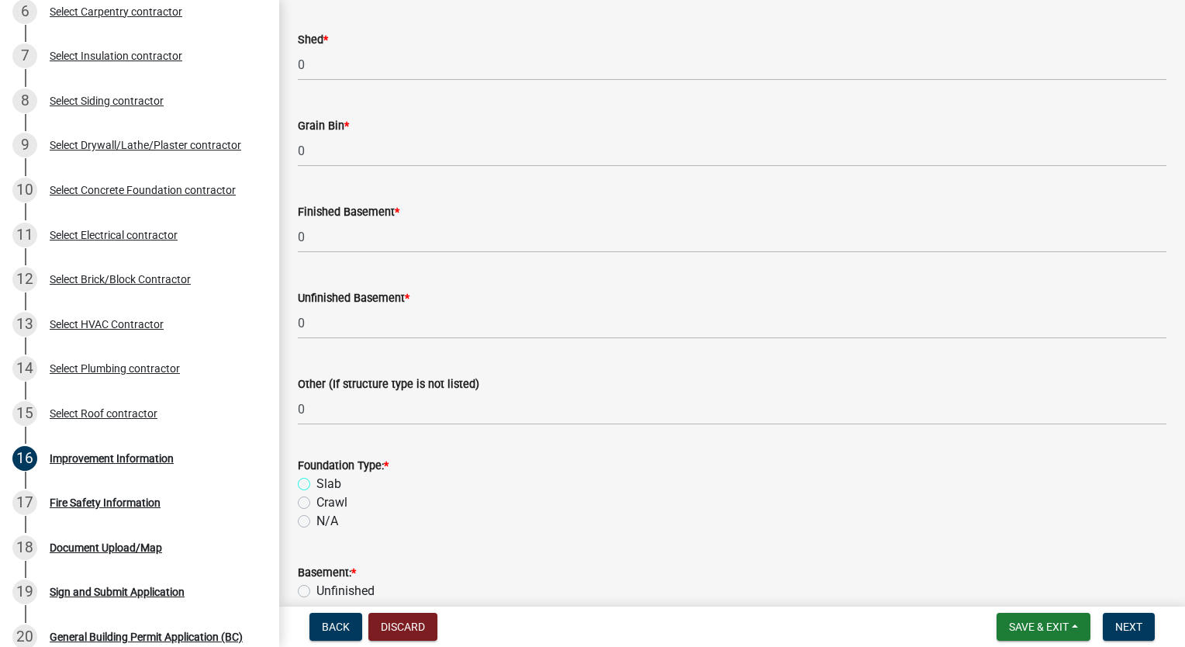
scroll to position [1184, 0]
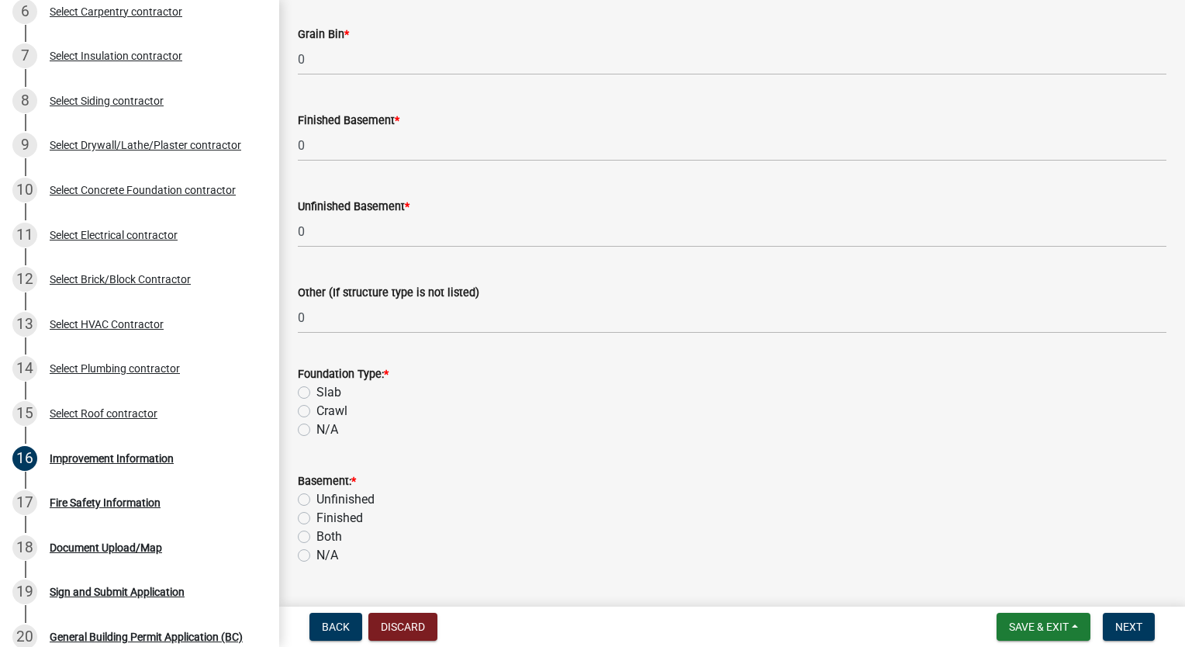
click at [317, 393] on label "Slab" at bounding box center [329, 392] width 25 height 19
click at [317, 393] on input "Slab" at bounding box center [322, 388] width 10 height 10
click at [317, 552] on label "N/A" at bounding box center [328, 555] width 22 height 19
click at [317, 552] on input "N/A" at bounding box center [322, 551] width 10 height 10
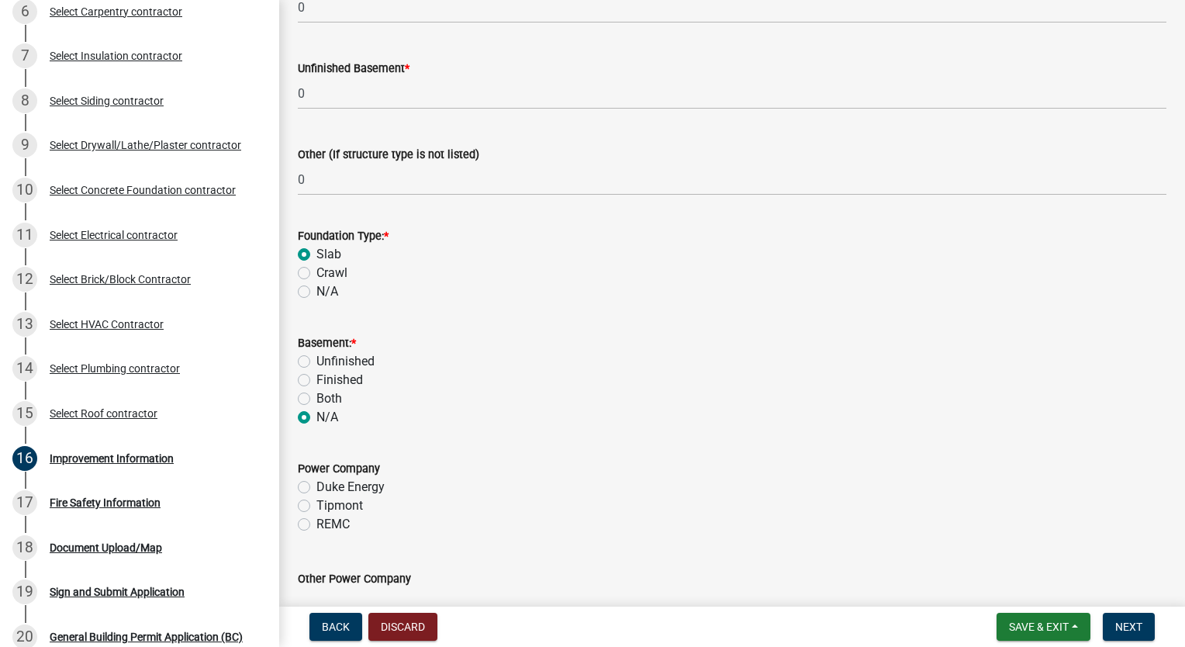
scroll to position [1417, 0]
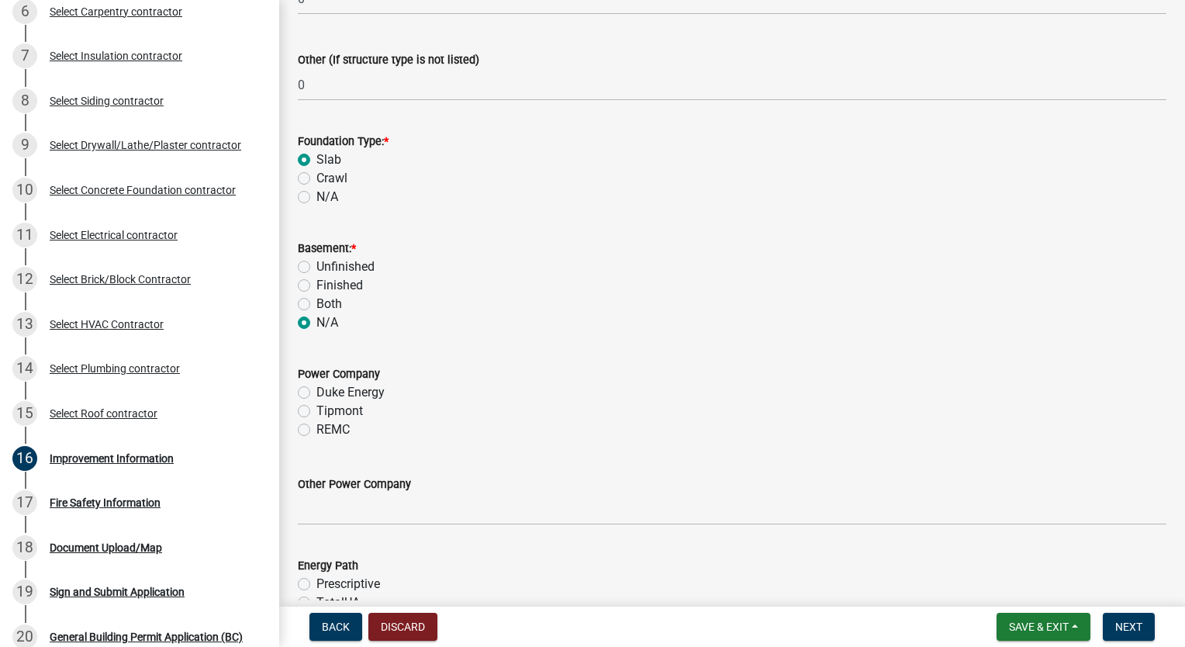
click at [317, 414] on label "Tipmont" at bounding box center [340, 411] width 47 height 19
click at [317, 412] on input "Tipmont" at bounding box center [322, 407] width 10 height 10
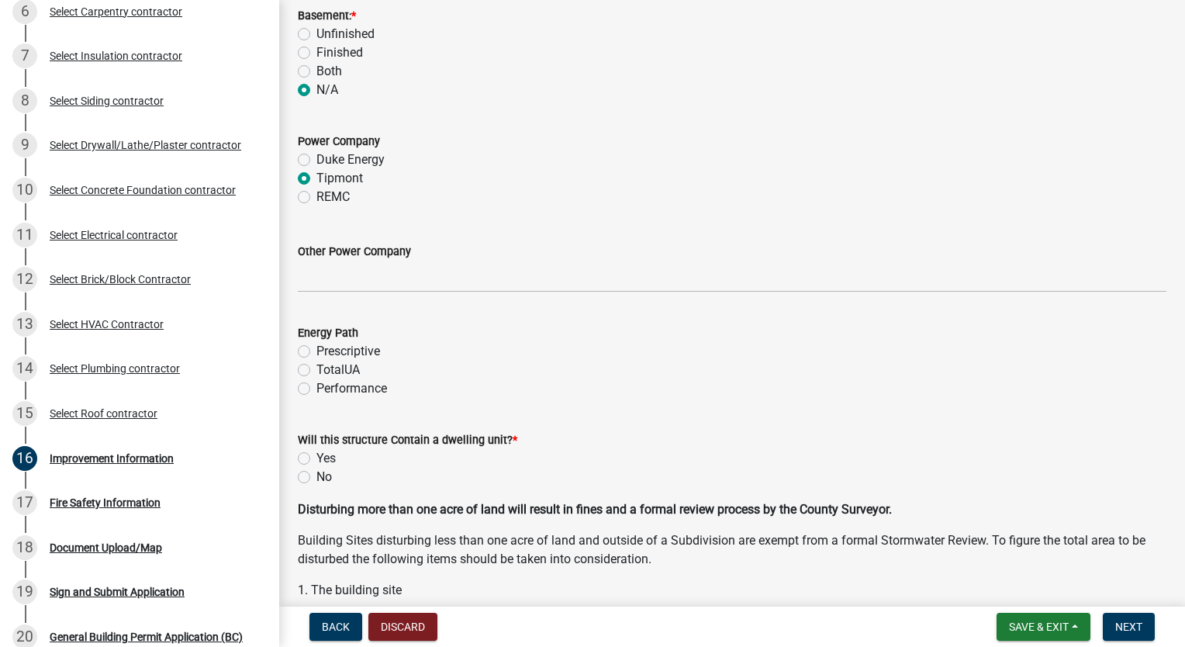
click at [317, 384] on label "Performance" at bounding box center [352, 388] width 71 height 19
click at [317, 384] on input "Performance" at bounding box center [322, 384] width 10 height 10
click at [299, 450] on div "Yes" at bounding box center [732, 458] width 869 height 19
click at [317, 456] on label "Yes" at bounding box center [326, 458] width 19 height 19
click at [317, 456] on input "Yes" at bounding box center [322, 454] width 10 height 10
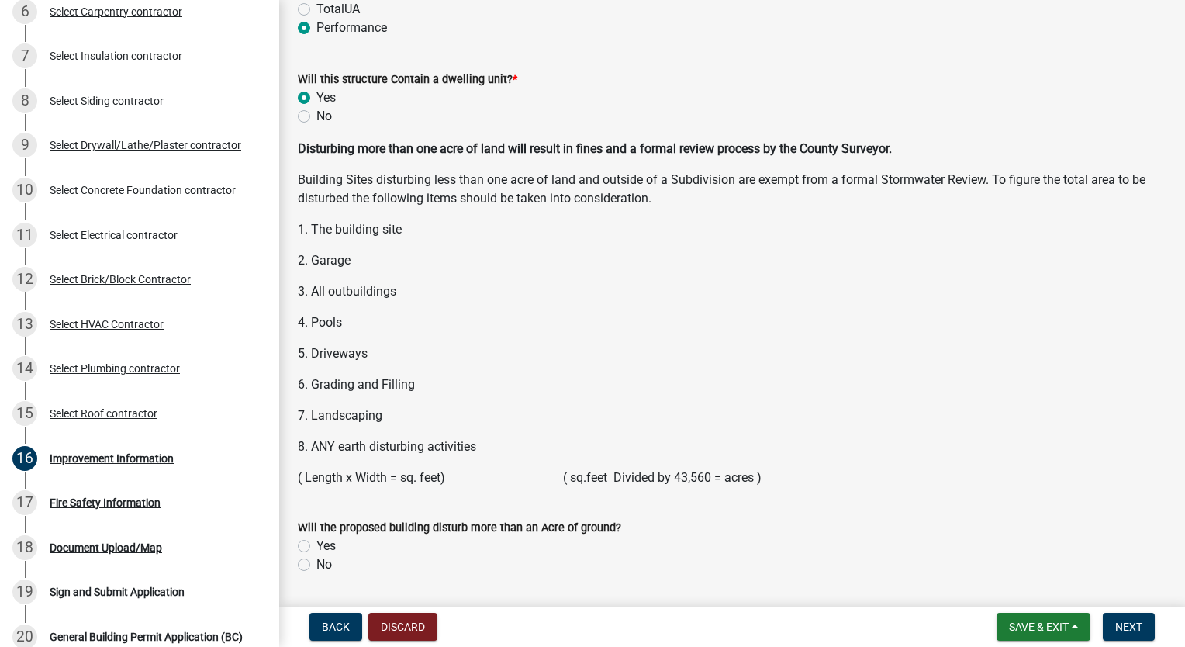
scroll to position [2057, 0]
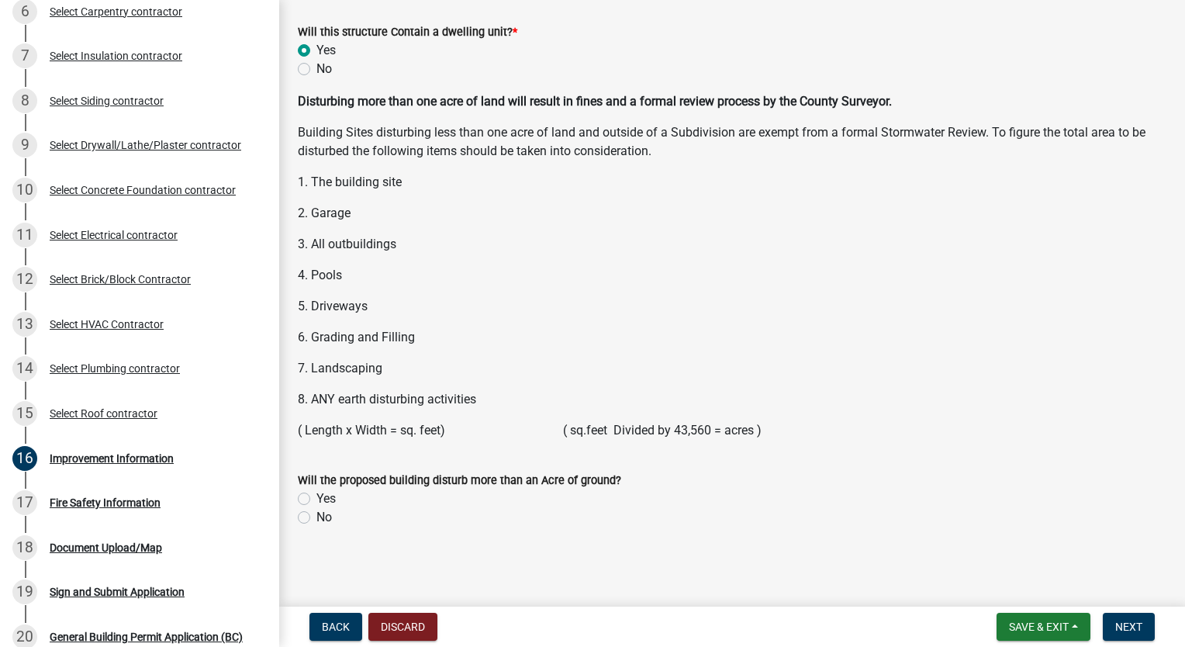
click at [317, 521] on label "No" at bounding box center [325, 517] width 16 height 19
click at [317, 518] on input "No" at bounding box center [322, 513] width 10 height 10
click at [1139, 621] on span "Next" at bounding box center [1129, 627] width 27 height 12
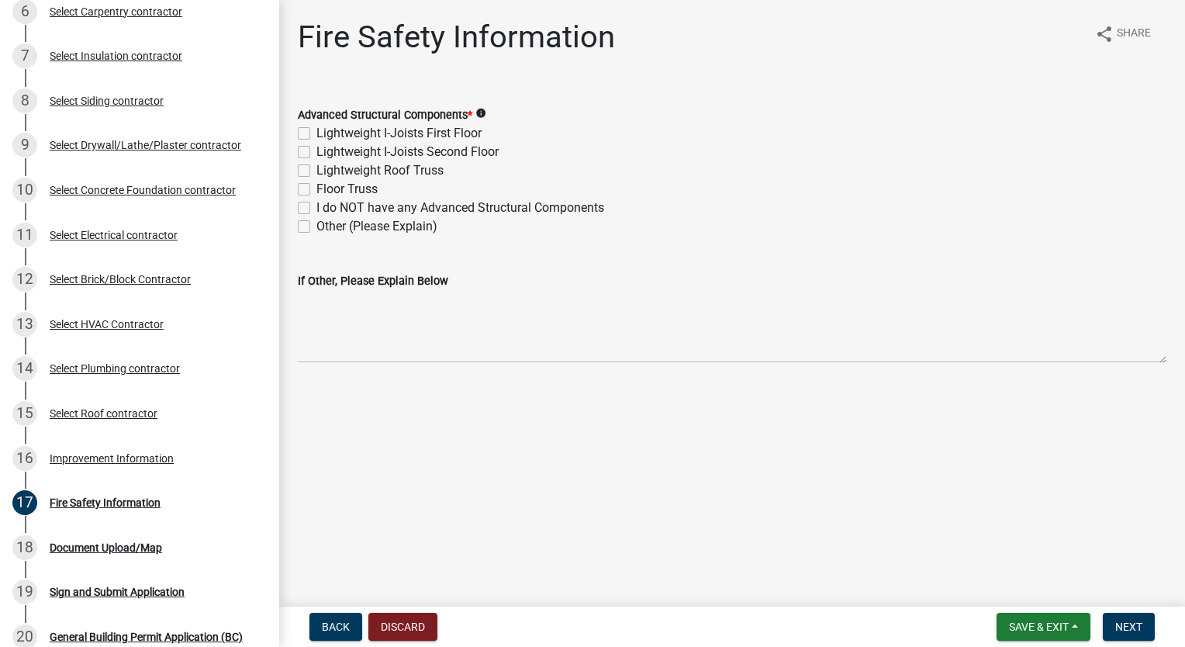
click at [317, 169] on label "Lightweight Roof Truss" at bounding box center [380, 170] width 127 height 19
click at [317, 169] on input "Lightweight Roof Truss" at bounding box center [322, 166] width 10 height 10
click at [1135, 623] on span "Next" at bounding box center [1129, 627] width 27 height 12
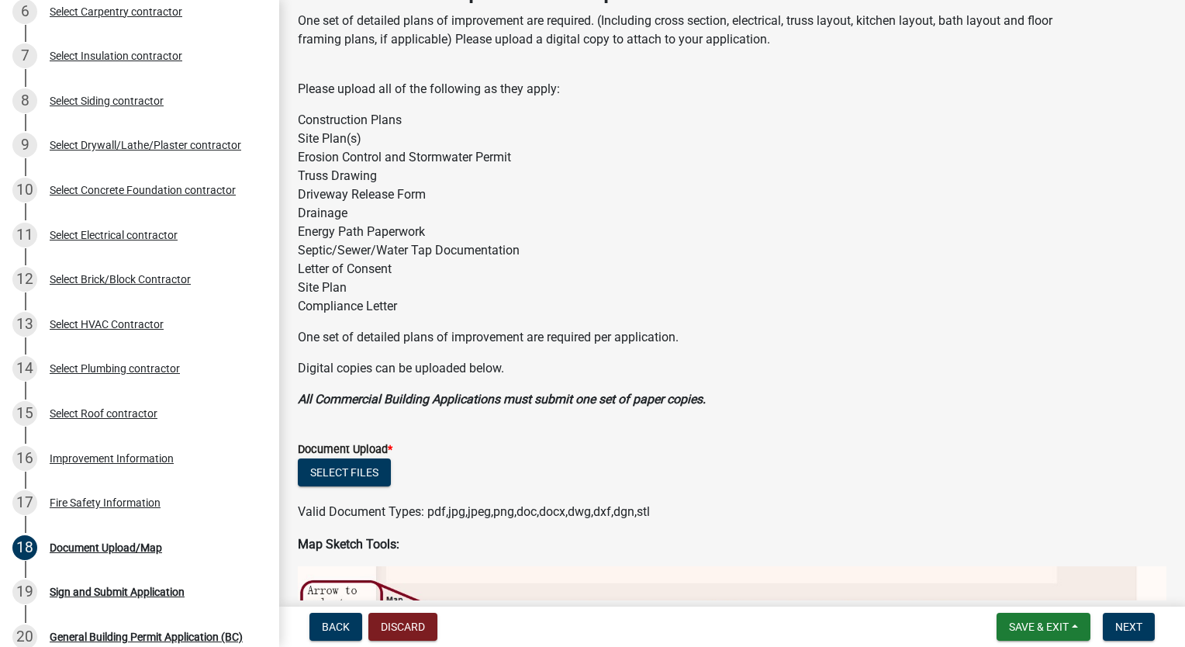
scroll to position [78, 0]
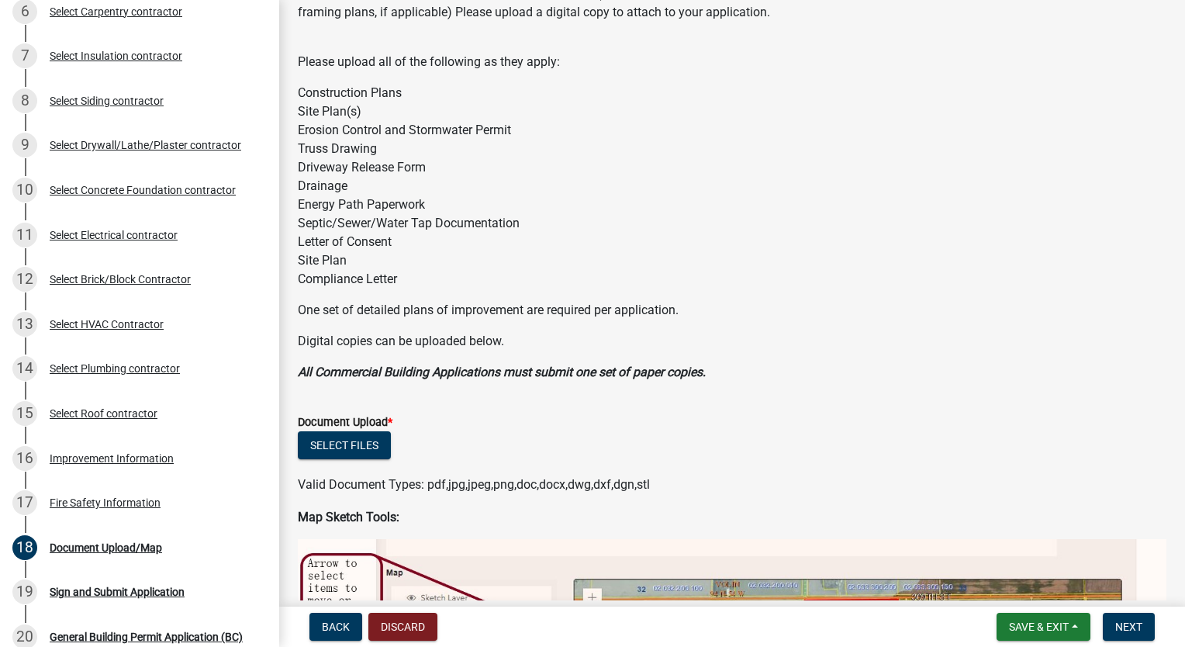
click at [348, 428] on label "Document Upload *" at bounding box center [345, 422] width 95 height 11
click at [349, 439] on button "Select files" at bounding box center [344, 445] width 93 height 28
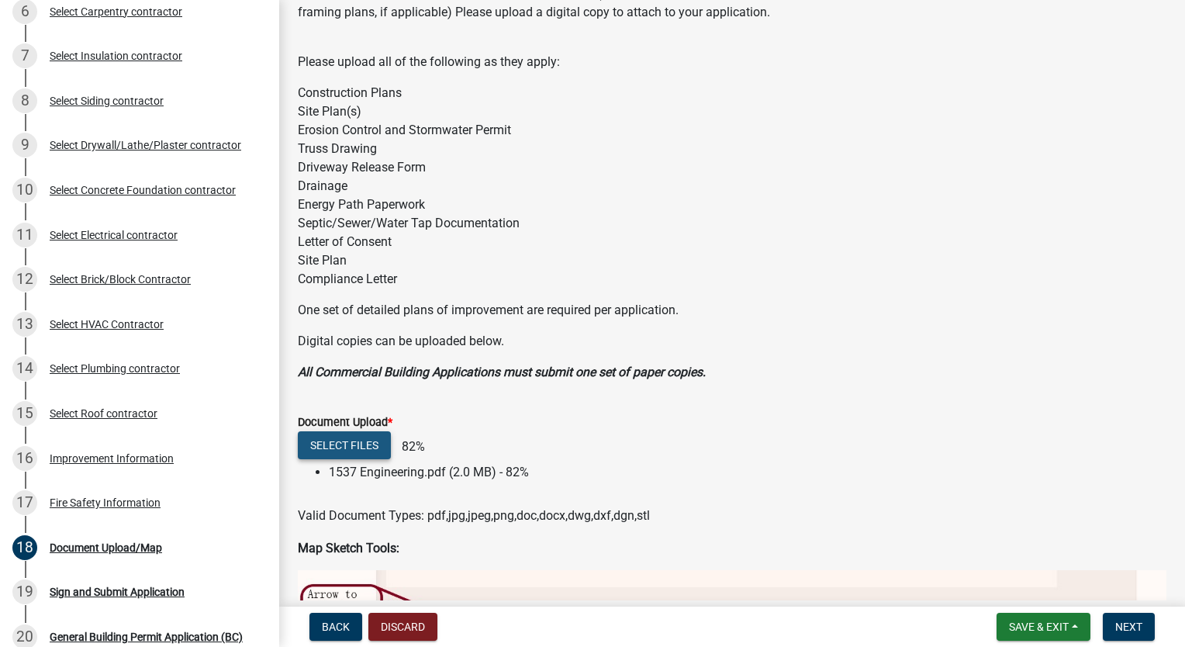
click at [359, 438] on button "Select files" at bounding box center [344, 445] width 93 height 28
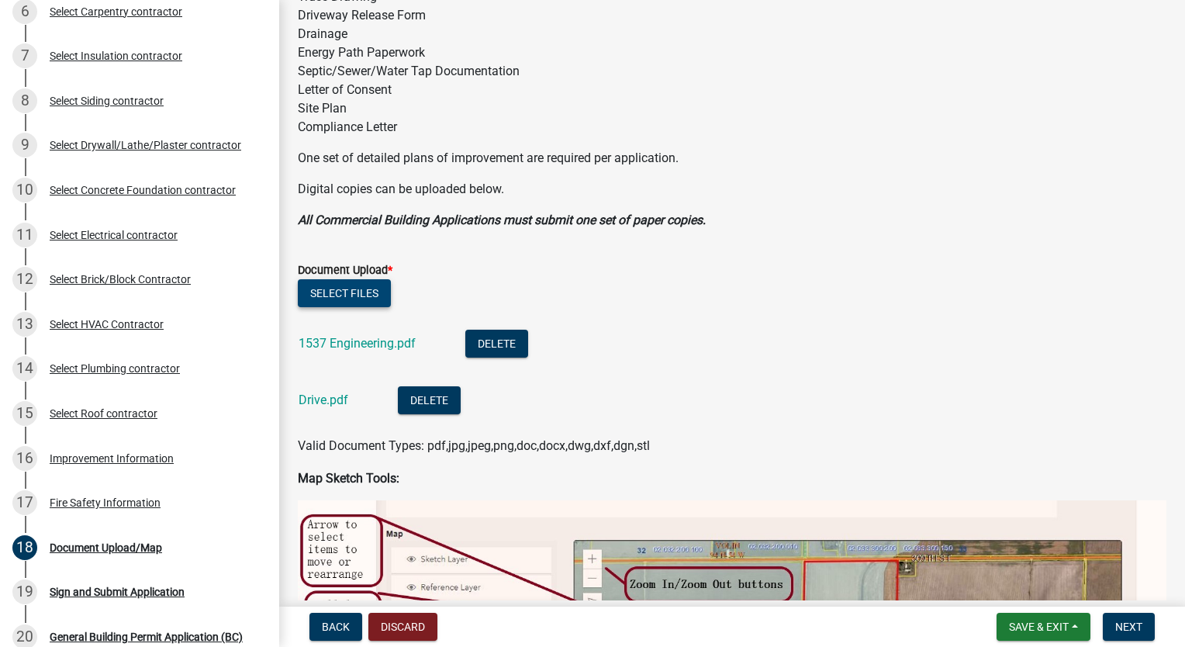
scroll to position [233, 0]
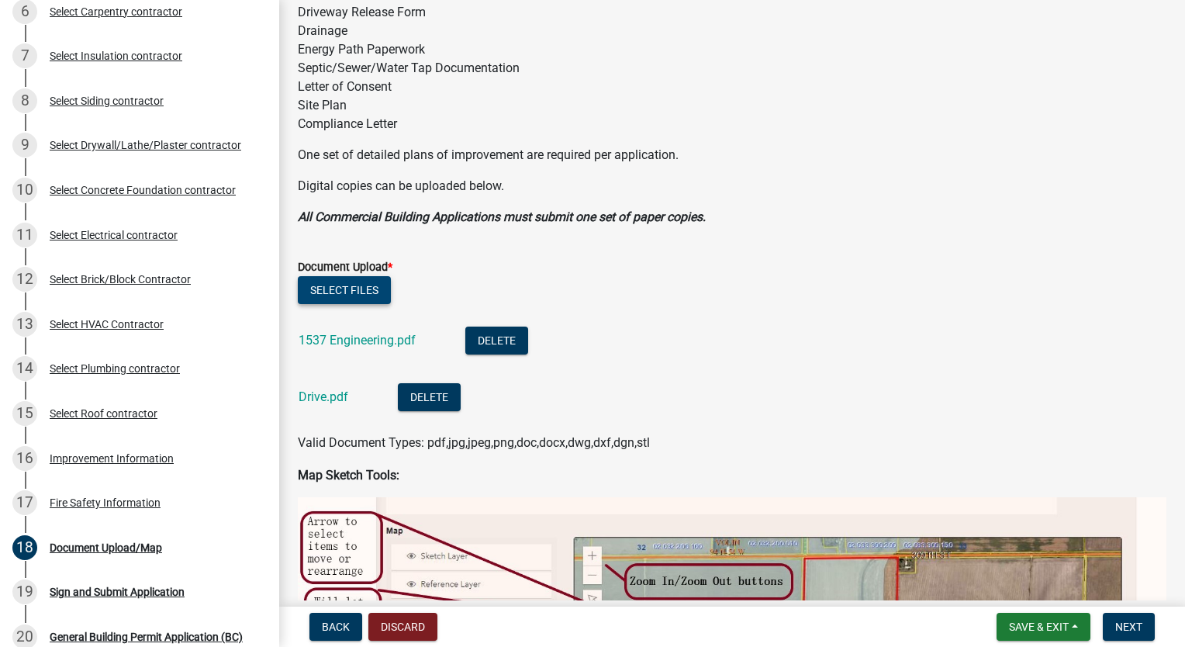
click at [350, 292] on button "Select files" at bounding box center [344, 290] width 93 height 28
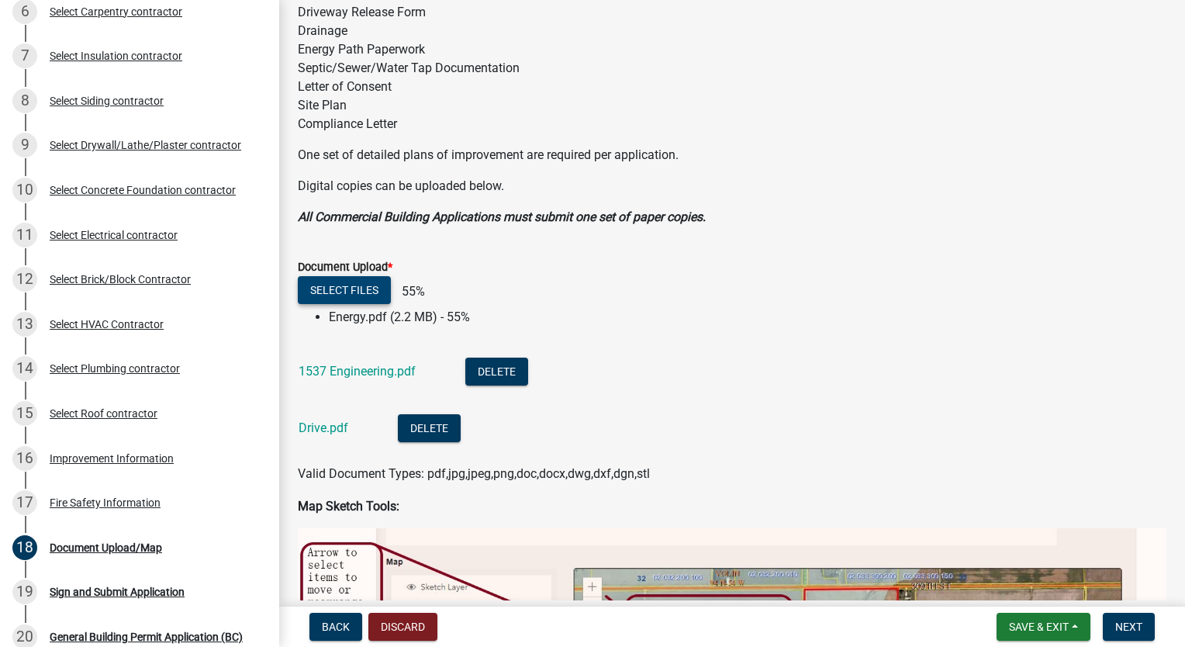
click at [358, 289] on button "Select files" at bounding box center [344, 290] width 93 height 28
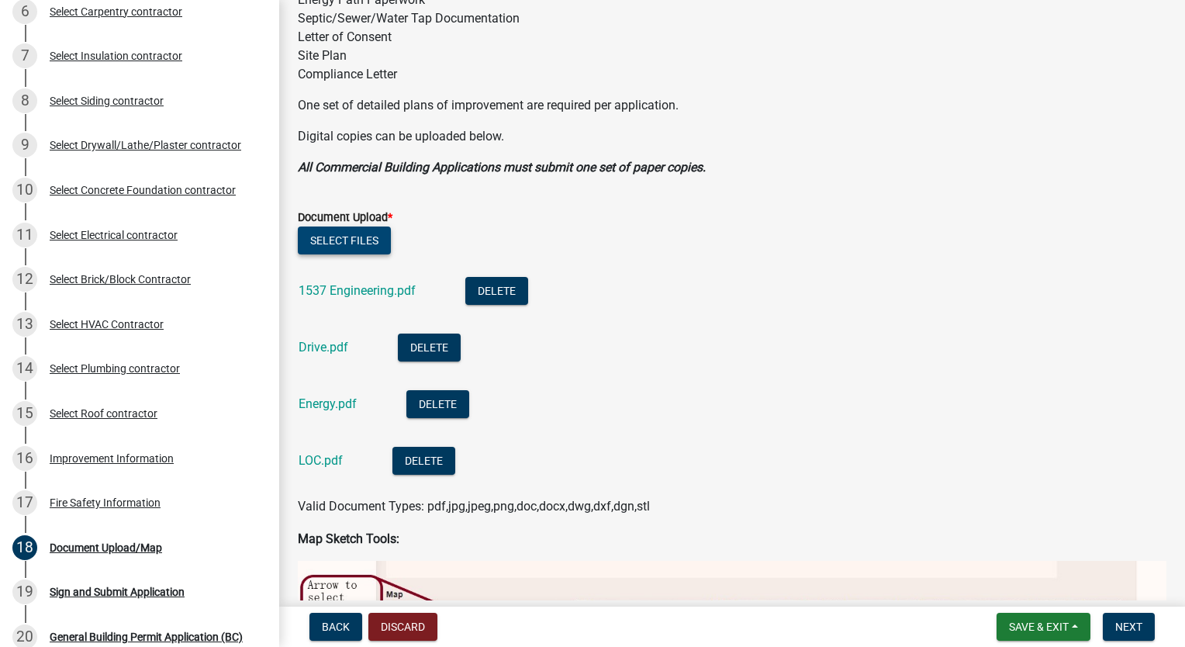
scroll to position [310, 0]
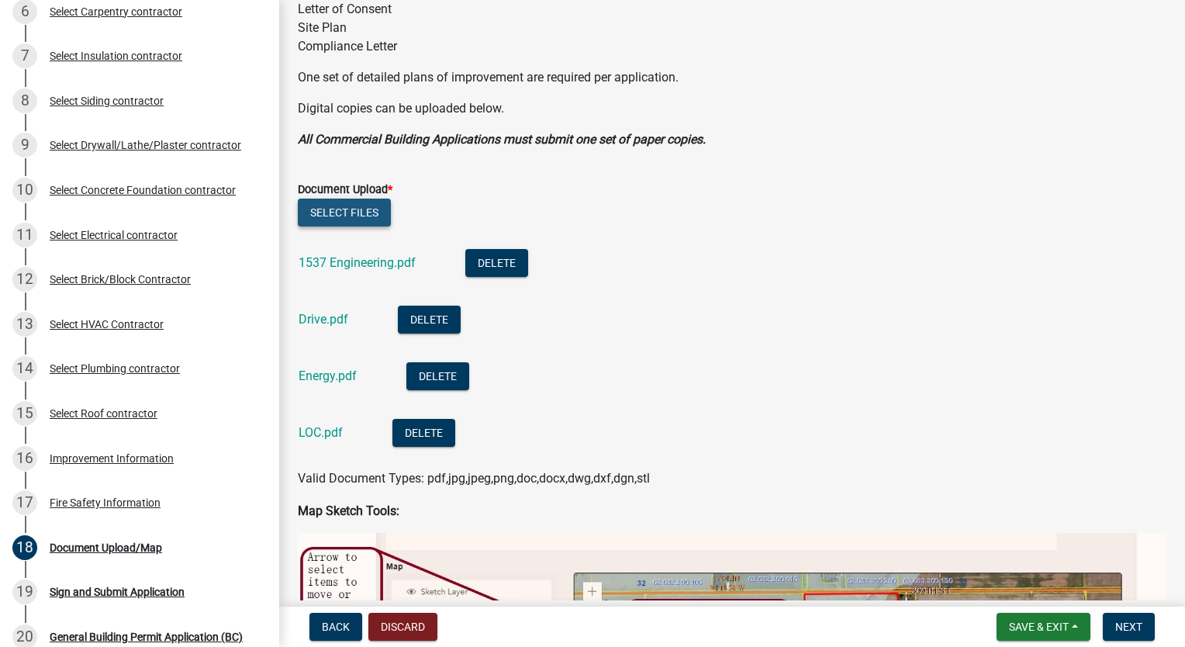
click at [337, 208] on button "Select files" at bounding box center [344, 213] width 93 height 28
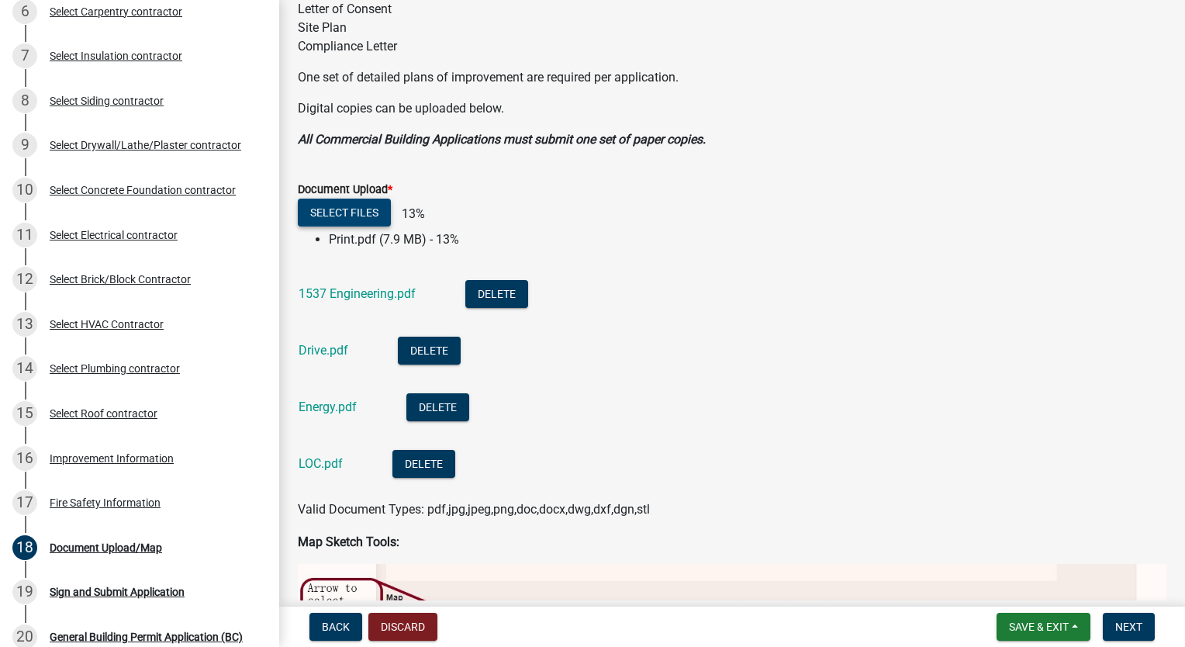
click at [313, 199] on button "Select files" at bounding box center [344, 213] width 93 height 28
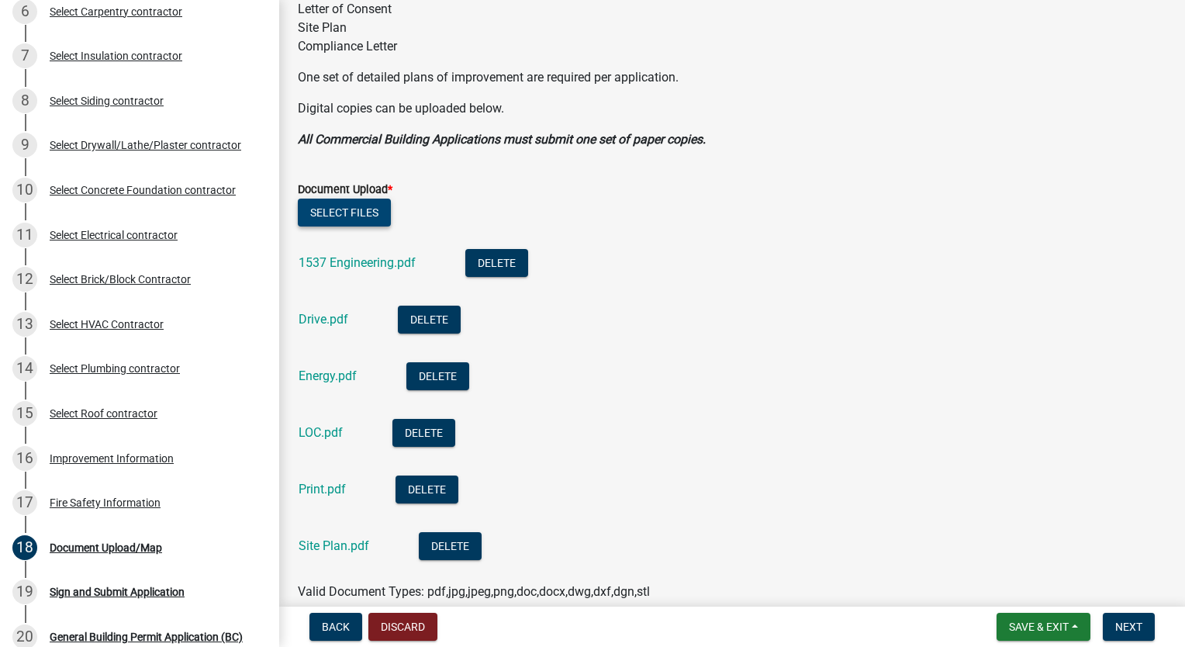
click at [341, 211] on button "Select files" at bounding box center [344, 213] width 93 height 28
click at [348, 219] on button "Select files" at bounding box center [344, 213] width 93 height 28
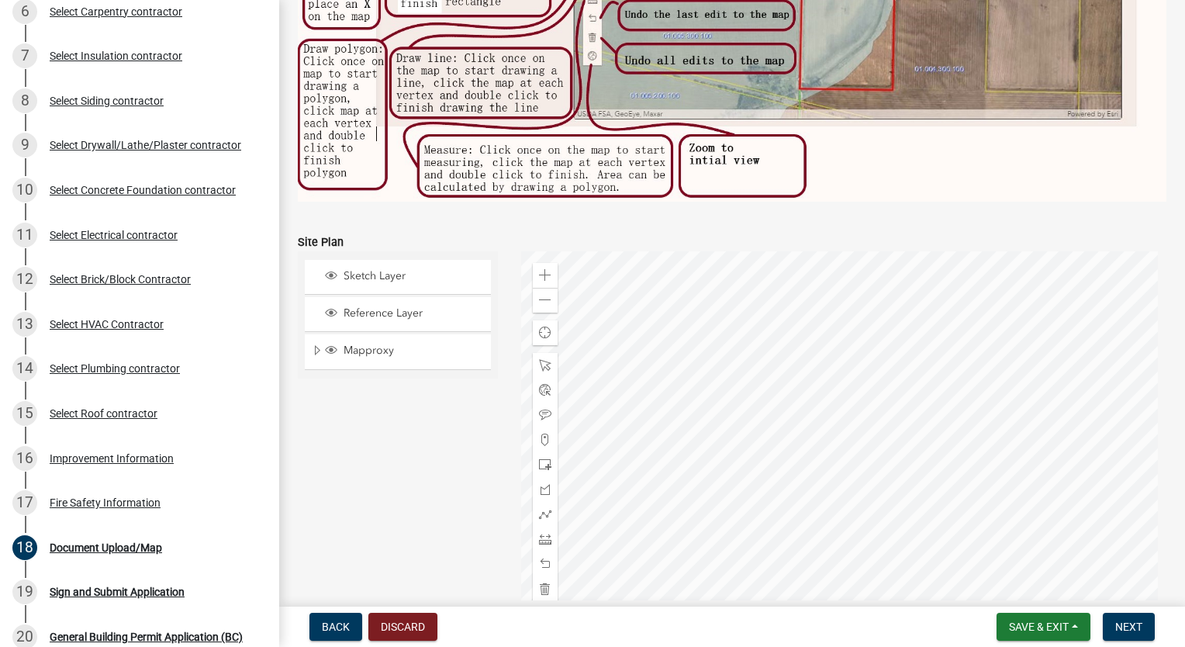
scroll to position [1392, 0]
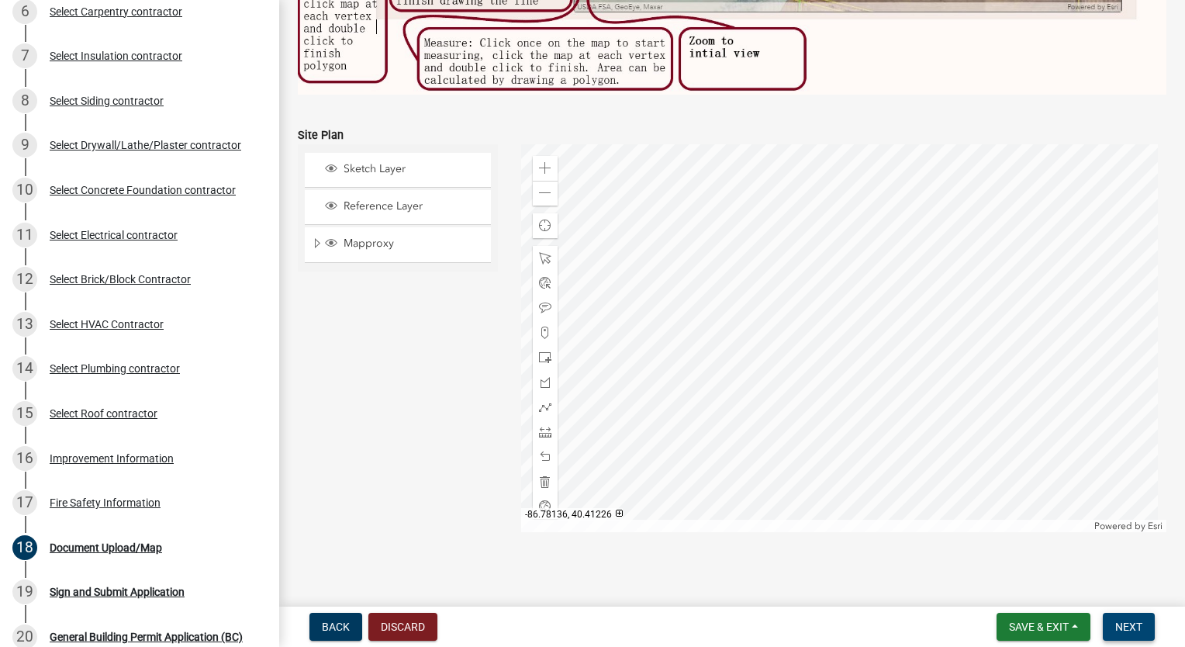
click at [1130, 631] on span "Next" at bounding box center [1129, 627] width 27 height 12
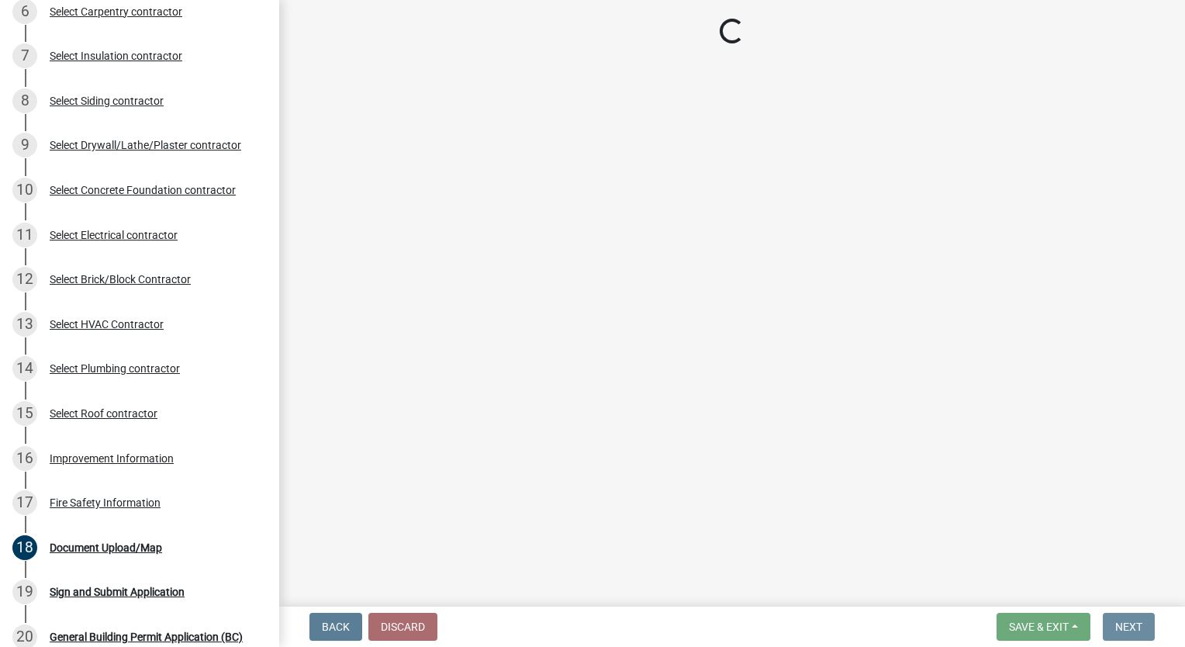
scroll to position [0, 0]
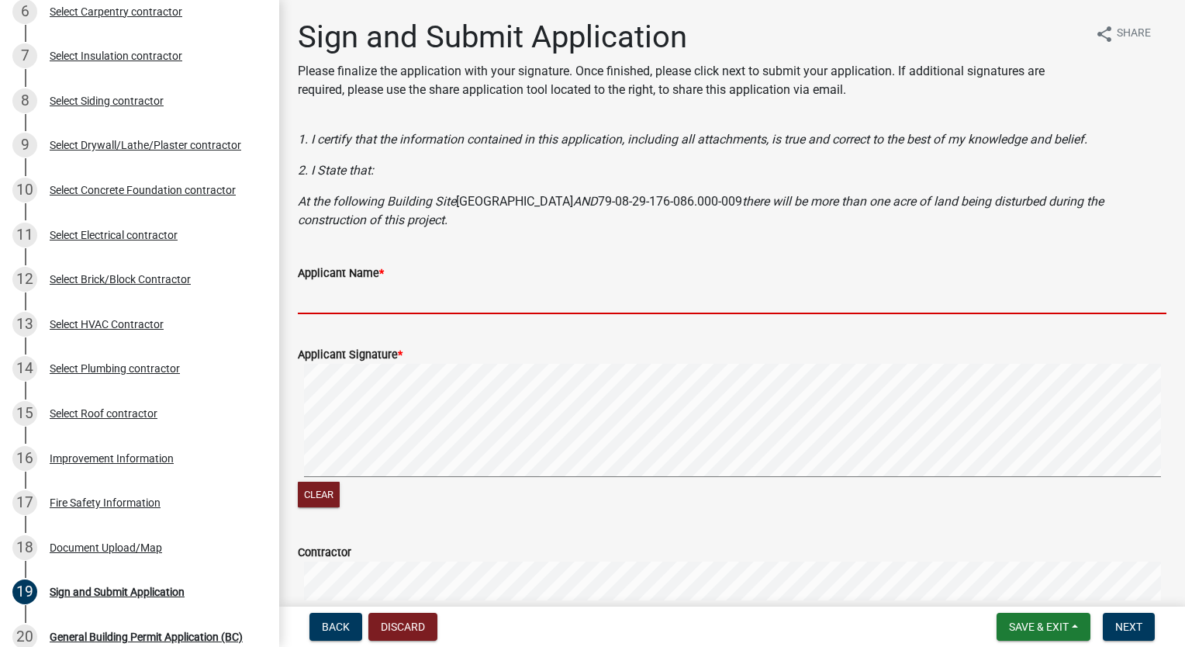
click at [332, 294] on input "Applicant Name *" at bounding box center [732, 298] width 869 height 32
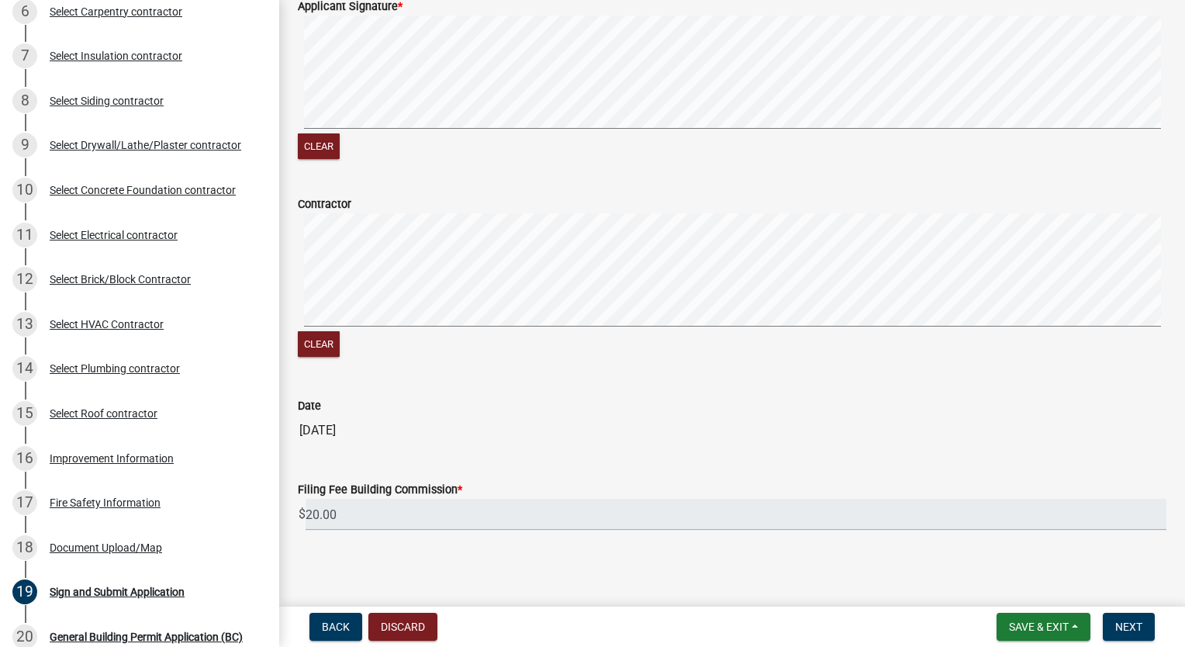
scroll to position [351, 0]
click at [1130, 642] on nav "Back Discard Save & Exit Save Save & Exit Next" at bounding box center [732, 627] width 906 height 40
click at [1130, 633] on button "Next" at bounding box center [1129, 627] width 52 height 28
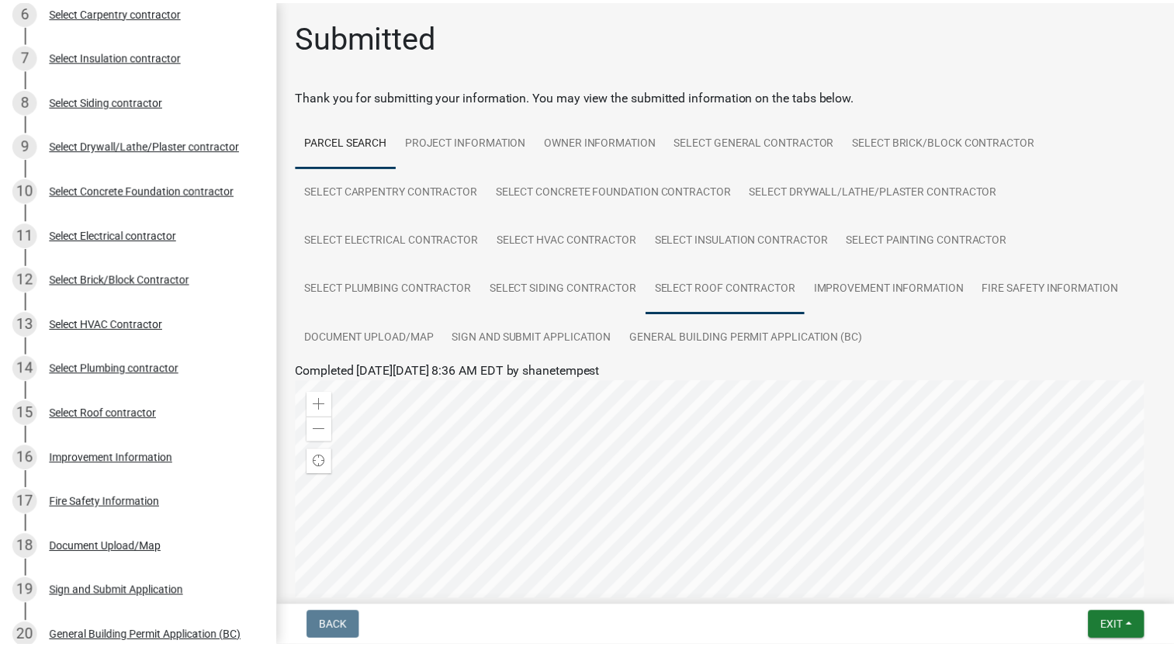
scroll to position [336, 0]
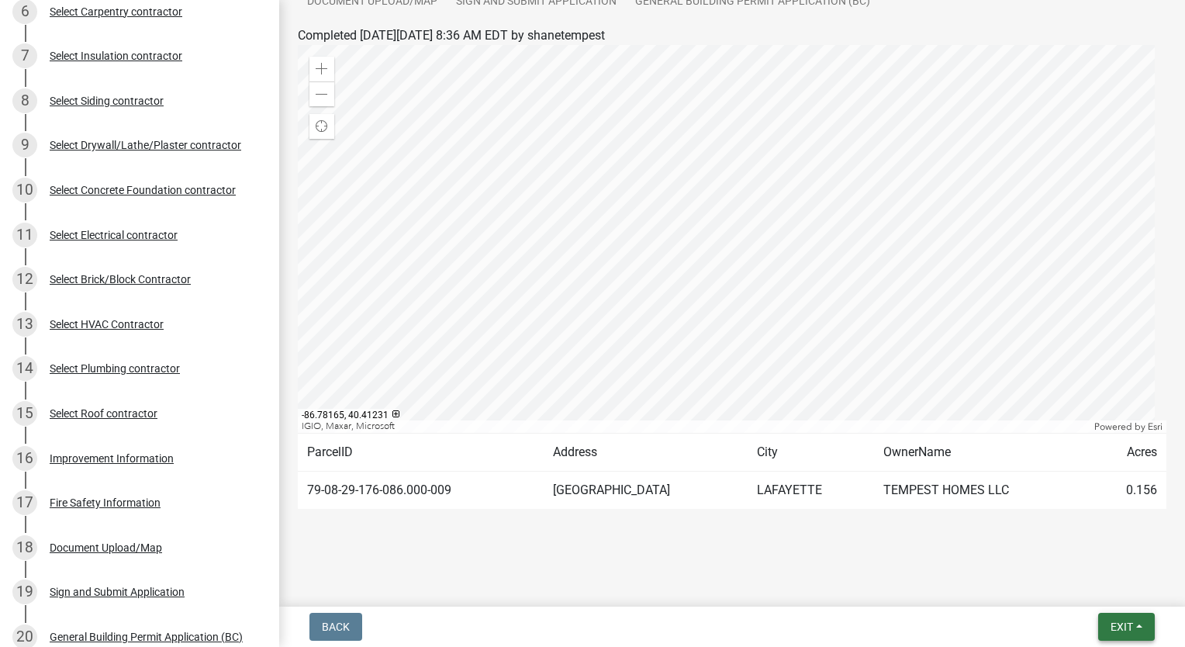
click at [1111, 621] on span "Exit" at bounding box center [1122, 627] width 22 height 12
click at [1089, 591] on button "Save & Exit" at bounding box center [1094, 586] width 124 height 37
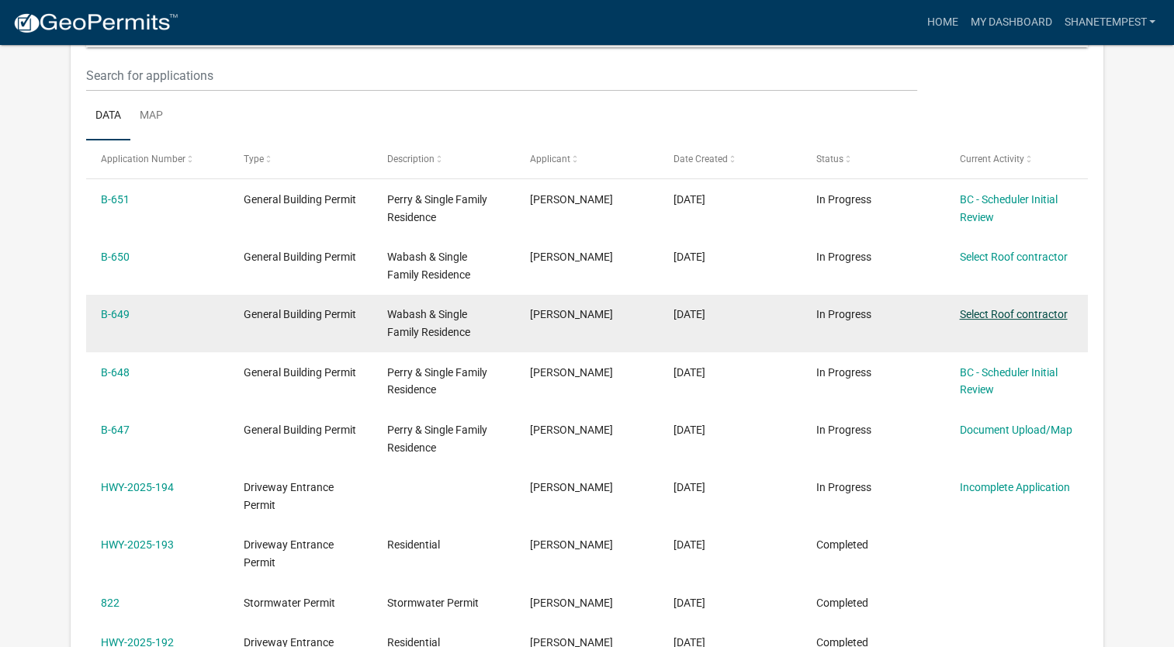
scroll to position [206, 0]
click at [1033, 312] on link "Select Roof contractor" at bounding box center [1013, 314] width 108 height 12
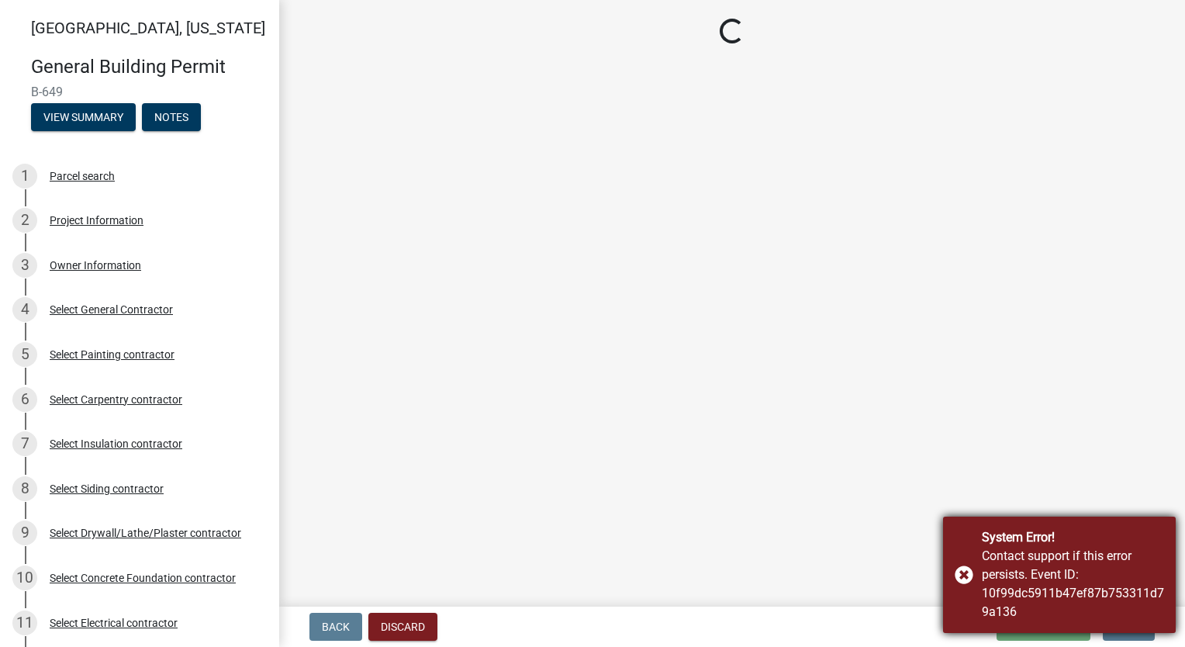
click at [965, 572] on div "System Error! Contact support if this error persists. Event ID: 10f99dc5911b47e…" at bounding box center [1059, 575] width 233 height 116
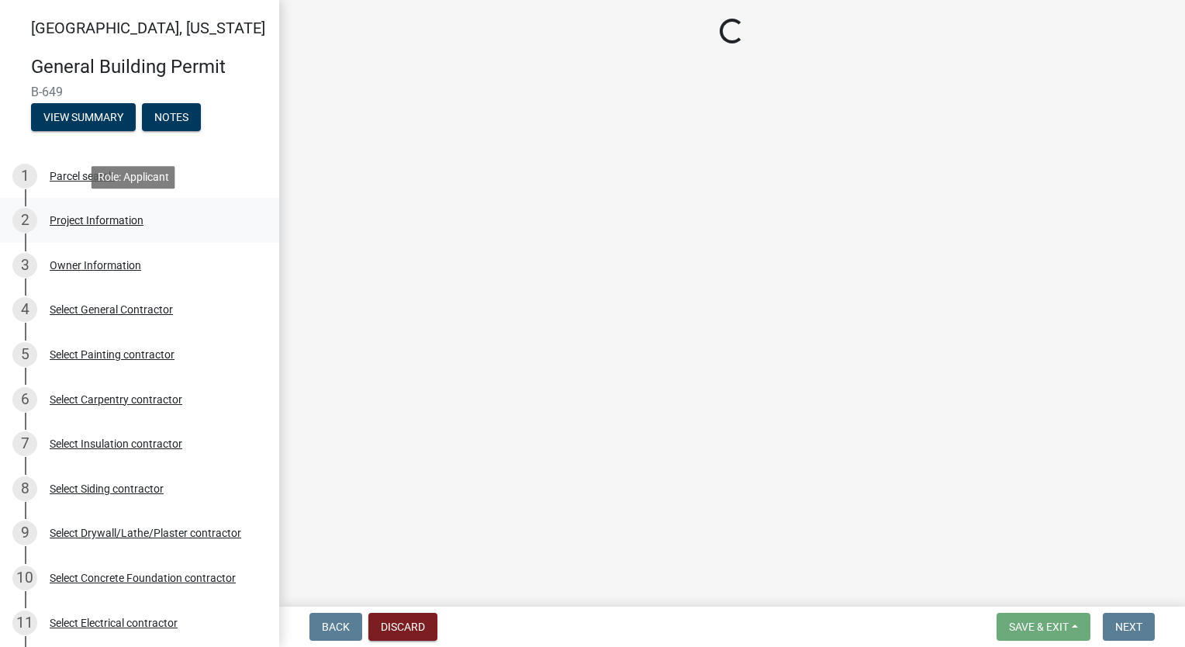
click at [100, 216] on div "Project Information" at bounding box center [97, 220] width 94 height 11
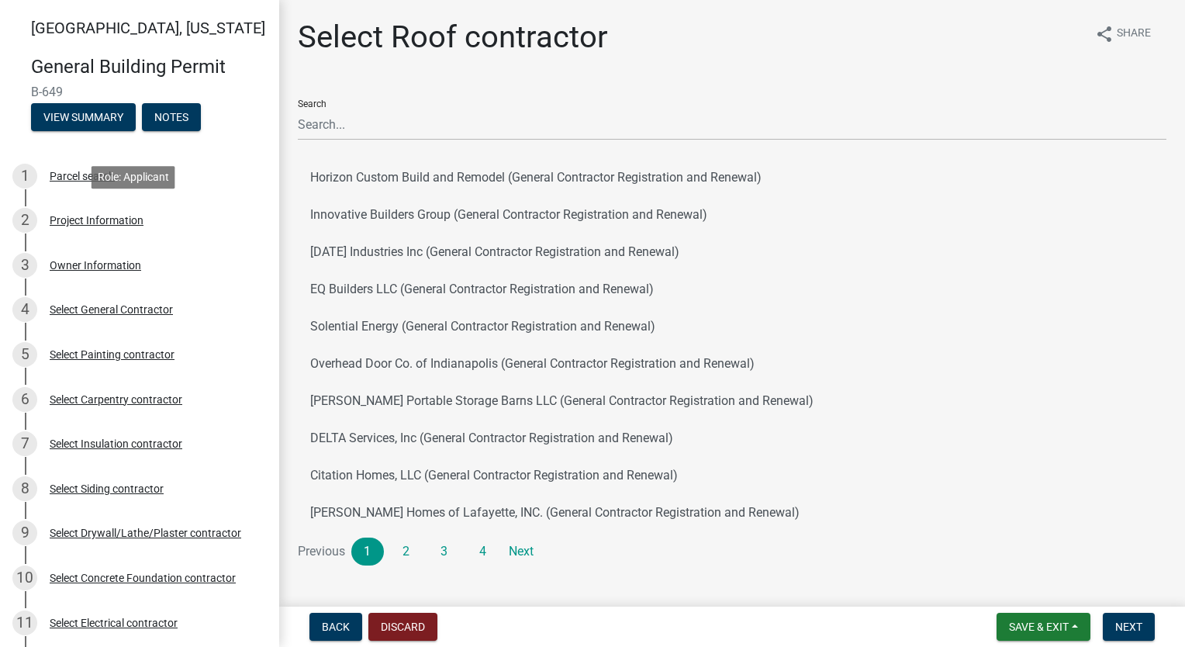
click at [102, 230] on div "2 Project Information" at bounding box center [133, 220] width 242 height 25
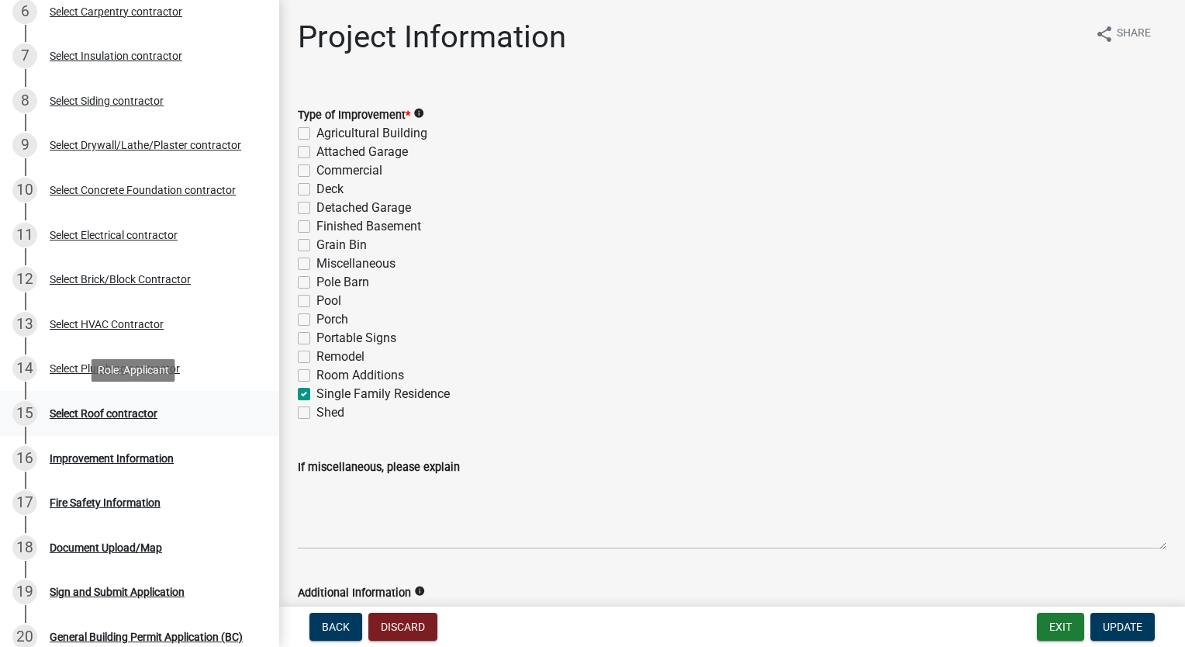
click at [130, 413] on div "Select Roof contractor" at bounding box center [104, 413] width 108 height 11
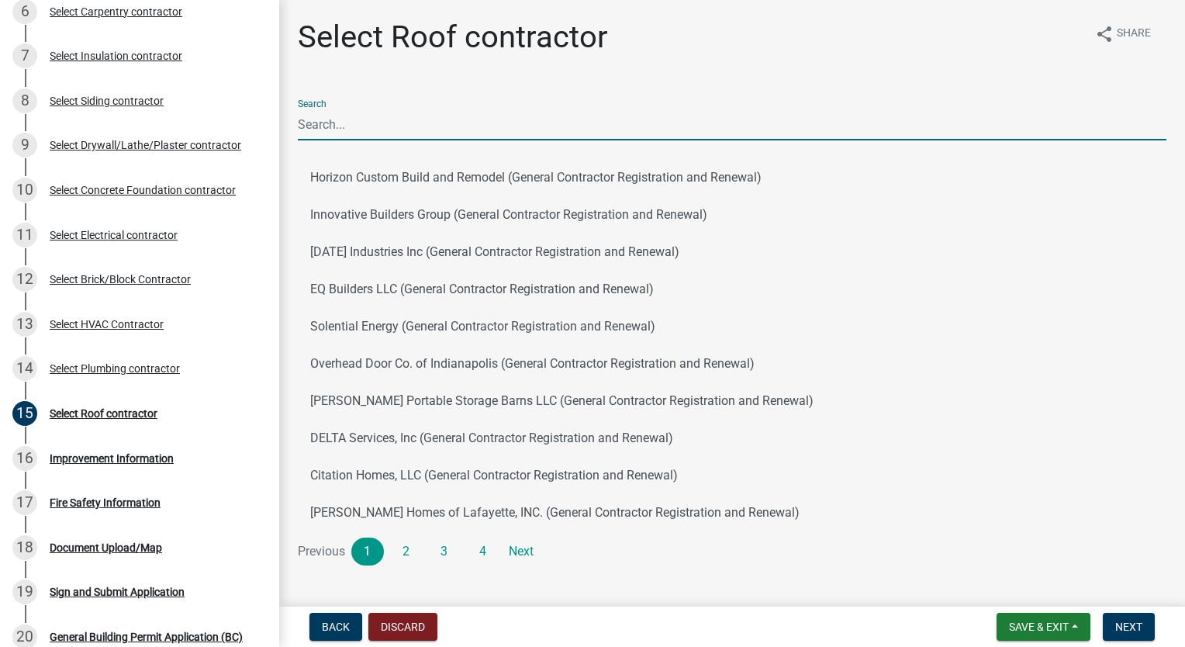
click at [420, 135] on input "Search" at bounding box center [732, 125] width 869 height 32
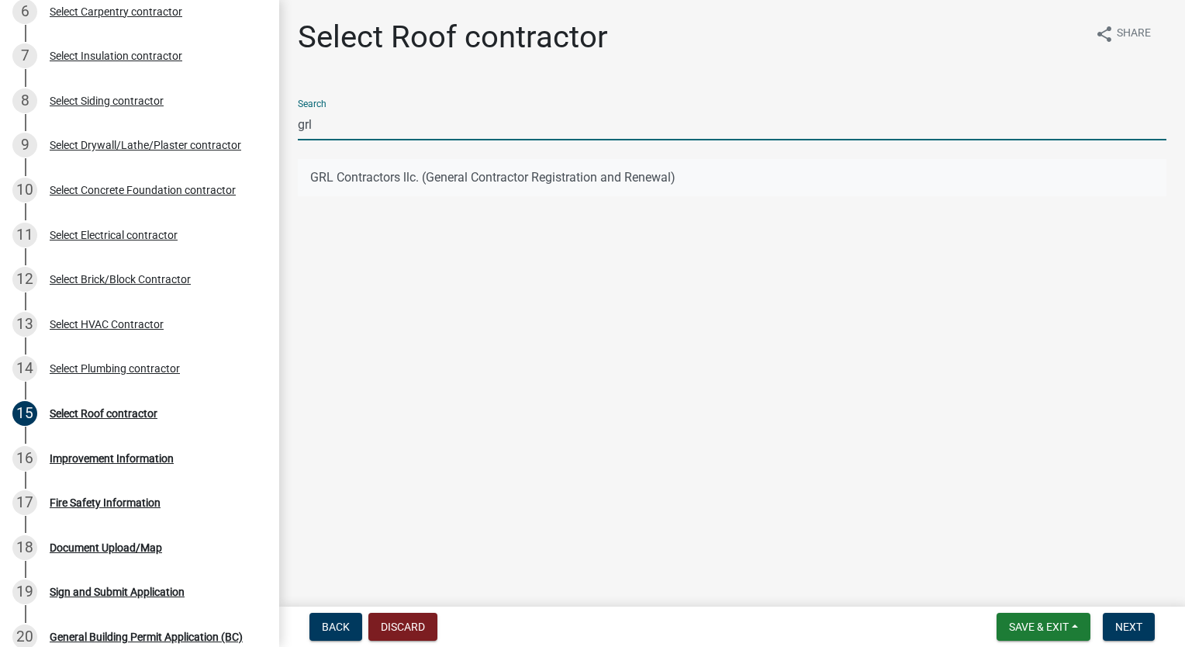
click at [407, 180] on button "GRL Contractors llc. (General Contractor Registration and Renewal)" at bounding box center [732, 177] width 869 height 37
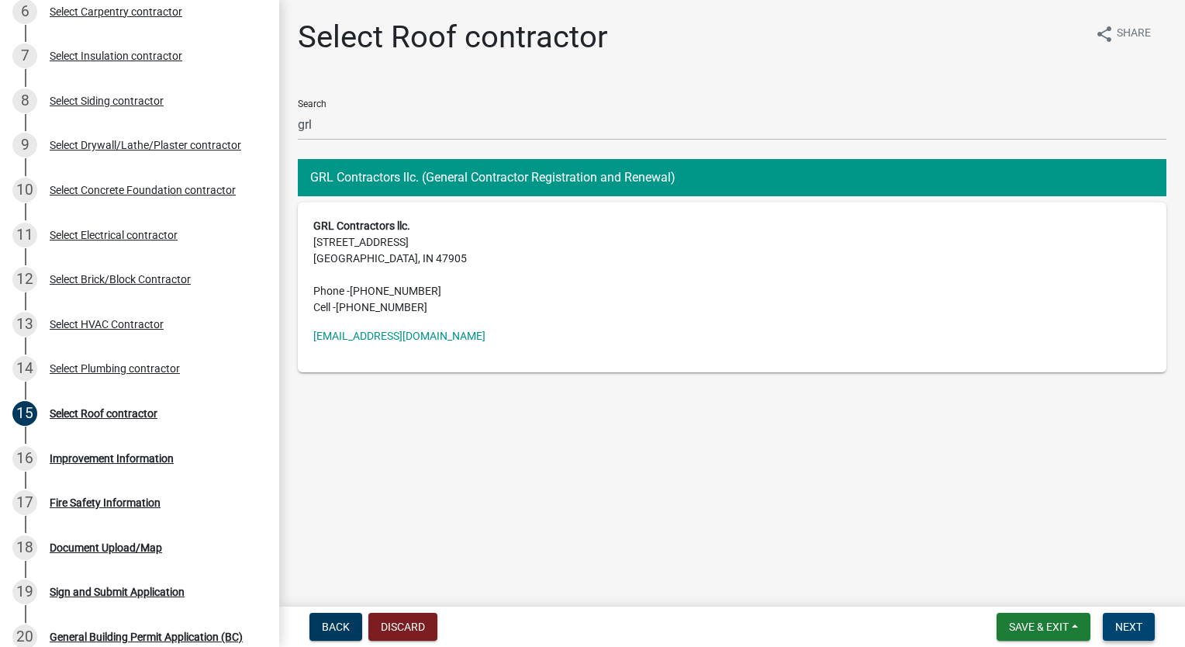
click at [1123, 622] on span "Next" at bounding box center [1129, 627] width 27 height 12
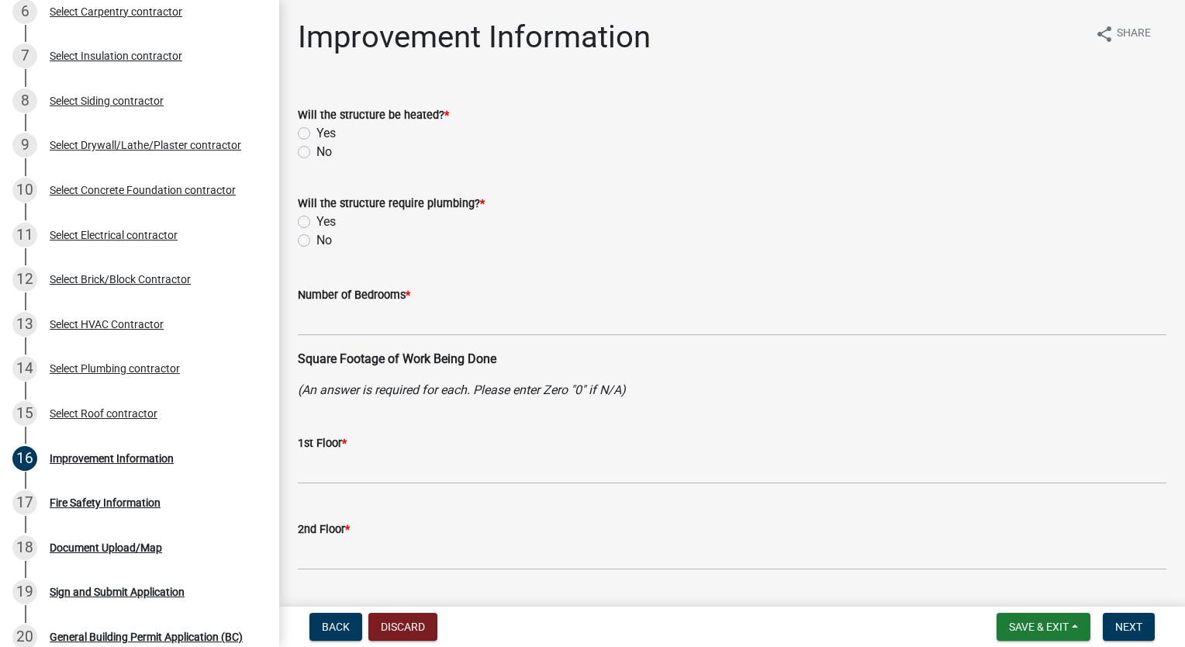
click at [317, 134] on label "Yes" at bounding box center [326, 133] width 19 height 19
click at [317, 134] on input "Yes" at bounding box center [322, 129] width 10 height 10
click at [317, 225] on label "Yes" at bounding box center [326, 222] width 19 height 19
click at [317, 223] on input "Yes" at bounding box center [322, 218] width 10 height 10
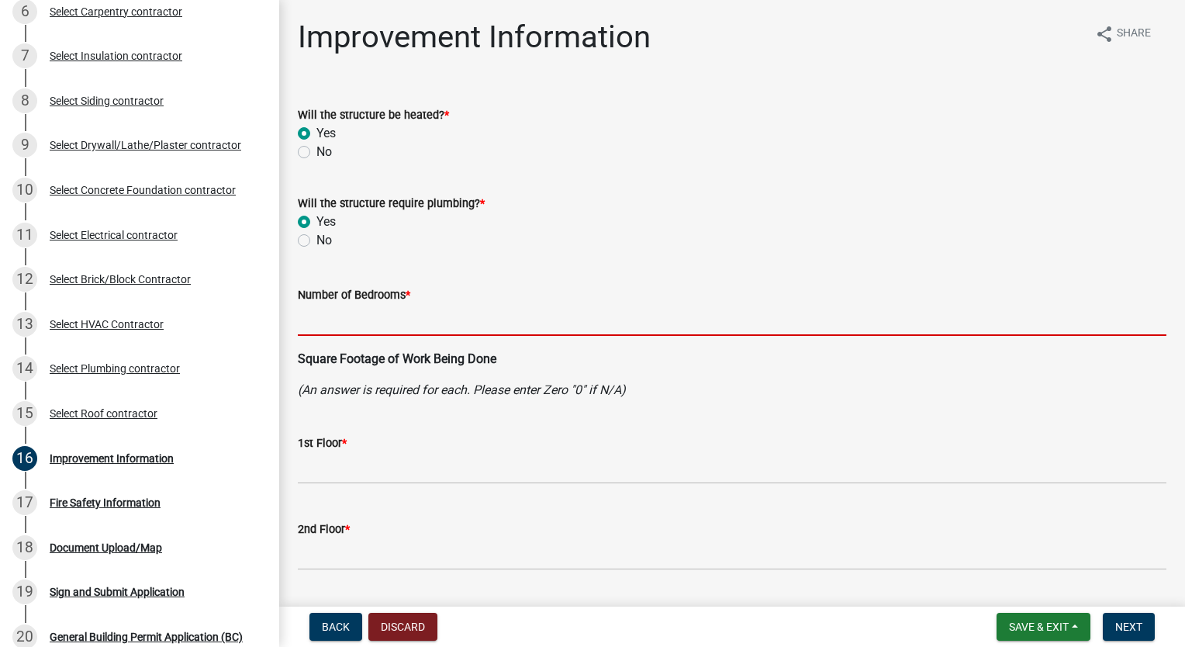
click at [425, 324] on input "text" at bounding box center [732, 320] width 869 height 32
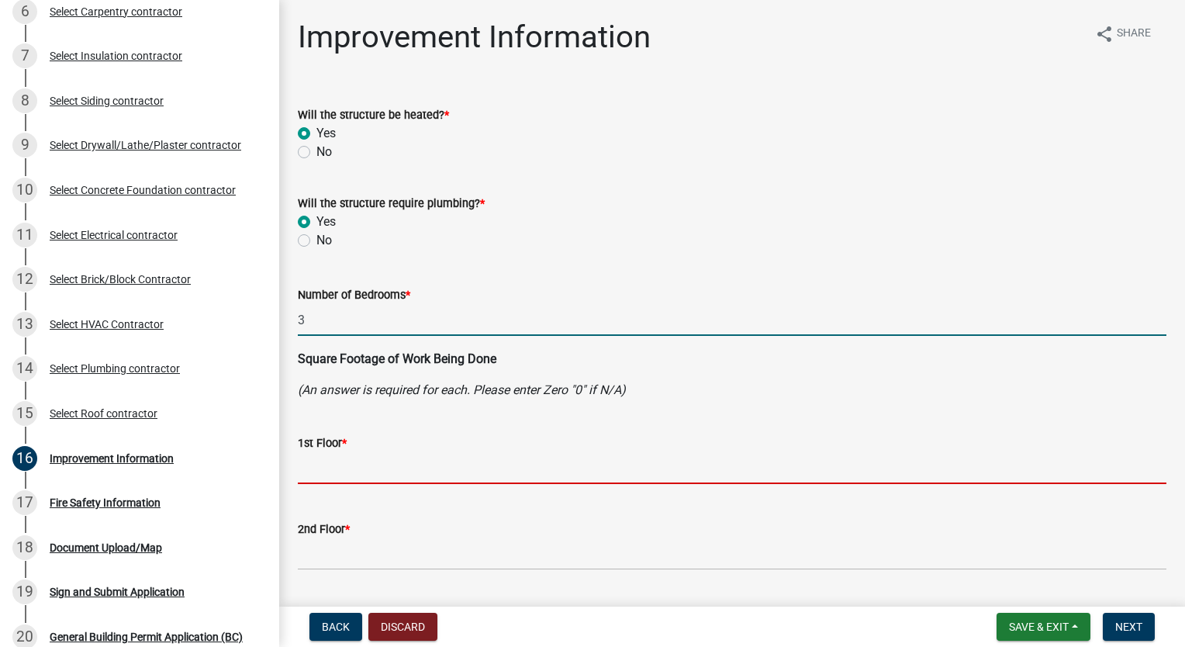
click at [404, 483] on input "text" at bounding box center [732, 468] width 869 height 32
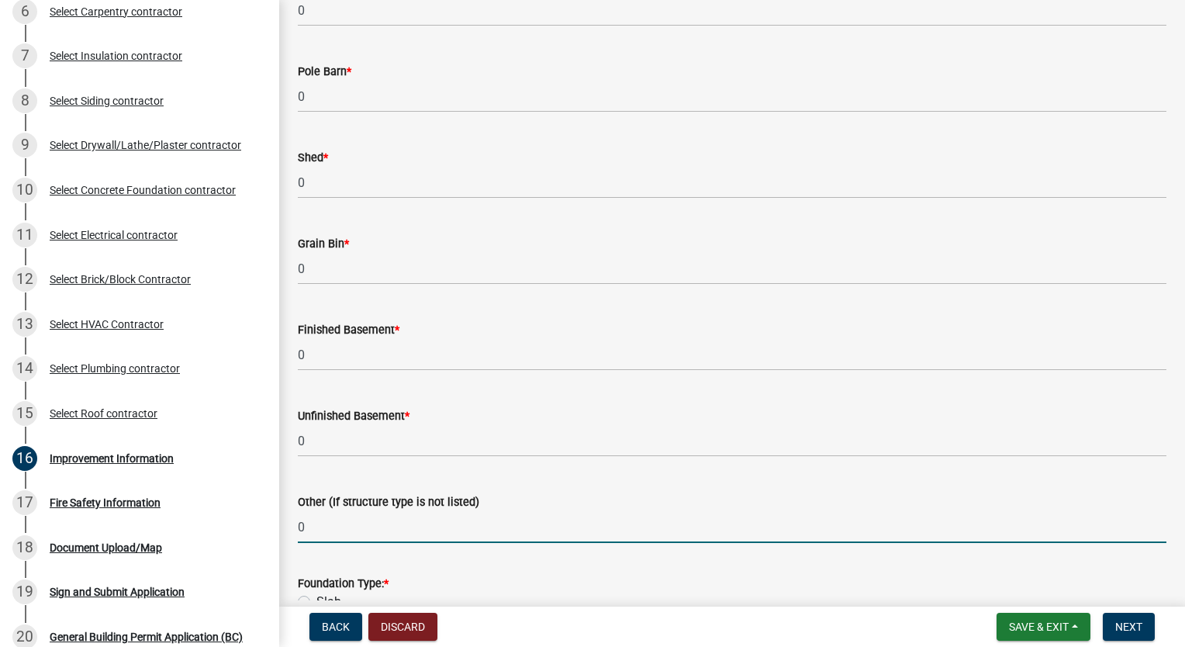
scroll to position [1184, 0]
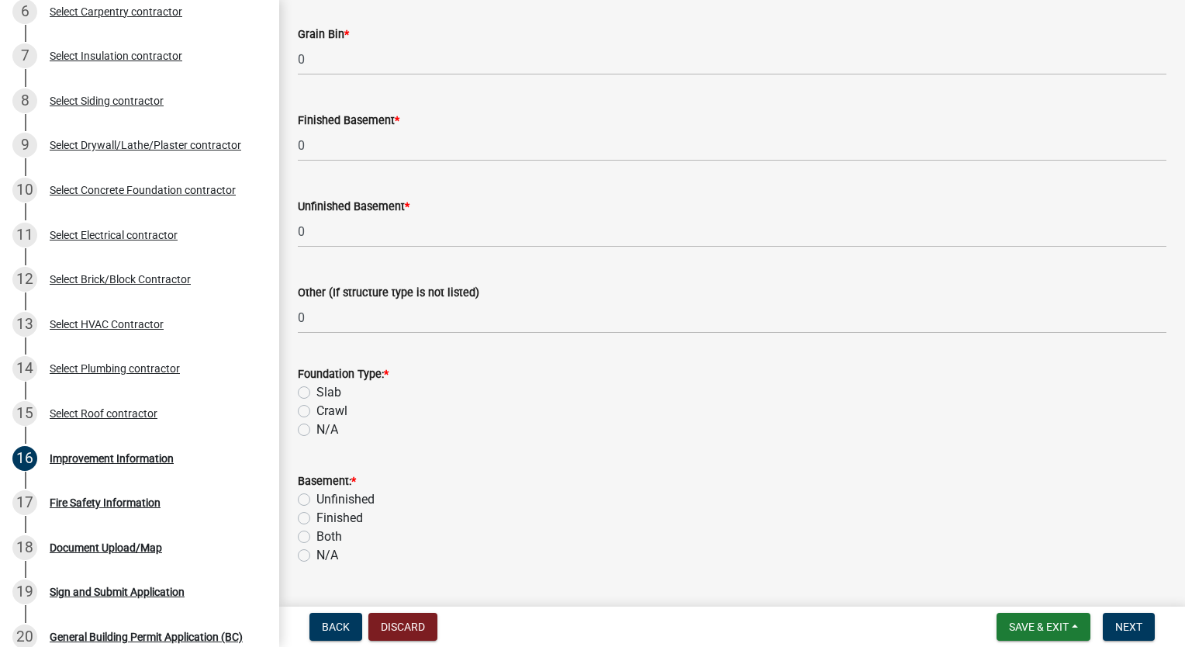
click at [317, 392] on label "Slab" at bounding box center [329, 392] width 25 height 19
click at [317, 392] on input "Slab" at bounding box center [322, 388] width 10 height 10
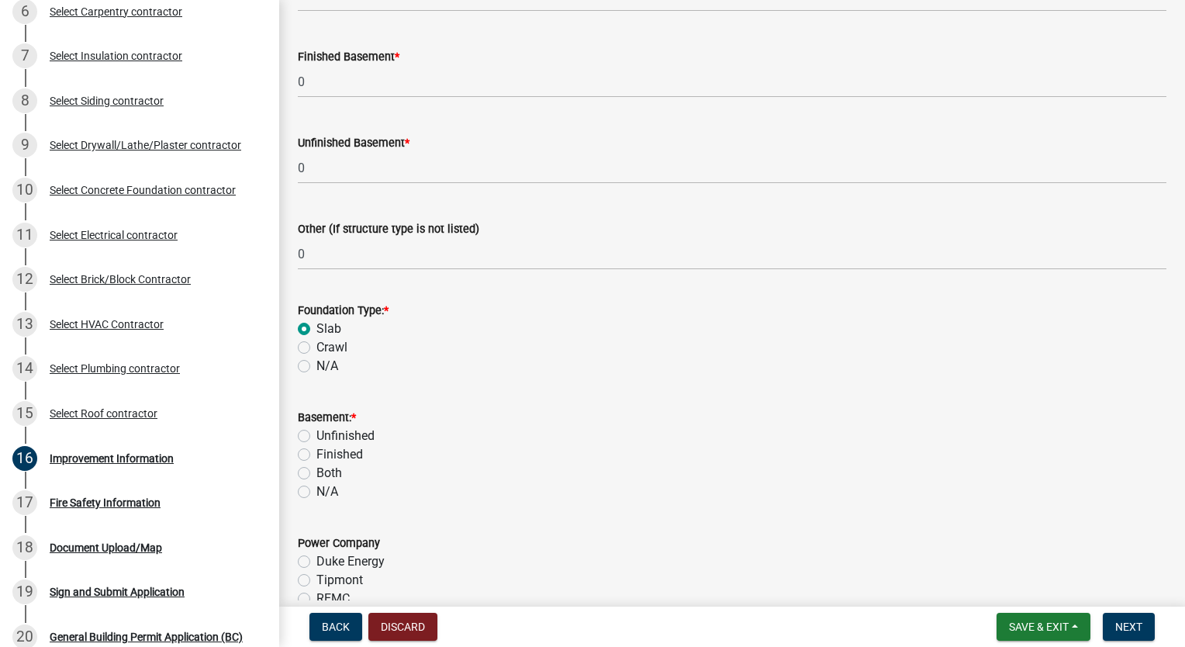
scroll to position [1339, 0]
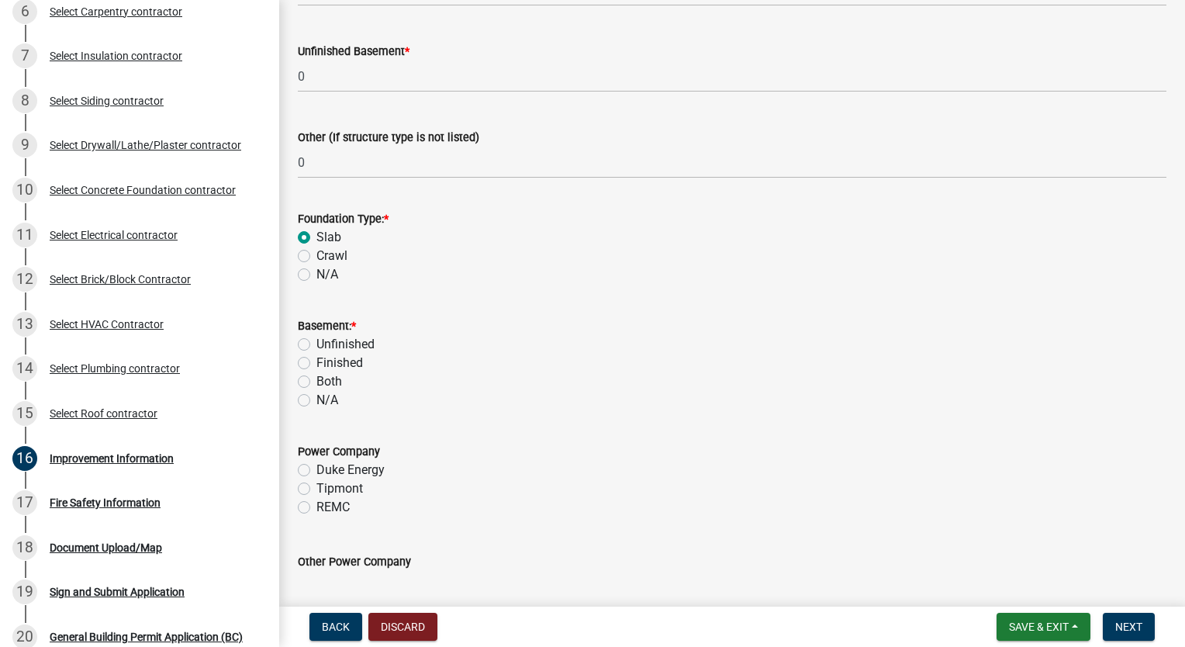
click at [317, 404] on label "N/A" at bounding box center [328, 400] width 22 height 19
click at [317, 401] on input "N/A" at bounding box center [322, 396] width 10 height 10
click at [317, 486] on label "Tipmont" at bounding box center [340, 488] width 47 height 19
click at [317, 486] on input "Tipmont" at bounding box center [322, 484] width 10 height 10
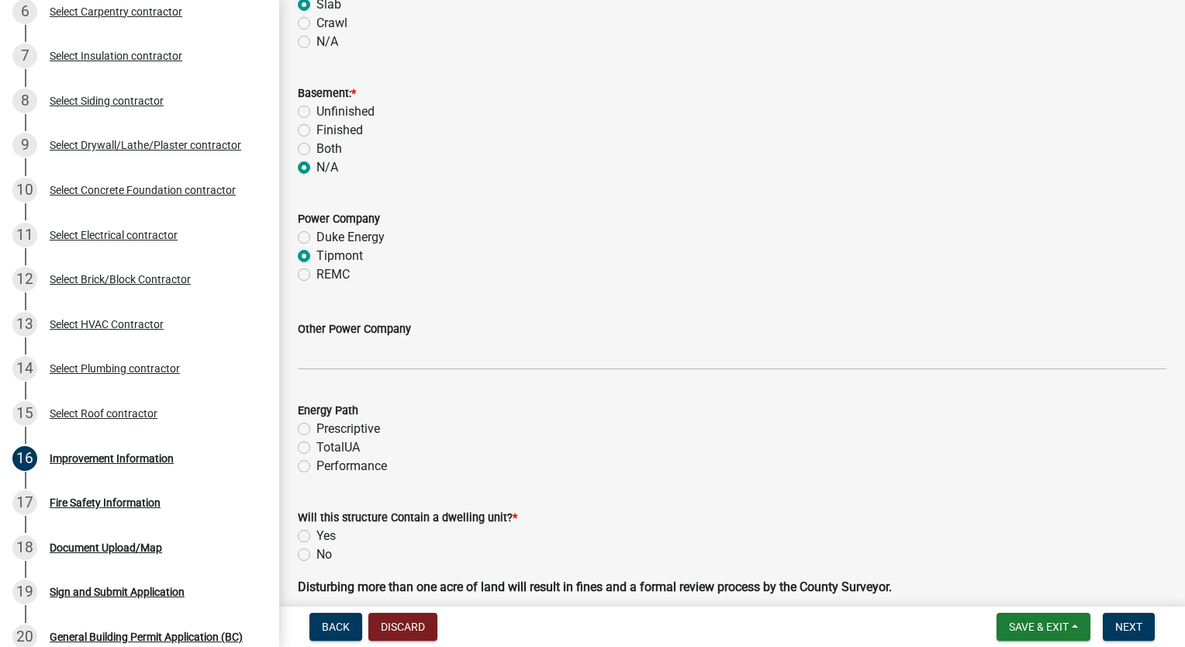
click at [317, 463] on label "Performance" at bounding box center [352, 466] width 71 height 19
click at [317, 463] on input "Performance" at bounding box center [322, 462] width 10 height 10
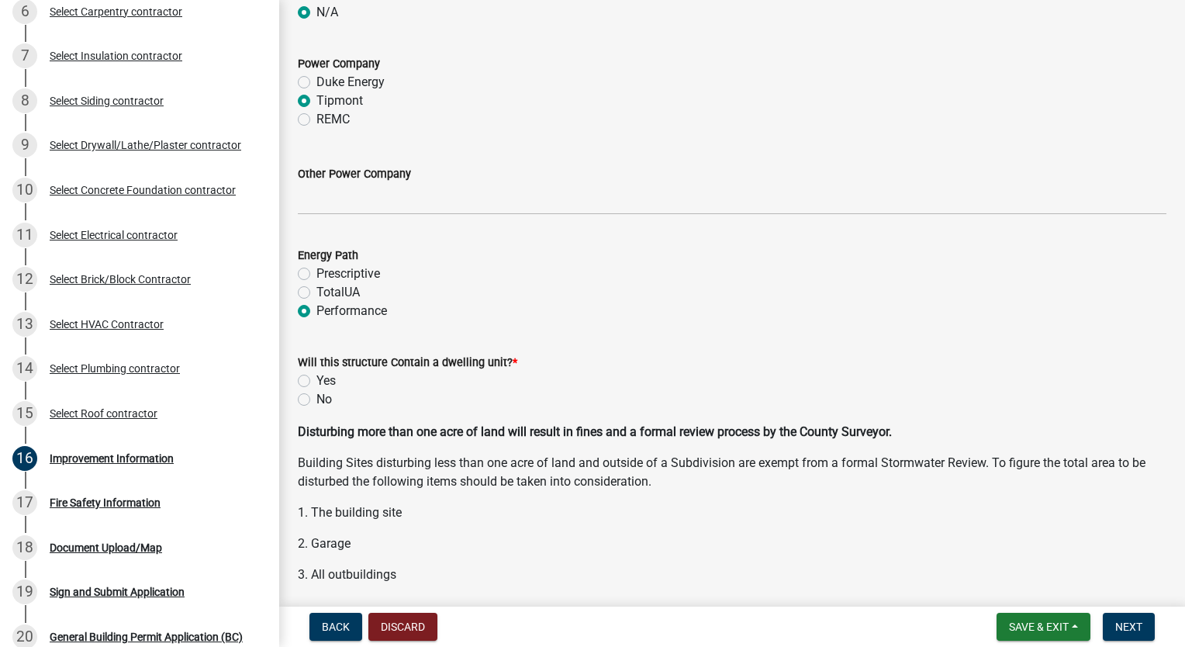
click at [317, 396] on label "No" at bounding box center [325, 399] width 16 height 19
click at [317, 396] on input "No" at bounding box center [322, 395] width 10 height 10
click at [294, 376] on div "Will this structure Contain a dwelling unit? * Yes No" at bounding box center [732, 371] width 892 height 74
click at [317, 376] on label "Yes" at bounding box center [326, 381] width 19 height 19
click at [317, 376] on input "Yes" at bounding box center [322, 377] width 10 height 10
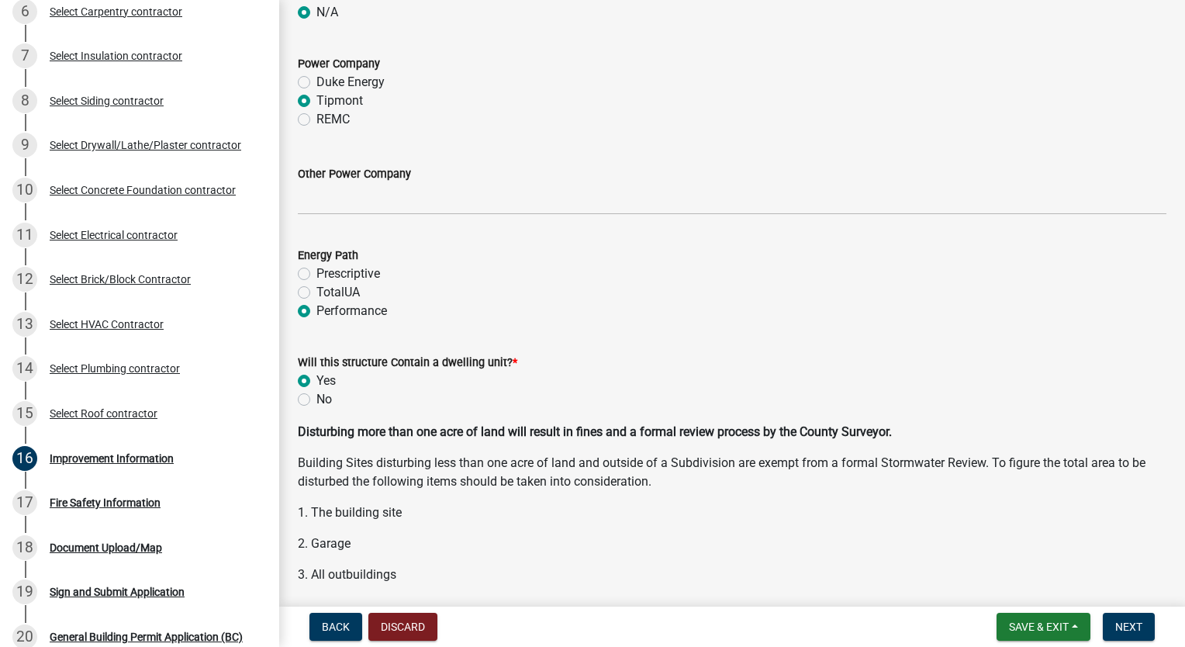
click at [573, 275] on div "Prescriptive" at bounding box center [732, 274] width 869 height 19
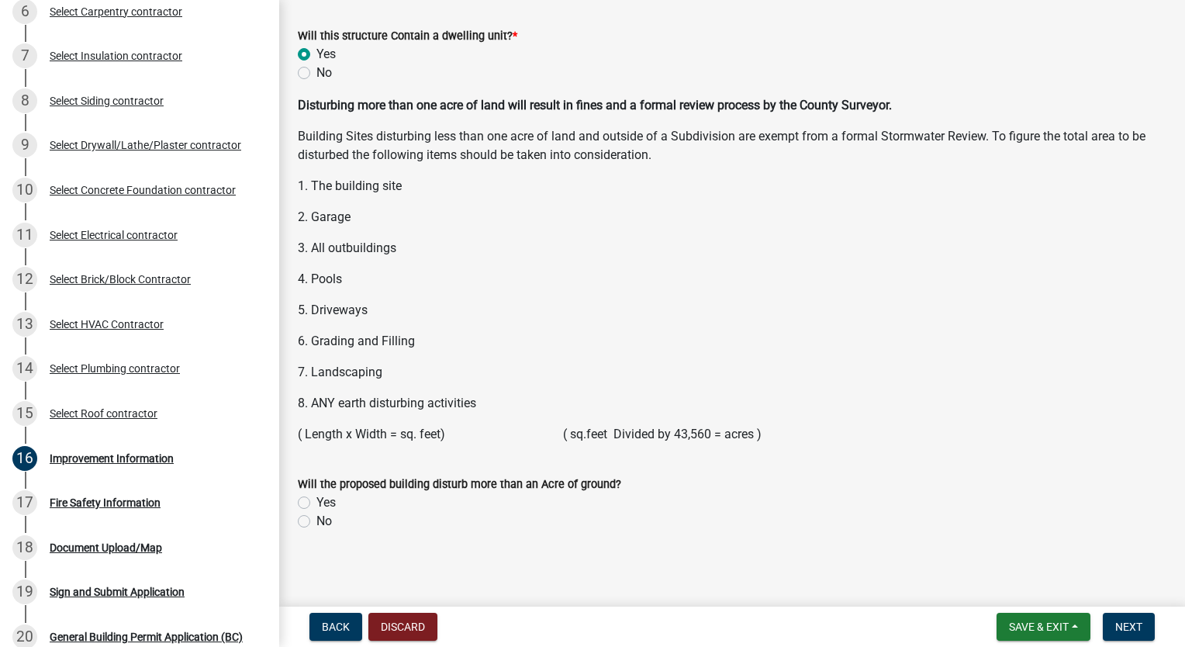
scroll to position [2057, 0]
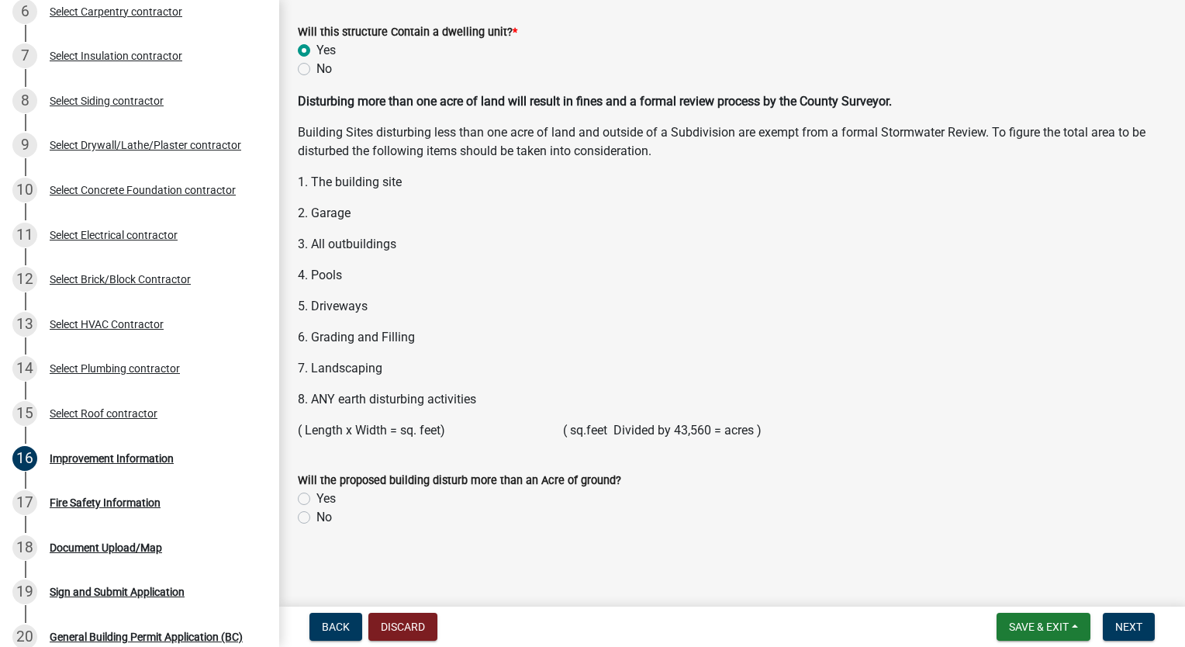
click at [317, 515] on label "No" at bounding box center [325, 517] width 16 height 19
click at [317, 515] on input "No" at bounding box center [322, 513] width 10 height 10
click at [1126, 621] on span "Next" at bounding box center [1129, 627] width 27 height 12
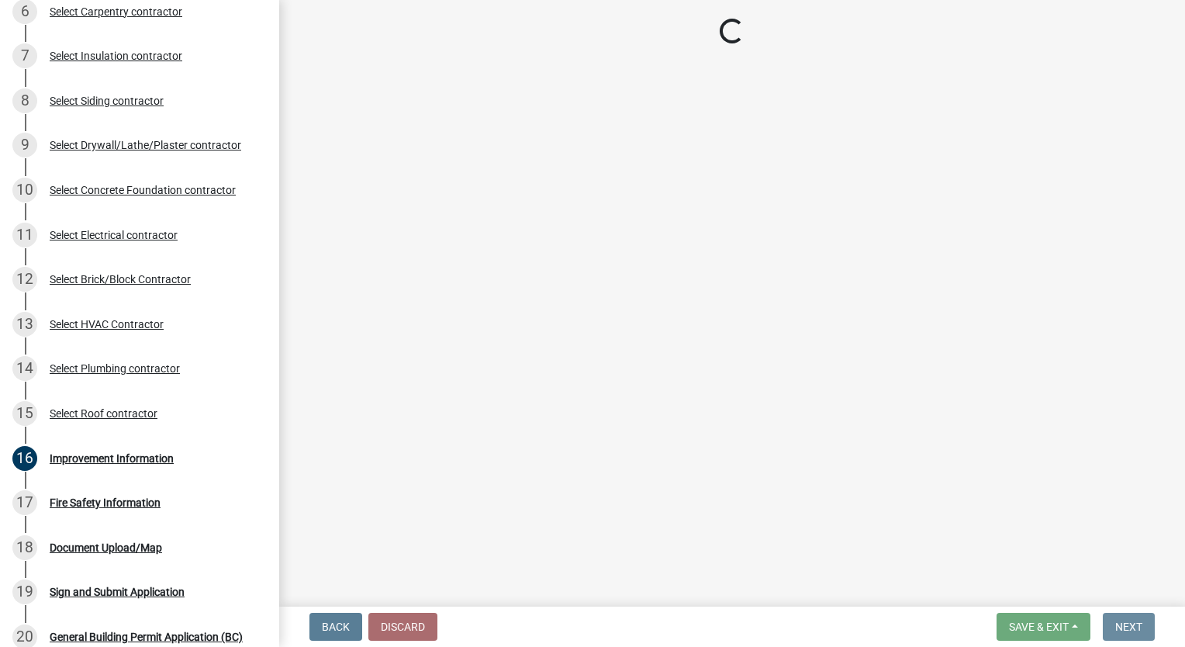
scroll to position [0, 0]
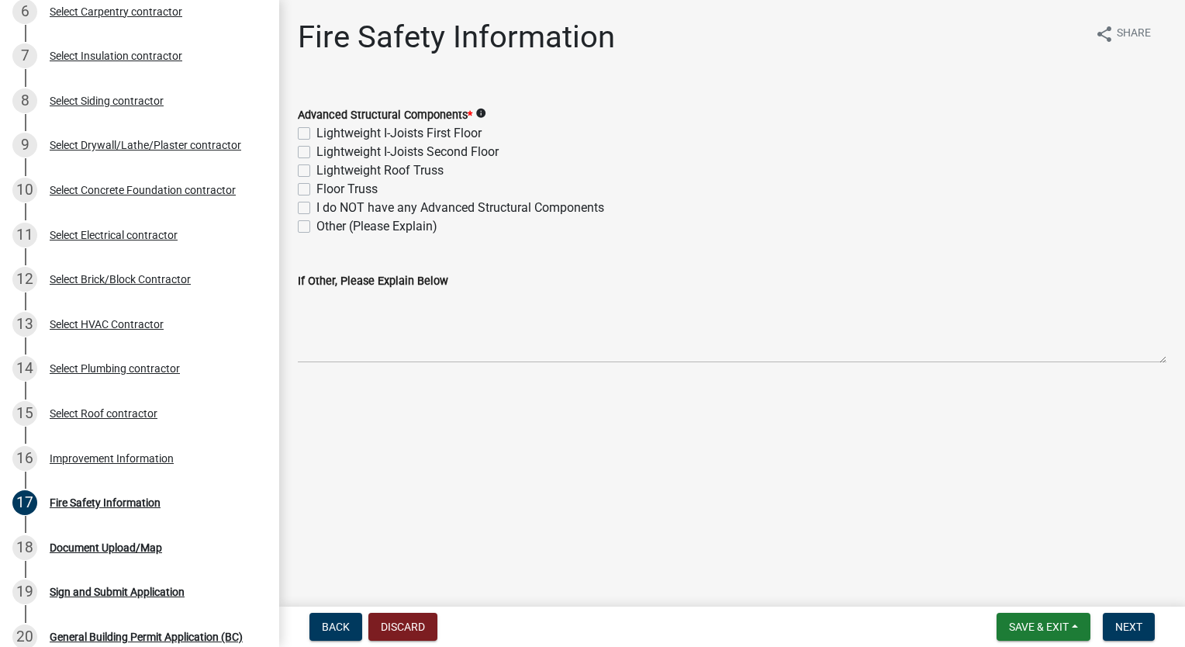
click at [317, 175] on label "Lightweight Roof Truss" at bounding box center [380, 170] width 127 height 19
click at [317, 171] on input "Lightweight Roof Truss" at bounding box center [322, 166] width 10 height 10
click at [1139, 621] on span "Next" at bounding box center [1129, 627] width 27 height 12
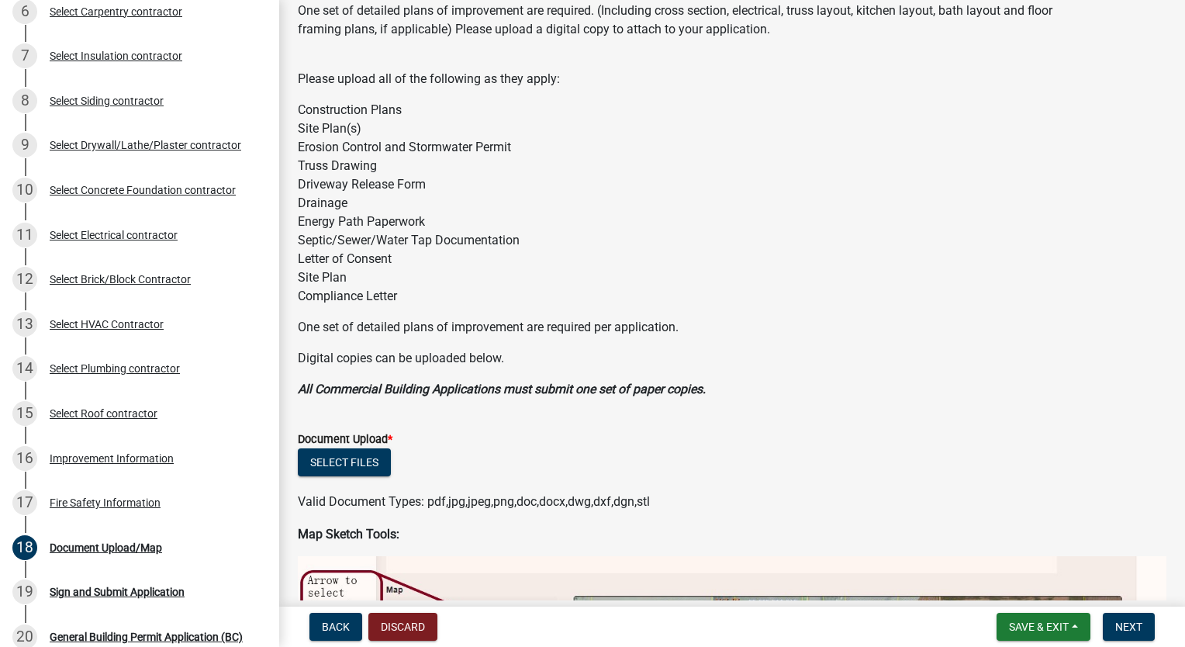
scroll to position [155, 0]
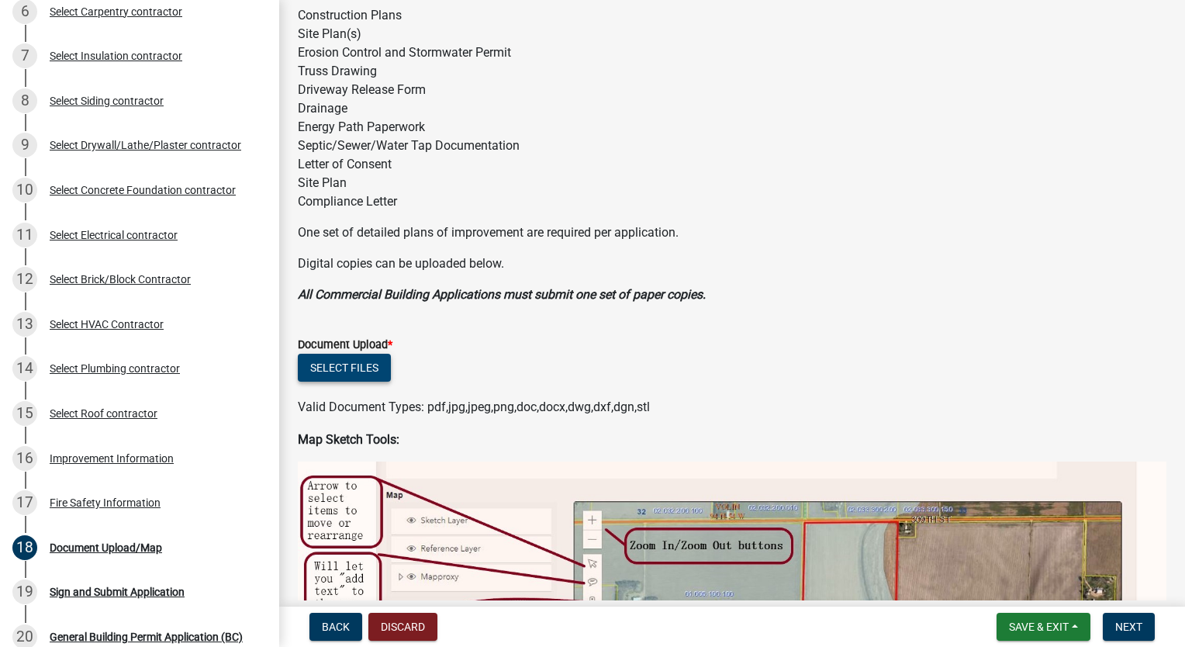
click at [326, 367] on button "Select files" at bounding box center [344, 368] width 93 height 28
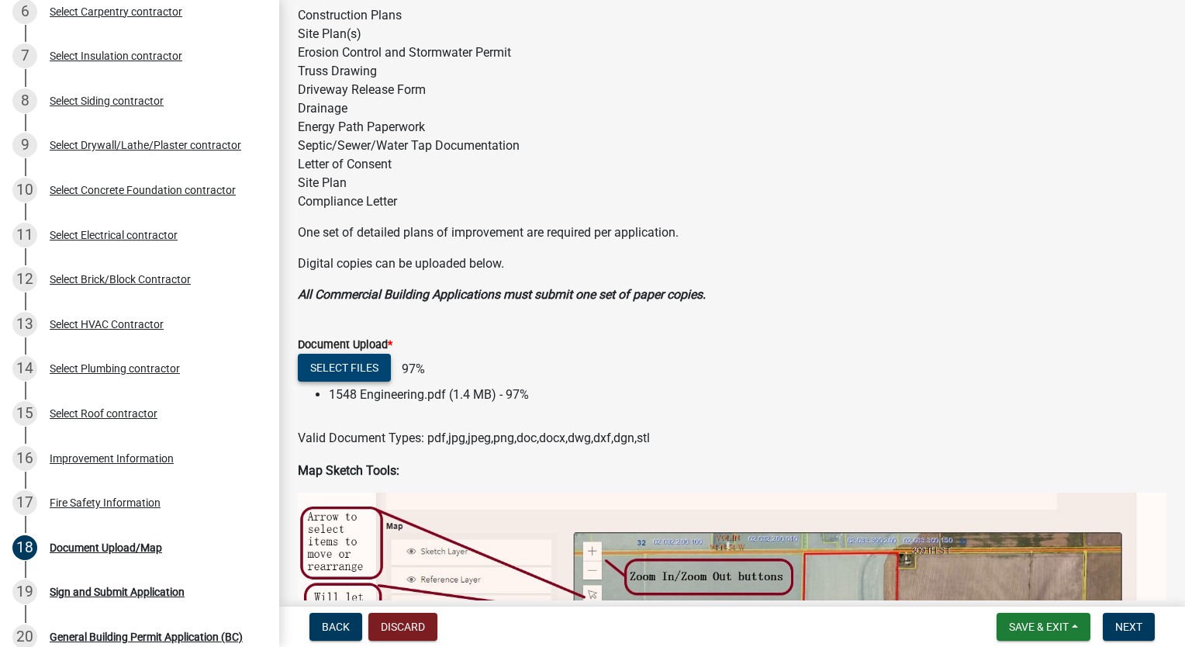
click at [339, 374] on button "Select files" at bounding box center [344, 368] width 93 height 28
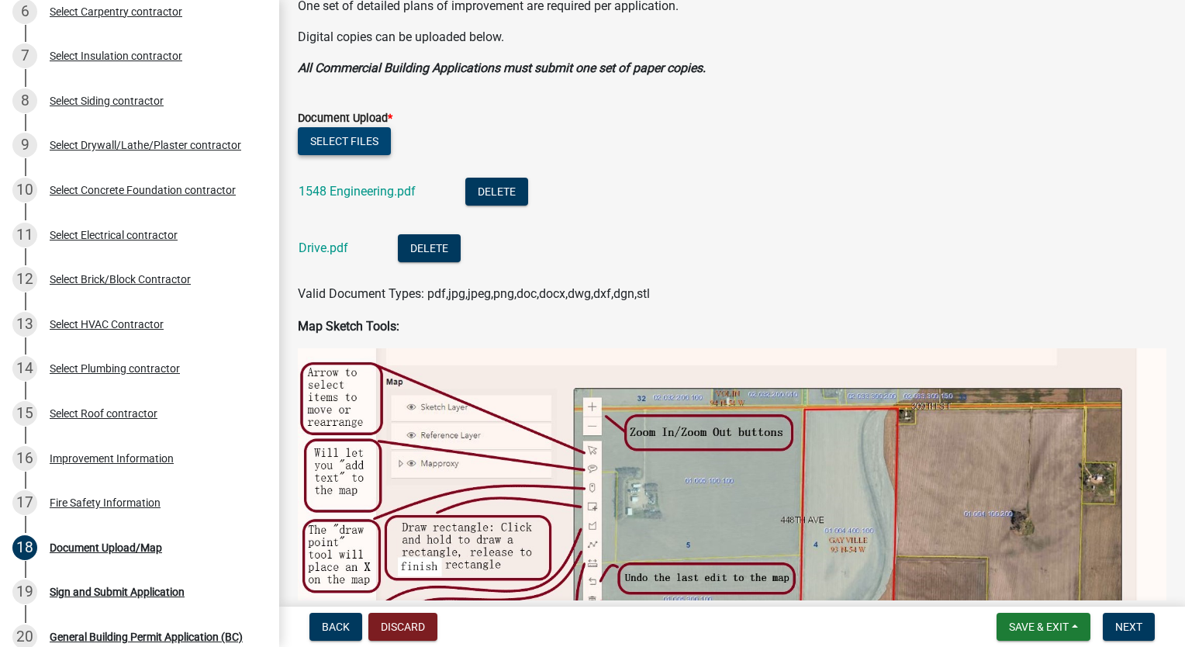
scroll to position [388, 0]
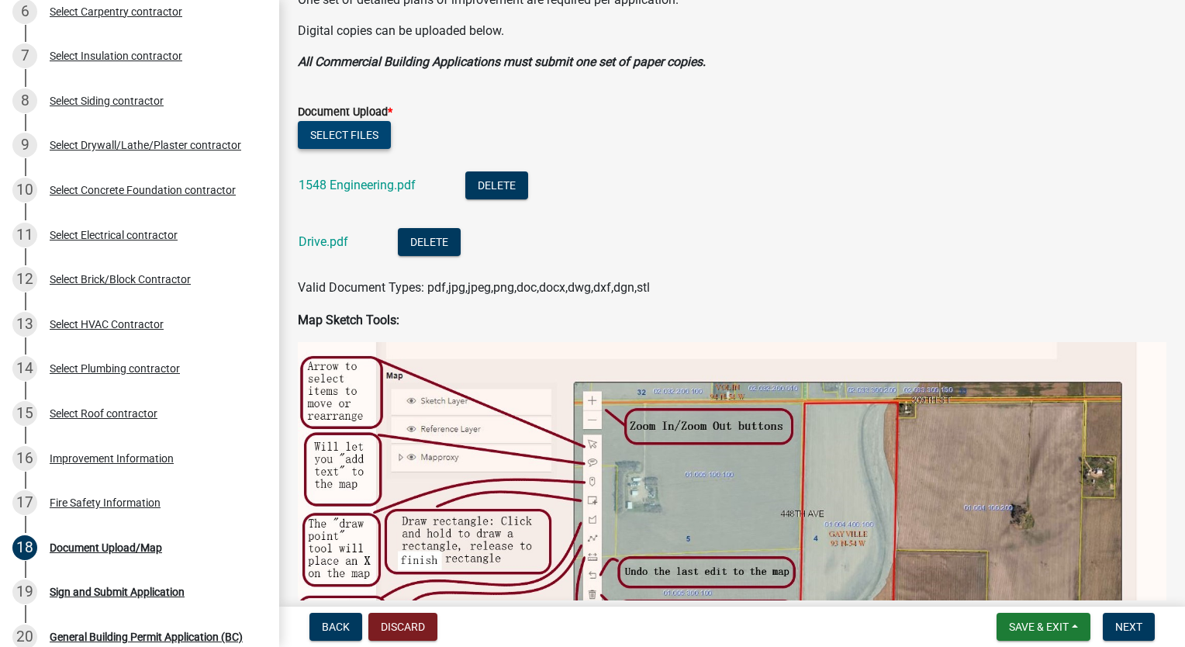
click at [354, 125] on button "Select files" at bounding box center [344, 135] width 93 height 28
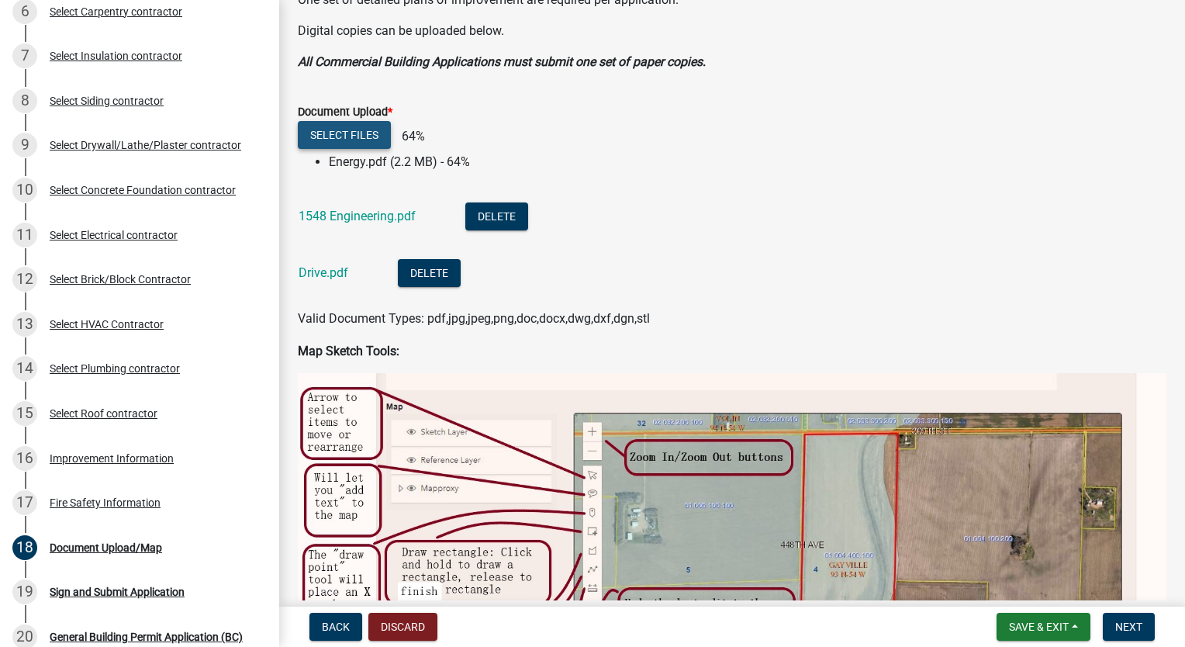
click at [372, 138] on button "Select files" at bounding box center [344, 135] width 93 height 28
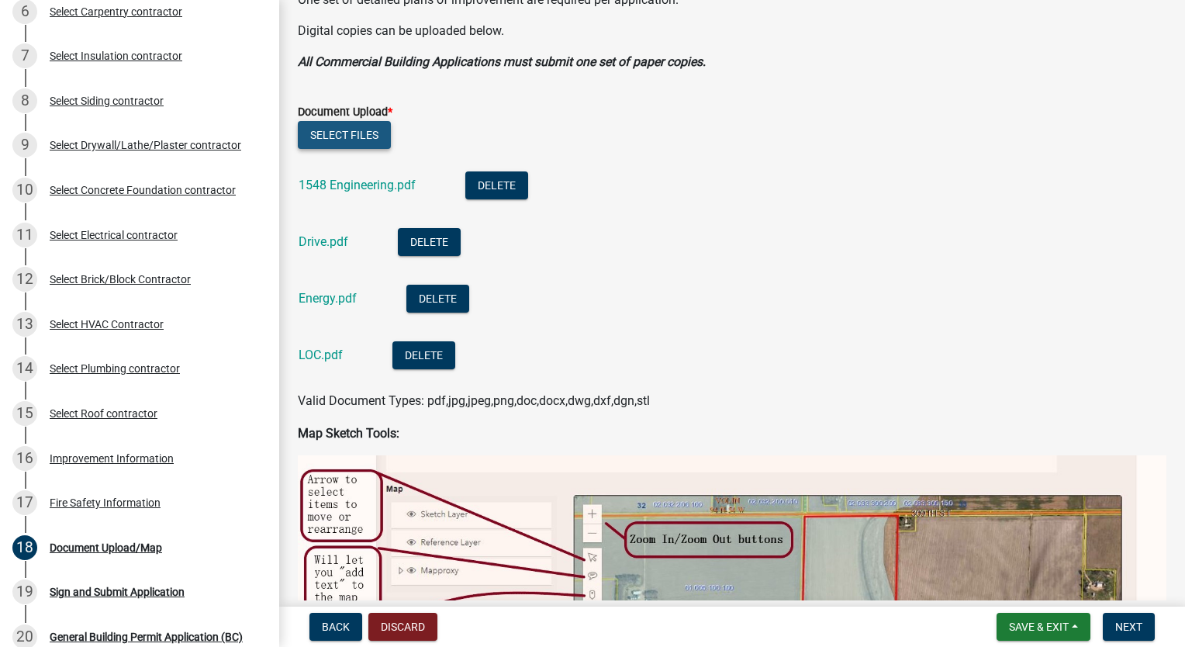
click at [367, 147] on button "Select files" at bounding box center [344, 135] width 93 height 28
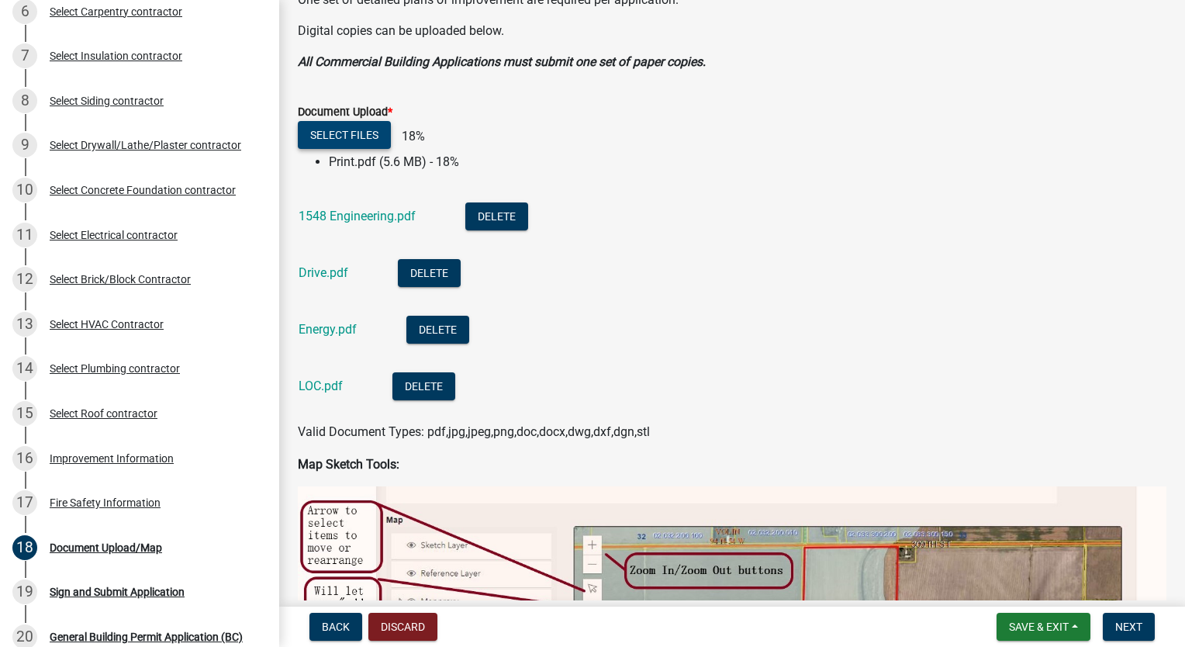
click at [365, 141] on button "Select files" at bounding box center [344, 135] width 93 height 28
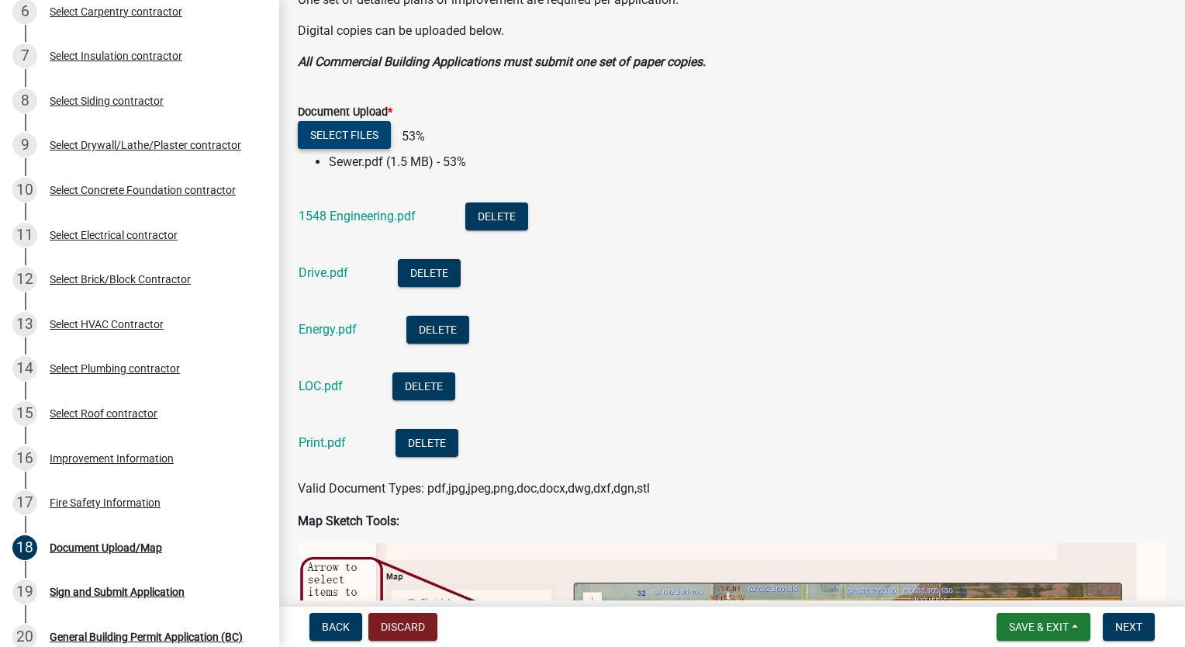
click at [362, 140] on button "Select files" at bounding box center [344, 135] width 93 height 28
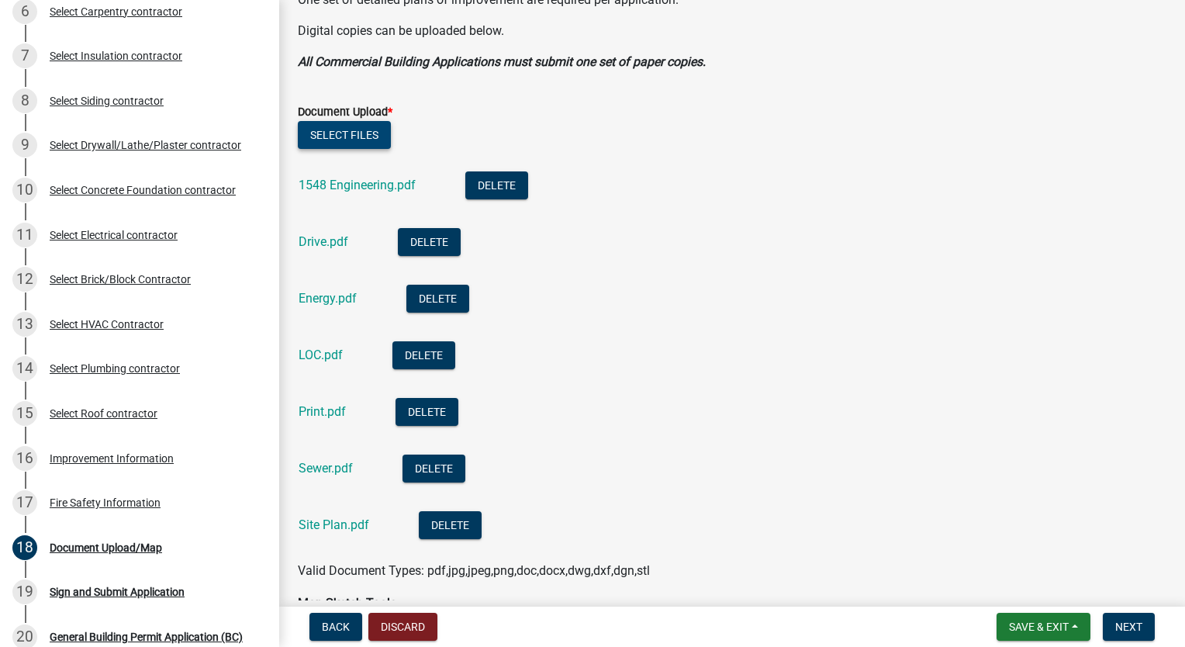
click at [382, 137] on button "Select files" at bounding box center [344, 135] width 93 height 28
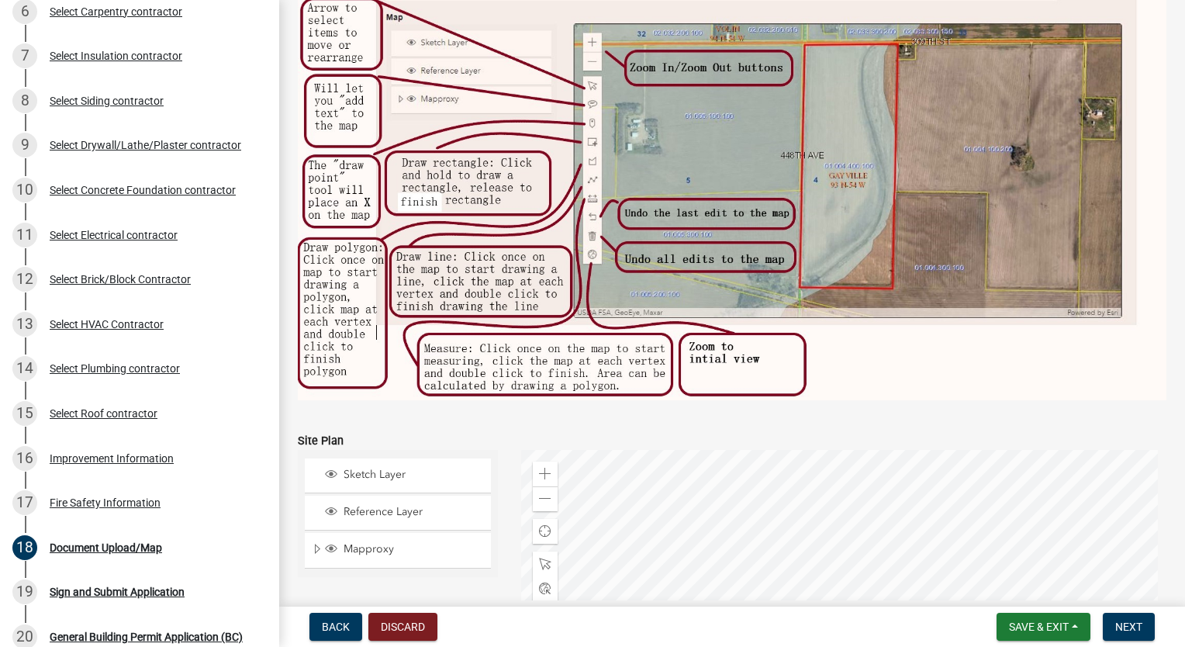
scroll to position [1392, 0]
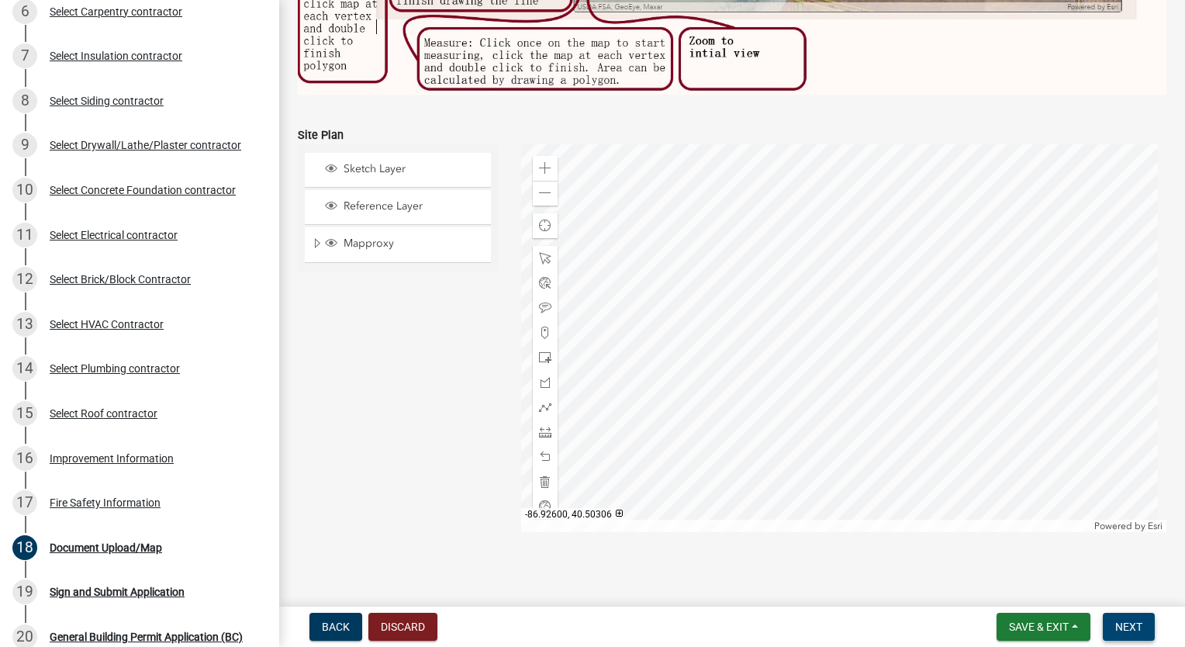
click at [1117, 625] on span "Next" at bounding box center [1129, 627] width 27 height 12
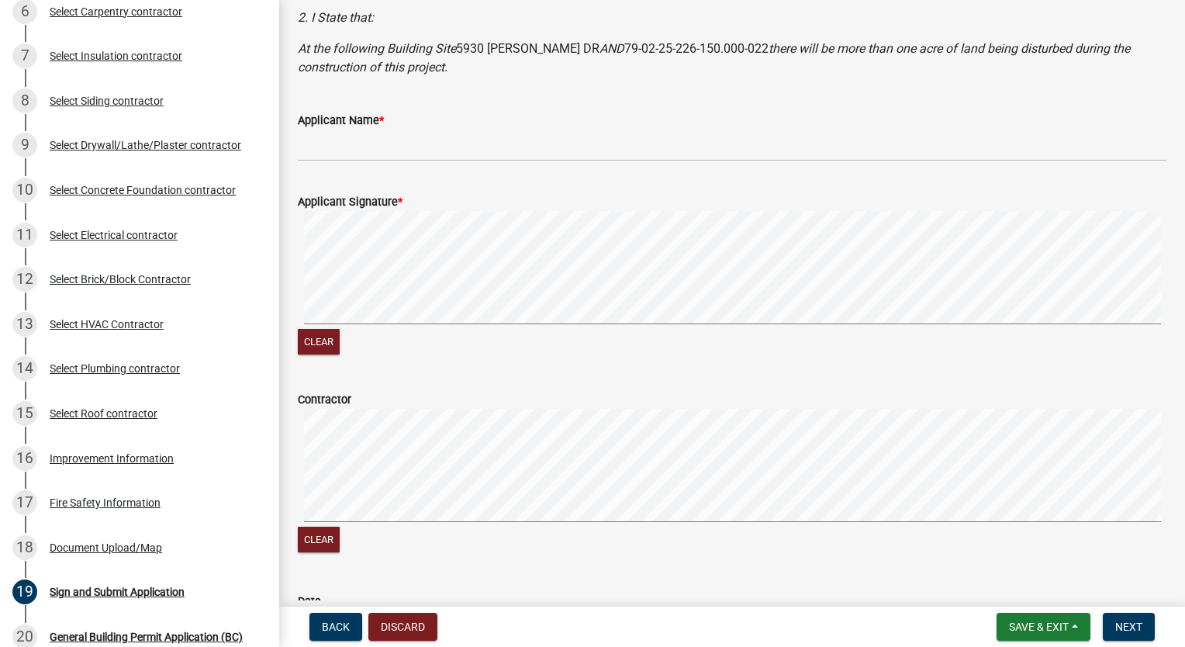
scroll to position [155, 0]
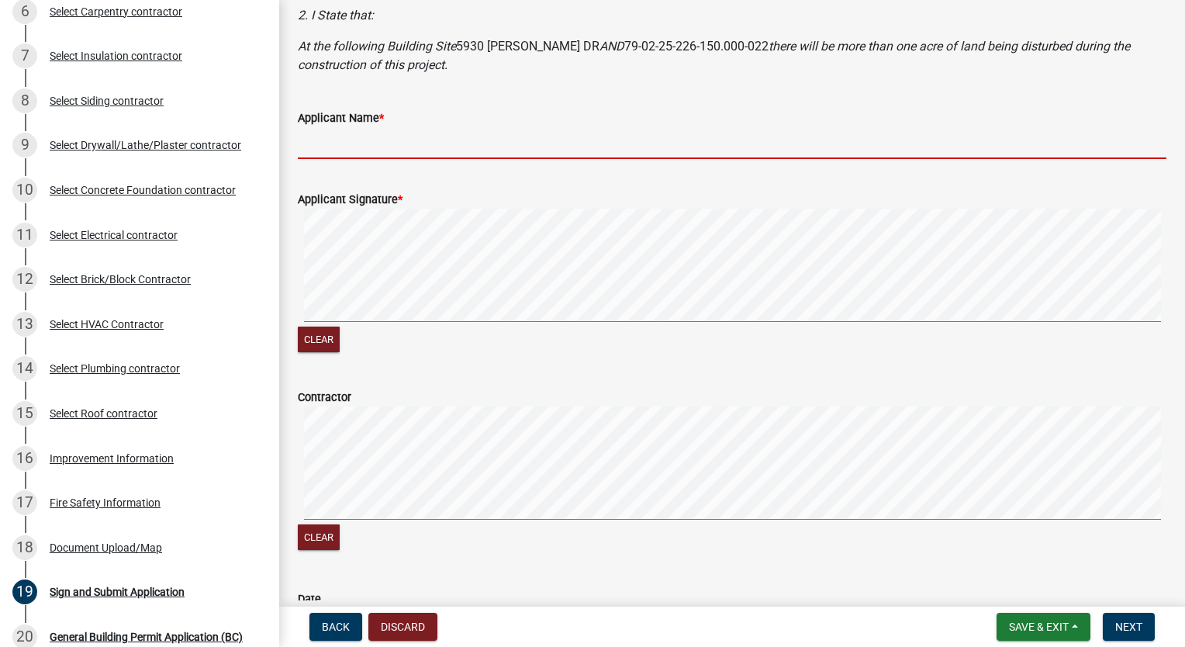
click at [335, 147] on input "Applicant Name *" at bounding box center [732, 143] width 869 height 32
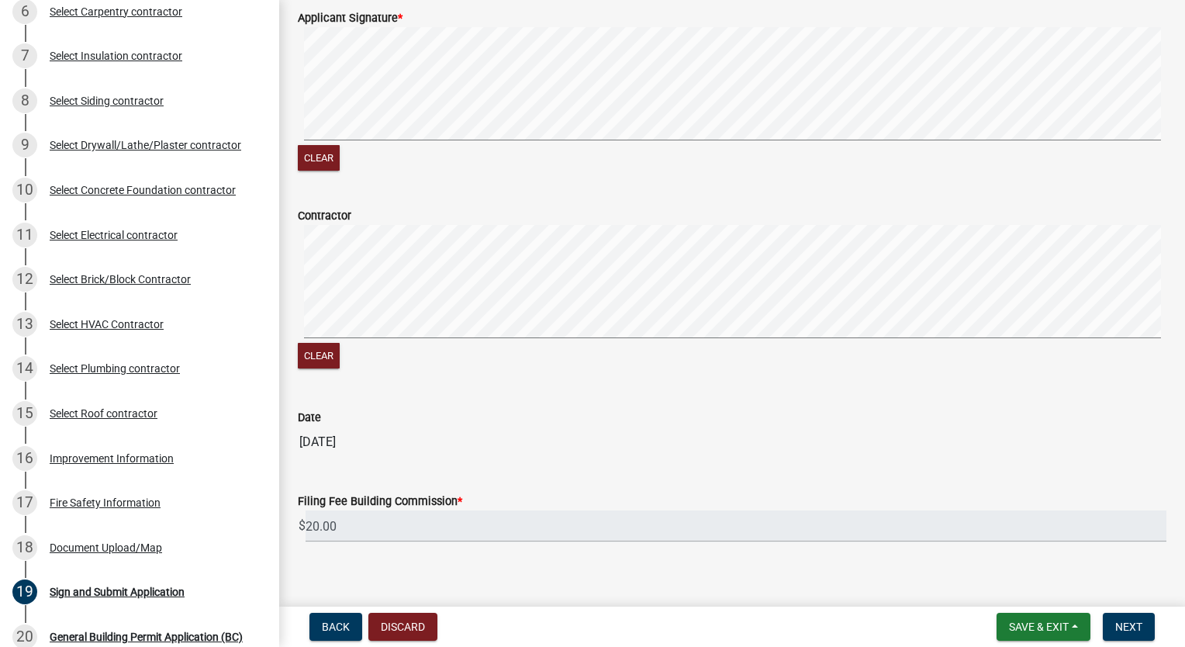
scroll to position [351, 0]
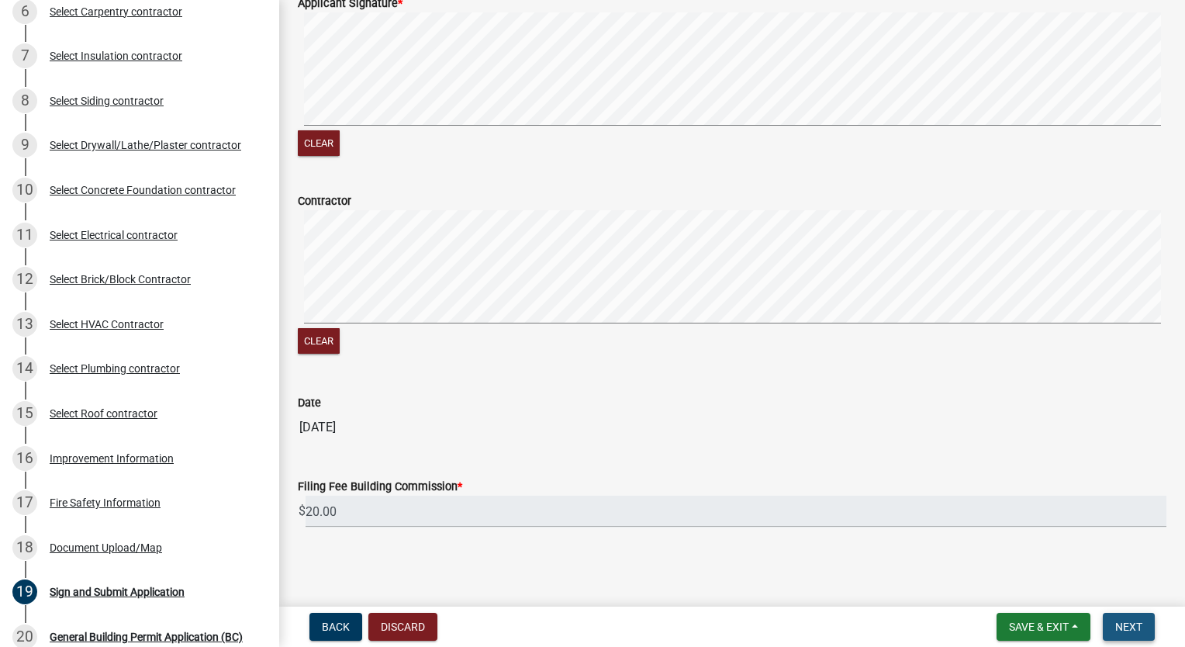
click at [1131, 616] on button "Next" at bounding box center [1129, 627] width 52 height 28
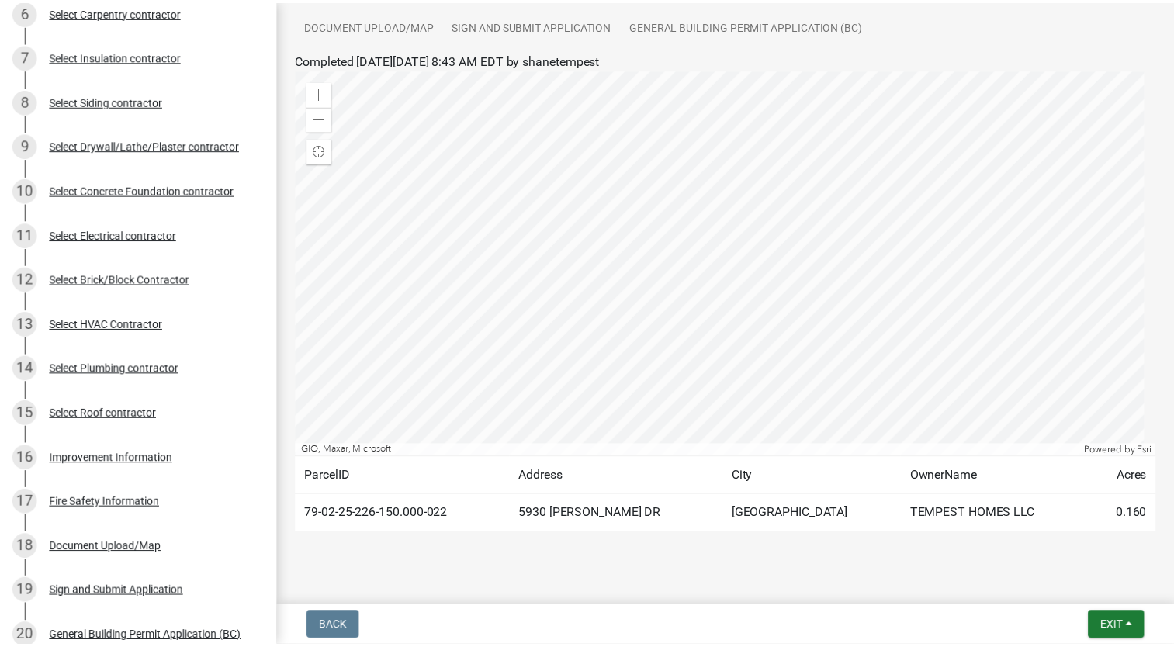
scroll to position [336, 0]
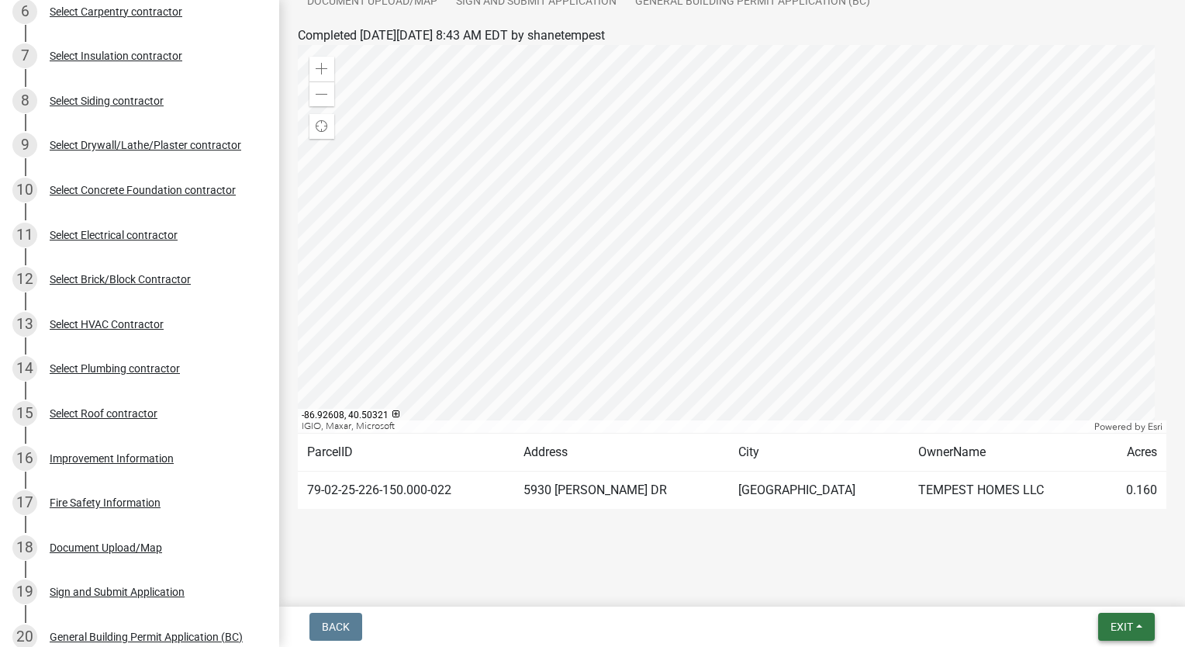
click at [1123, 613] on button "Exit" at bounding box center [1127, 627] width 57 height 28
click at [1087, 581] on button "Save & Exit" at bounding box center [1094, 586] width 124 height 37
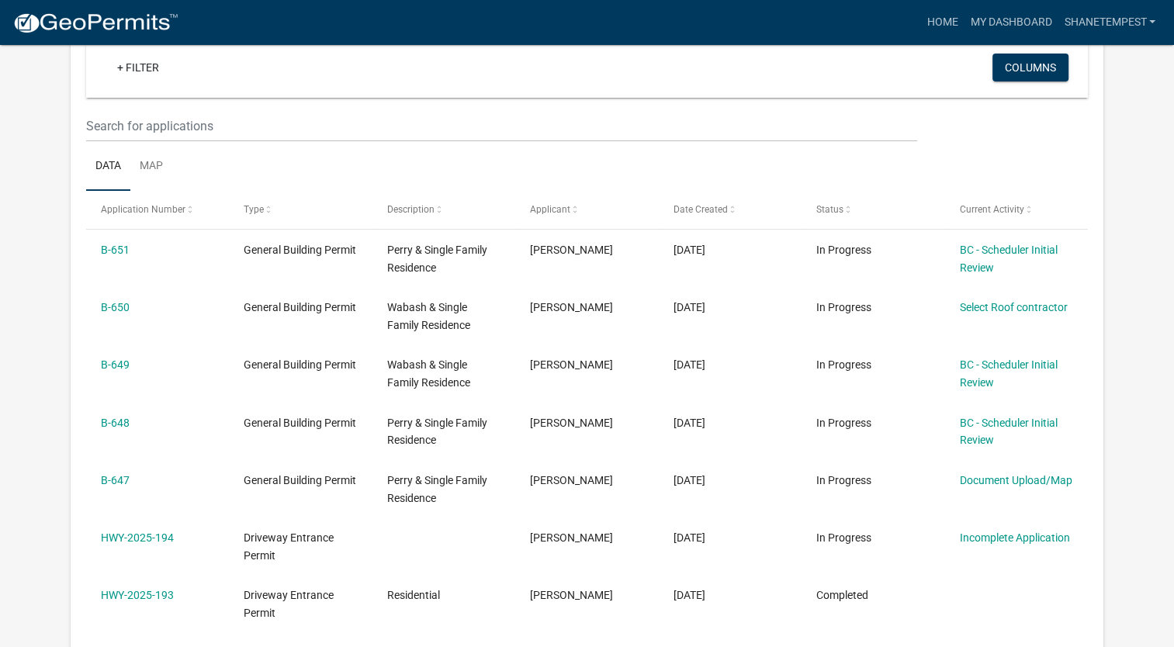
scroll to position [128, 0]
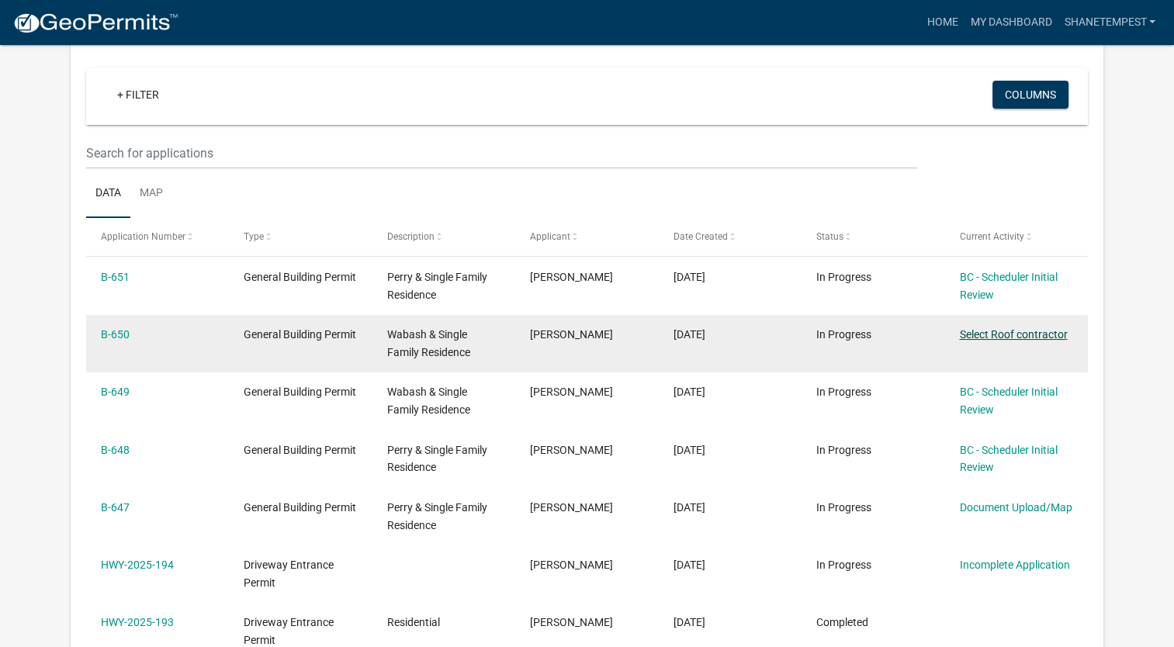
click at [1001, 335] on link "Select Roof contractor" at bounding box center [1013, 334] width 108 height 12
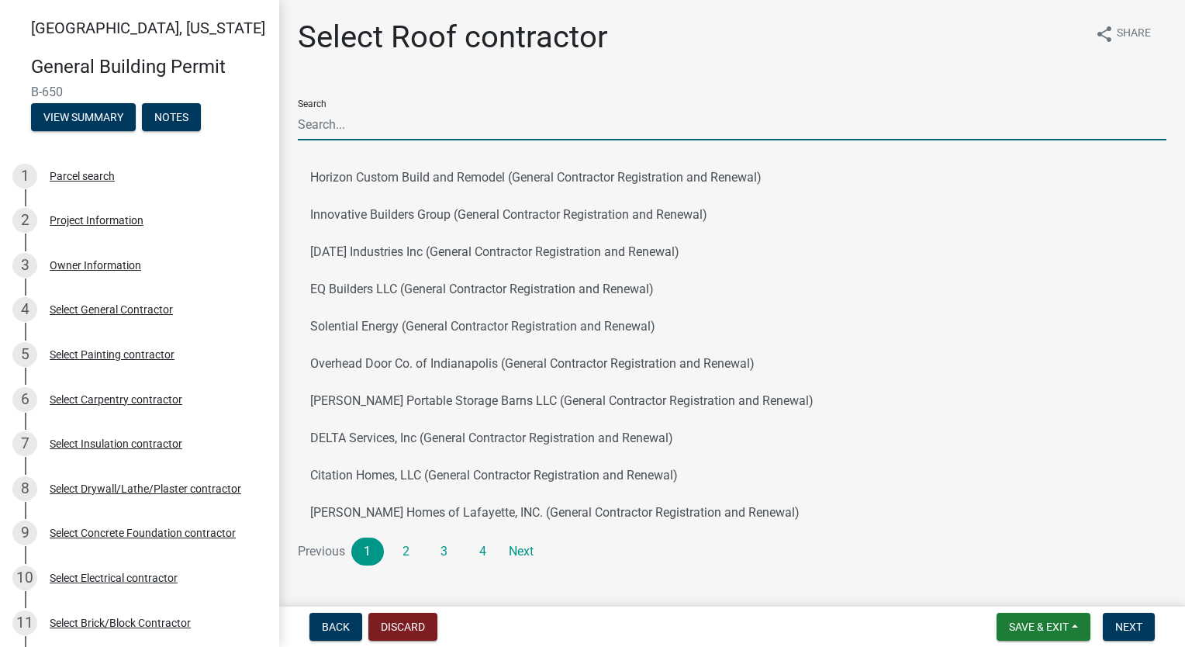
click at [431, 126] on input "Search" at bounding box center [732, 125] width 869 height 32
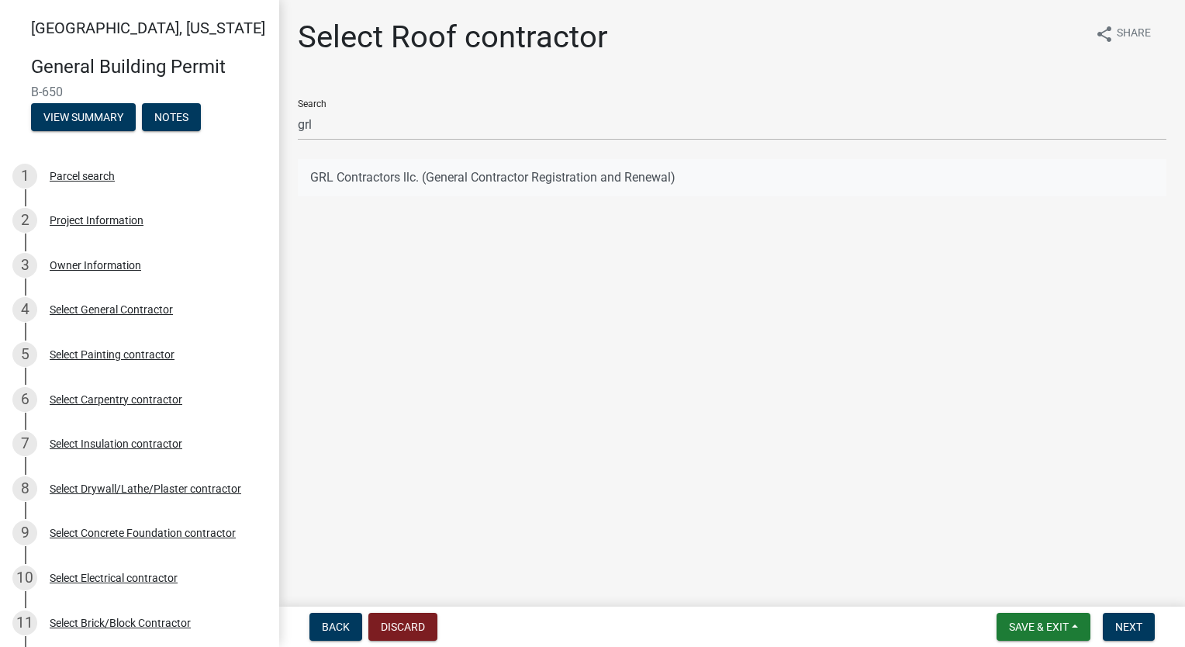
click at [387, 188] on button "GRL Contractors llc. (General Contractor Registration and Renewal)" at bounding box center [732, 177] width 869 height 37
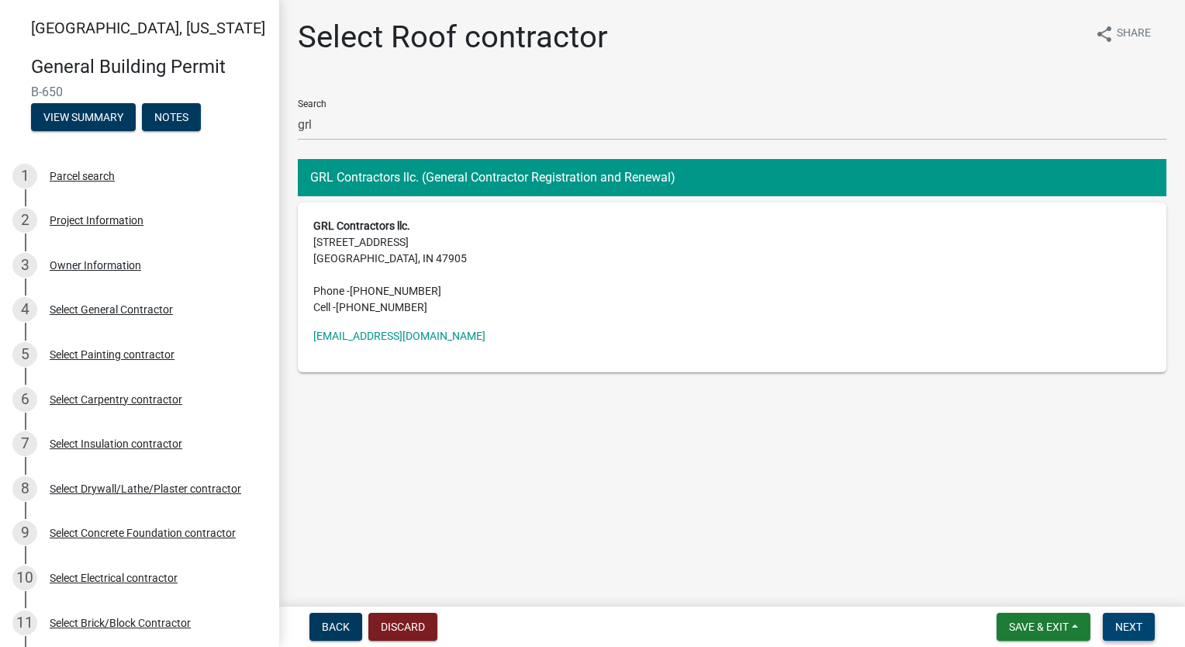
click at [1148, 632] on button "Next" at bounding box center [1129, 627] width 52 height 28
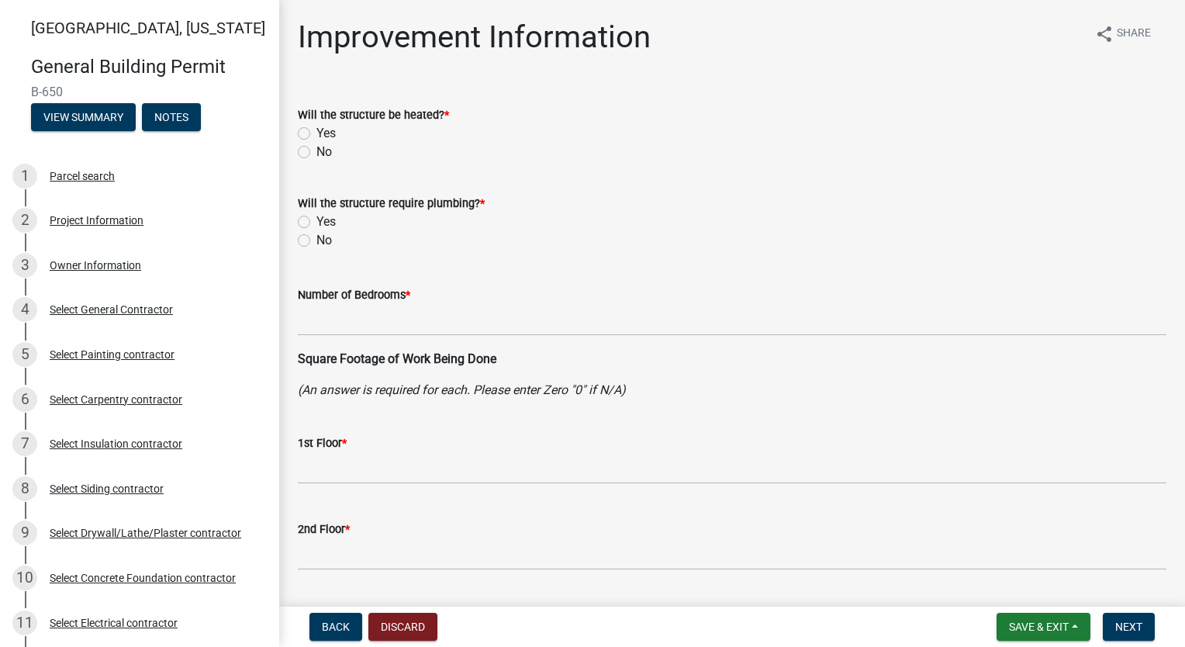
click at [317, 134] on label "Yes" at bounding box center [326, 133] width 19 height 19
click at [317, 134] on input "Yes" at bounding box center [322, 129] width 10 height 10
click at [317, 223] on label "Yes" at bounding box center [326, 222] width 19 height 19
click at [317, 223] on input "Yes" at bounding box center [322, 218] width 10 height 10
click at [114, 223] on div "Project Information" at bounding box center [97, 220] width 94 height 11
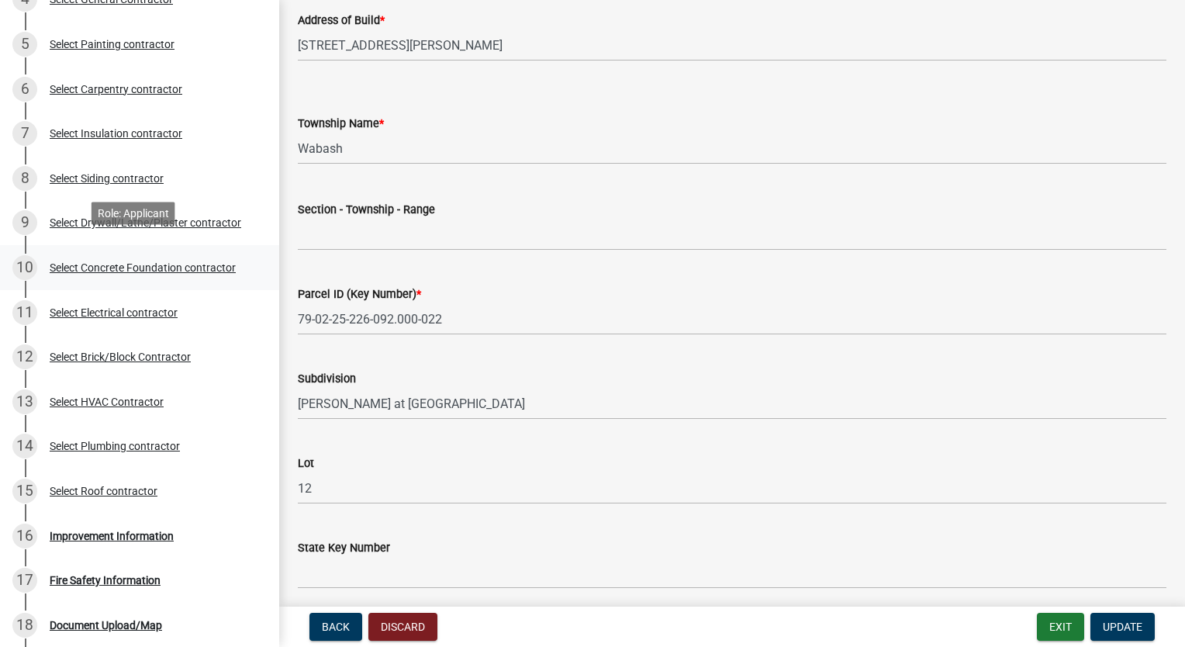
scroll to position [465, 0]
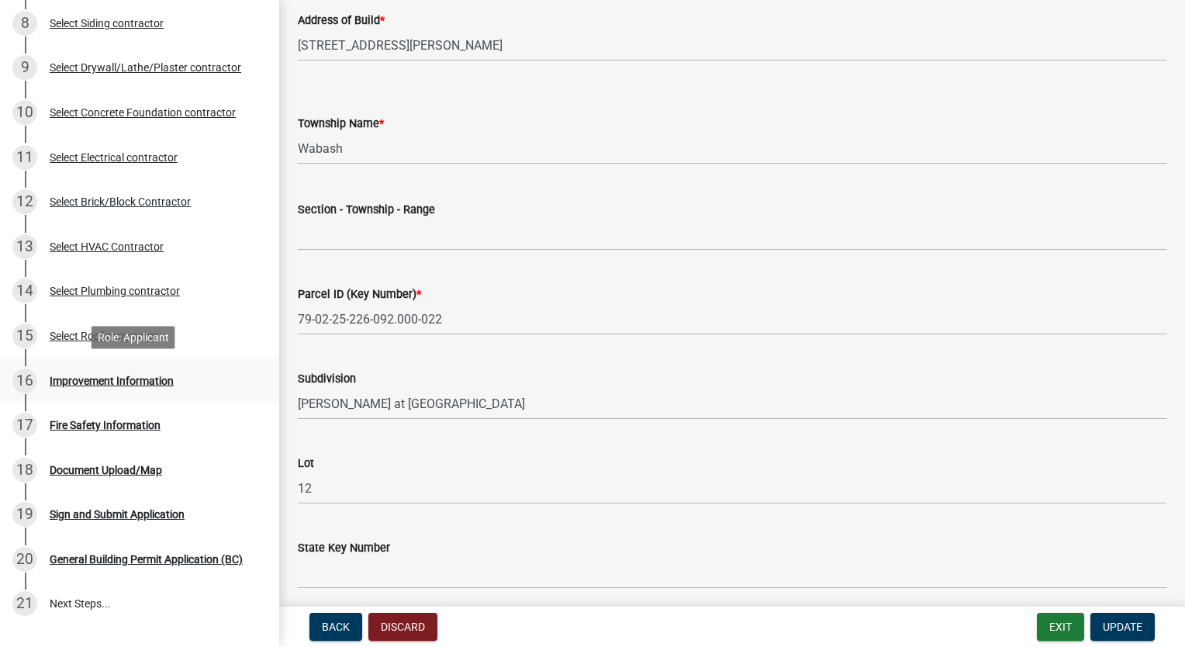
click at [126, 375] on div "Improvement Information" at bounding box center [112, 380] width 124 height 11
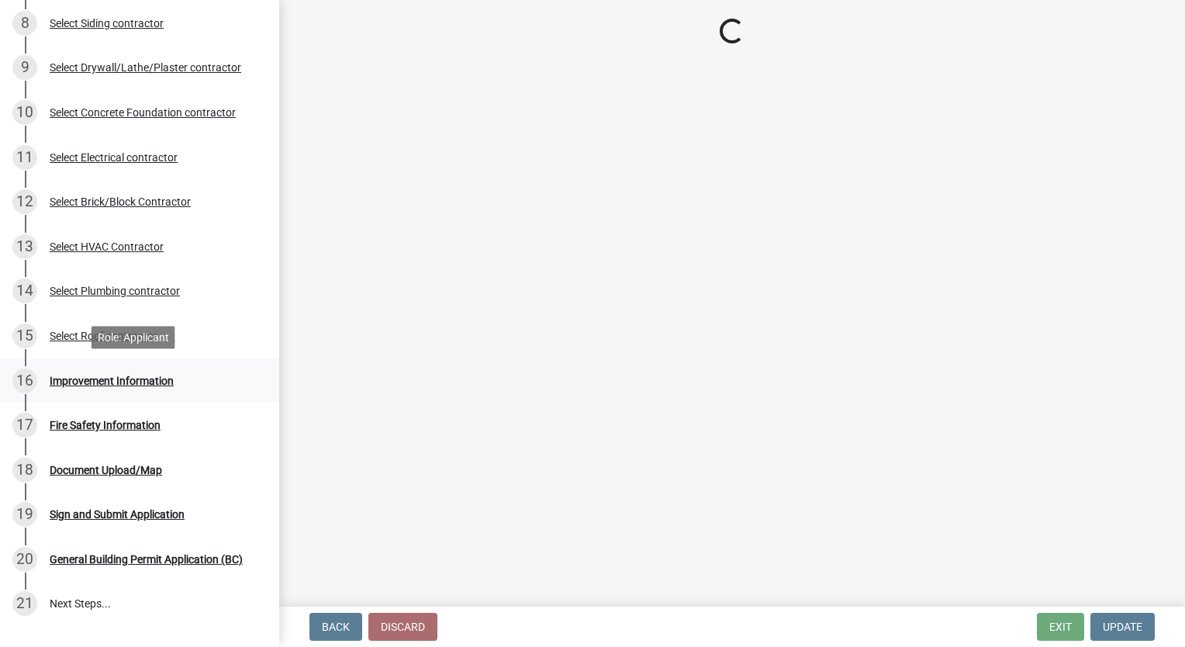
scroll to position [0, 0]
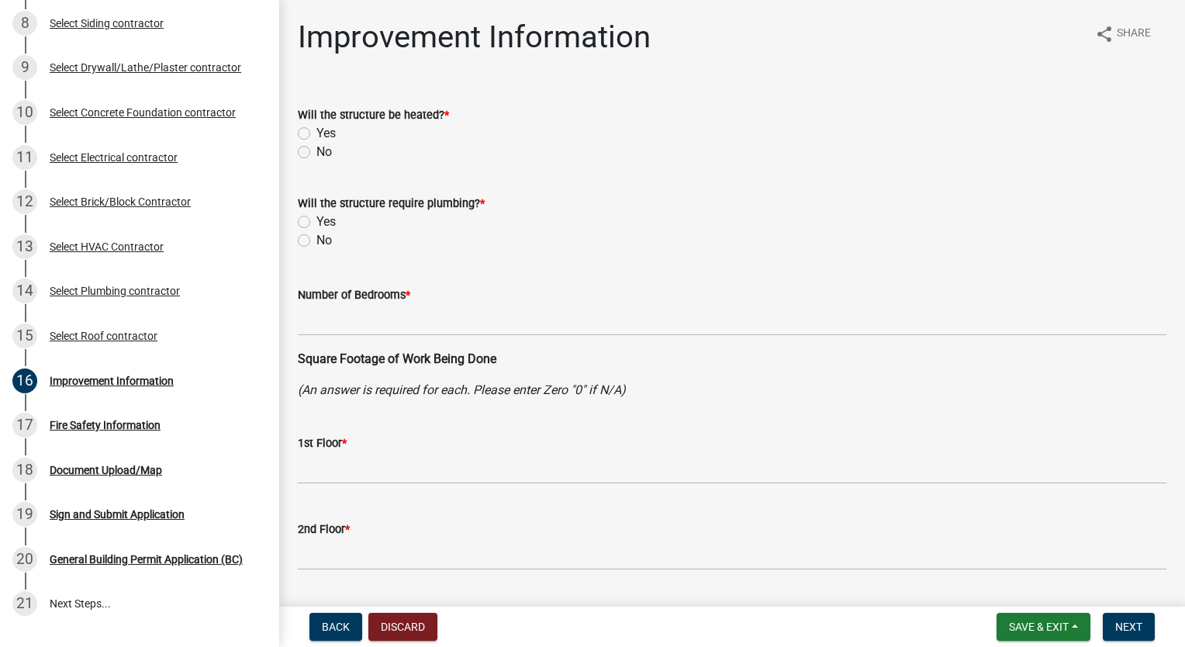
click at [317, 129] on label "Yes" at bounding box center [326, 133] width 19 height 19
click at [317, 129] on input "Yes" at bounding box center [322, 129] width 10 height 10
click at [317, 227] on label "Yes" at bounding box center [326, 222] width 19 height 19
click at [317, 223] on input "Yes" at bounding box center [322, 218] width 10 height 10
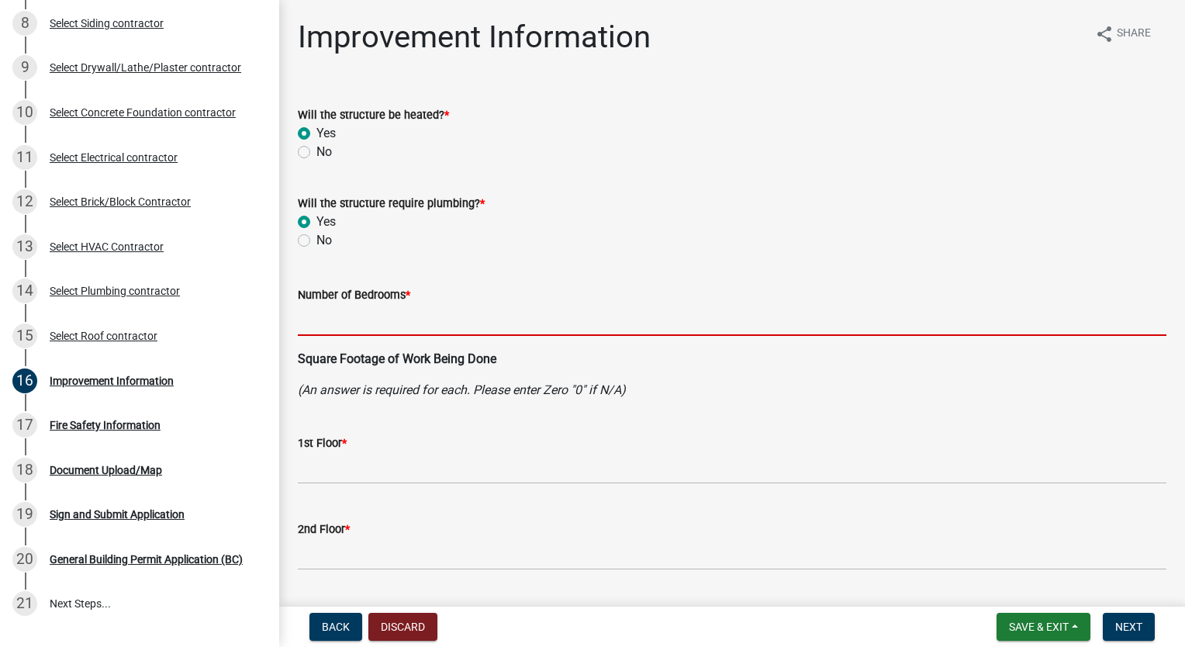
click at [329, 320] on input "text" at bounding box center [732, 320] width 869 height 32
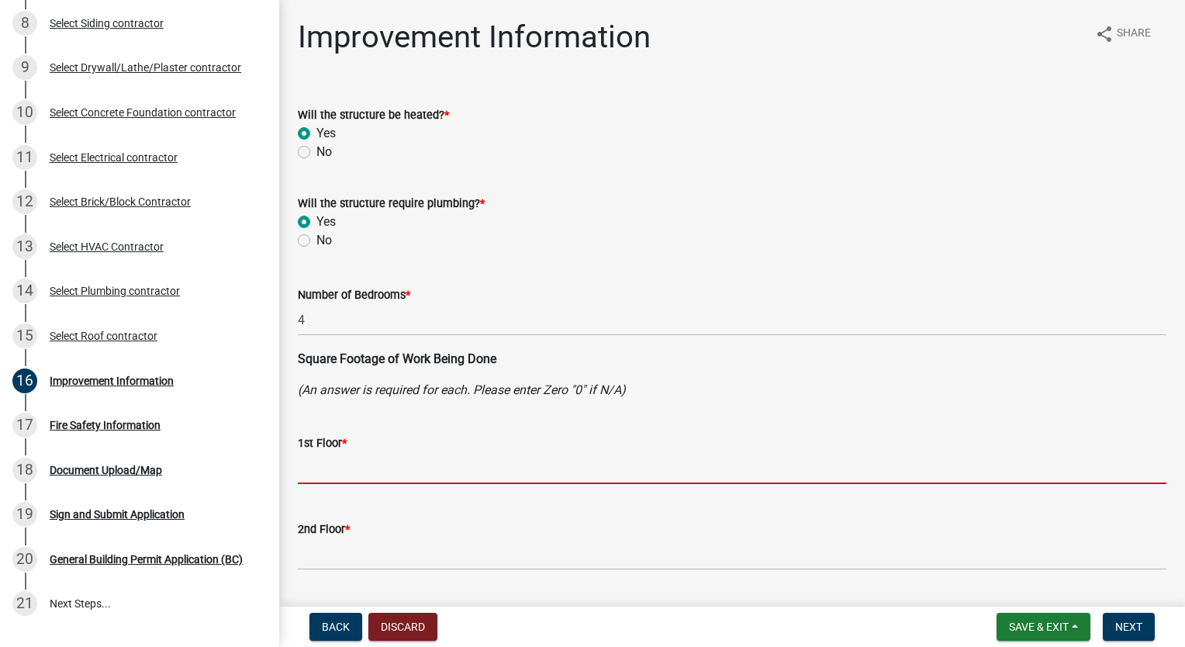
click at [407, 469] on input "text" at bounding box center [732, 468] width 869 height 32
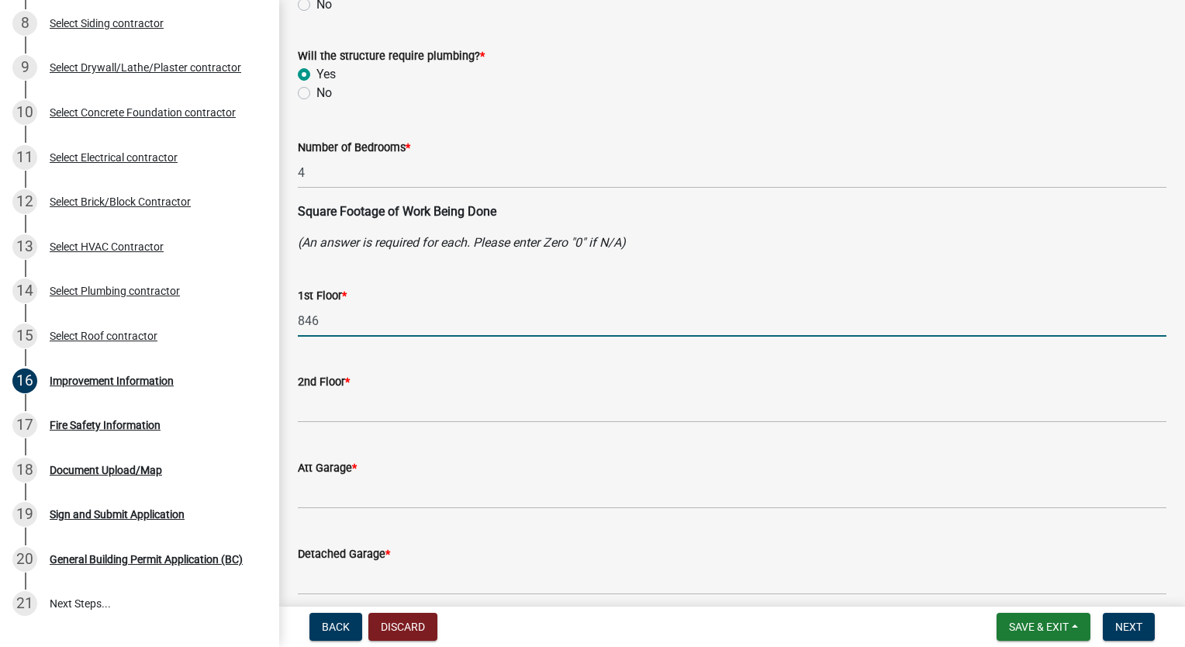
scroll to position [155, 0]
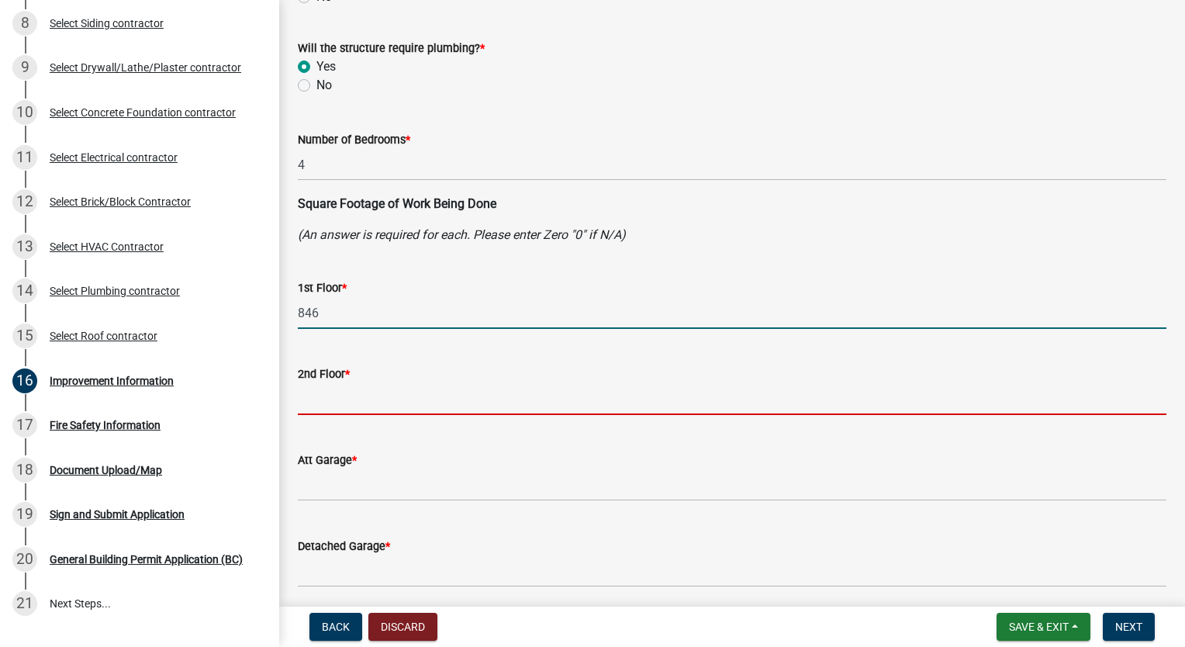
click at [382, 384] on input "text" at bounding box center [732, 399] width 869 height 32
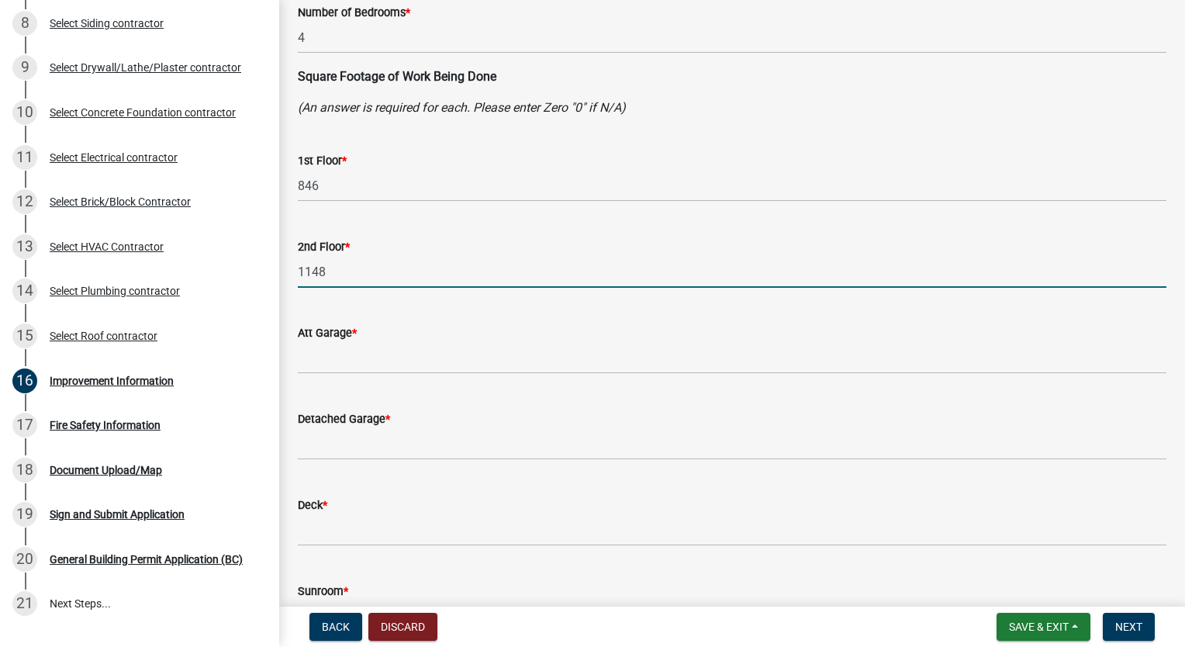
scroll to position [310, 0]
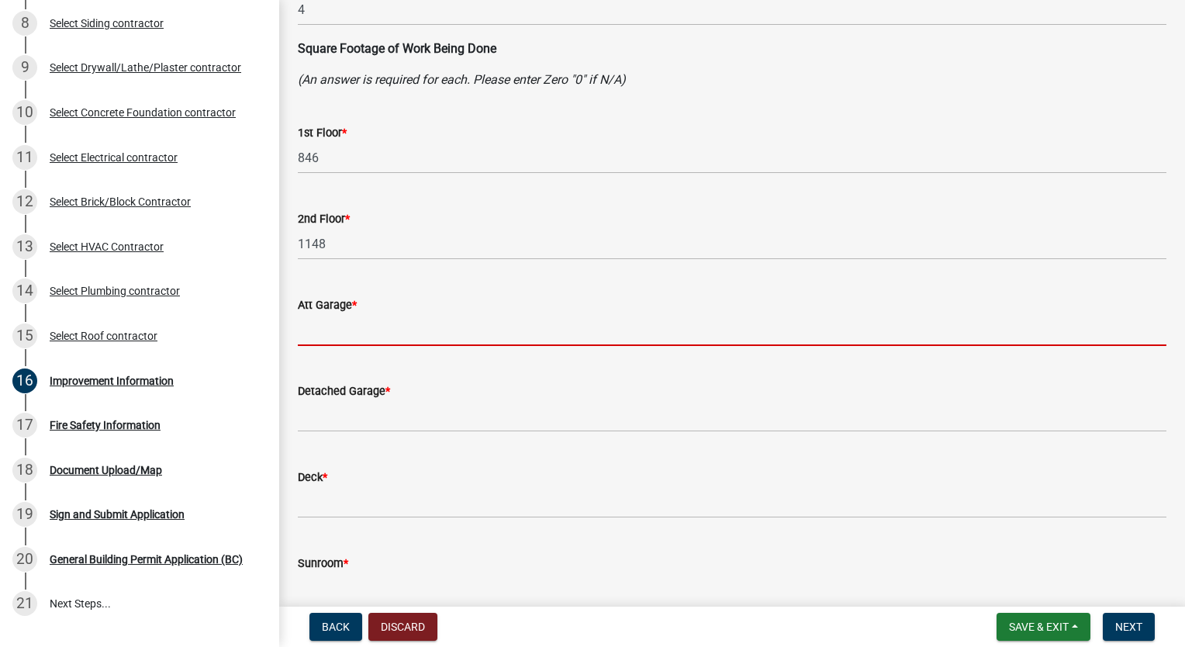
click at [369, 340] on input "text" at bounding box center [732, 330] width 869 height 32
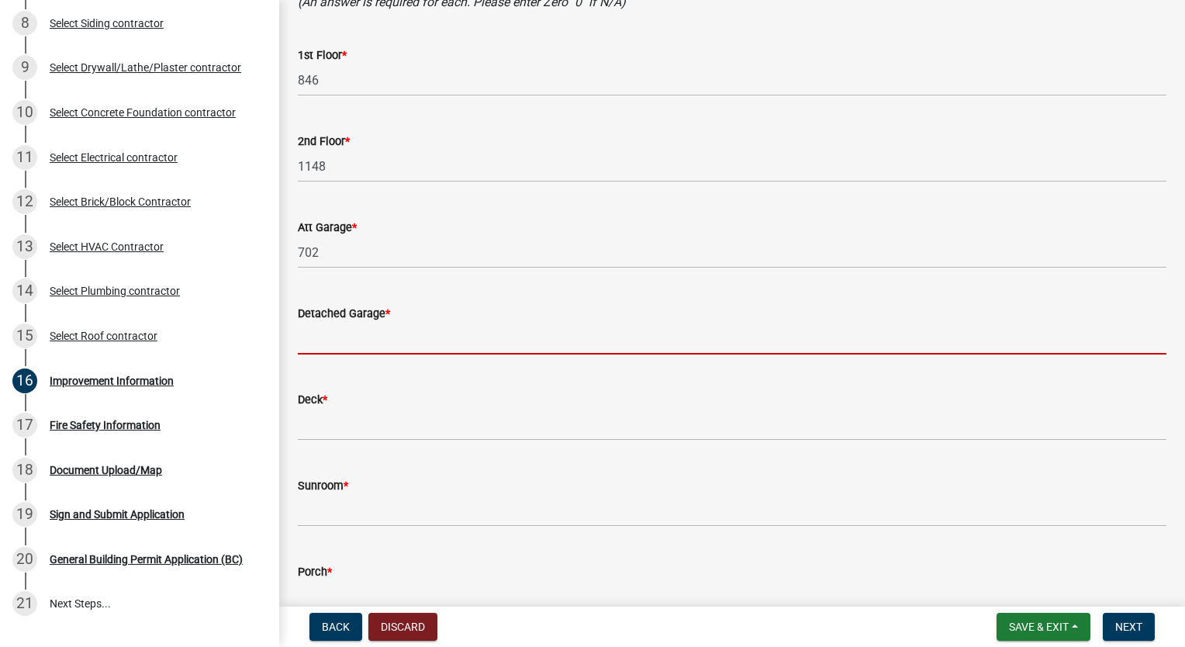
click at [389, 334] on input "text" at bounding box center [732, 339] width 869 height 32
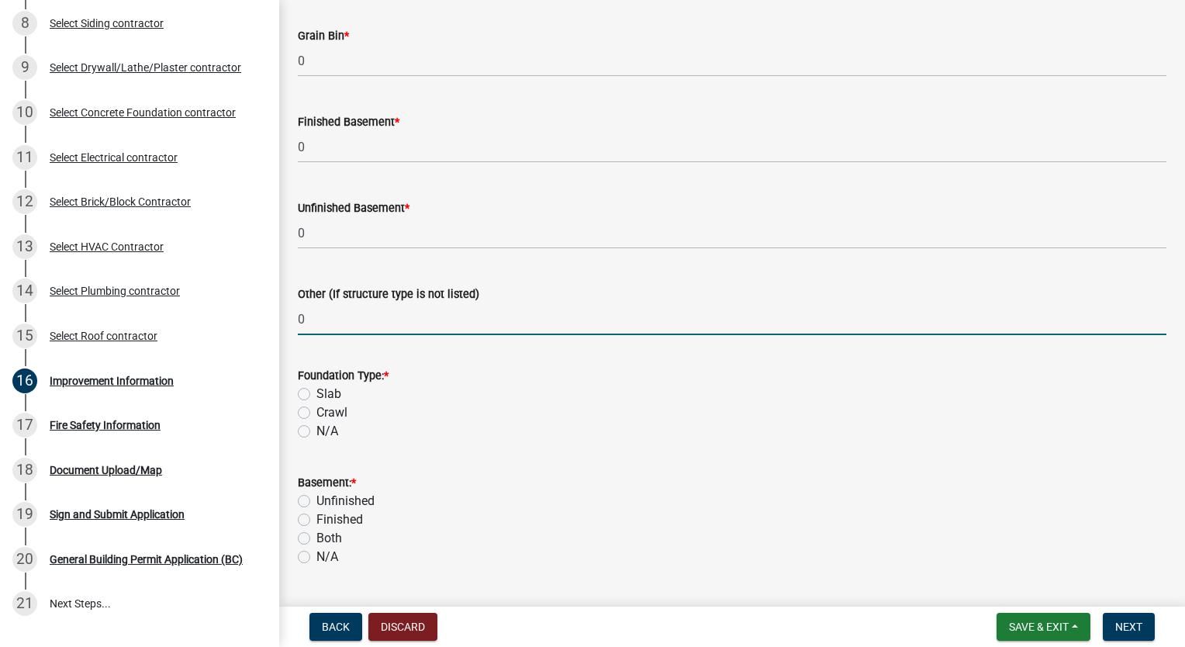
scroll to position [1348, 0]
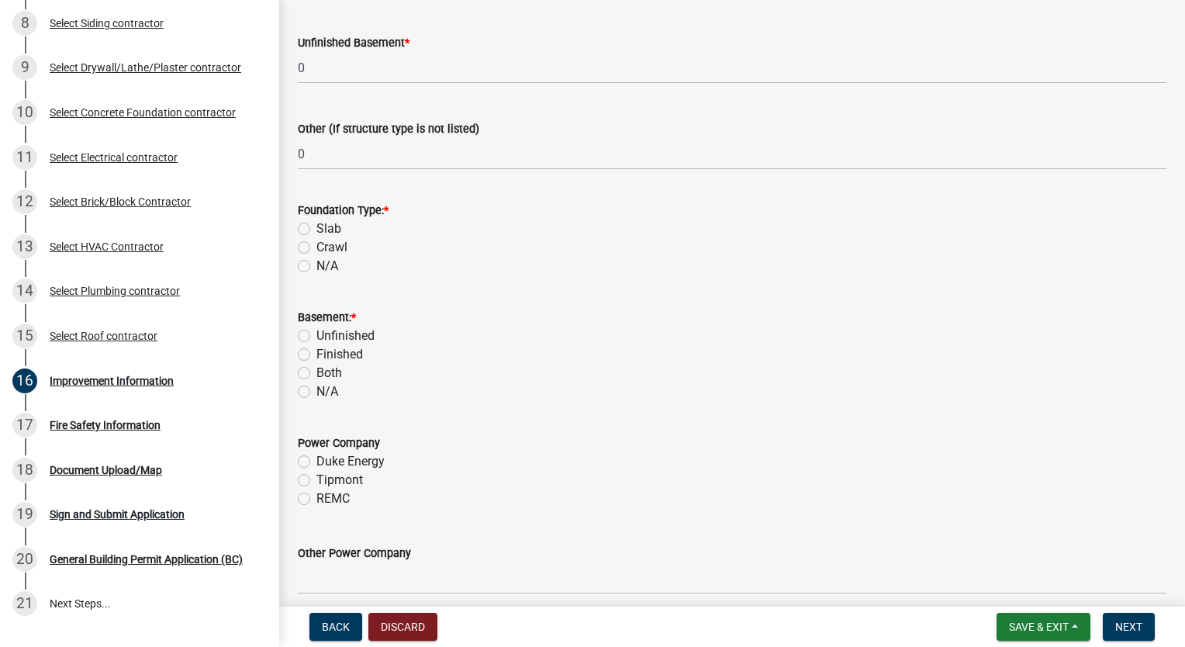
click at [317, 228] on label "Slab" at bounding box center [329, 229] width 25 height 19
click at [317, 228] on input "Slab" at bounding box center [322, 225] width 10 height 10
click at [317, 390] on label "N/A" at bounding box center [328, 391] width 22 height 19
click at [317, 390] on input "N/A" at bounding box center [322, 387] width 10 height 10
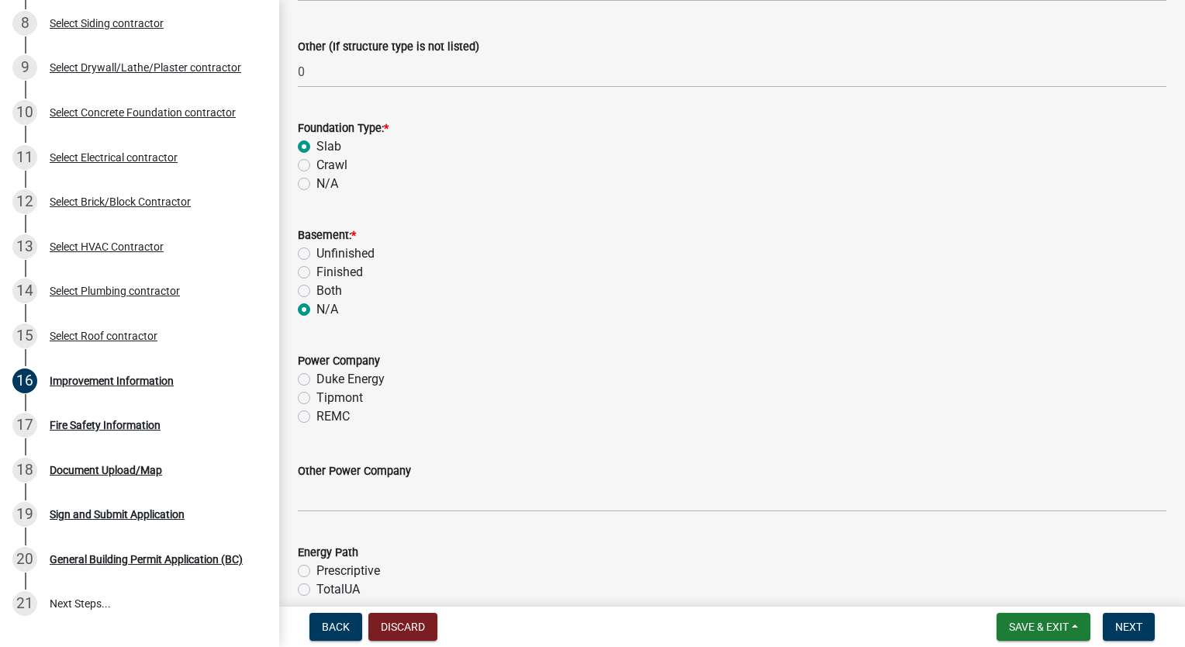
scroll to position [1503, 0]
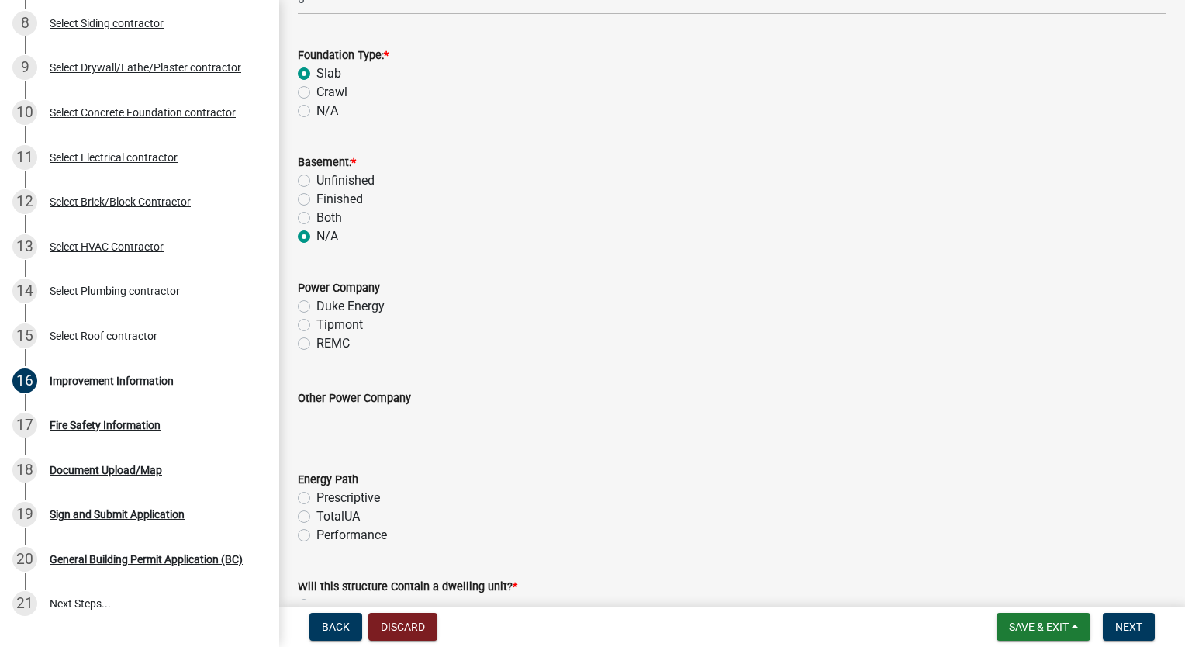
click at [317, 327] on label "Tipmont" at bounding box center [340, 325] width 47 height 19
click at [317, 326] on input "Tipmont" at bounding box center [322, 321] width 10 height 10
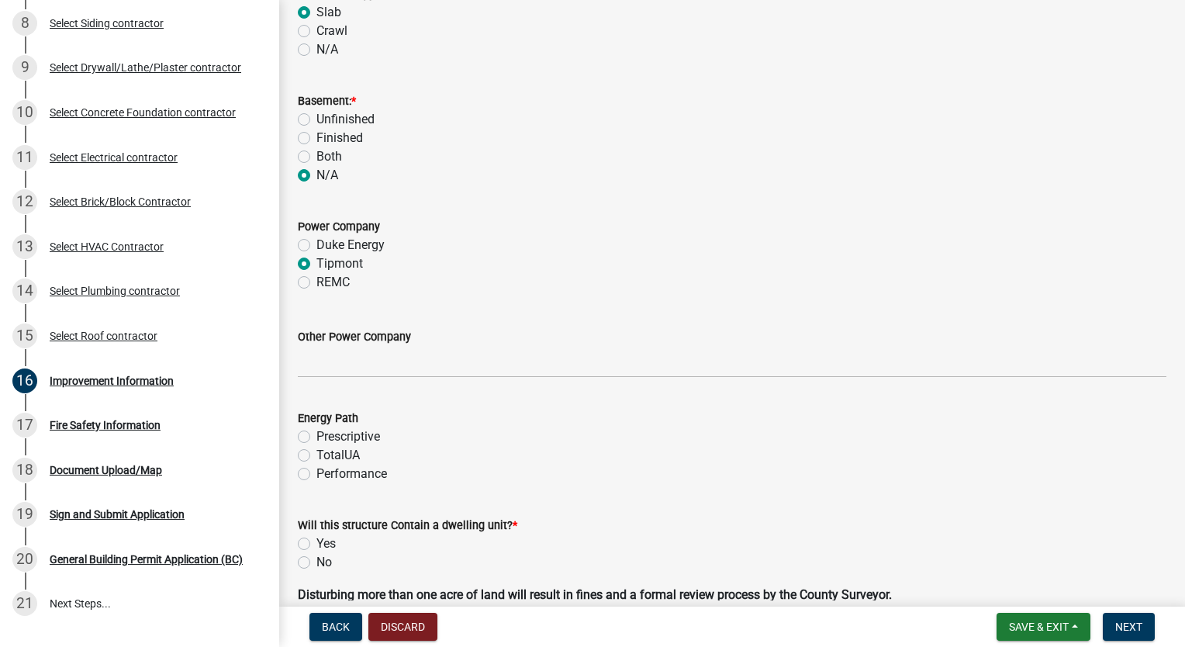
scroll to position [1658, 0]
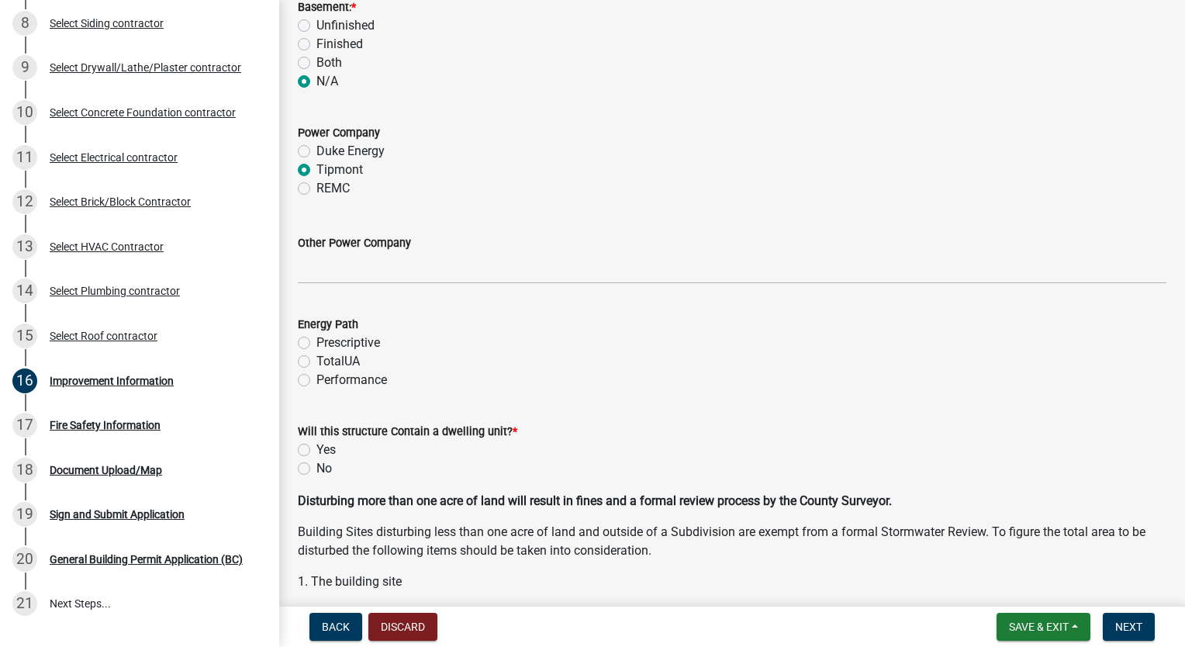
click at [317, 382] on label "Performance" at bounding box center [352, 380] width 71 height 19
click at [317, 381] on input "Performance" at bounding box center [322, 376] width 10 height 10
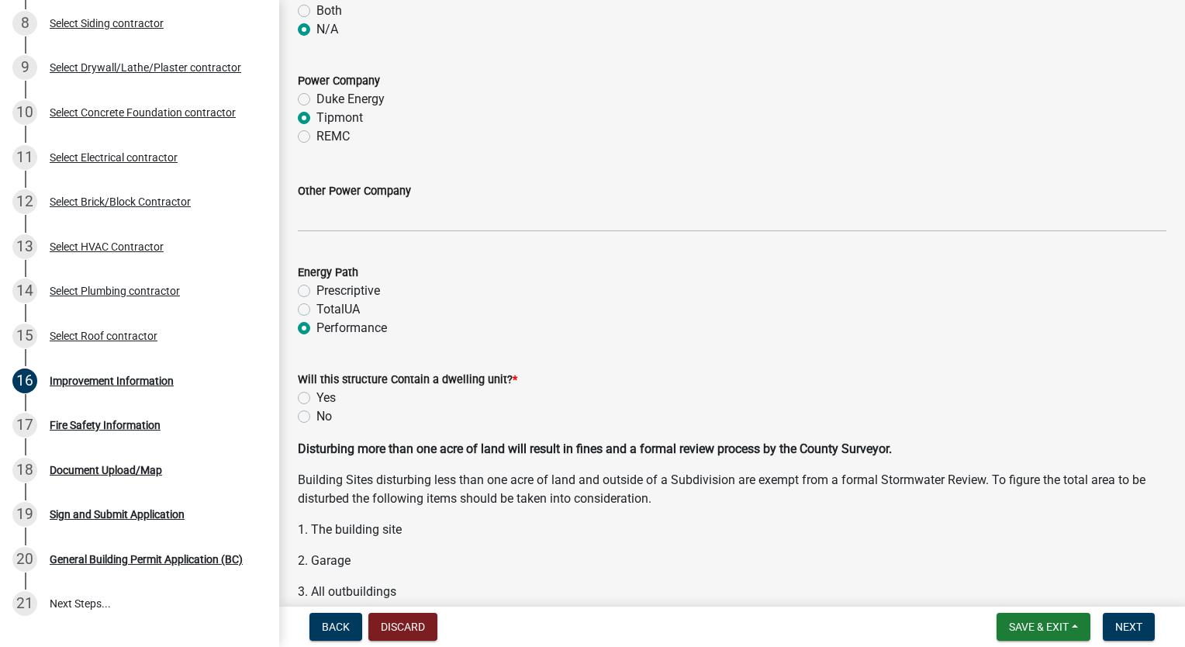
scroll to position [1735, 0]
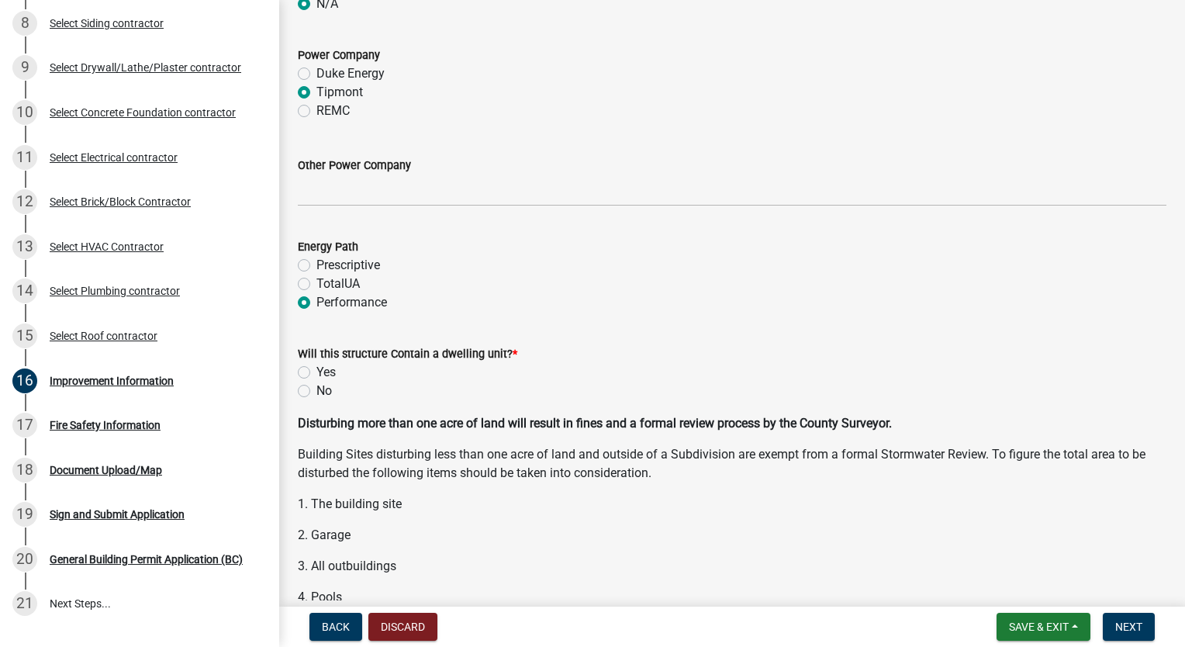
click at [317, 372] on label "Yes" at bounding box center [326, 372] width 19 height 19
click at [317, 372] on input "Yes" at bounding box center [322, 368] width 10 height 10
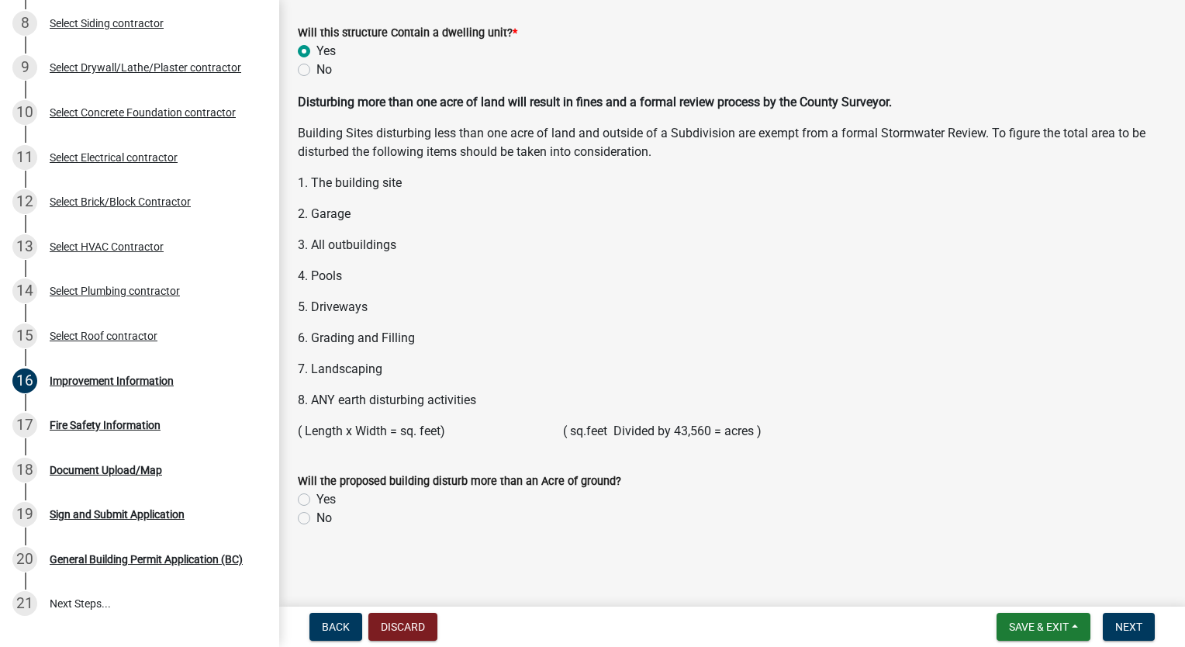
scroll to position [2057, 0]
click at [317, 517] on label "No" at bounding box center [325, 517] width 16 height 19
click at [317, 517] on input "No" at bounding box center [322, 513] width 10 height 10
click at [1124, 628] on span "Next" at bounding box center [1129, 627] width 27 height 12
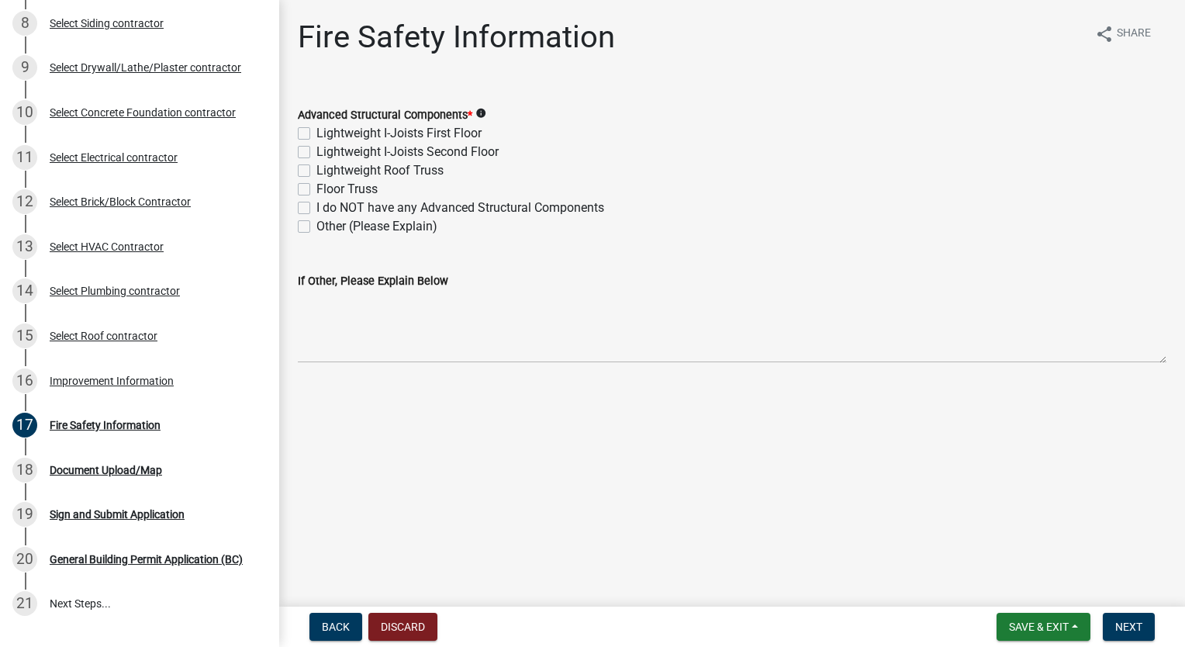
click at [317, 171] on label "Lightweight Roof Truss" at bounding box center [380, 170] width 127 height 19
click at [317, 171] on input "Lightweight Roof Truss" at bounding box center [322, 166] width 10 height 10
click at [317, 191] on label "Floor Truss" at bounding box center [347, 189] width 61 height 19
click at [317, 190] on input "Floor Truss" at bounding box center [322, 185] width 10 height 10
click at [1130, 625] on span "Next" at bounding box center [1129, 627] width 27 height 12
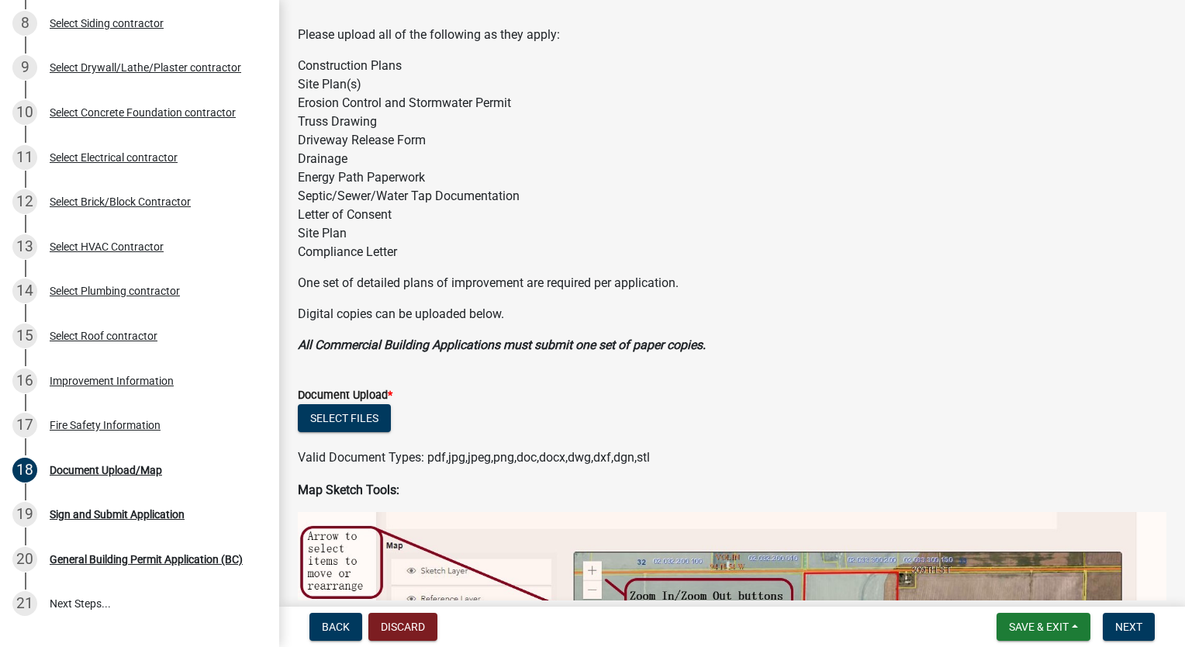
scroll to position [233, 0]
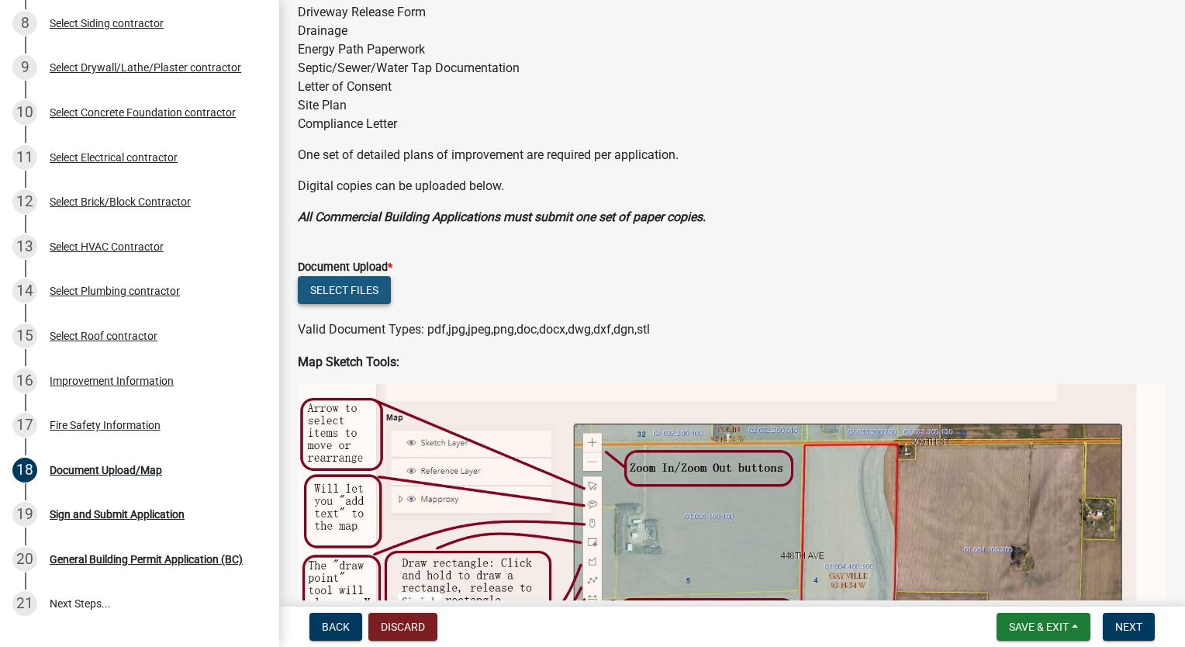
click at [351, 291] on button "Select files" at bounding box center [344, 290] width 93 height 28
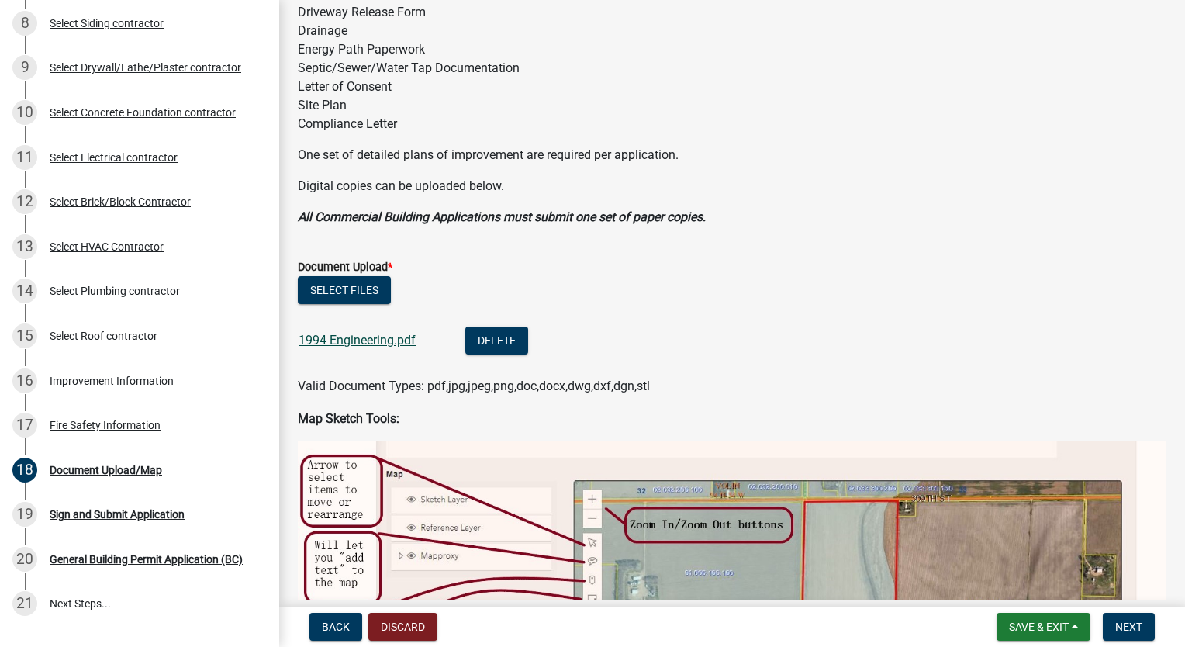
click at [351, 342] on link "1994 Engineering.pdf" at bounding box center [357, 340] width 117 height 15
click at [332, 290] on button "Select files" at bounding box center [344, 290] width 93 height 28
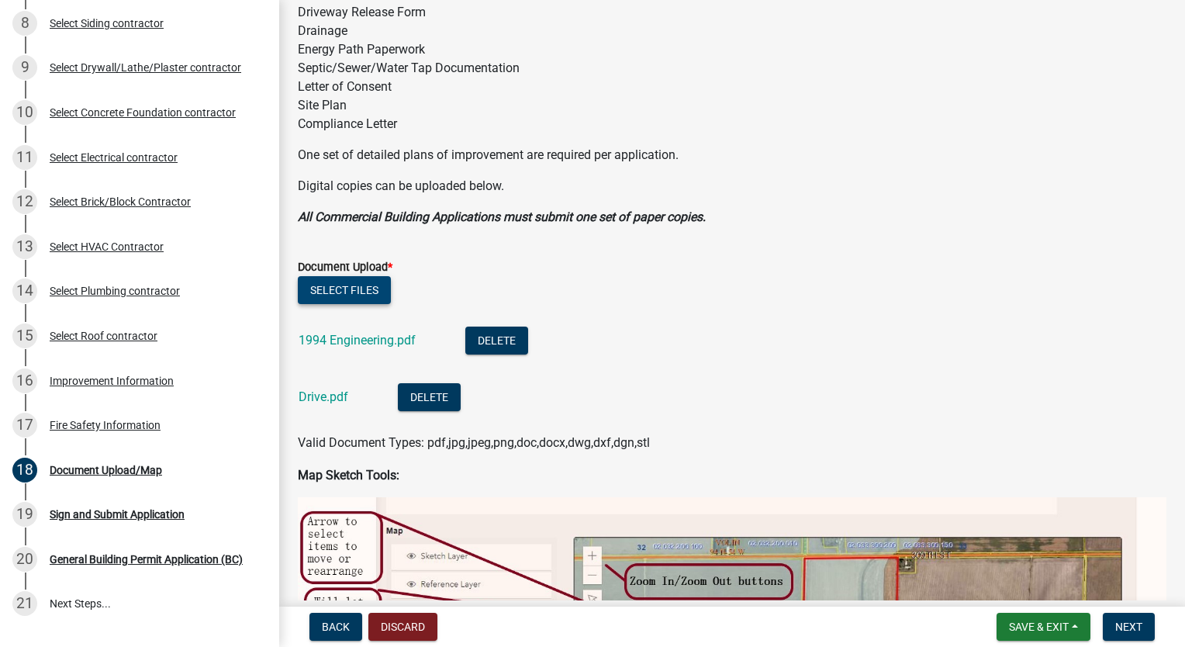
click at [314, 292] on button "Select files" at bounding box center [344, 290] width 93 height 28
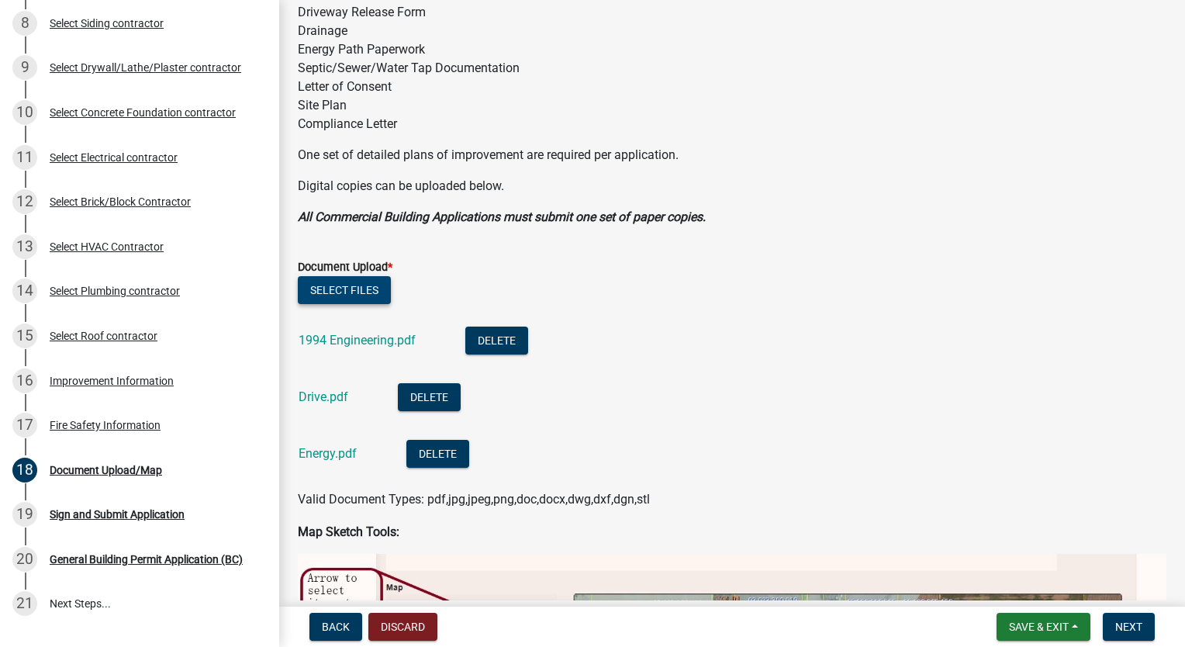
click at [361, 290] on button "Select files" at bounding box center [344, 290] width 93 height 28
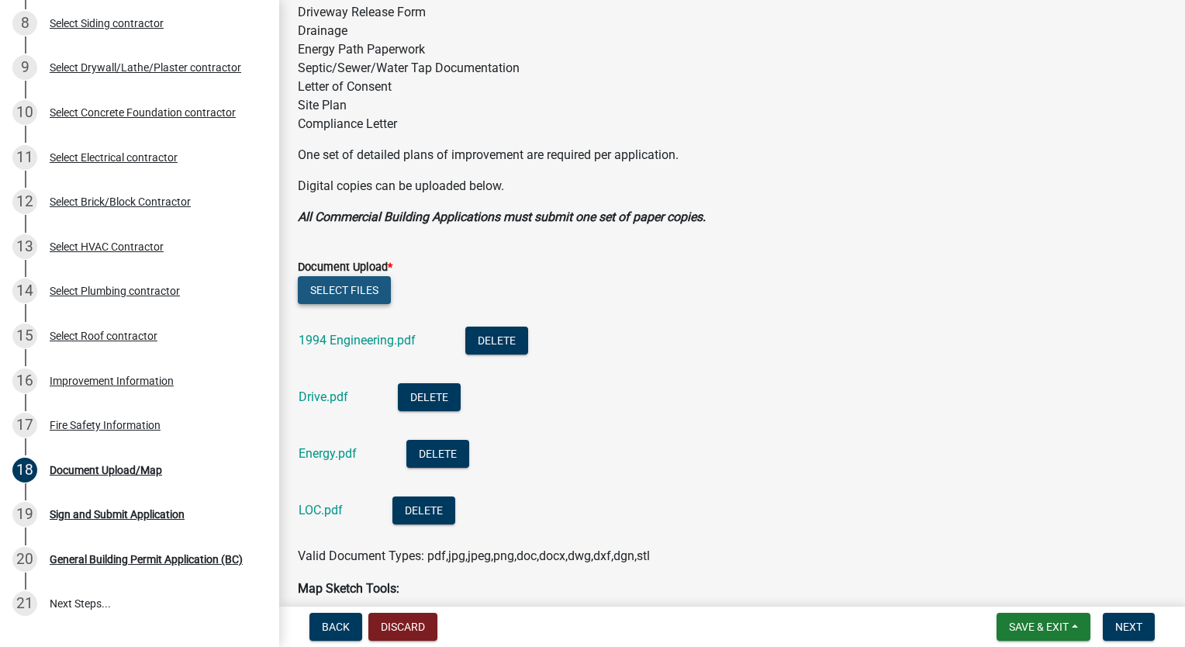
click at [354, 289] on button "Select files" at bounding box center [344, 290] width 93 height 28
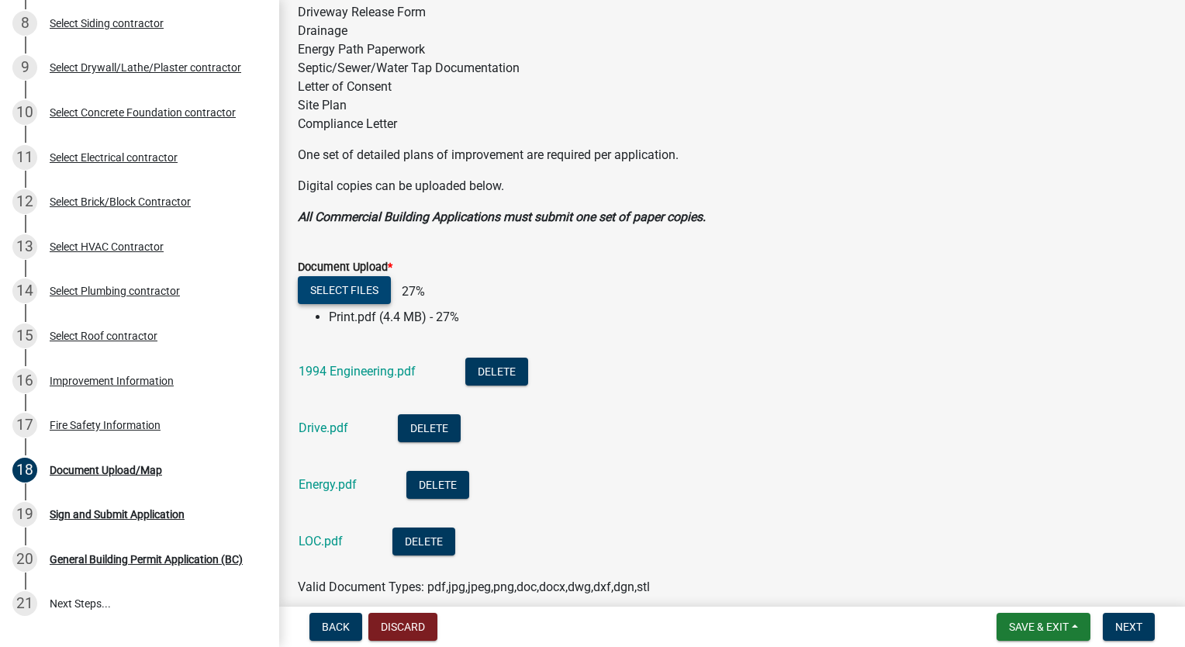
scroll to position [388, 0]
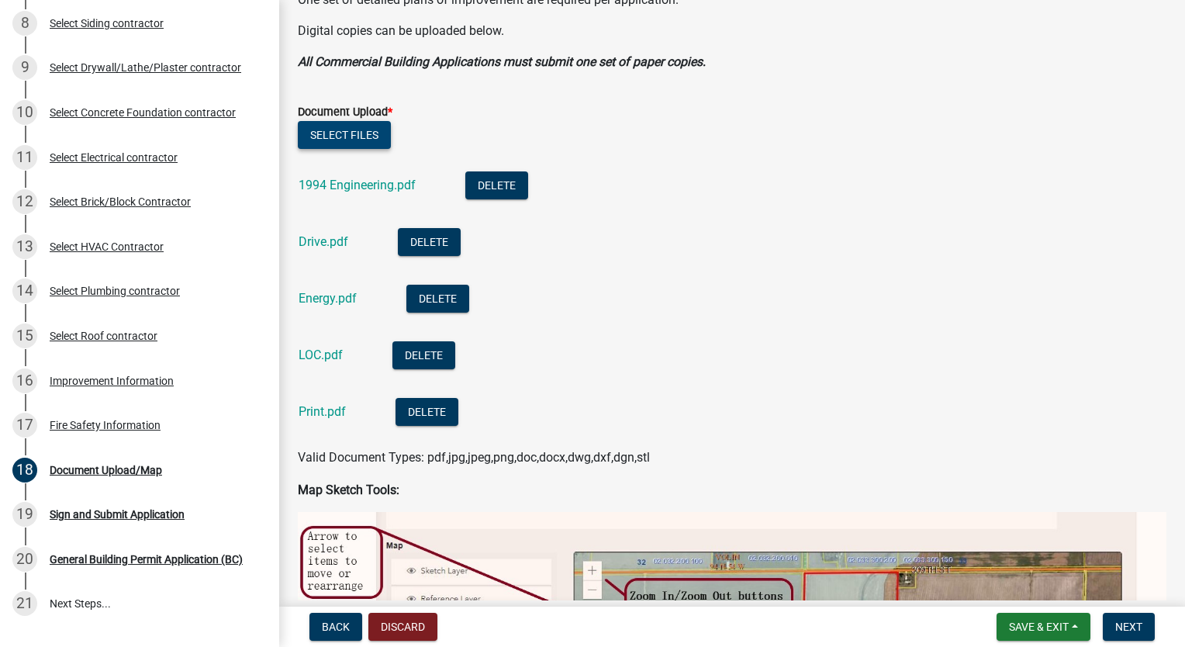
click at [318, 137] on button "Select files" at bounding box center [344, 135] width 93 height 28
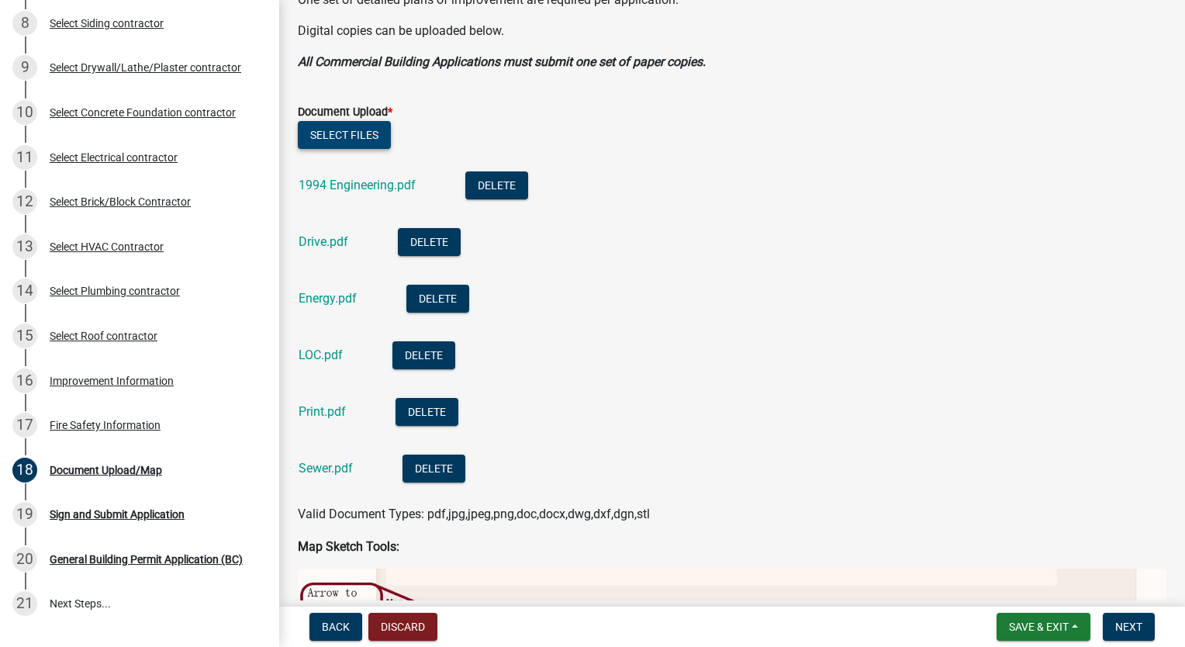
click at [347, 135] on button "Select files" at bounding box center [344, 135] width 93 height 28
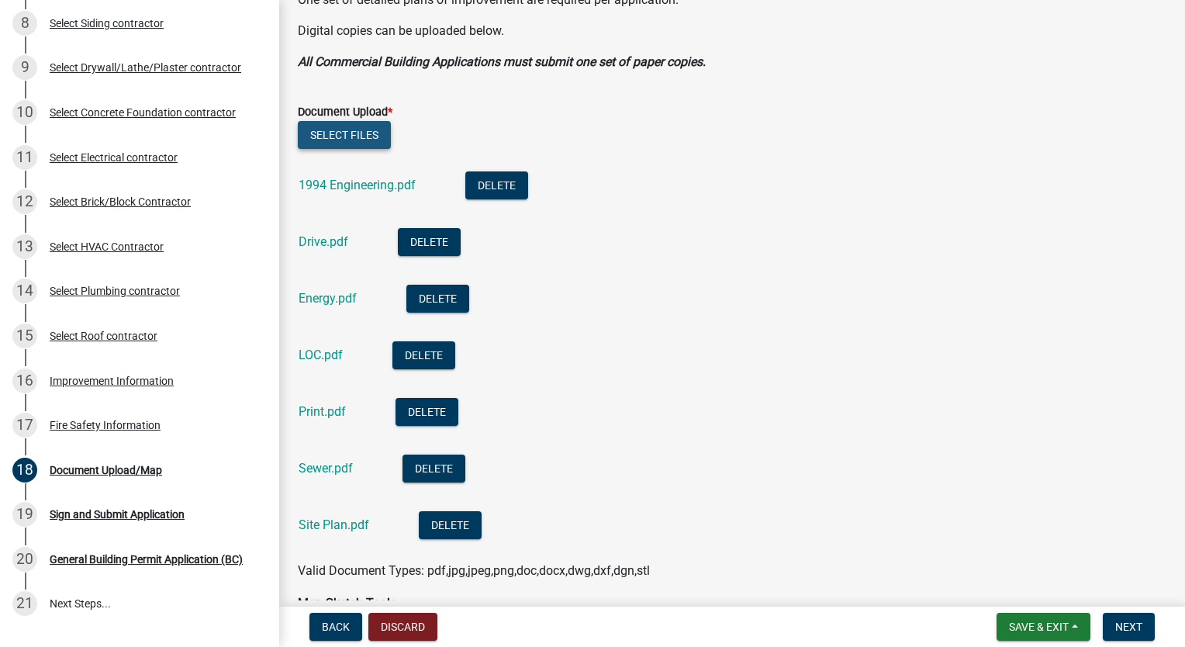
click at [375, 140] on button "Select files" at bounding box center [344, 135] width 93 height 28
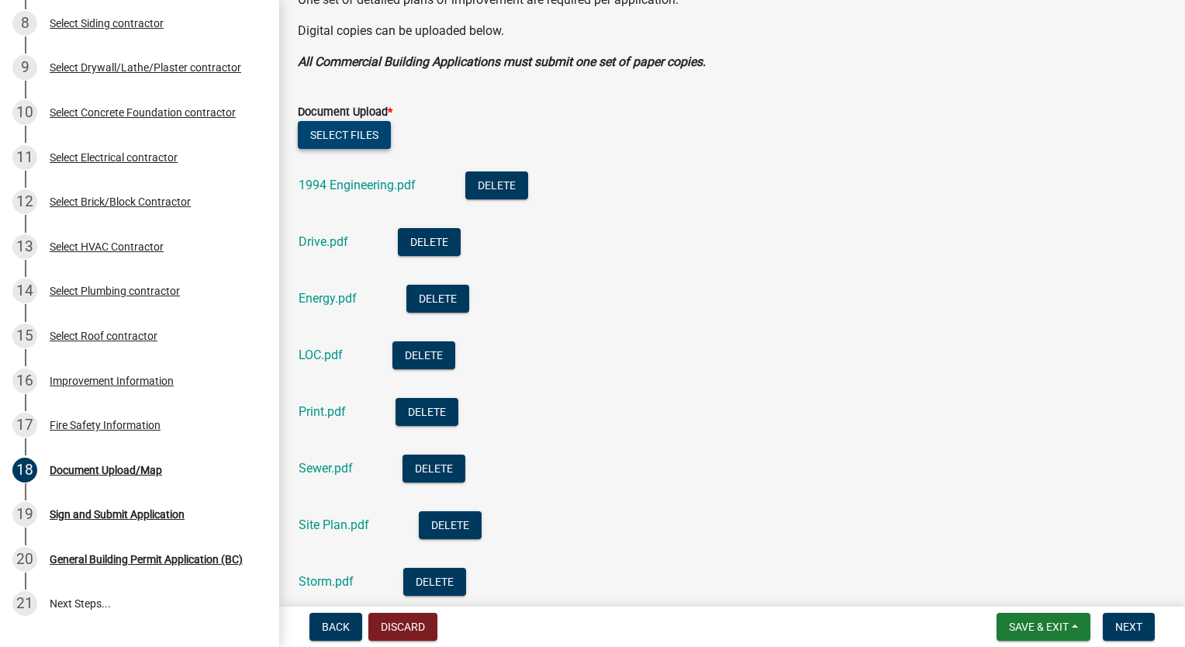
scroll to position [465, 0]
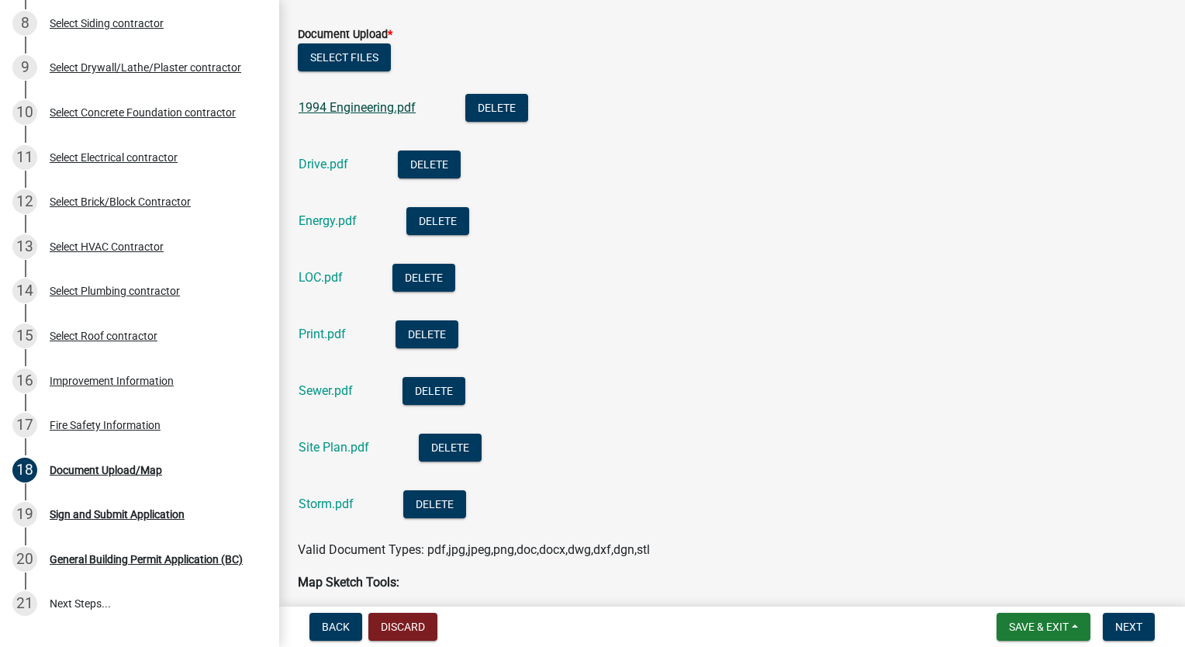
click at [341, 112] on link "1994 Engineering.pdf" at bounding box center [357, 107] width 117 height 15
click at [334, 448] on link "Site Plan.pdf" at bounding box center [334, 447] width 71 height 15
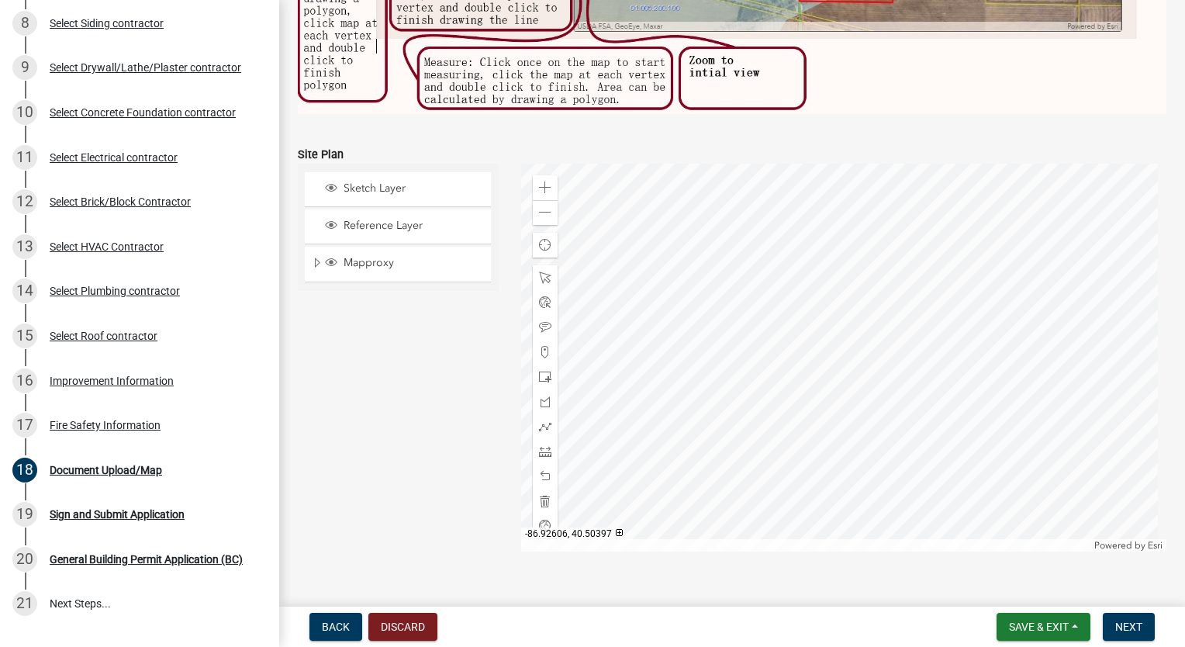
scroll to position [1392, 0]
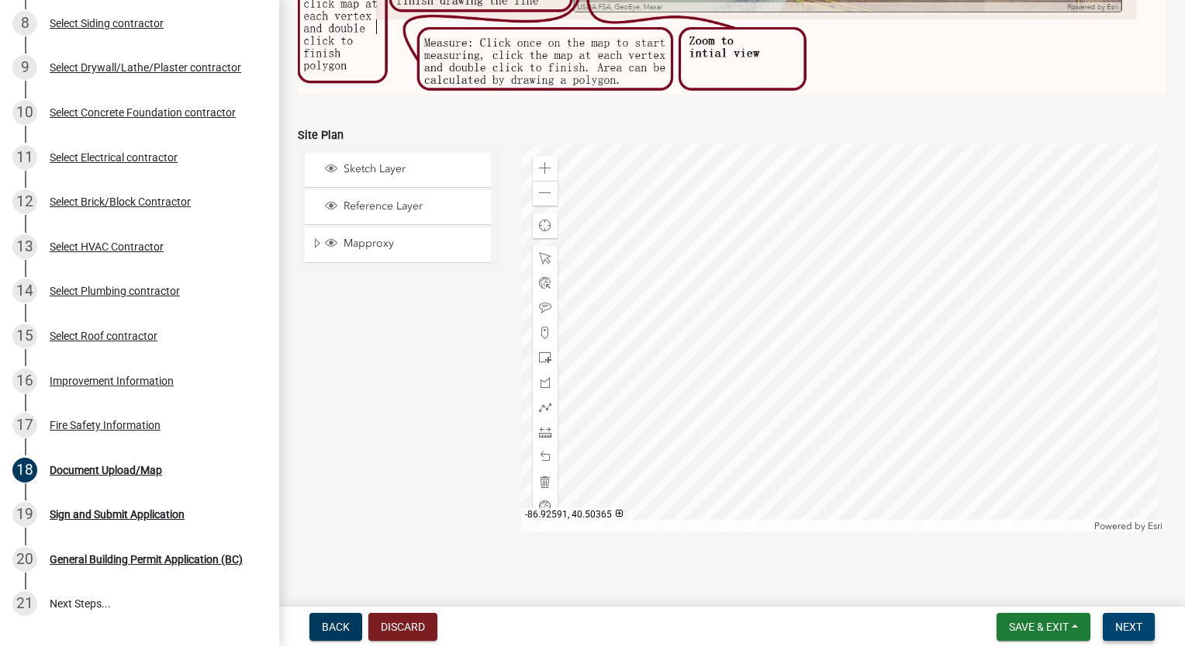
click at [1135, 628] on span "Next" at bounding box center [1129, 627] width 27 height 12
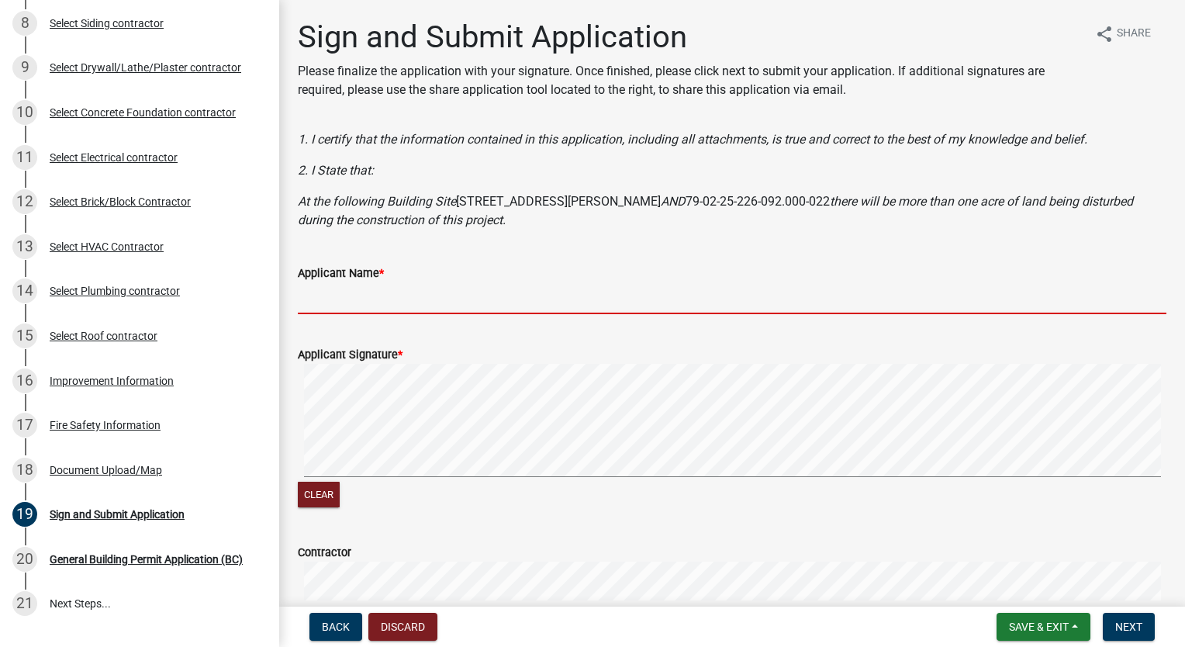
click at [425, 285] on input "Applicant Name *" at bounding box center [732, 298] width 869 height 32
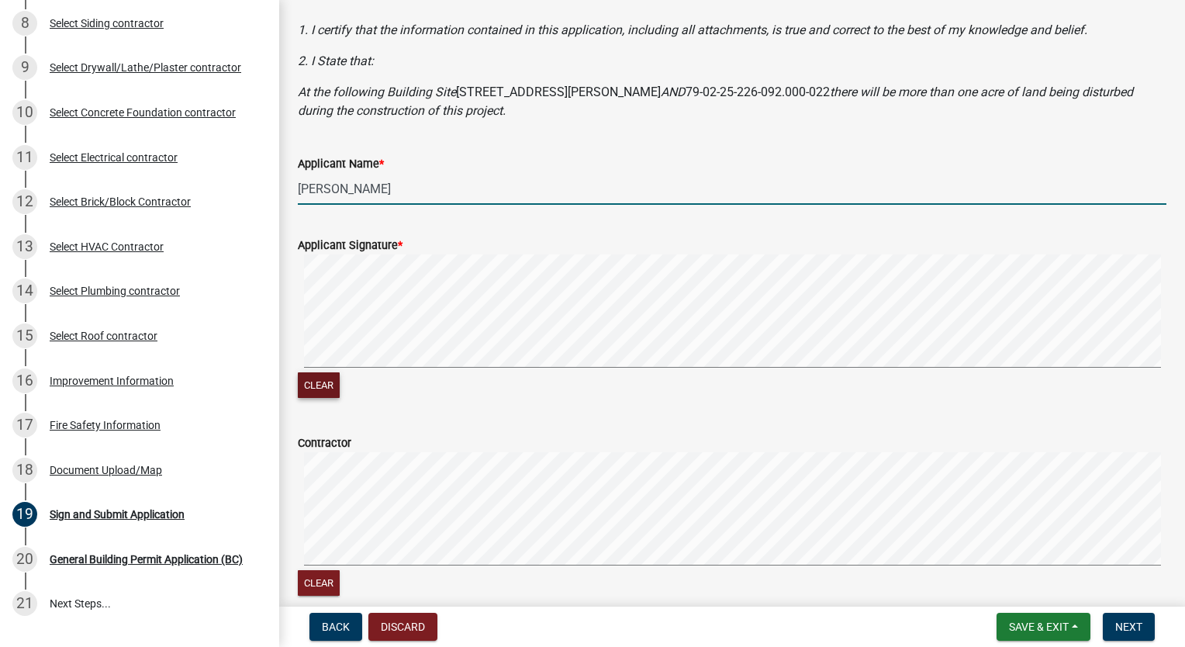
scroll to position [155, 0]
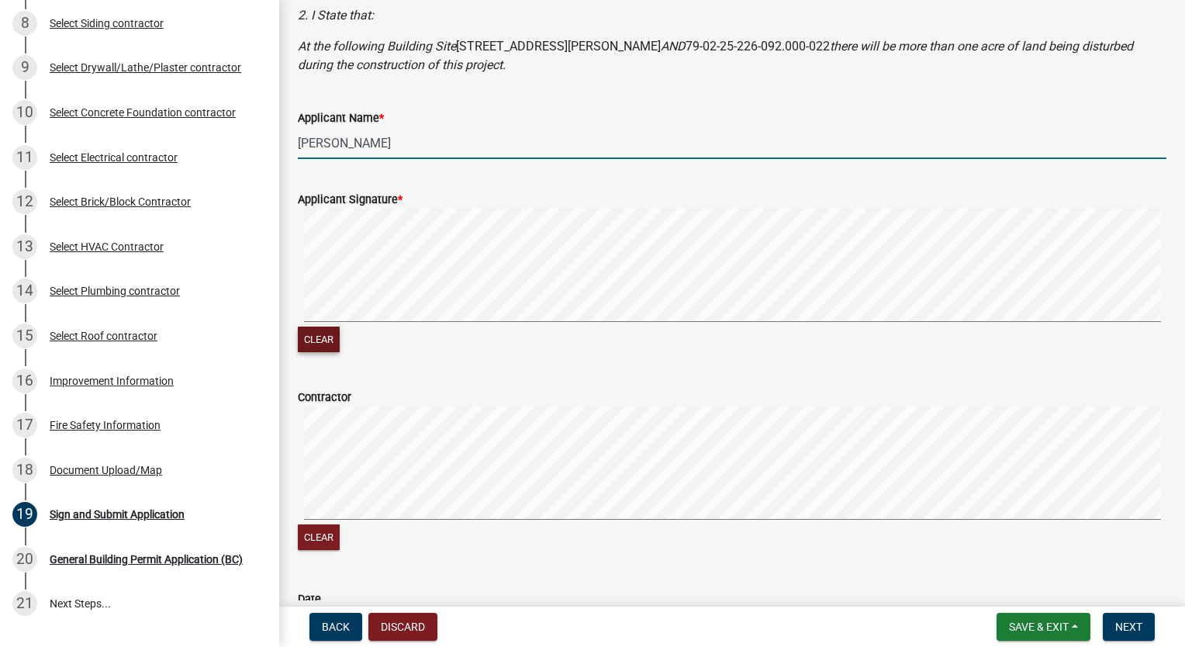
click at [307, 341] on button "Clear" at bounding box center [319, 340] width 42 height 26
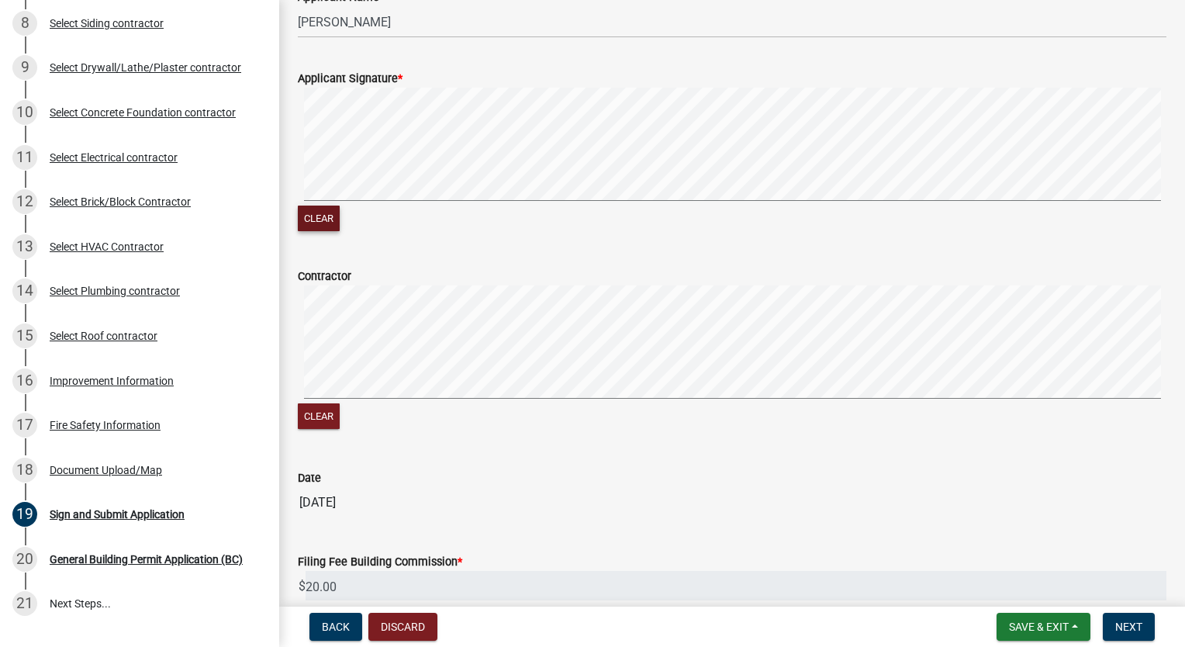
scroll to position [351, 0]
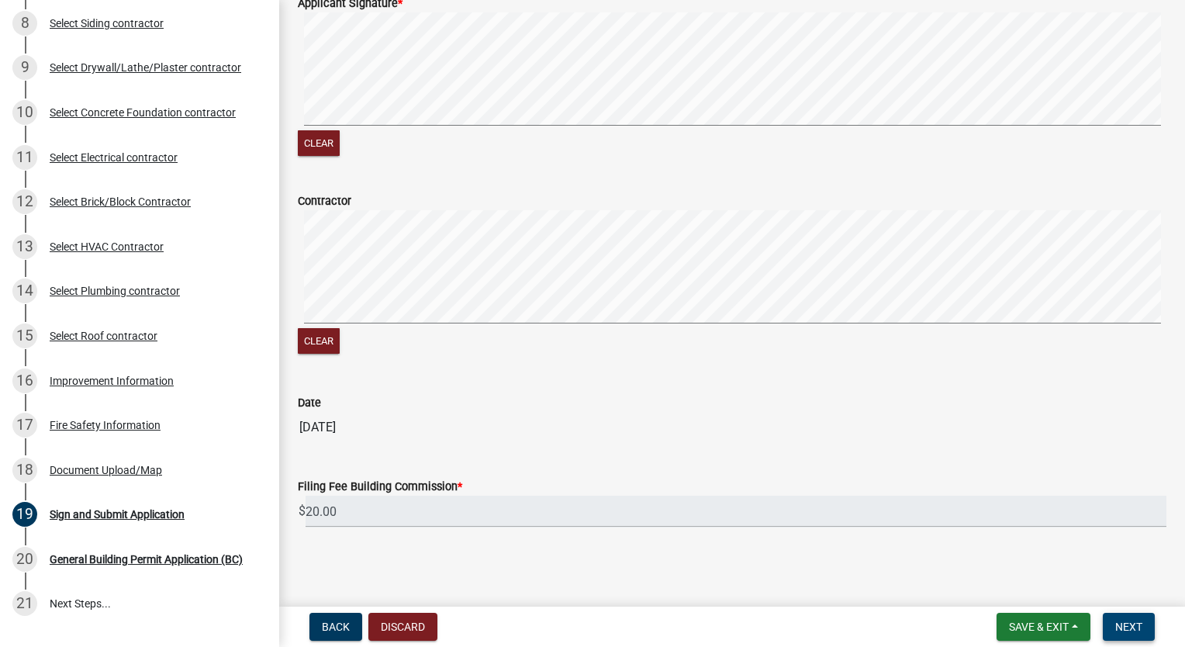
click at [1120, 617] on button "Next" at bounding box center [1129, 627] width 52 height 28
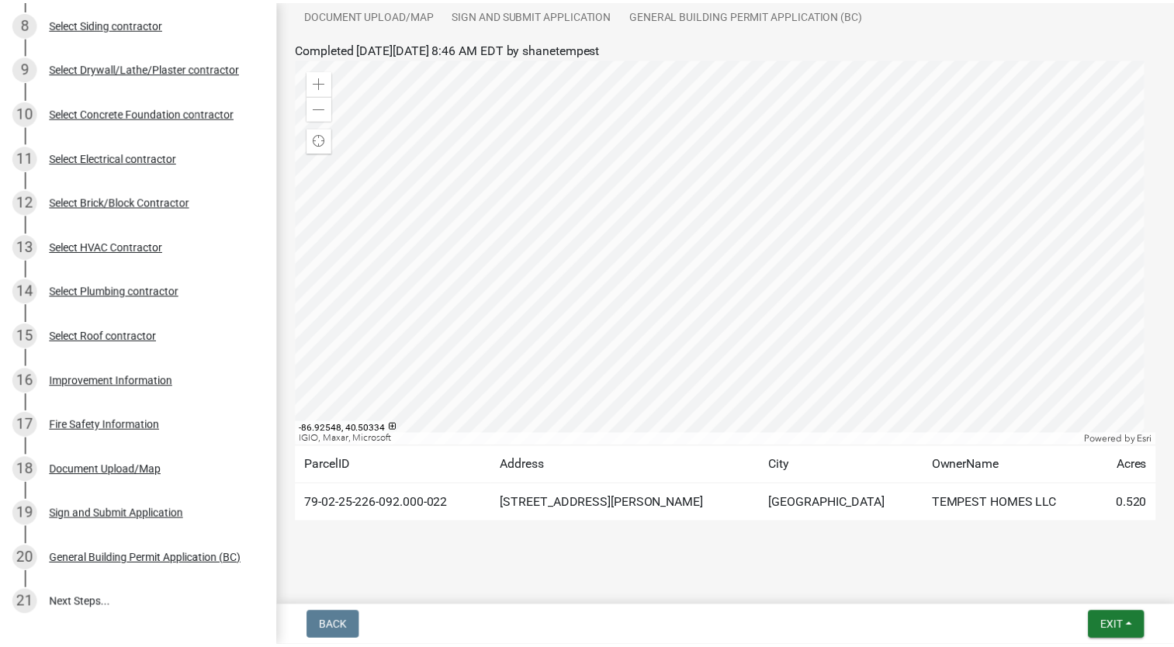
scroll to position [336, 0]
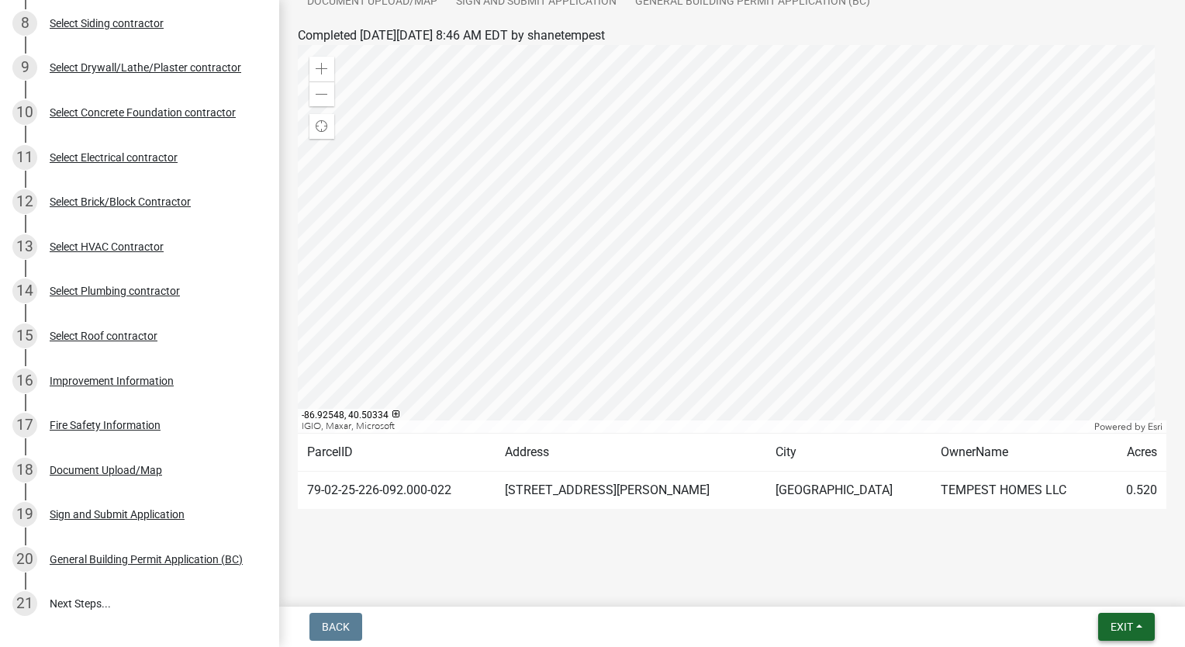
click at [1126, 625] on span "Exit" at bounding box center [1122, 627] width 22 height 12
click at [1116, 590] on button "Save & Exit" at bounding box center [1094, 586] width 124 height 37
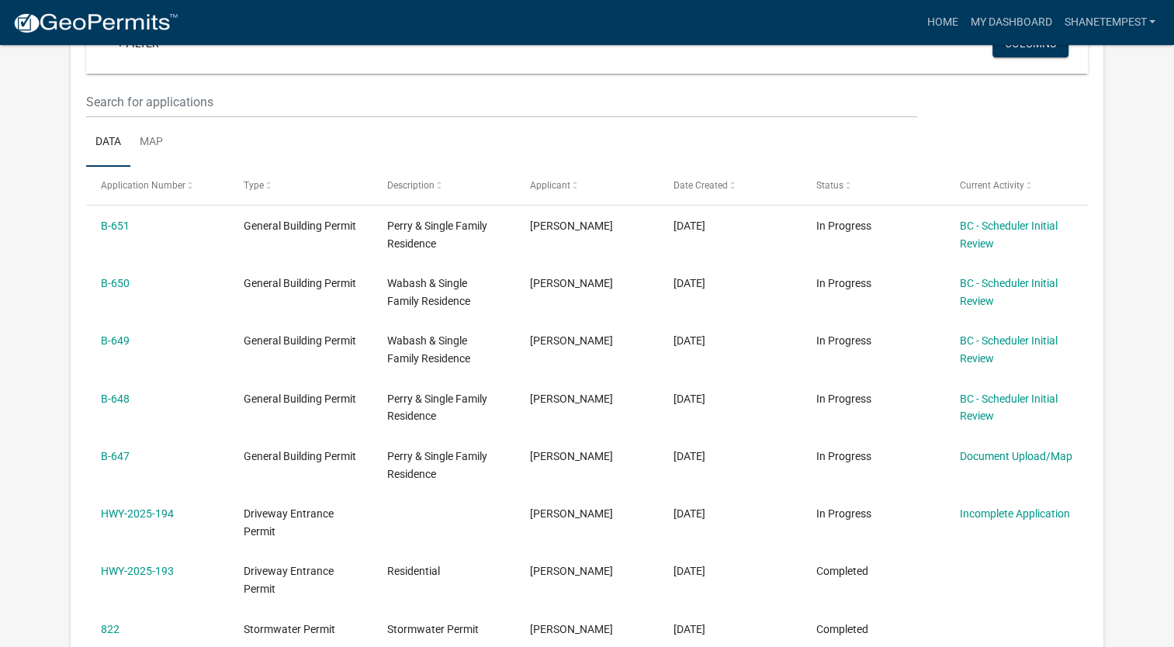
scroll to position [206, 0]
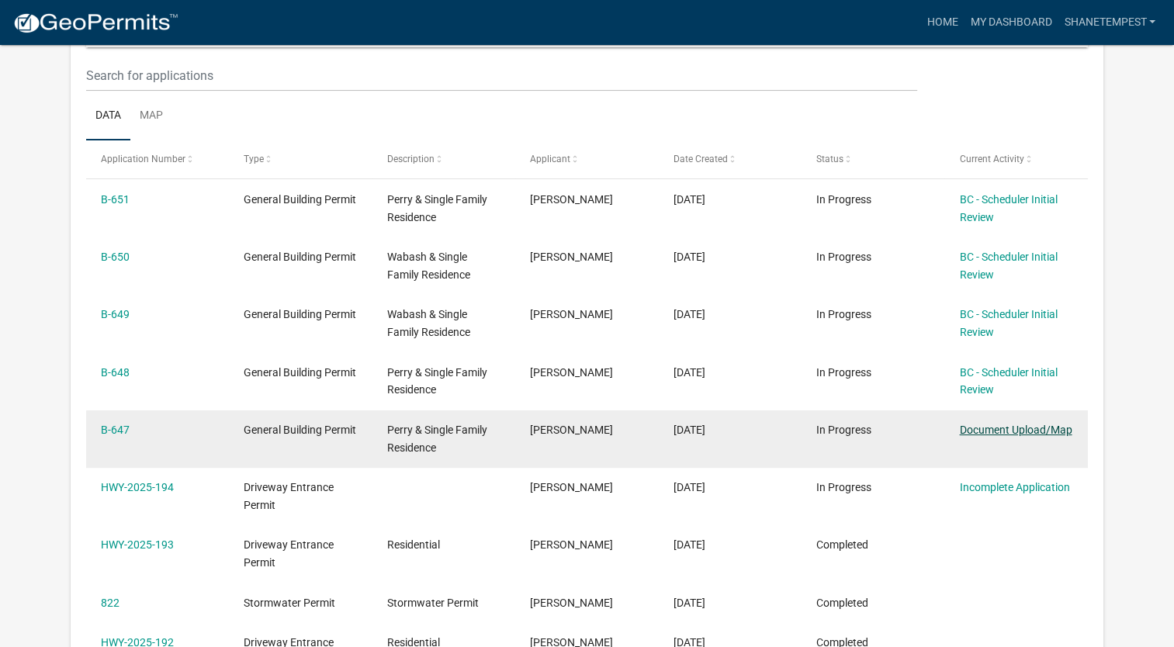
click at [1015, 425] on link "Document Upload/Map" at bounding box center [1015, 430] width 112 height 12
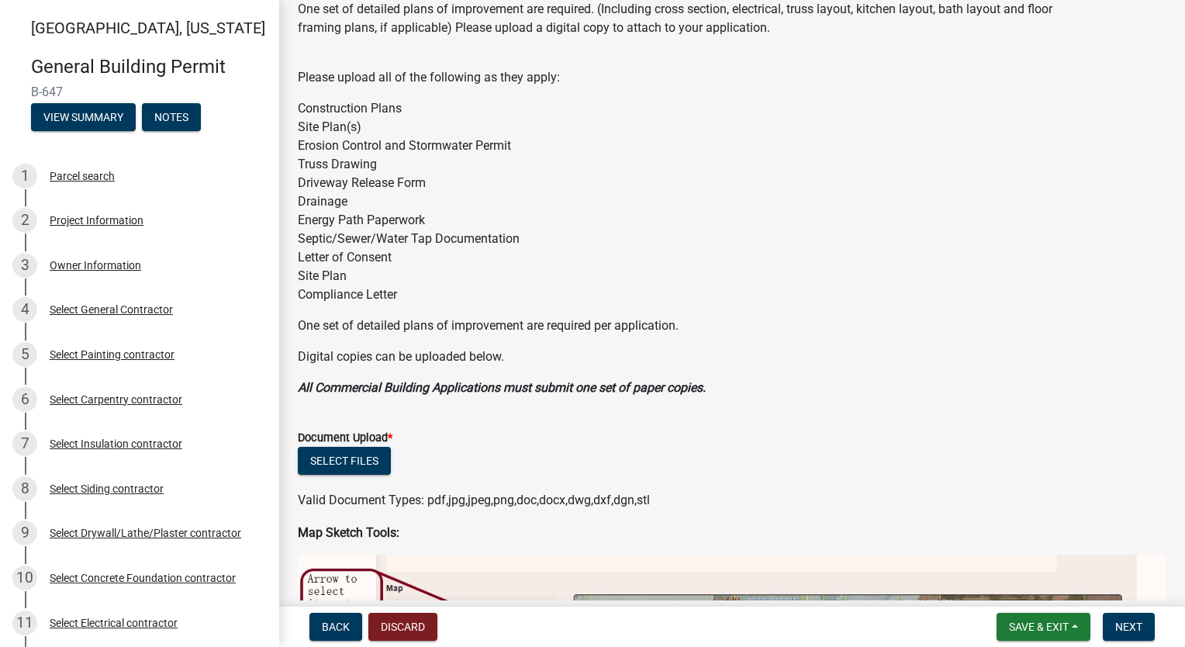
scroll to position [155, 0]
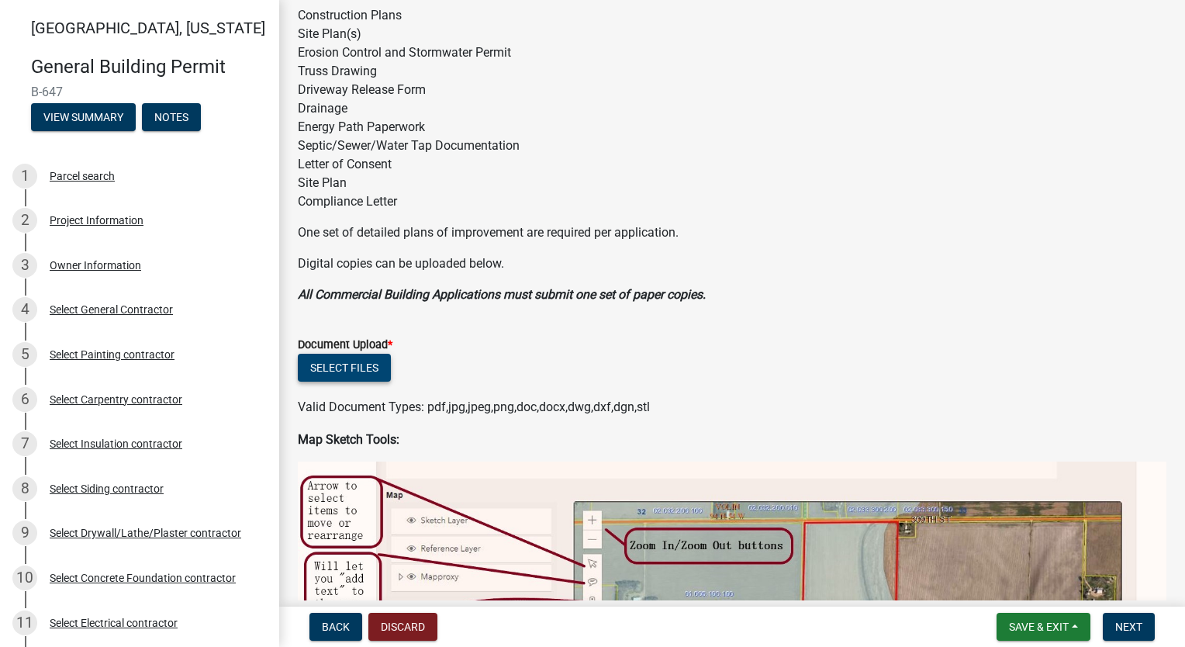
click at [337, 375] on button "Select files" at bounding box center [344, 368] width 93 height 28
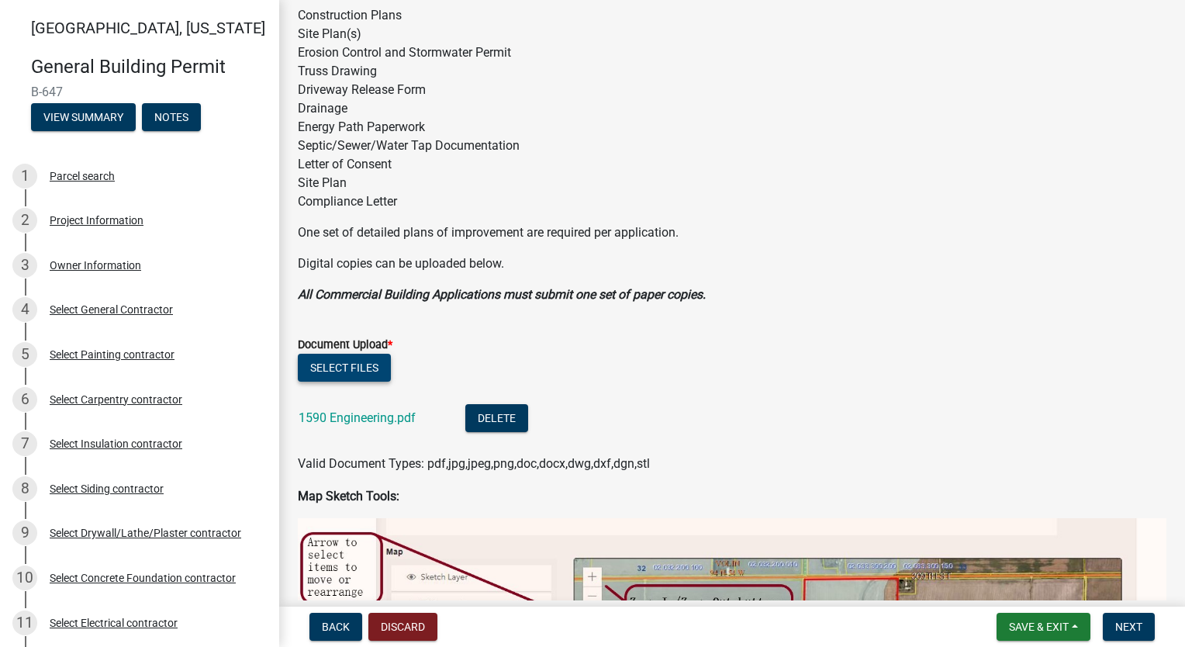
click at [335, 366] on button "Select files" at bounding box center [344, 368] width 93 height 28
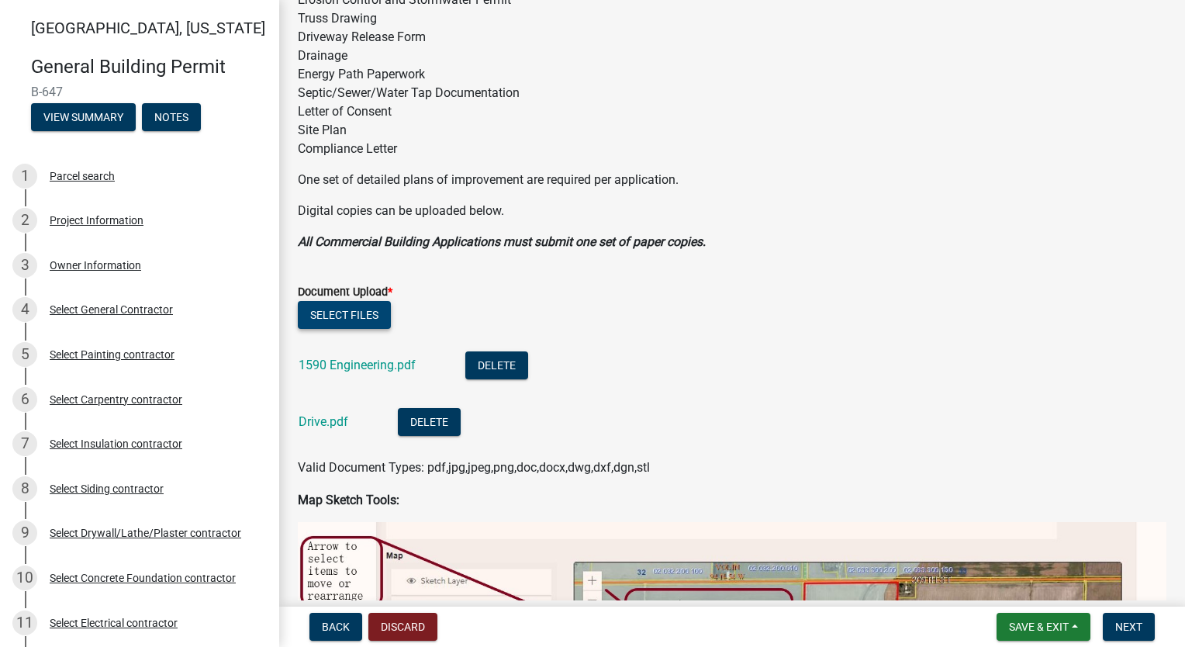
scroll to position [310, 0]
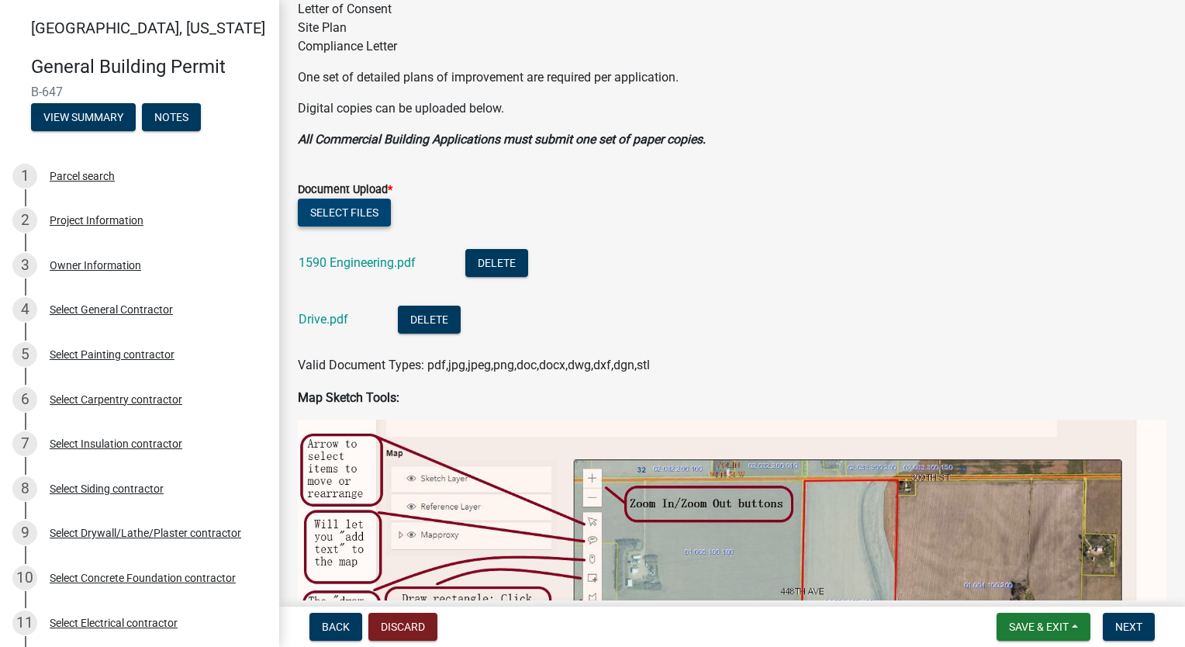
click at [313, 215] on button "Select files" at bounding box center [344, 213] width 93 height 28
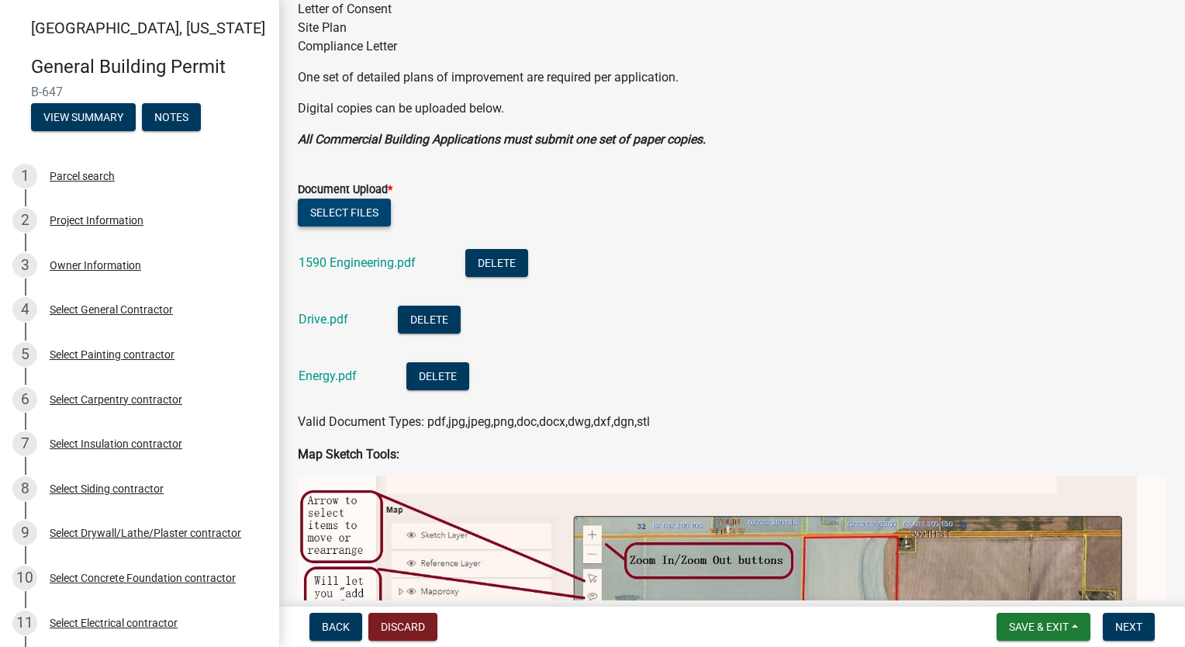
scroll to position [388, 0]
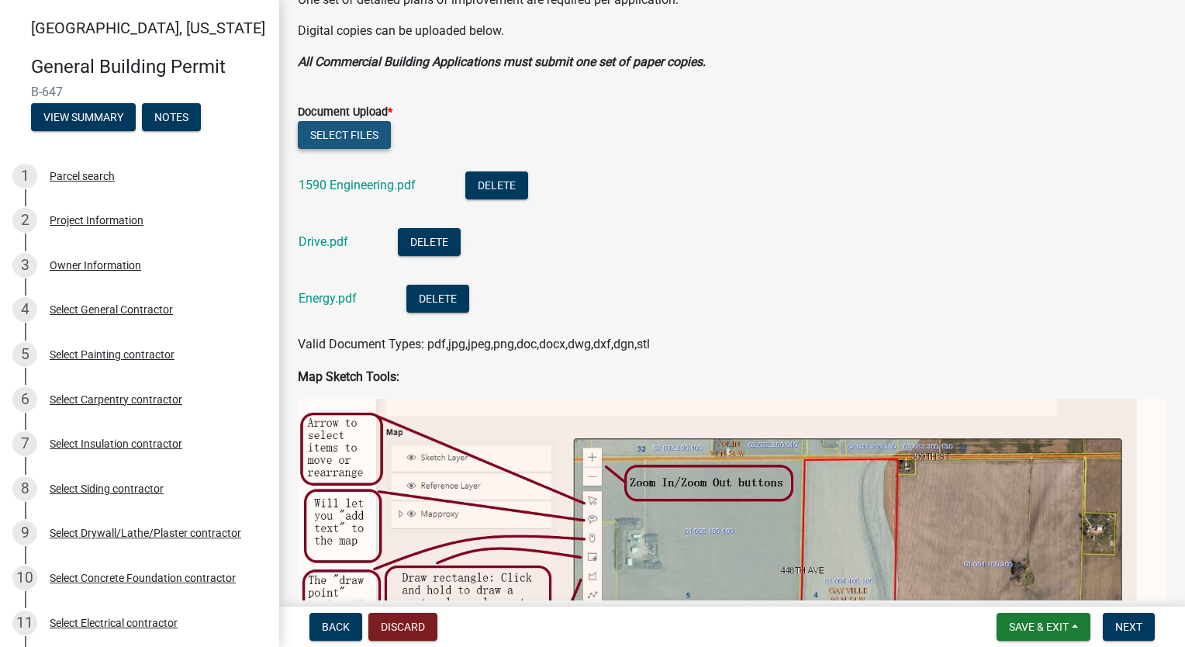
click at [326, 135] on button "Select files" at bounding box center [344, 135] width 93 height 28
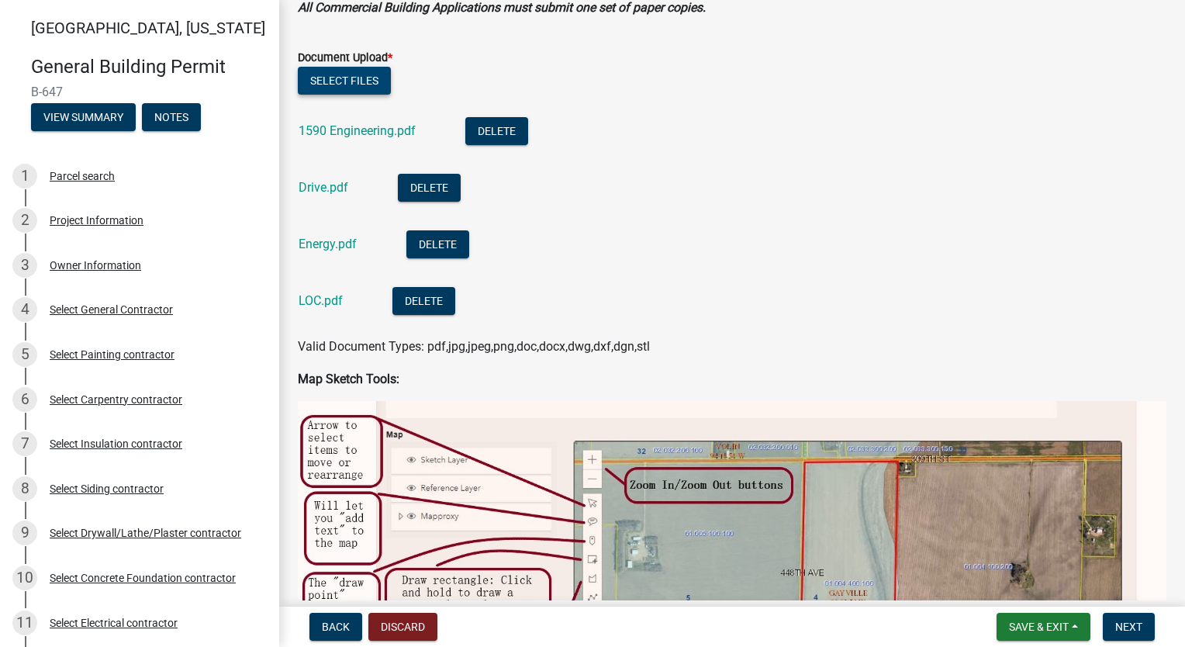
scroll to position [465, 0]
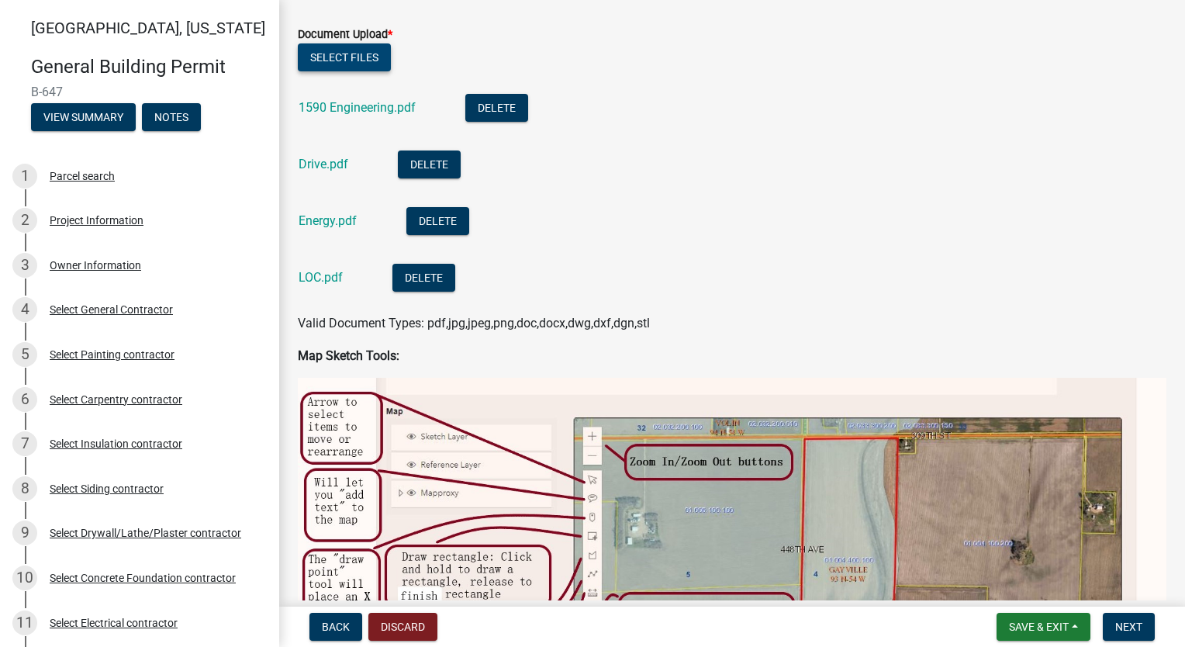
click at [344, 50] on button "Select files" at bounding box center [344, 57] width 93 height 28
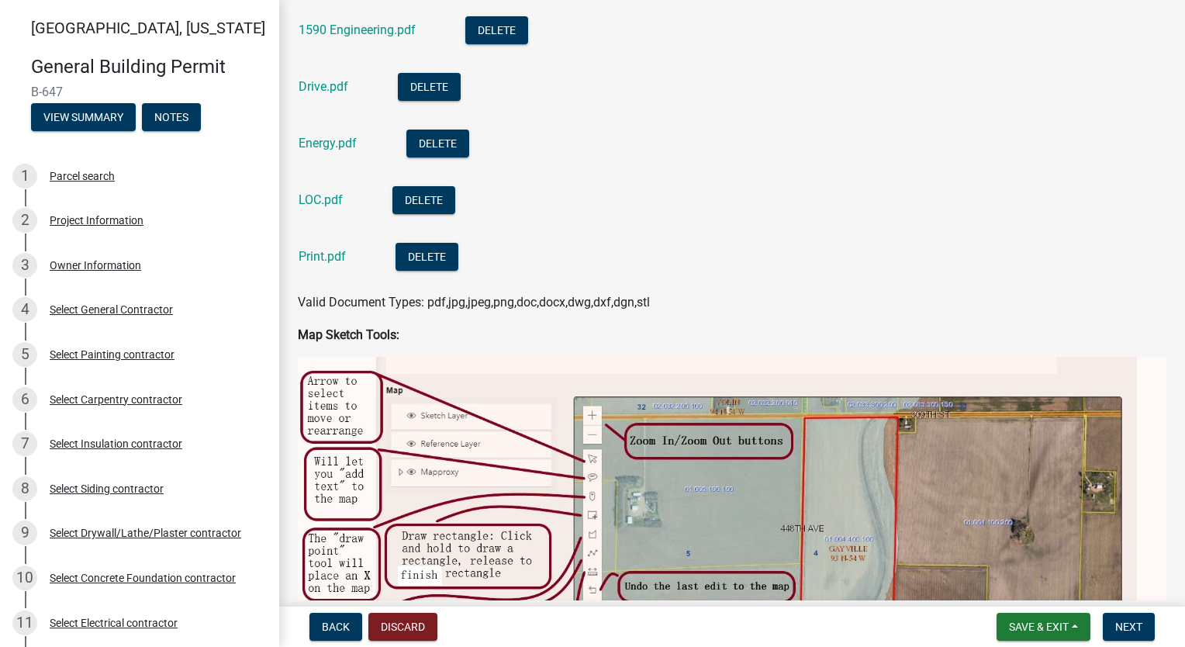
scroll to position [388, 0]
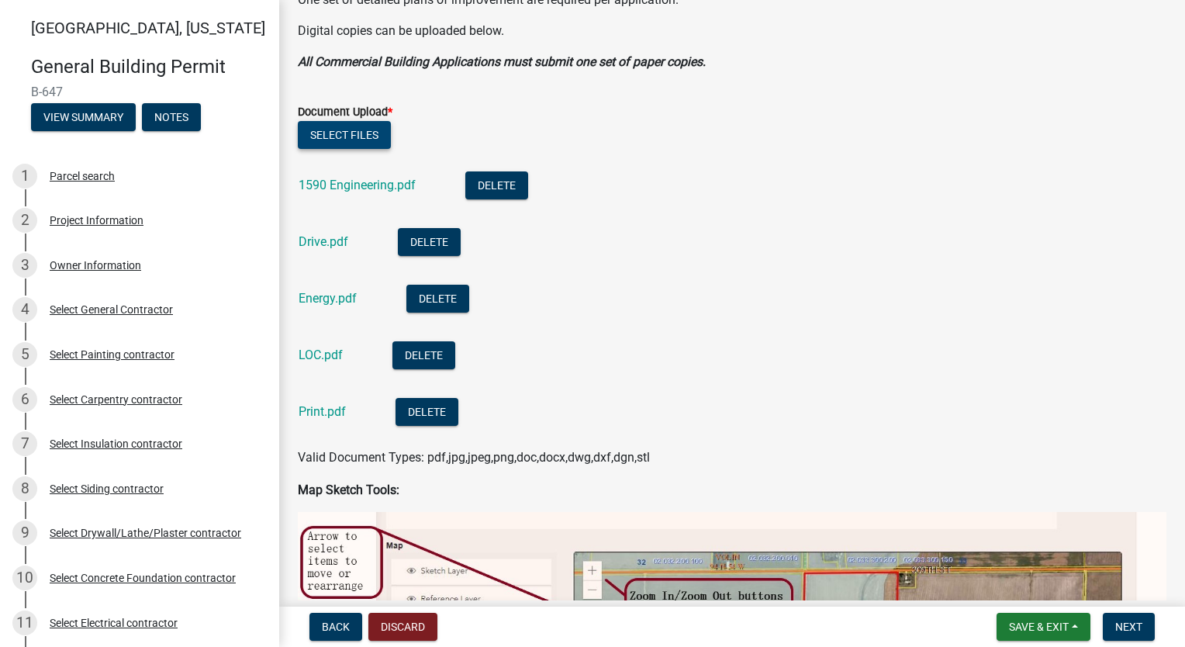
click at [341, 130] on button "Select files" at bounding box center [344, 135] width 93 height 28
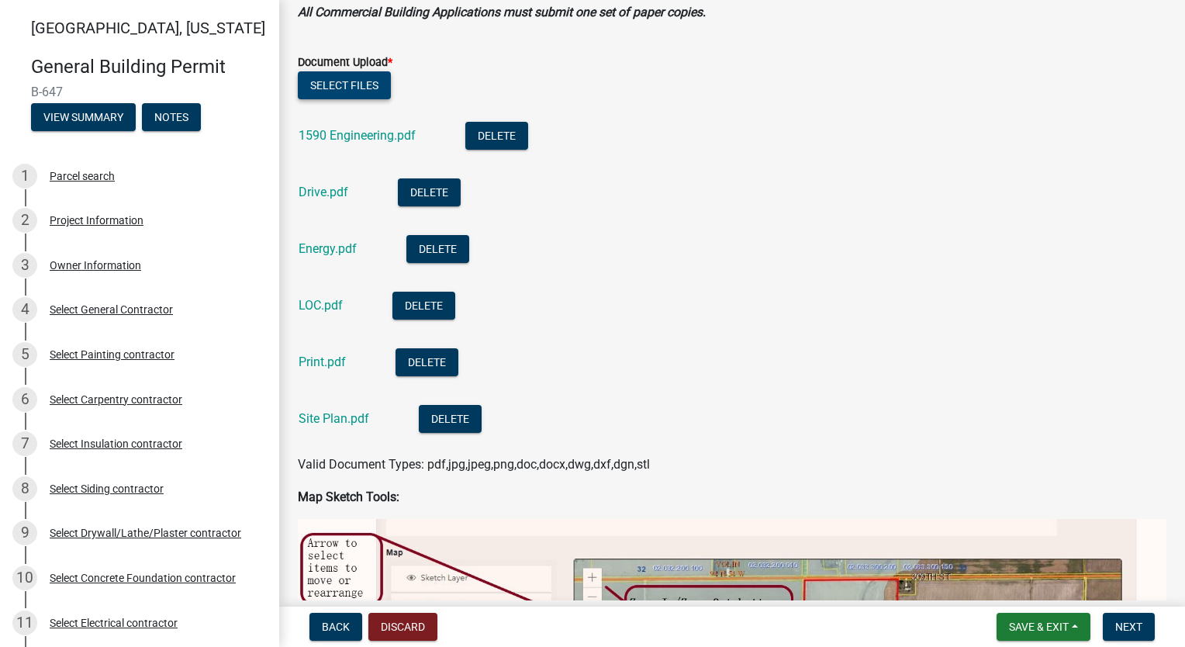
scroll to position [465, 0]
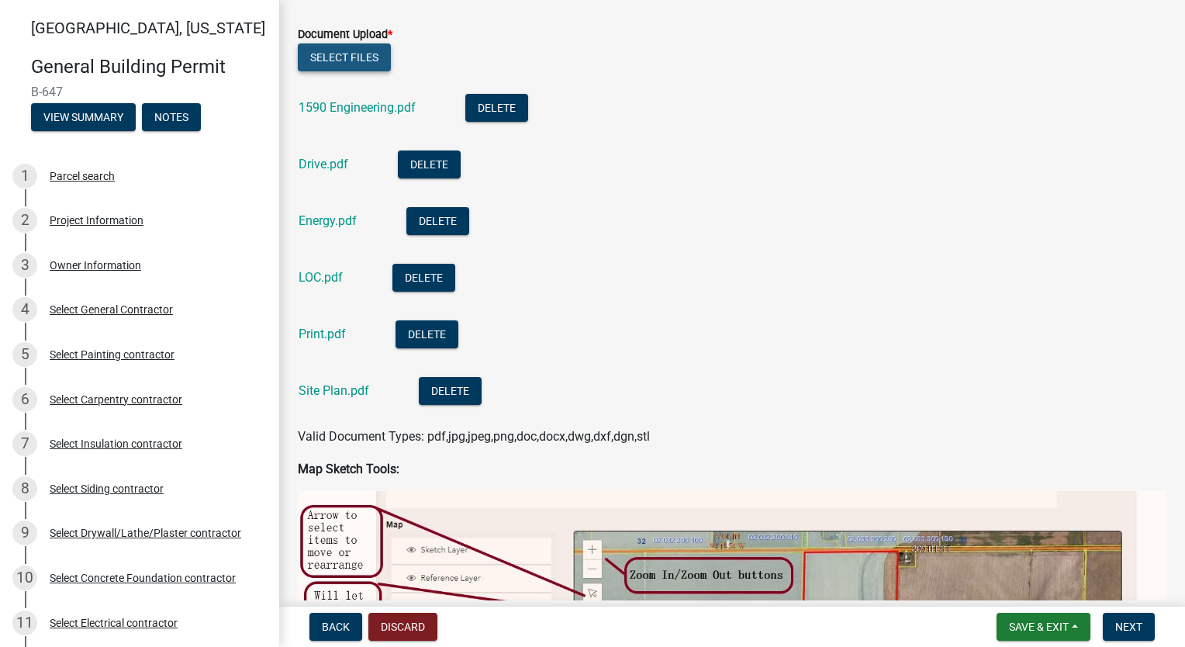
click at [317, 62] on button "Select files" at bounding box center [344, 57] width 93 height 28
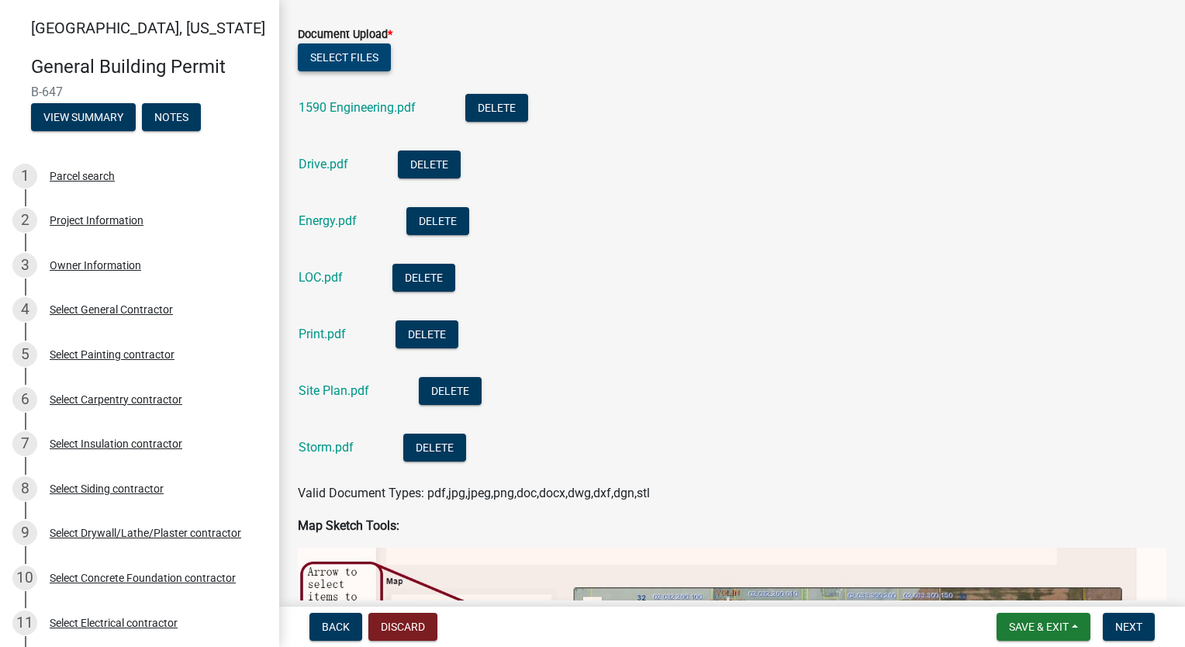
click at [352, 50] on button "Select files" at bounding box center [344, 57] width 93 height 28
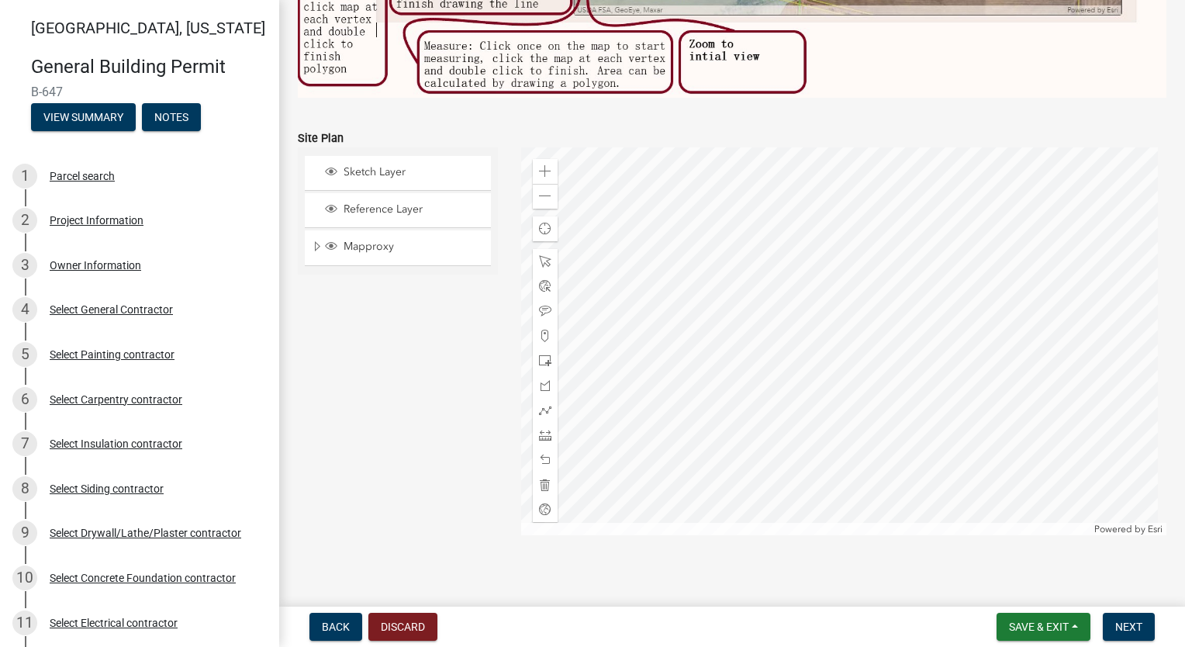
scroll to position [1392, 0]
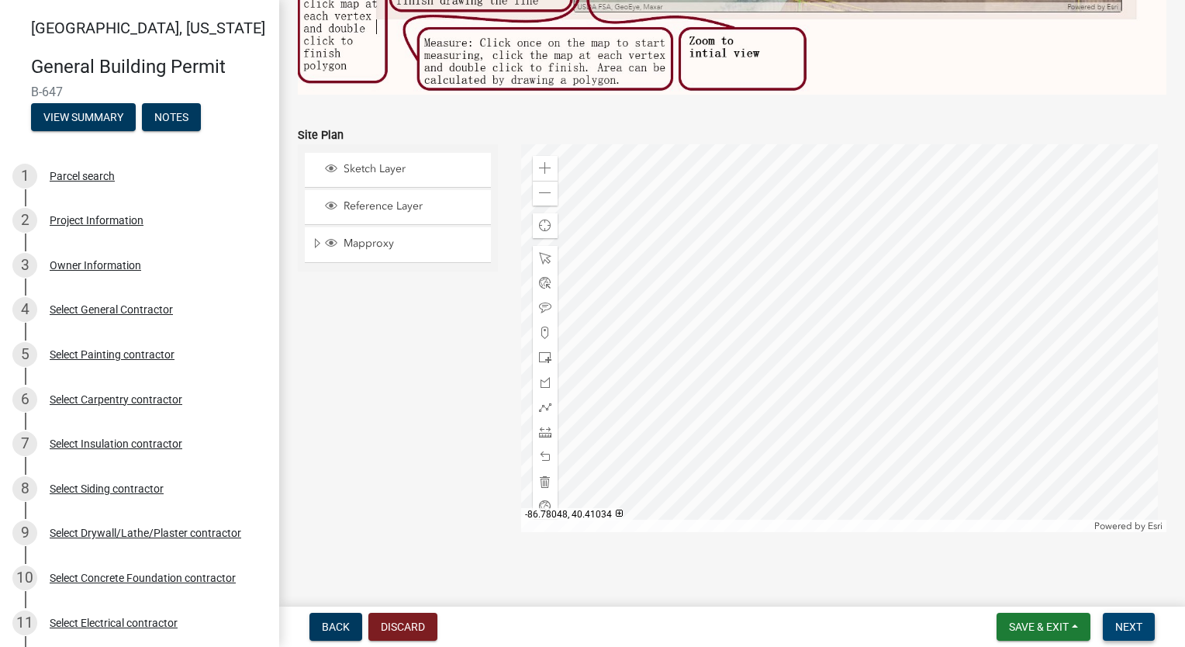
click at [1139, 632] on span "Next" at bounding box center [1129, 627] width 27 height 12
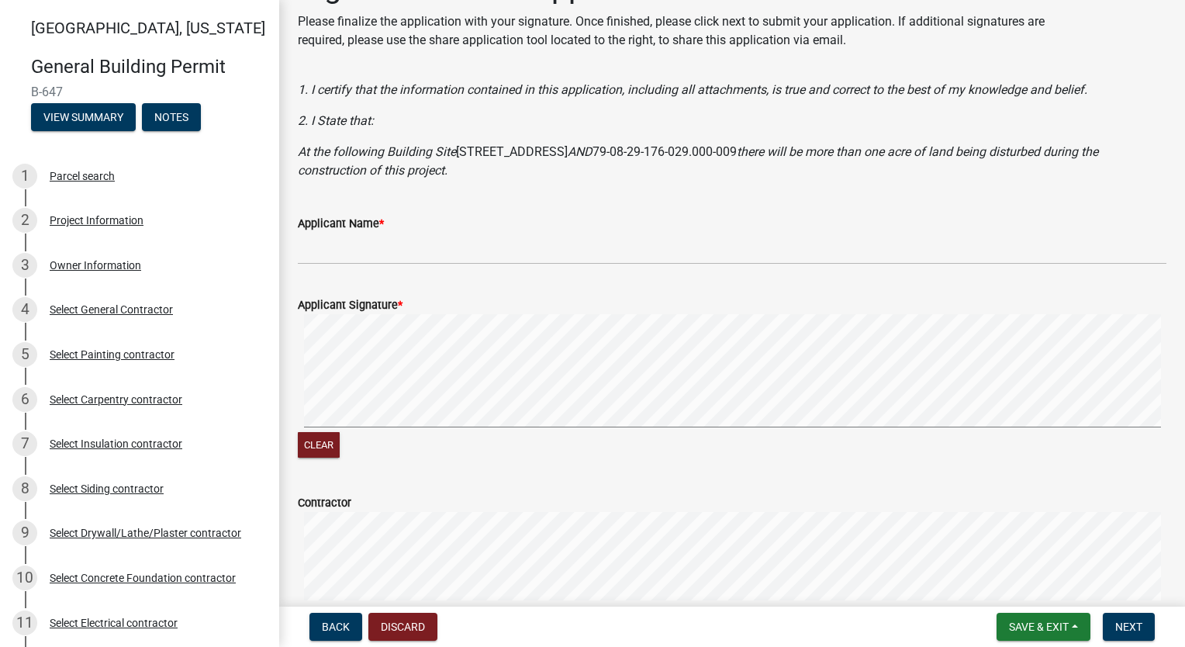
scroll to position [78, 0]
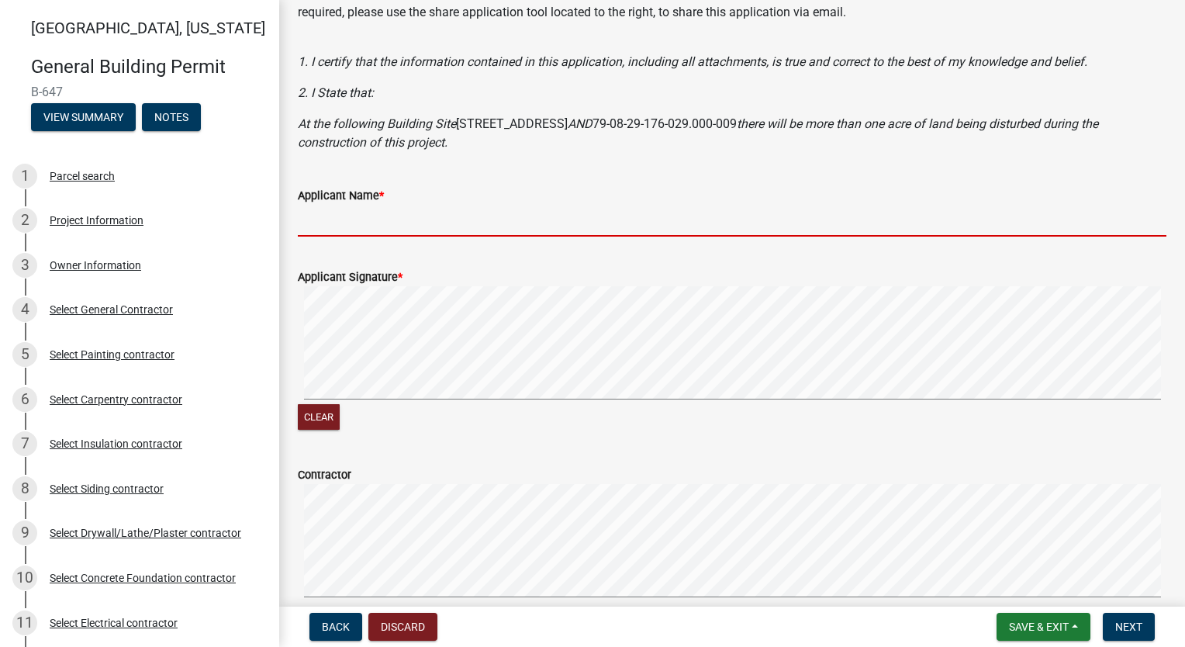
click at [400, 224] on input "Applicant Name *" at bounding box center [732, 221] width 869 height 32
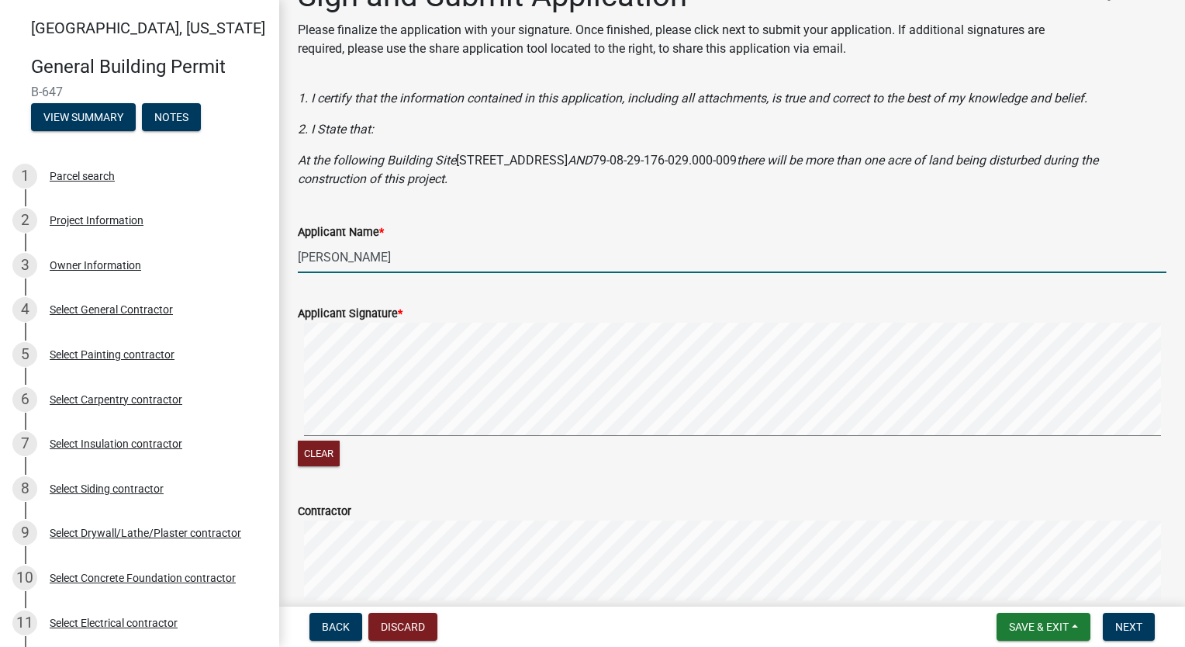
scroll to position [351, 0]
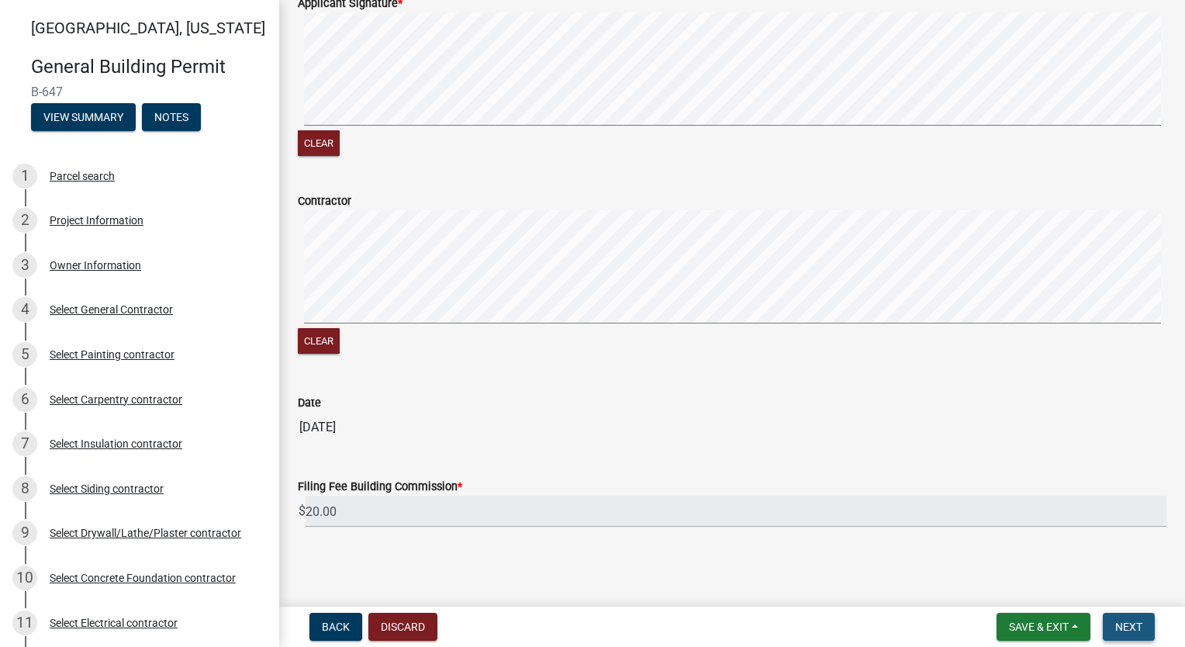
click at [1130, 628] on span "Next" at bounding box center [1129, 627] width 27 height 12
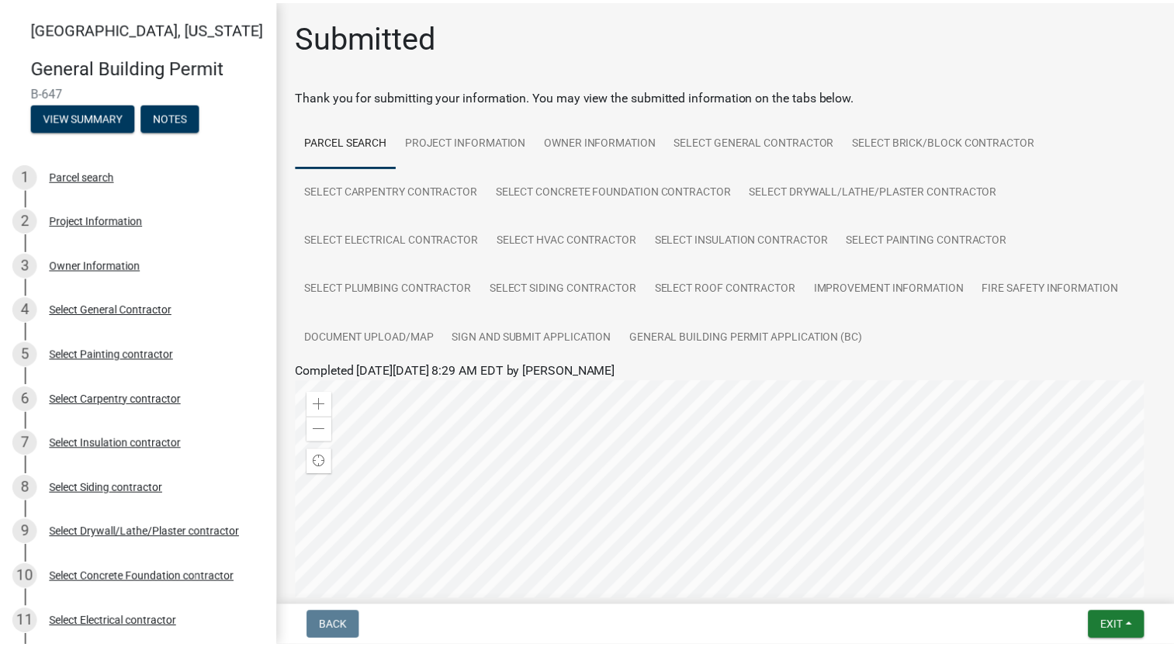
scroll to position [336, 0]
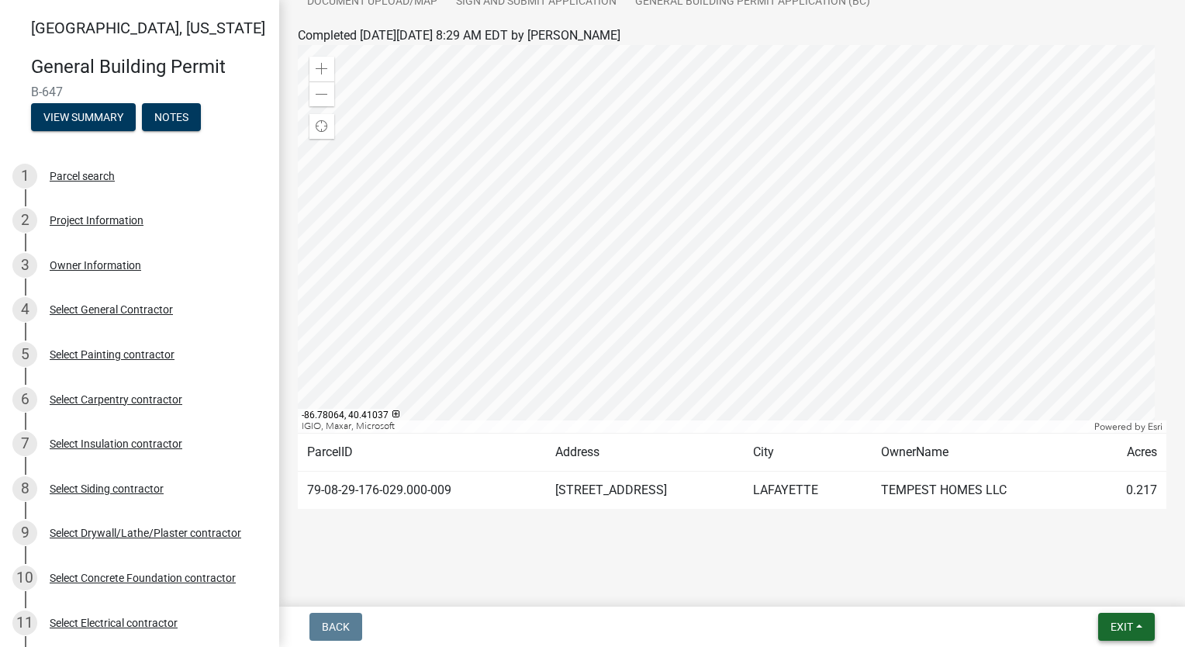
click at [1131, 628] on span "Exit" at bounding box center [1122, 627] width 22 height 12
click at [1120, 593] on button "Save & Exit" at bounding box center [1094, 586] width 124 height 37
